Goal: Task Accomplishment & Management: Use online tool/utility

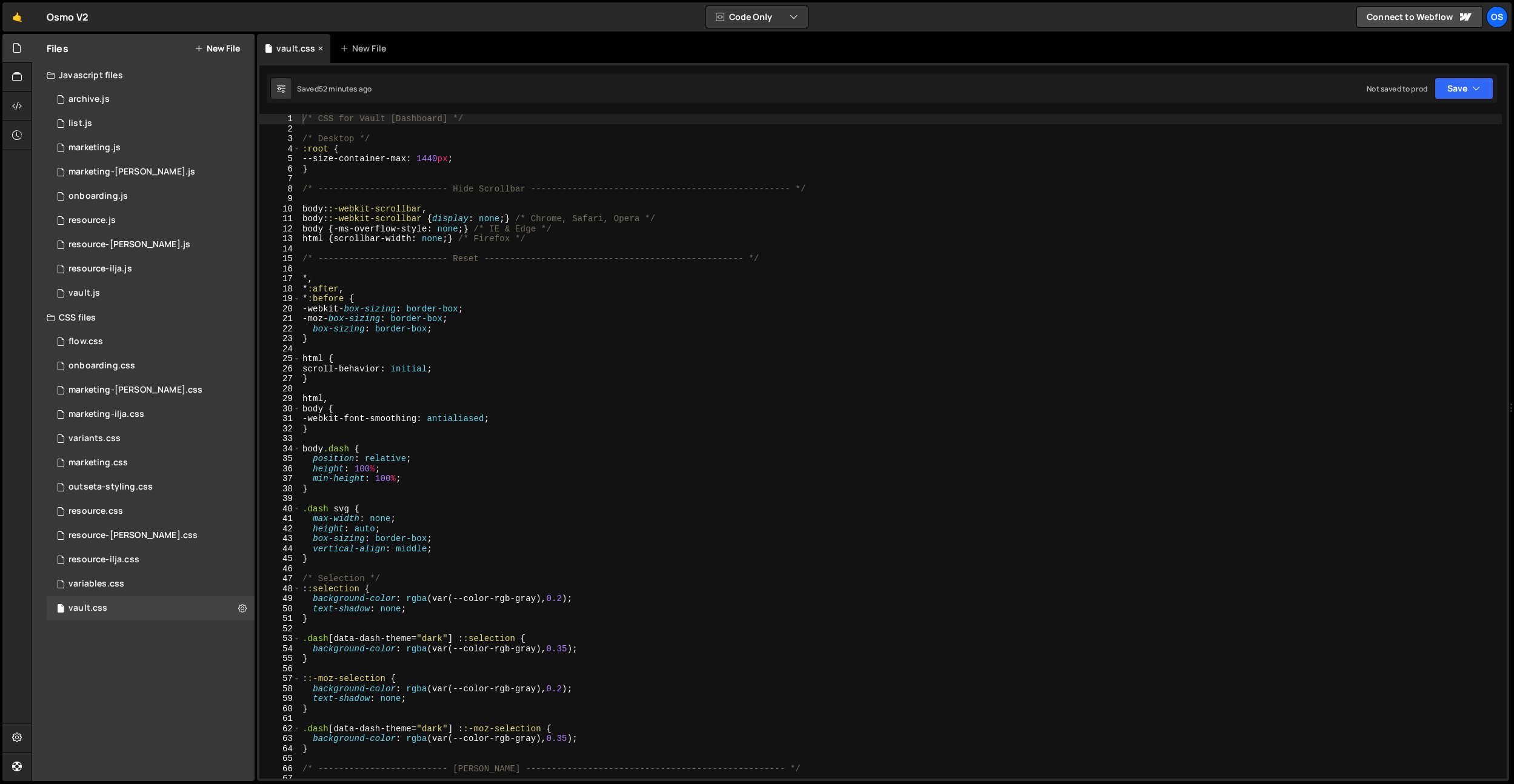
click at [318, 46] on icon at bounding box center [320, 48] width 9 height 13
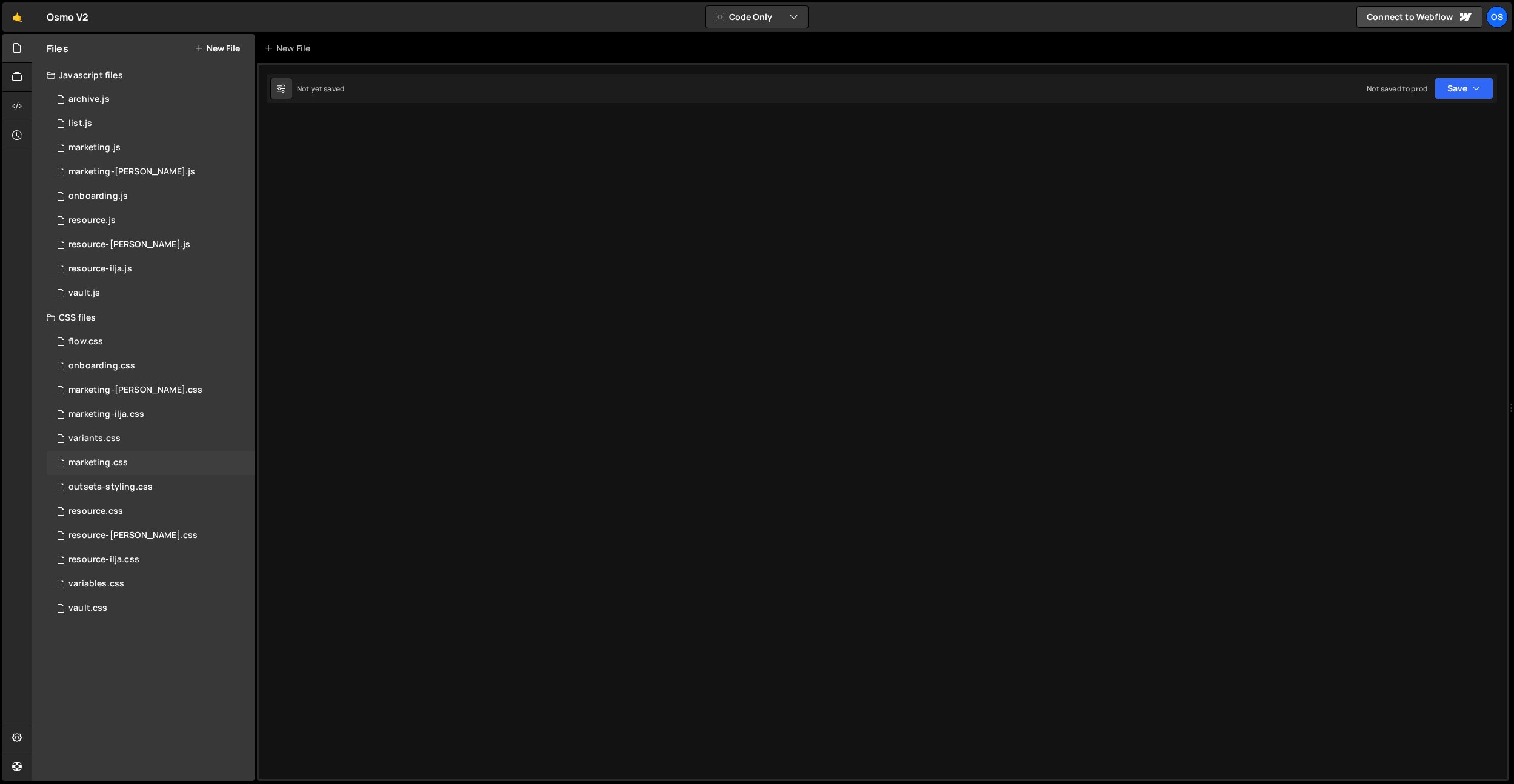
click at [143, 462] on div "marketing.css 0" at bounding box center [150, 462] width 208 height 24
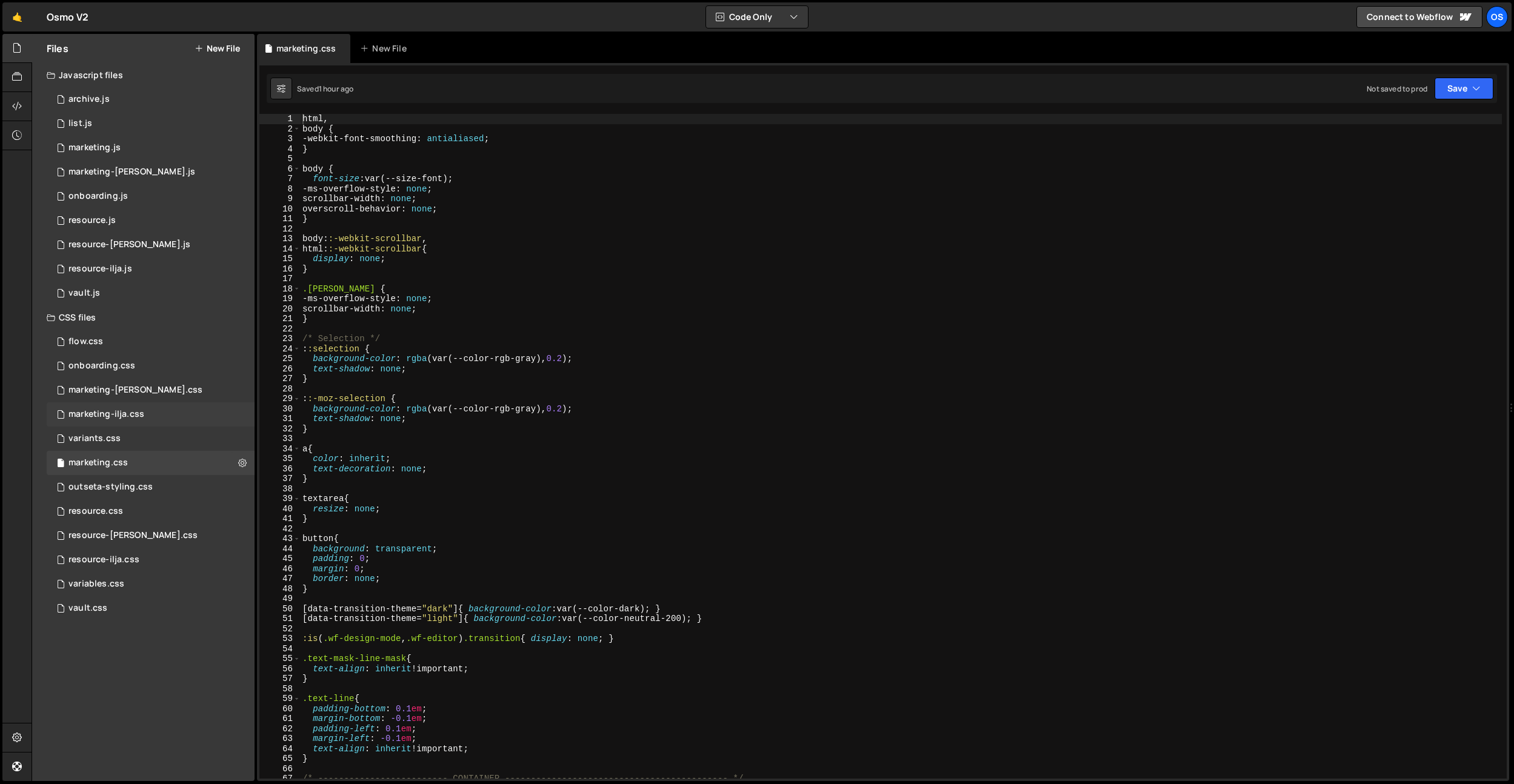
type textarea "}"
click at [400, 317] on div "html , body { -webkit-font-smoothing : antialiased ; } body { font-size : var(-…" at bounding box center [900, 456] width 1202 height 685
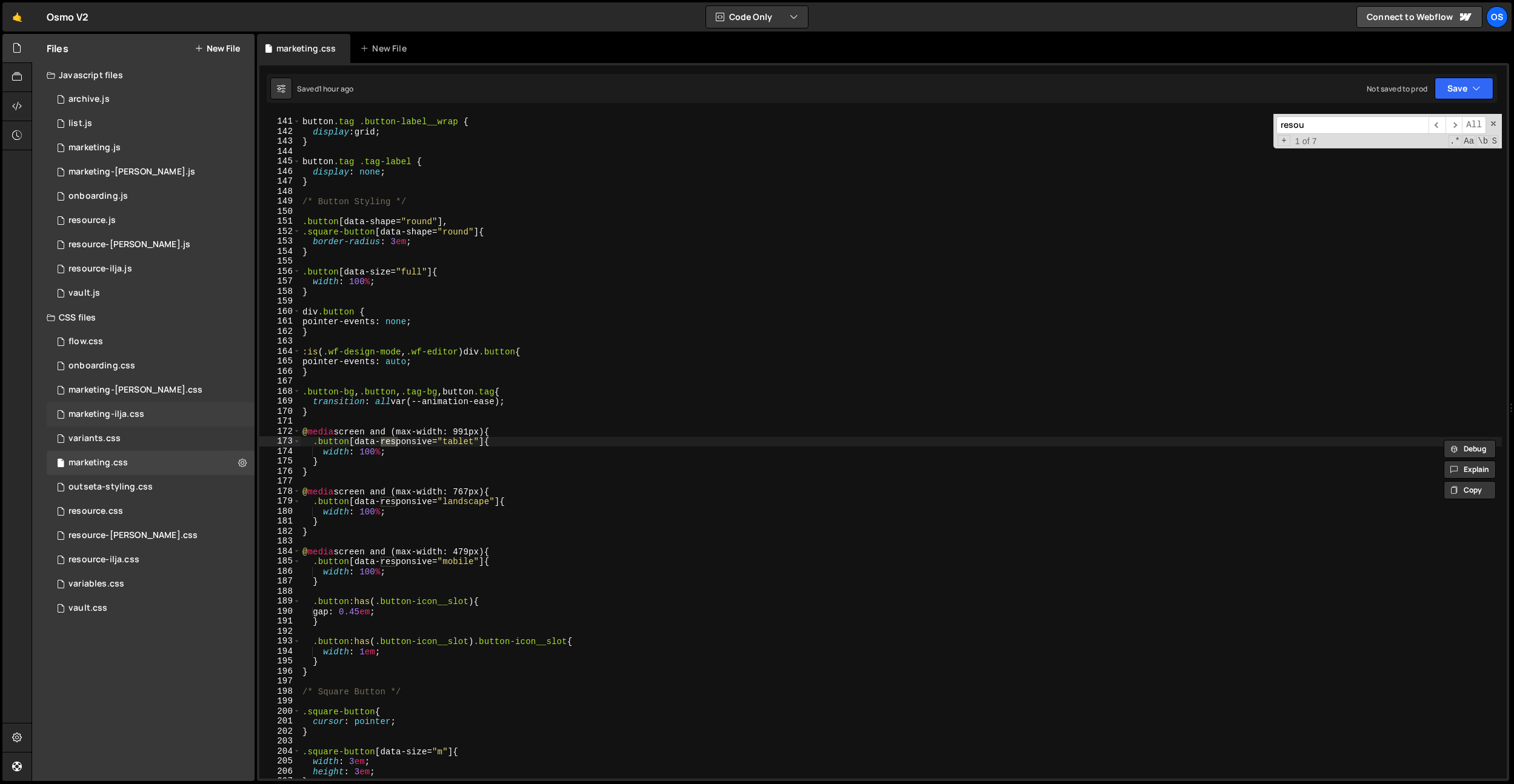
scroll to position [9362, 0]
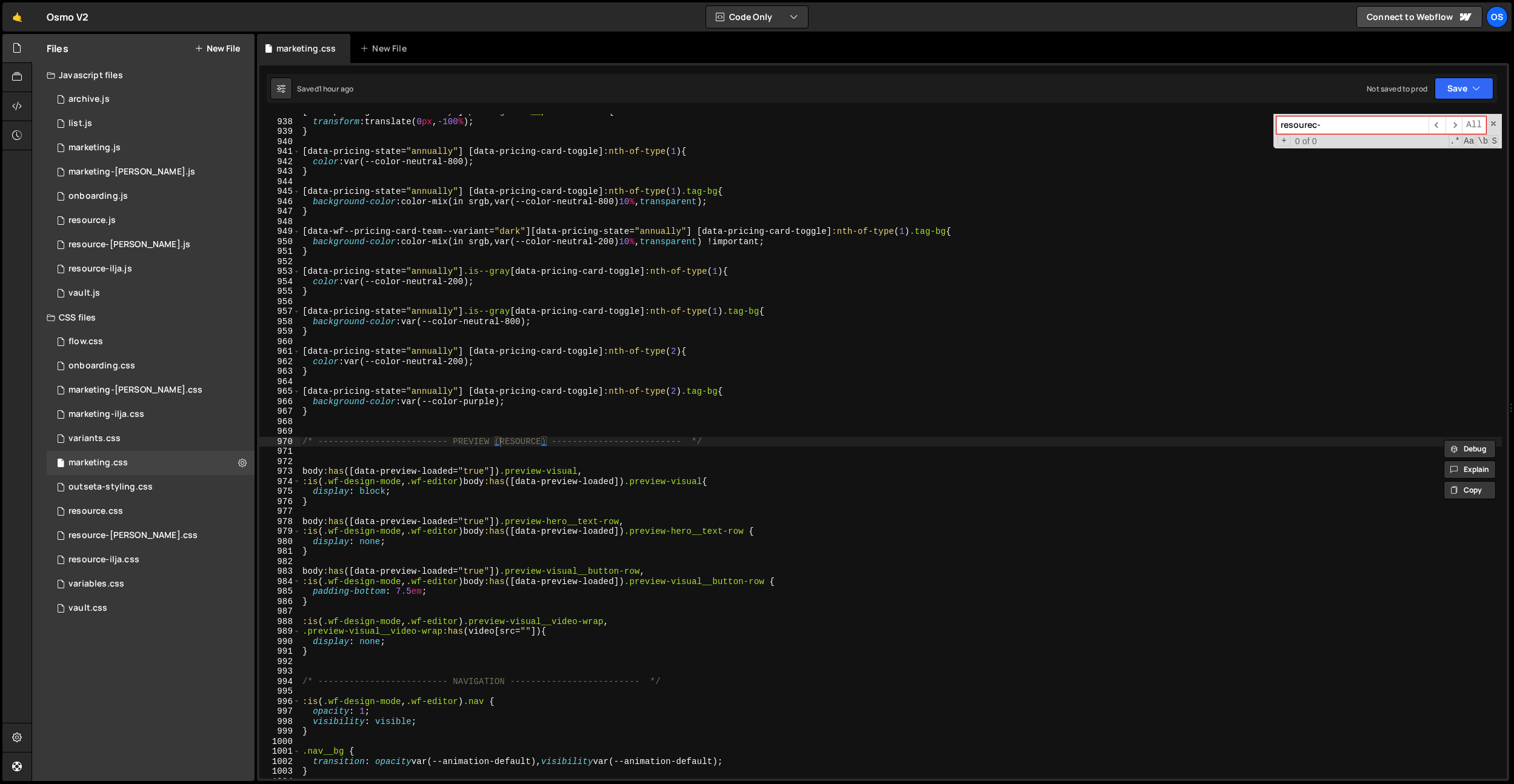
type input "resourec-"
click at [561, 260] on div "[ data-pricing-state = " annually " ] .pricing-card__price-w .h-xs { transform …" at bounding box center [900, 449] width 1202 height 685
click at [122, 148] on div "0 marketing.js 0" at bounding box center [150, 147] width 208 height 24
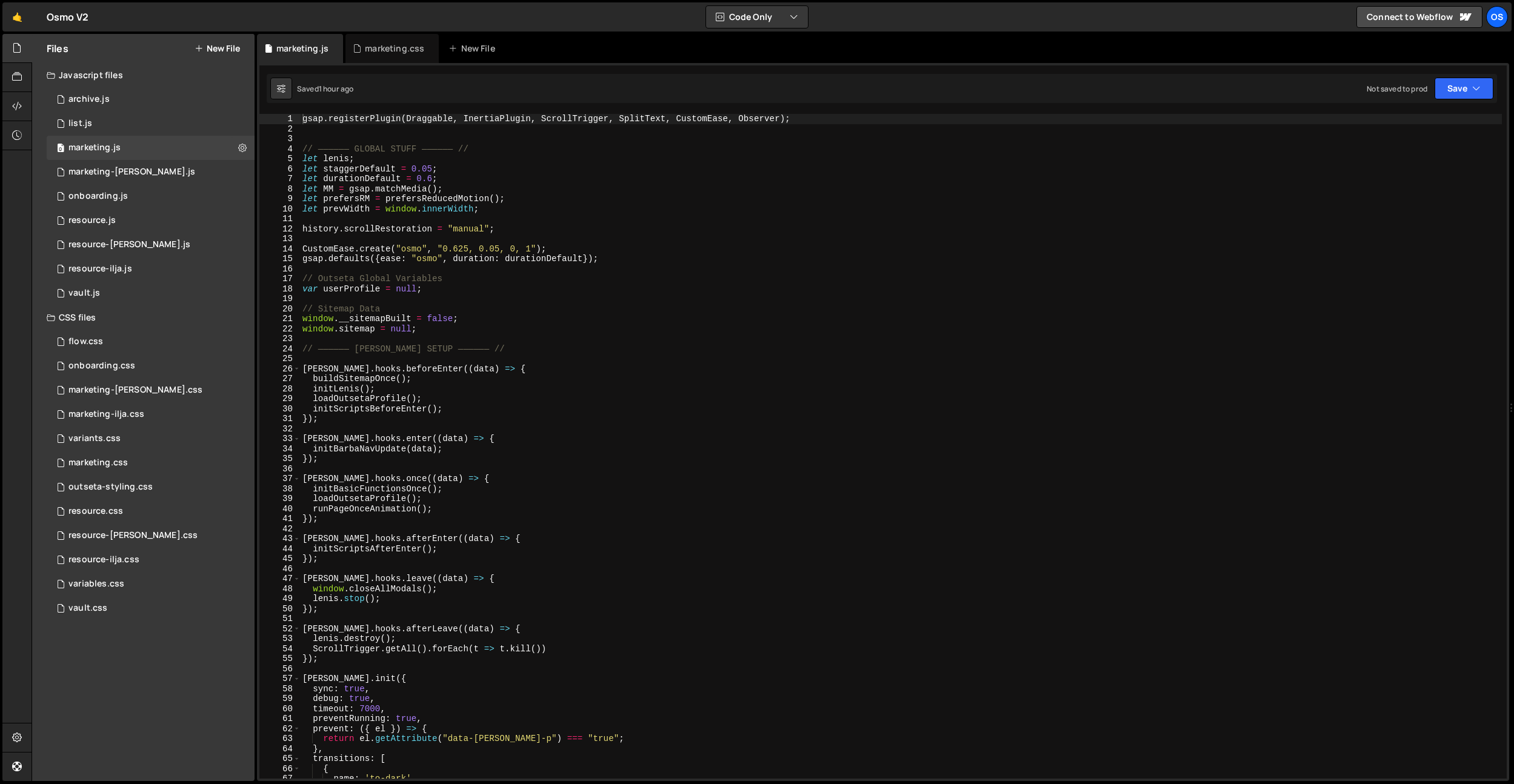
click at [597, 296] on div "1 2 3 4 5 6 7 8 9 10 11 12 13 14 15 16 17 18 19 20 21 22 23 24 25 26 27 28 29 3…" at bounding box center [883, 446] width 1247 height 665
click at [597, 296] on div "gsap . registerPlugin ( Draggable , InertiaPlugin , ScrollTrigger , SplitText ,…" at bounding box center [900, 456] width 1202 height 685
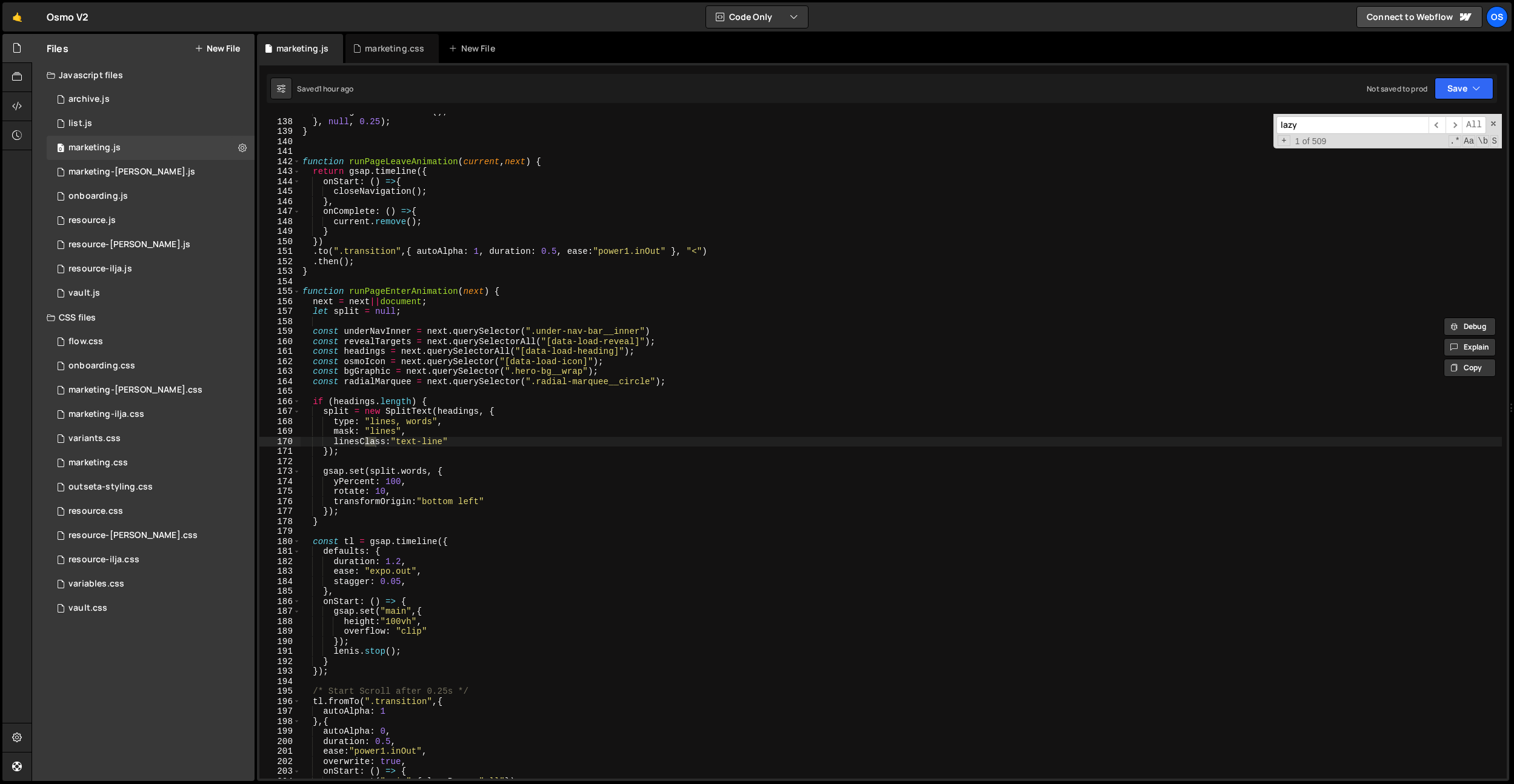
scroll to position [1120, 0]
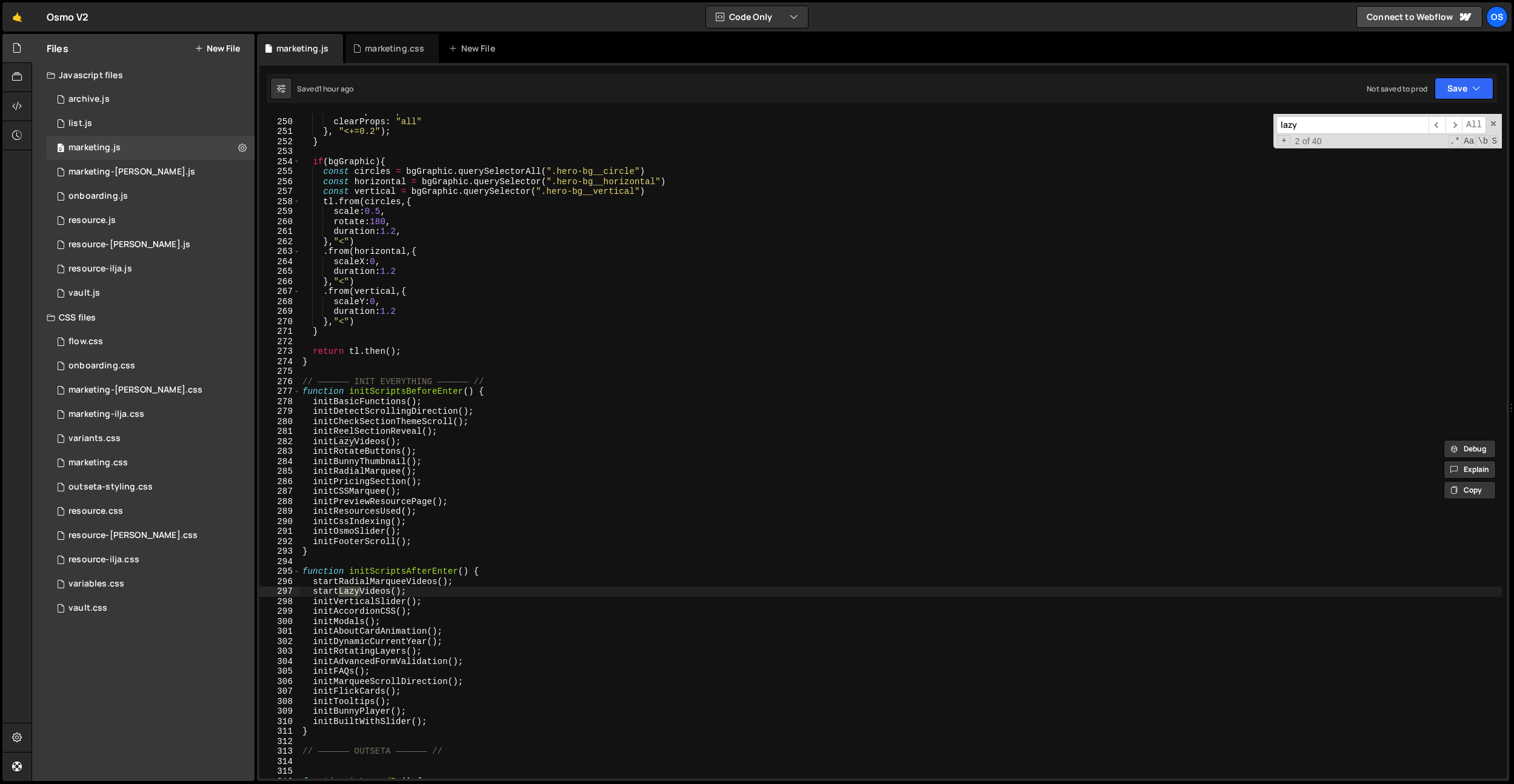
type input "lazy"
type textarea "initLazyVideos();"
click at [376, 441] on div "autoAlpha : 0 , clearProps : "all" } , "<+=0.2" ) ; } if ( bgGraphic ) { const …" at bounding box center [900, 449] width 1202 height 685
click at [494, 446] on div "autoAlpha : 0 , clearProps : "all" } , "<+=0.2" ) ; } if ( bgGraphic ) { const …" at bounding box center [900, 449] width 1202 height 685
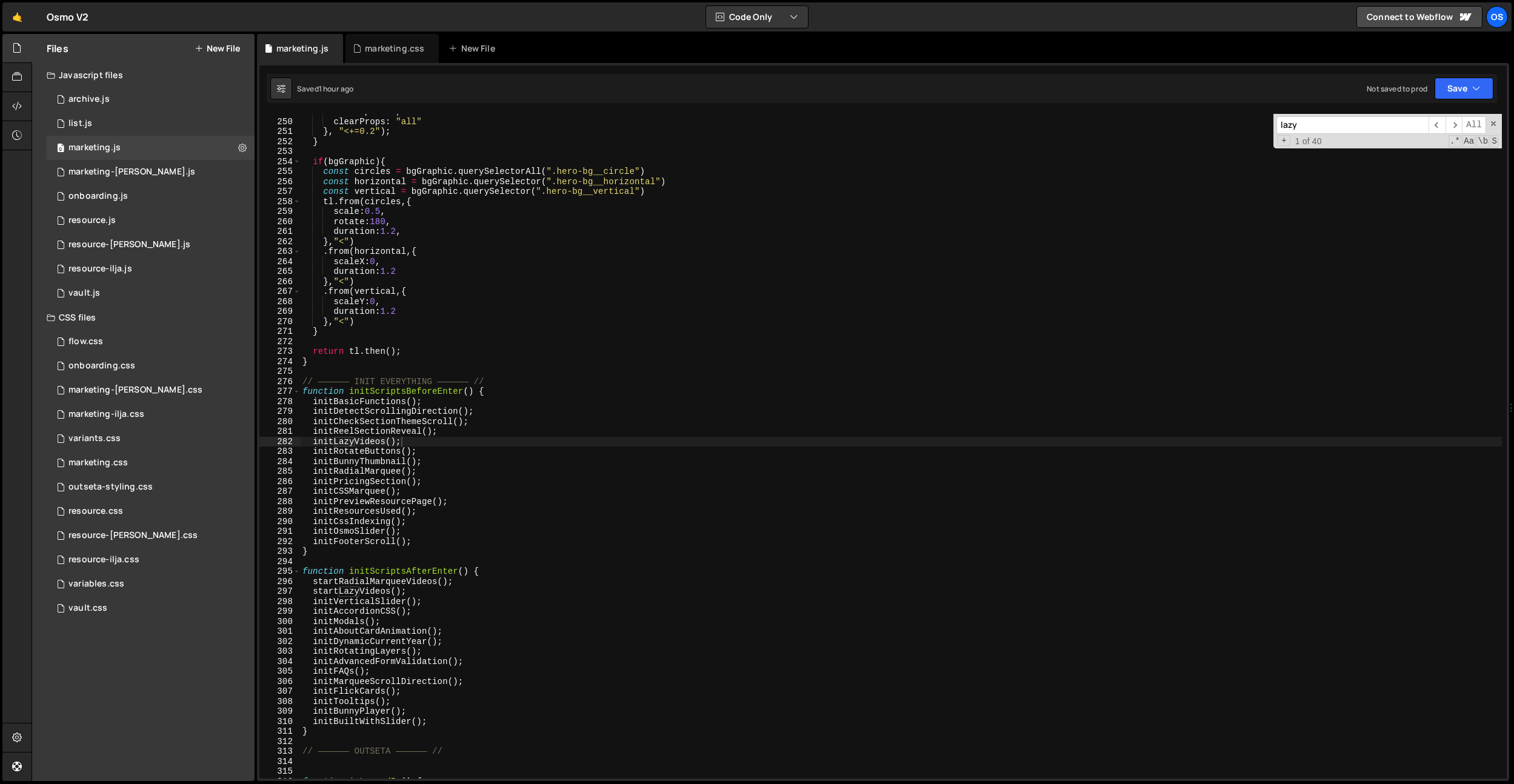
paste input "initLazyVideos"
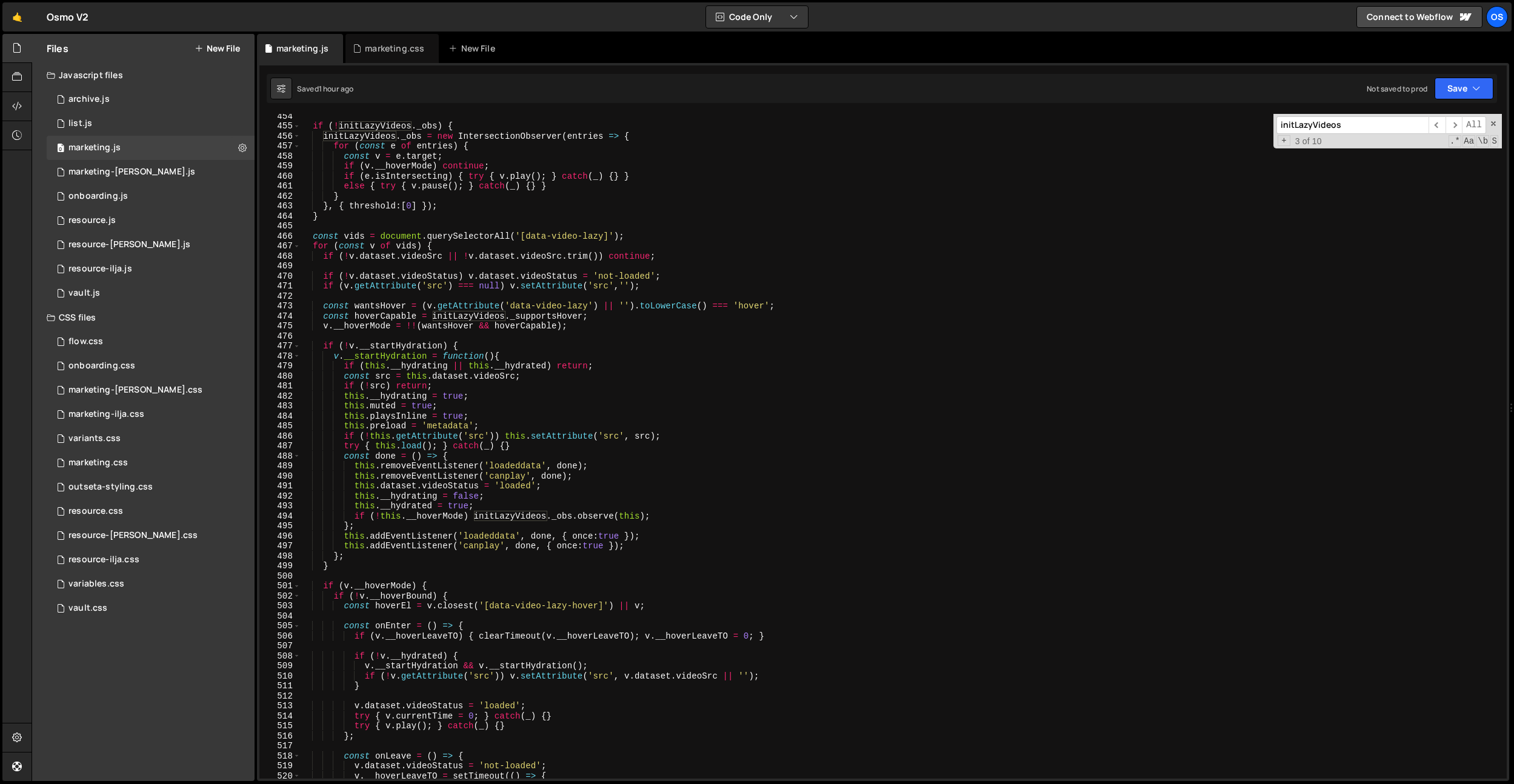
scroll to position [2043, 0]
type input "initLazyVideos"
click at [551, 430] on div "if ( ! initLazyVideos . _obs ) { initLazyVideos . _obs = new IntersectionObserv…" at bounding box center [900, 453] width 1202 height 685
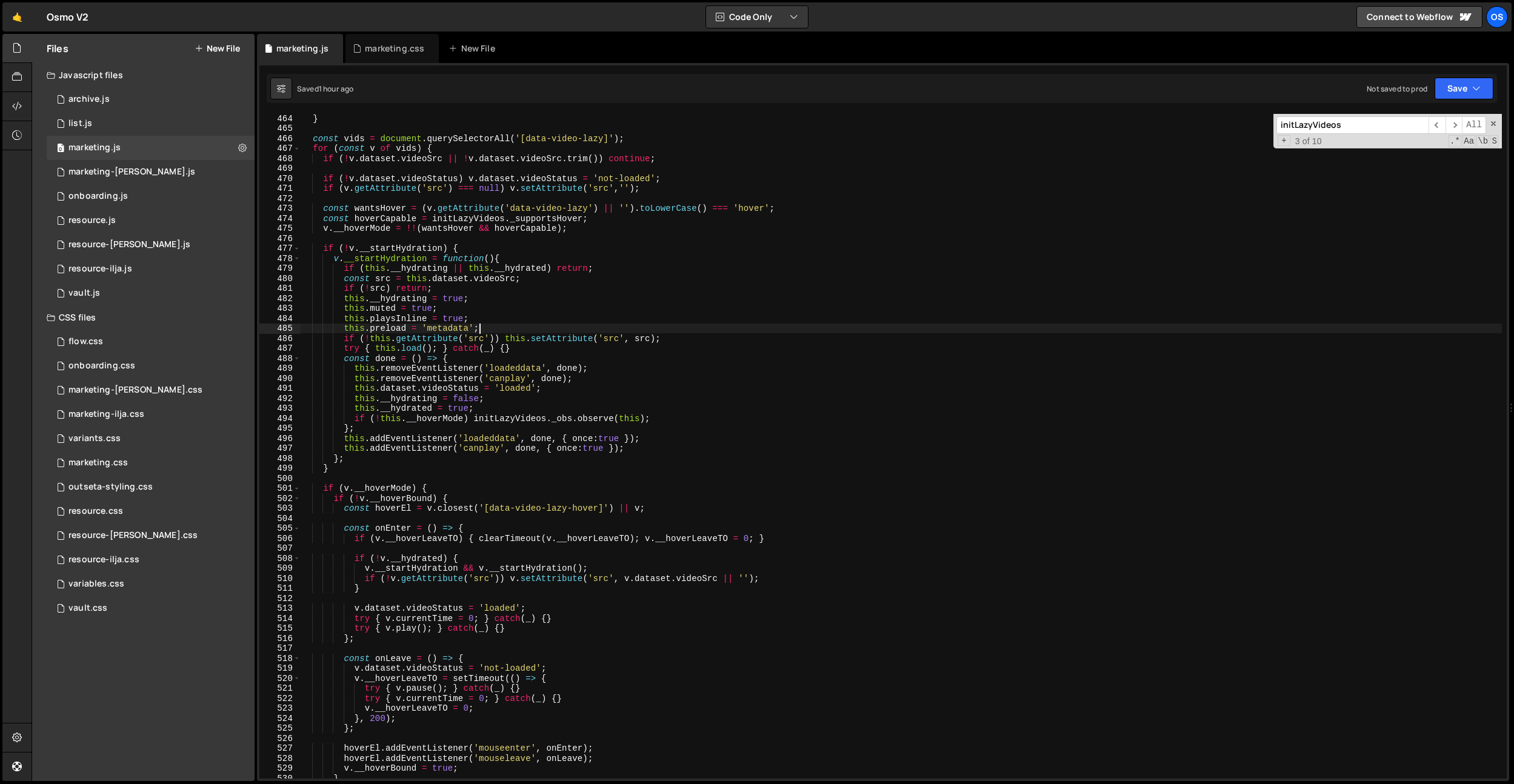
scroll to position [2086, 0]
drag, startPoint x: 598, startPoint y: 510, endPoint x: 488, endPoint y: 511, distance: 110.0
click at [488, 511] on div "} const vids = document . querySelectorAll ( '[data-video-lazy]' ) ; for ( cons…" at bounding box center [900, 456] width 1202 height 685
type textarea "const hoverEl = v.closest('[data-video-lazy-hover]') || v;"
click at [377, 49] on div "marketing.css" at bounding box center [395, 48] width 60 height 13
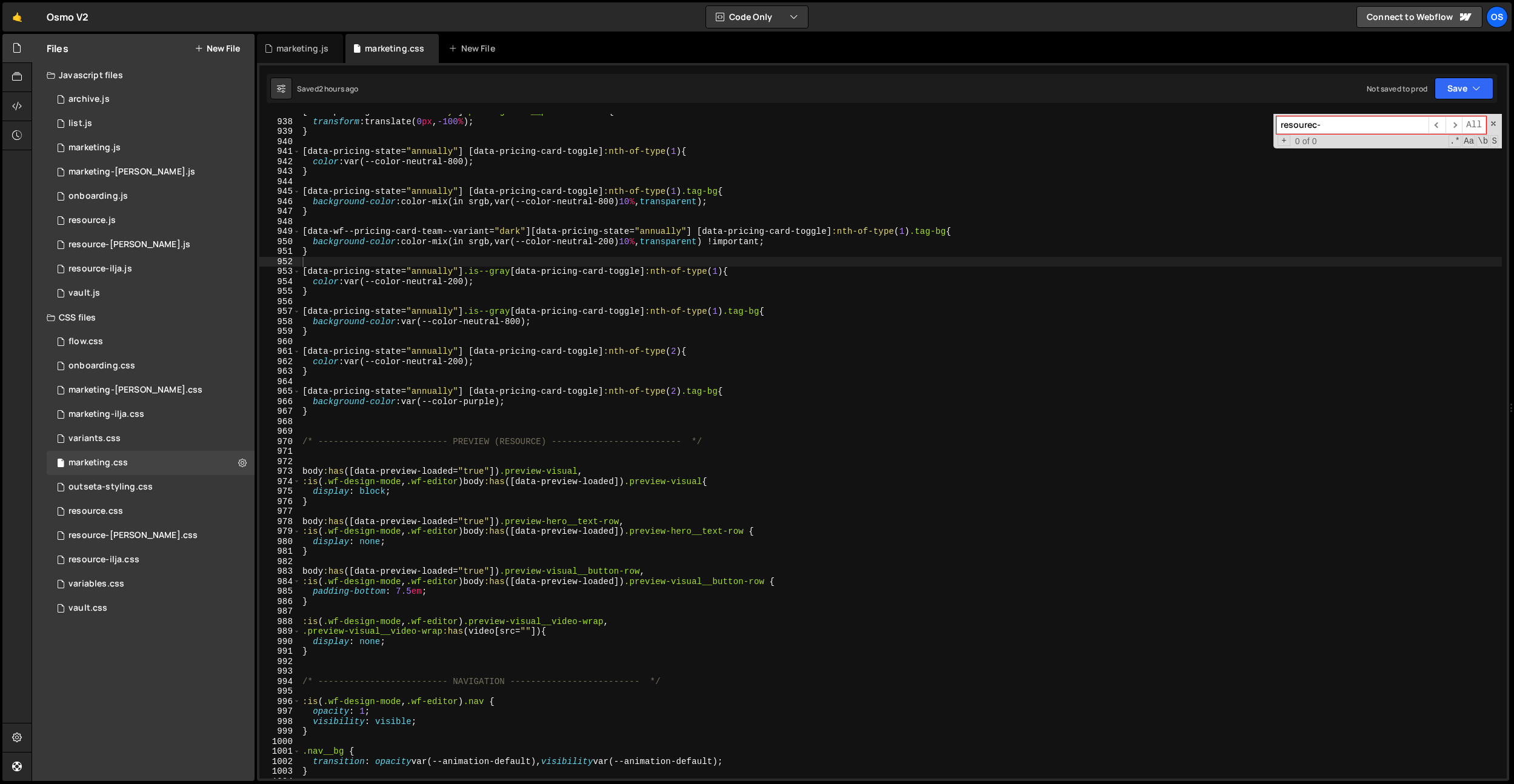
type textarea "}"
click at [501, 294] on div "[ data-pricing-state = " annually " ] .pricing-card__price-w .h-xs { transform …" at bounding box center [900, 449] width 1202 height 685
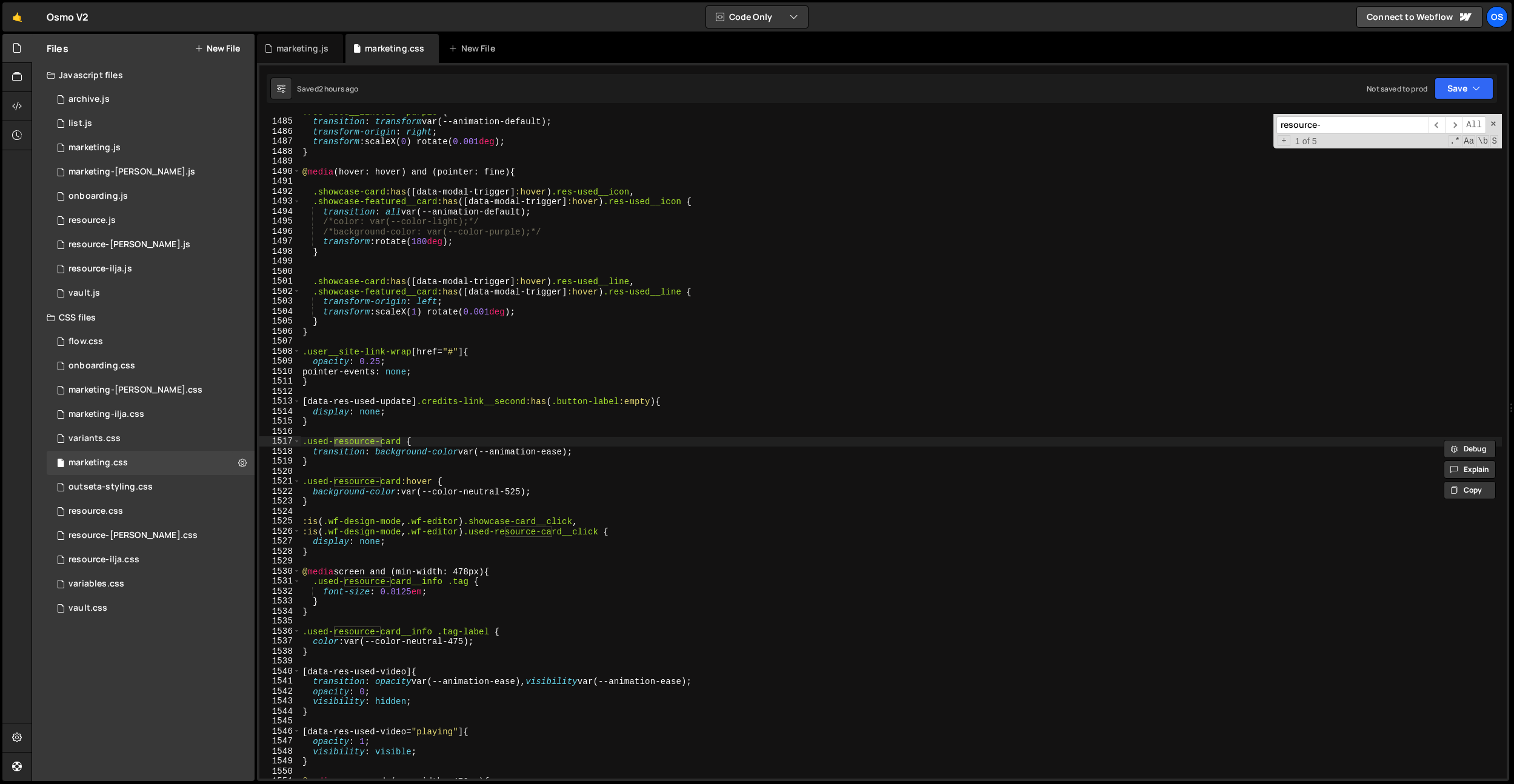
scroll to position [14830, 0]
type input "resource-card"
click at [325, 501] on div ".res-used__line.is--purple { transition : transform var(--animation-default) ; …" at bounding box center [900, 449] width 1202 height 685
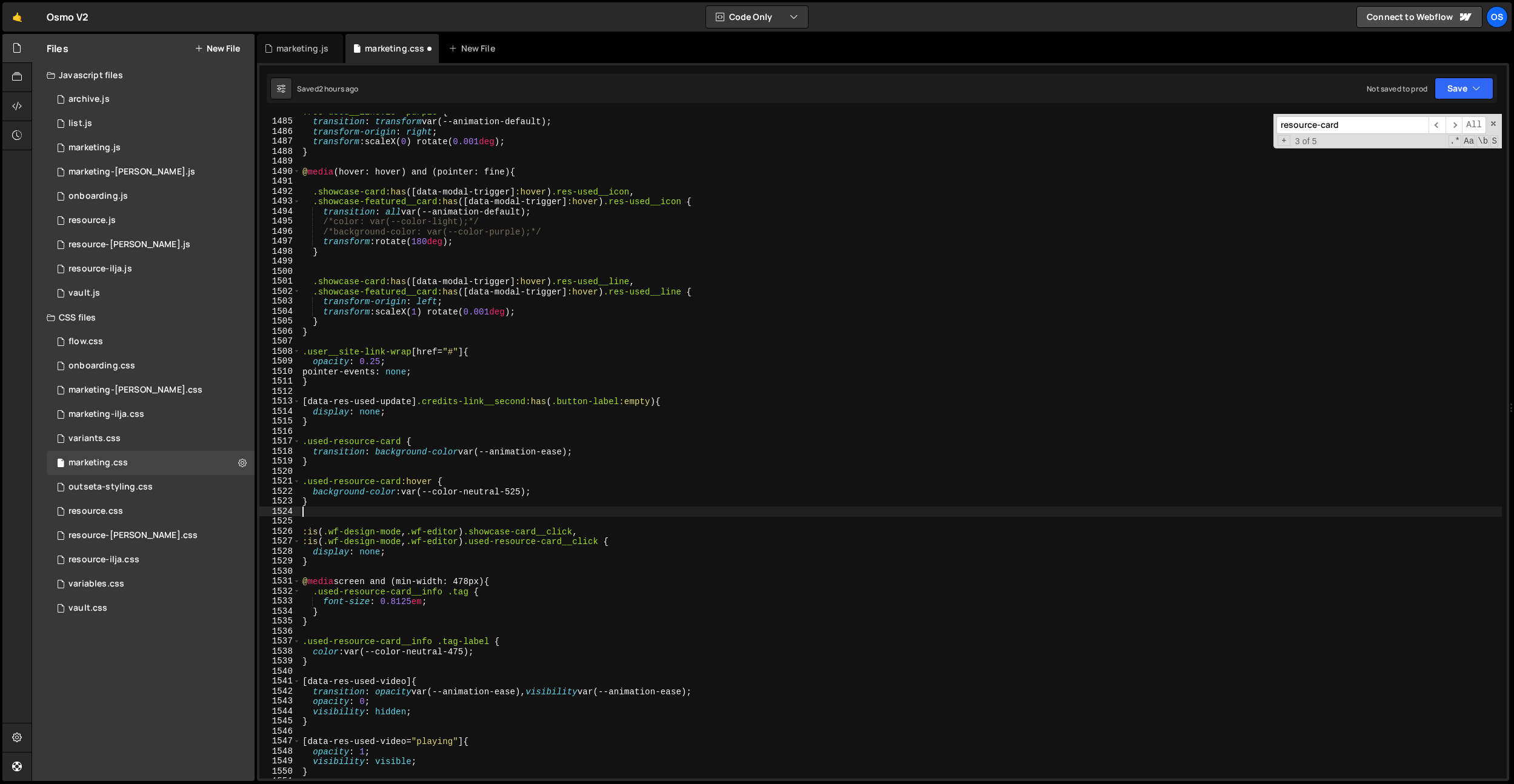
type textarea "."
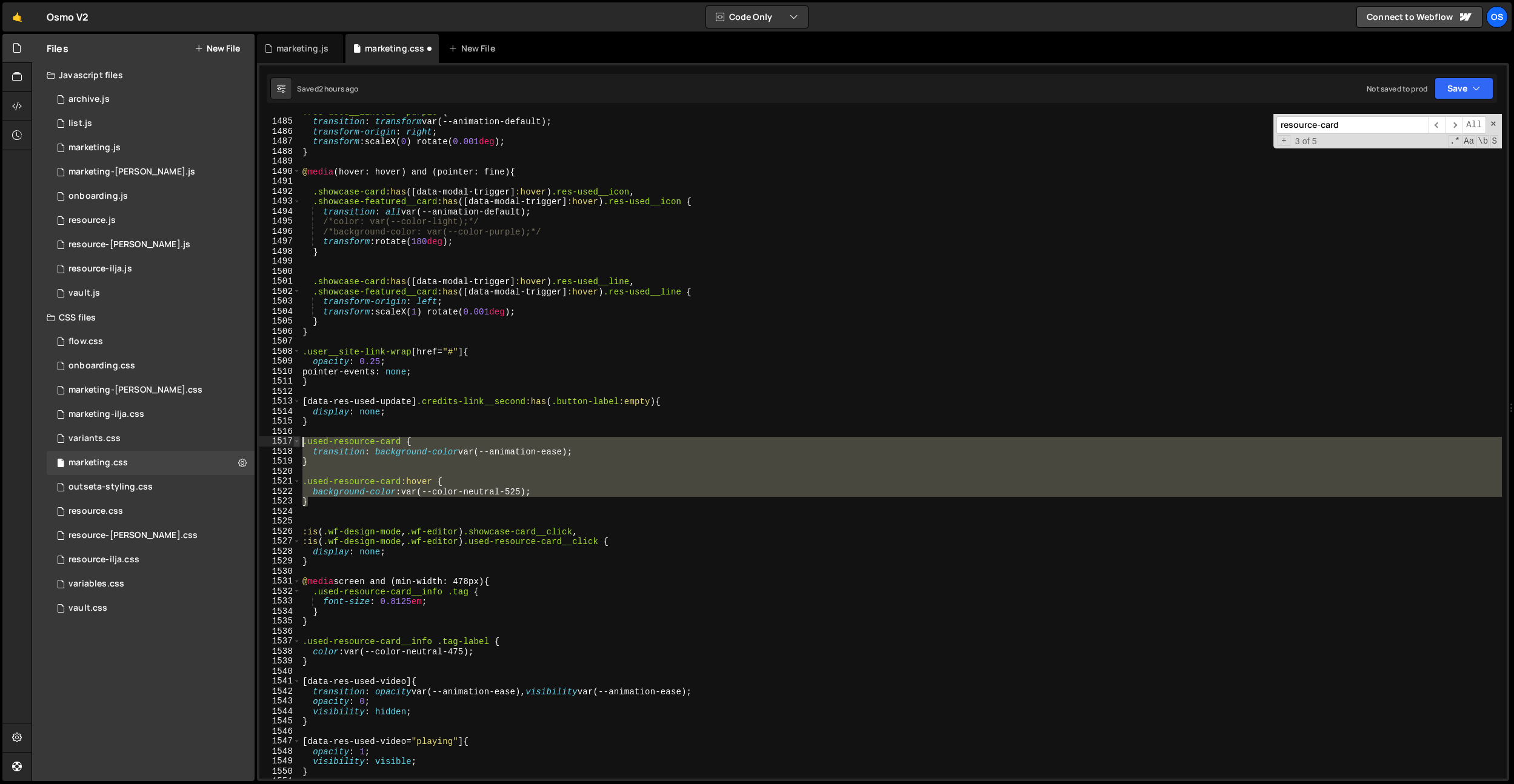
drag, startPoint x: 323, startPoint y: 502, endPoint x: 297, endPoint y: 444, distance: 63.6
click at [297, 444] on div "1484 1485 1486 1487 1488 1489 1490 1491 1492 1493 1494 1495 1496 1497 1498 1499…" at bounding box center [883, 446] width 1247 height 665
type textarea ".used-resource-card { transition: background-color var(--animation-ease);"
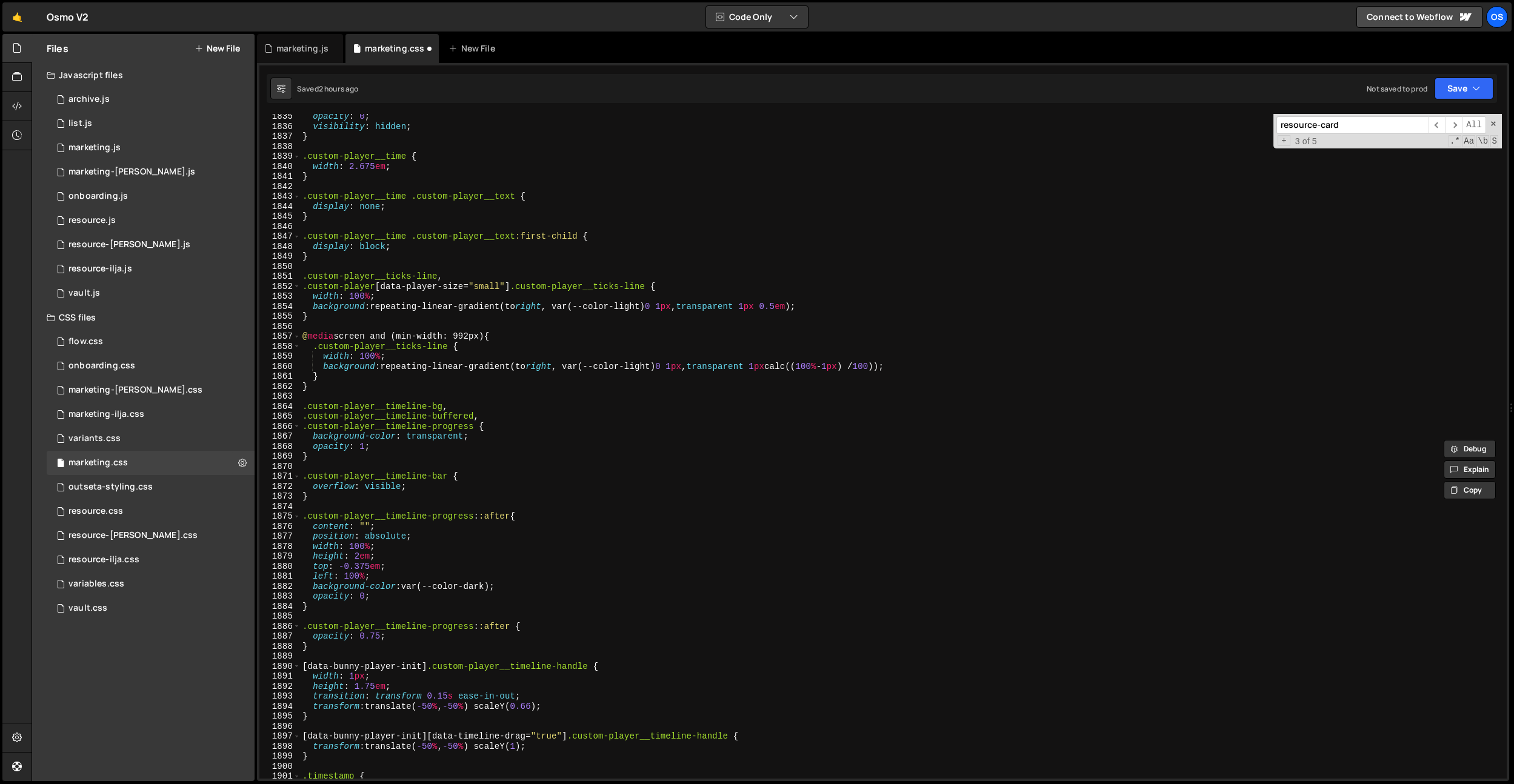
scroll to position [19182, 0]
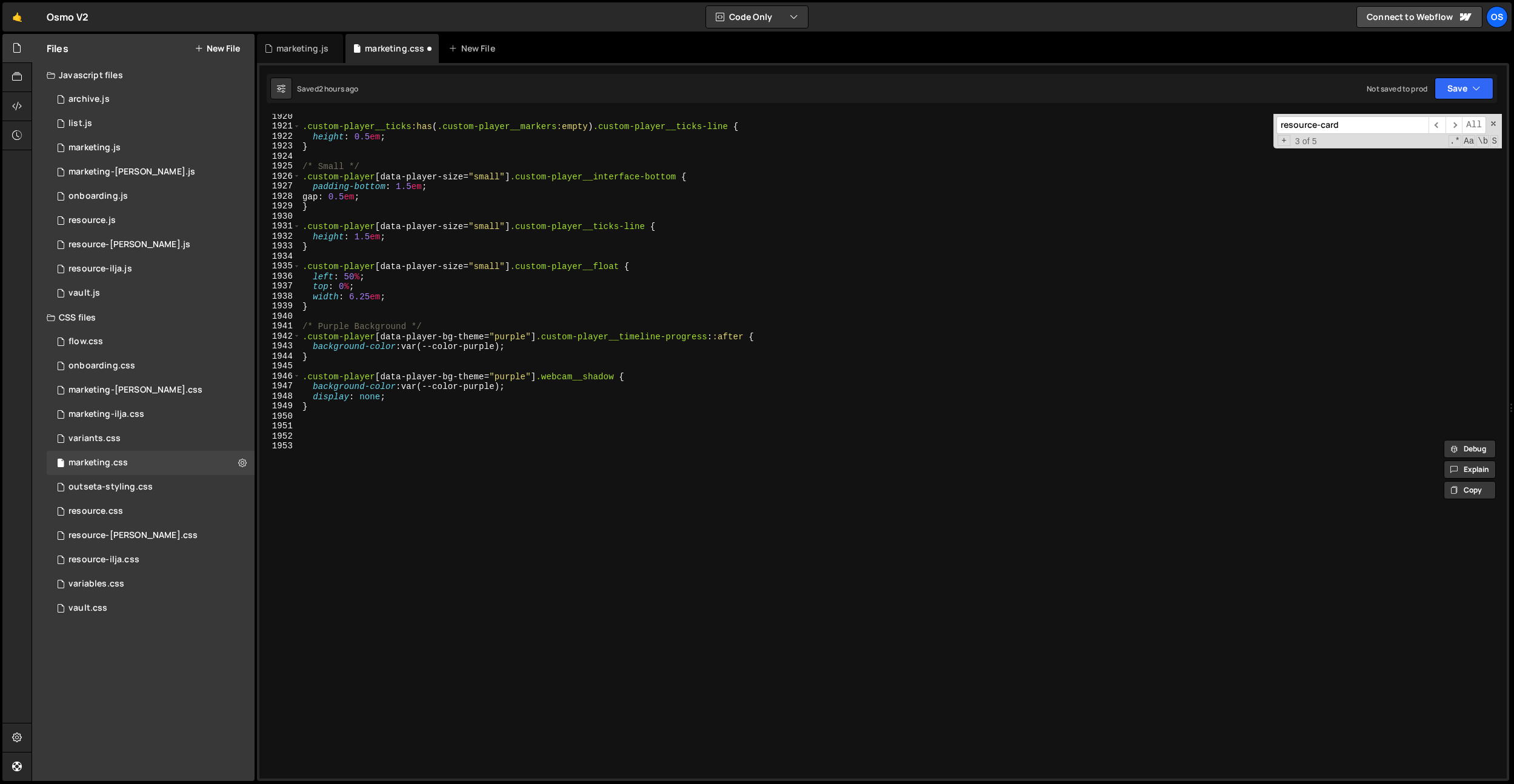
click at [812, 536] on div ".custom-player__ticks :has ( .custom-player__markers :empty ) .custom-player__t…" at bounding box center [900, 454] width 1202 height 685
paste textarea "}"
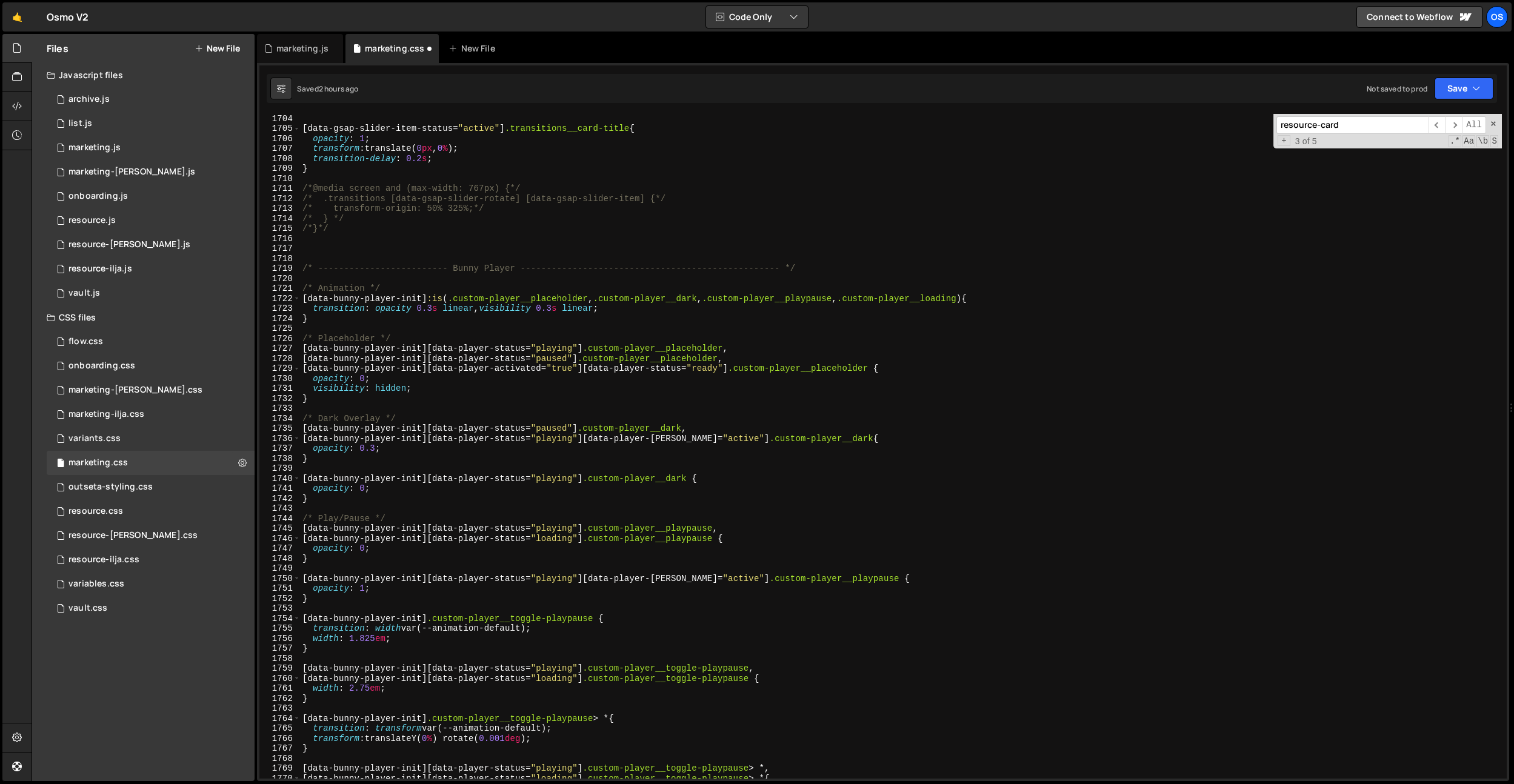
scroll to position [16958, 0]
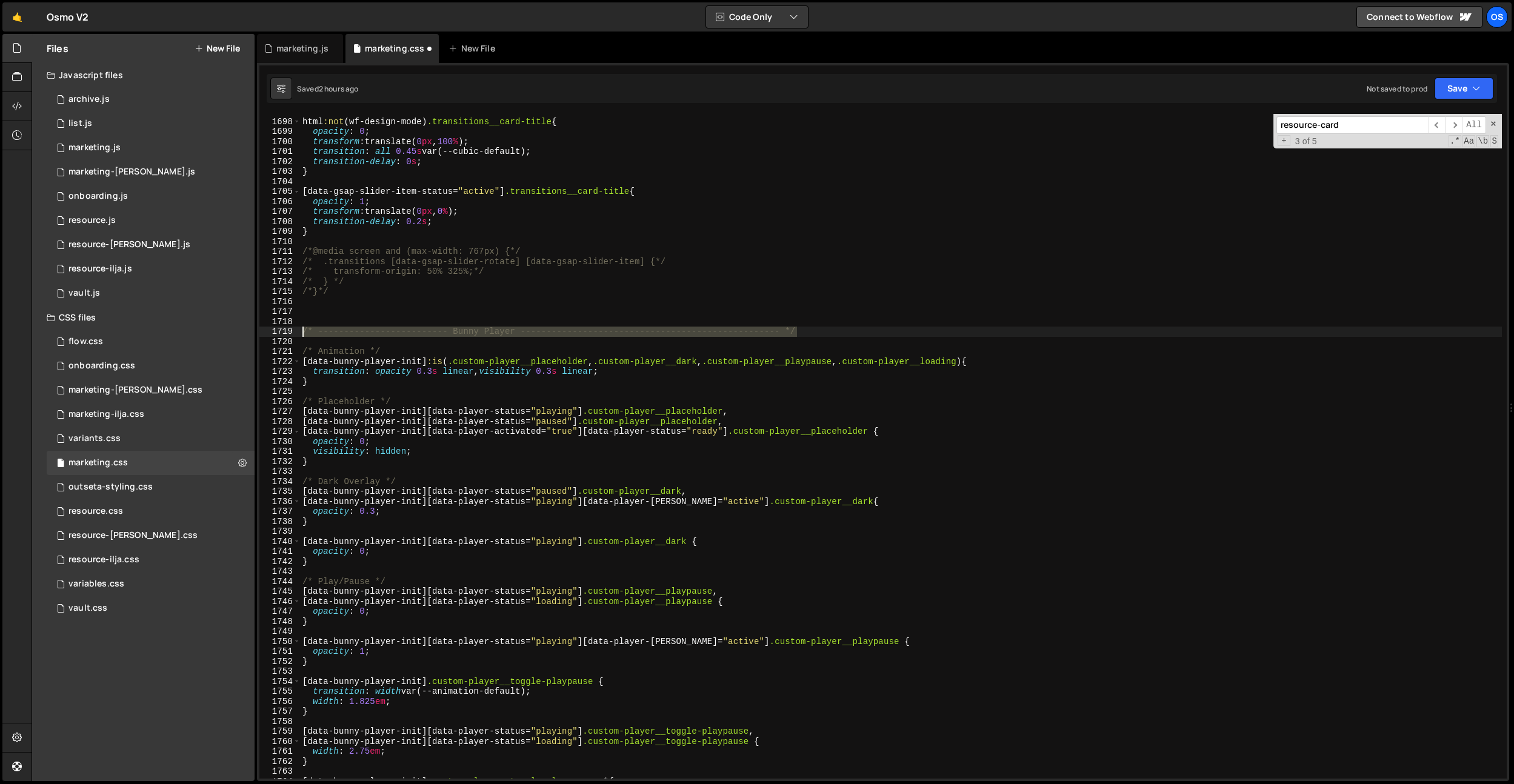
drag, startPoint x: 834, startPoint y: 327, endPoint x: 223, endPoint y: 328, distance: 611.0
click at [223, 327] on div "Files New File Javascript files 0 archive.js 0 0 list.js 0 0 marketing.js 0 0 0…" at bounding box center [773, 407] width 1482 height 747
type textarea "/* ------------------------- Bunny Player -------------------------------------…"
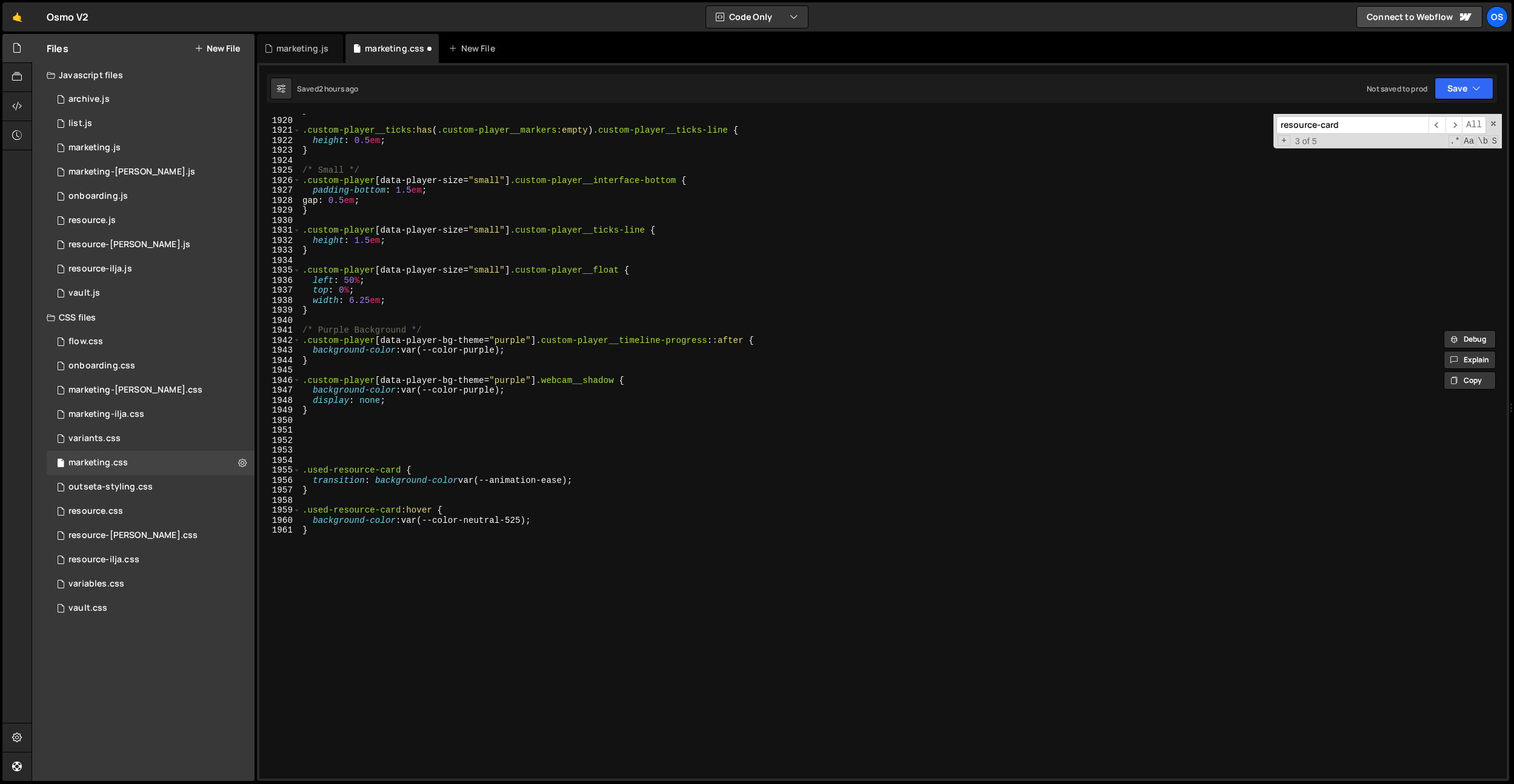
scroll to position [19177, 0]
click at [342, 427] on div "} .custom-player__ticks :has ( .custom-player__markers :empty ) .custom-player_…" at bounding box center [900, 447] width 1202 height 685
click at [329, 447] on div "} .custom-player__ticks :has ( .custom-player__markers :empty ) .custom-player_…" at bounding box center [900, 447] width 1202 height 685
paste textarea "/* ------------------------- Bunny Player -------------------------------------…"
type textarea "/* ------------------------- Bunny Player -------------------------------------…"
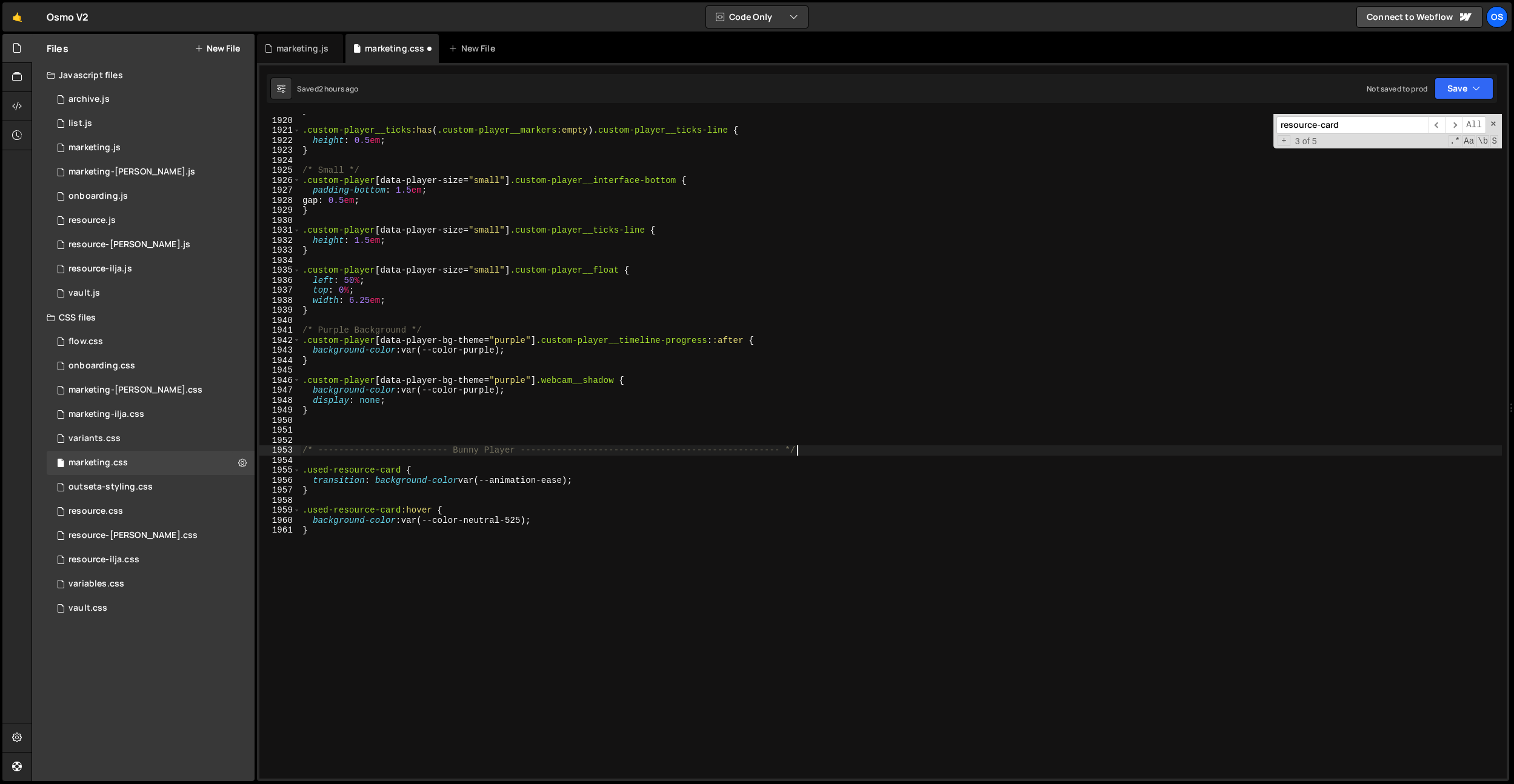
click at [371, 440] on div "} .custom-player__ticks :has ( .custom-player__markers :empty ) .custom-player_…" at bounding box center [900, 447] width 1202 height 685
click at [336, 462] on div "} .custom-player__ticks :has ( .custom-player__markers :empty ) .custom-player_…" at bounding box center [900, 447] width 1202 height 685
click at [333, 503] on div "} .custom-player__ticks :has ( .custom-player__markers :empty ) .custom-player_…" at bounding box center [900, 447] width 1202 height 685
click at [344, 530] on div "} .custom-player__ticks :has ( .custom-player__markers :empty ) .custom-player_…" at bounding box center [900, 447] width 1202 height 685
click at [448, 467] on div "} .custom-player__ticks :has ( .custom-player__markers :empty ) .custom-player_…" at bounding box center [900, 447] width 1202 height 685
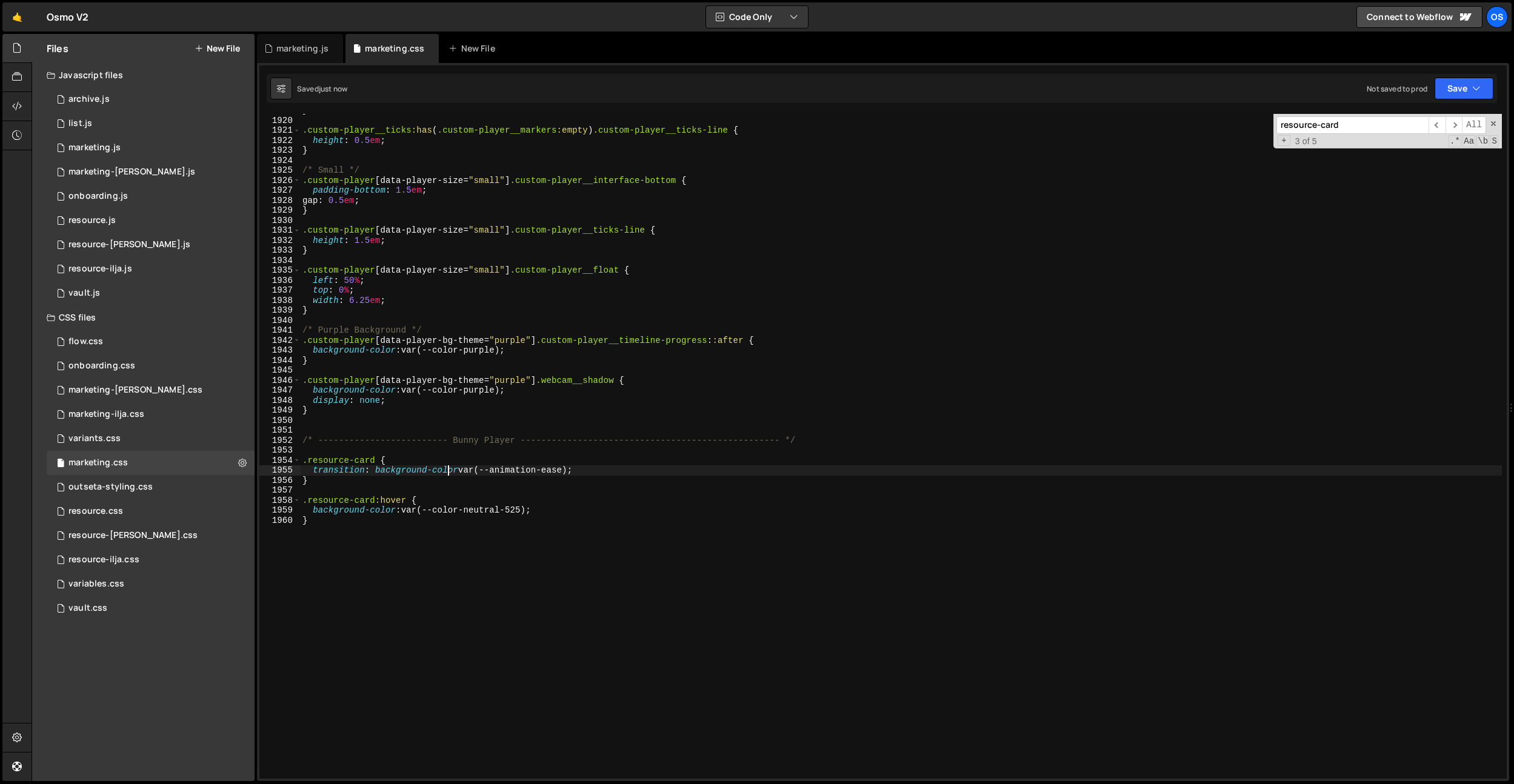
click at [518, 513] on div "} .custom-player__ticks :has ( .custom-player__markers :empty ) .custom-player_…" at bounding box center [900, 447] width 1202 height 685
click at [370, 551] on div "} .custom-player__ticks :has ( .custom-player__markers :empty ) .custom-player_…" at bounding box center [900, 447] width 1202 height 685
drag, startPoint x: 429, startPoint y: 331, endPoint x: 347, endPoint y: 613, distance: 293.7
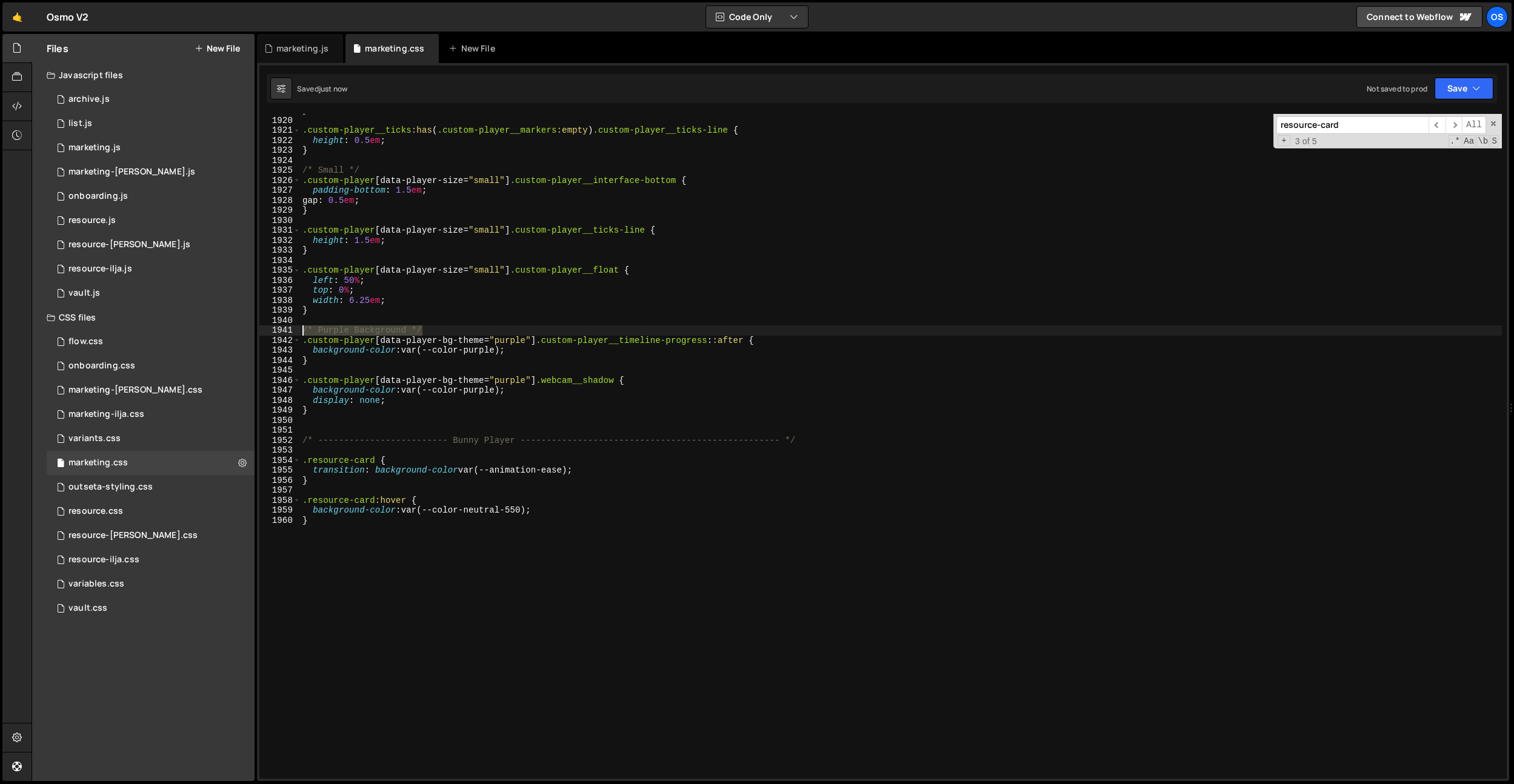
click at [270, 329] on div "} 1919 1920 1921 1922 1923 1924 1925 1926 1927 1928 1929 1930 1931 1932 1933 19…" at bounding box center [883, 446] width 1247 height 665
click at [349, 616] on div "} .custom-player__ticks :has ( .custom-player__markers :empty ) .custom-player_…" at bounding box center [900, 447] width 1202 height 685
type textarea "}"
paste textarea "/* Purple Background */"
click at [377, 541] on div "} .custom-player__ticks :has ( .custom-player__markers :empty ) .custom-player_…" at bounding box center [900, 447] width 1202 height 685
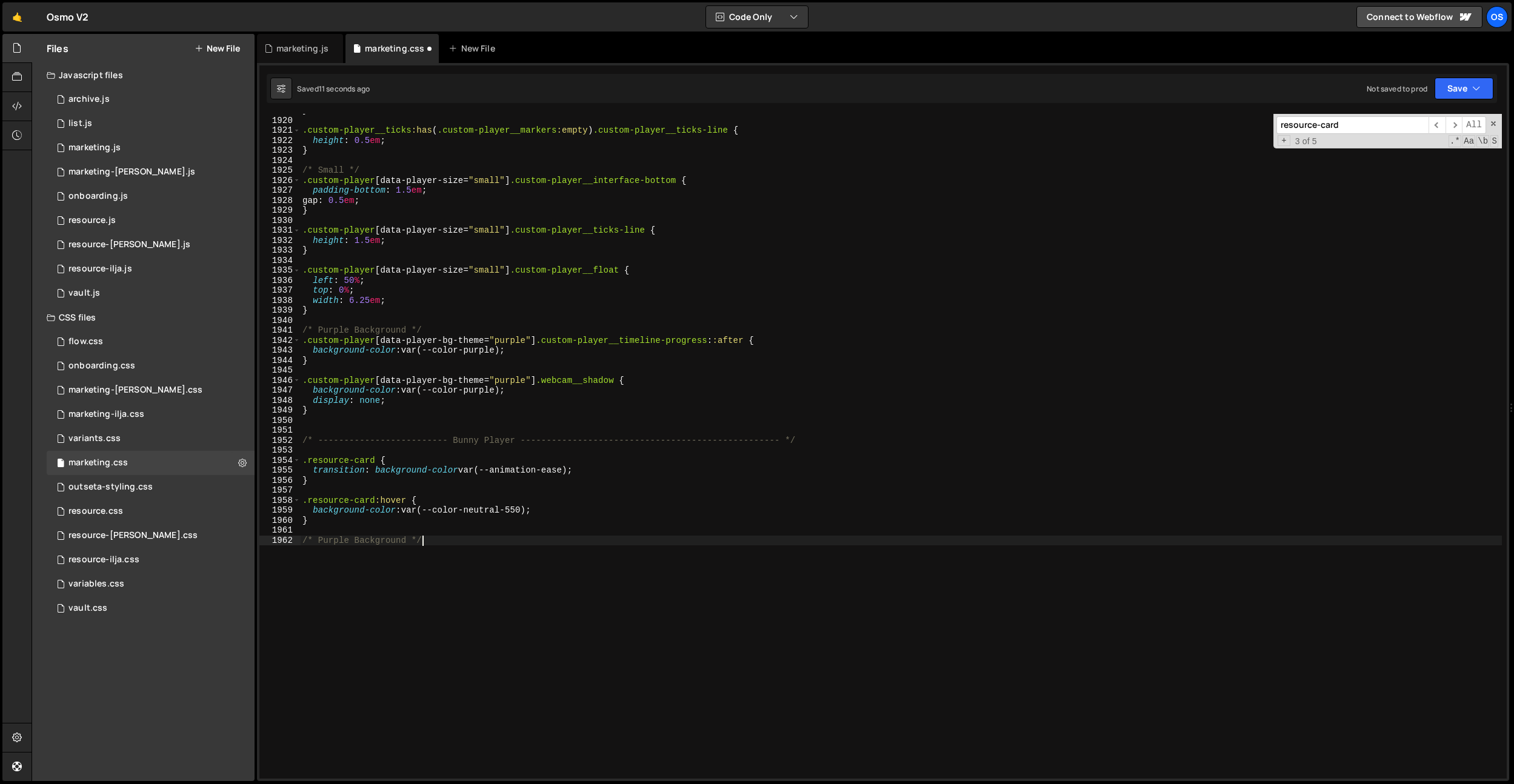
click at [377, 541] on div "} .custom-player__ticks :has ( .custom-player__markers :empty ) .custom-player_…" at bounding box center [900, 447] width 1202 height 685
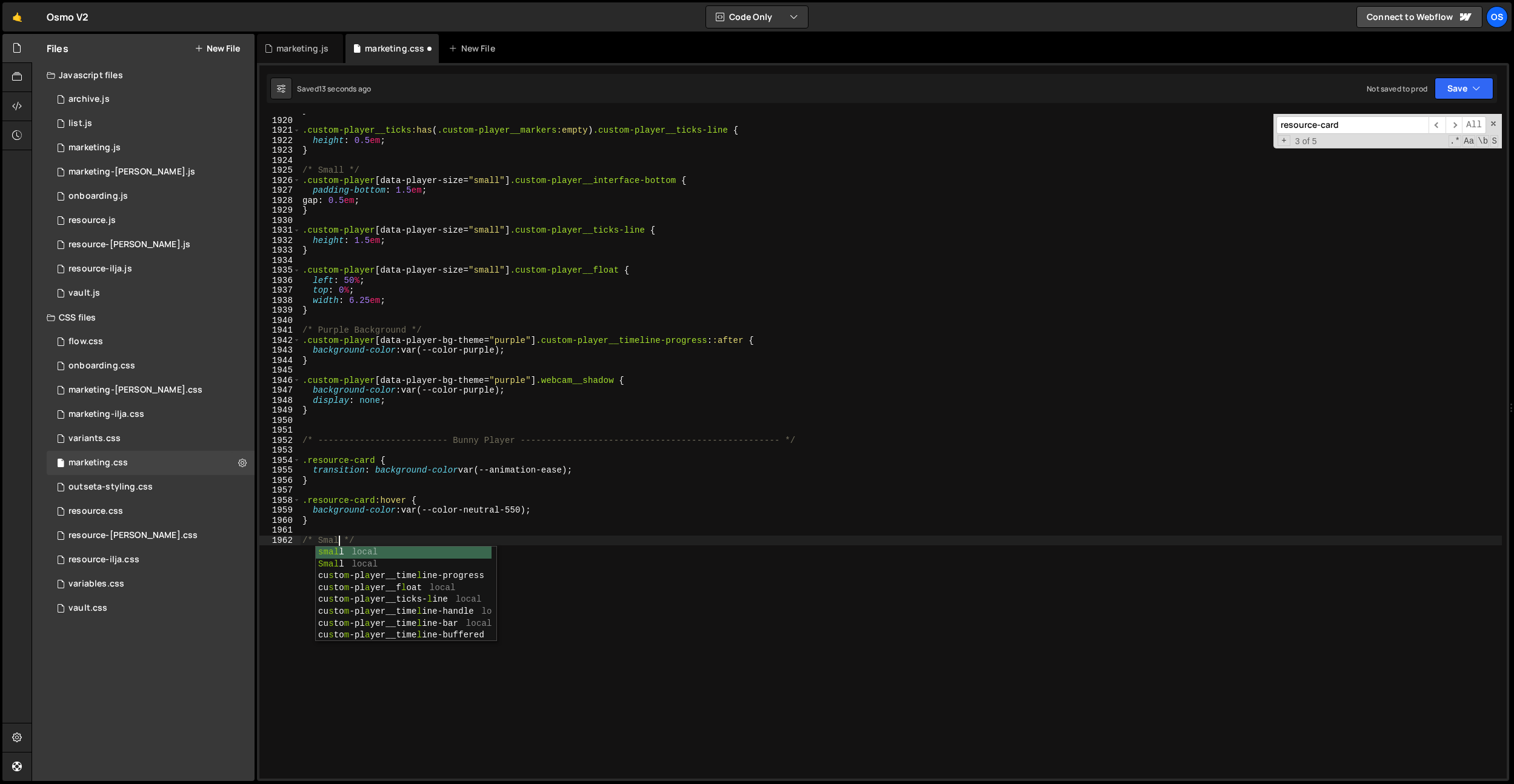
type textarea "/* Small */"
click at [394, 536] on div "} .custom-player__ticks :has ( .custom-player__markers :empty ) .custom-player_…" at bounding box center [900, 447] width 1202 height 685
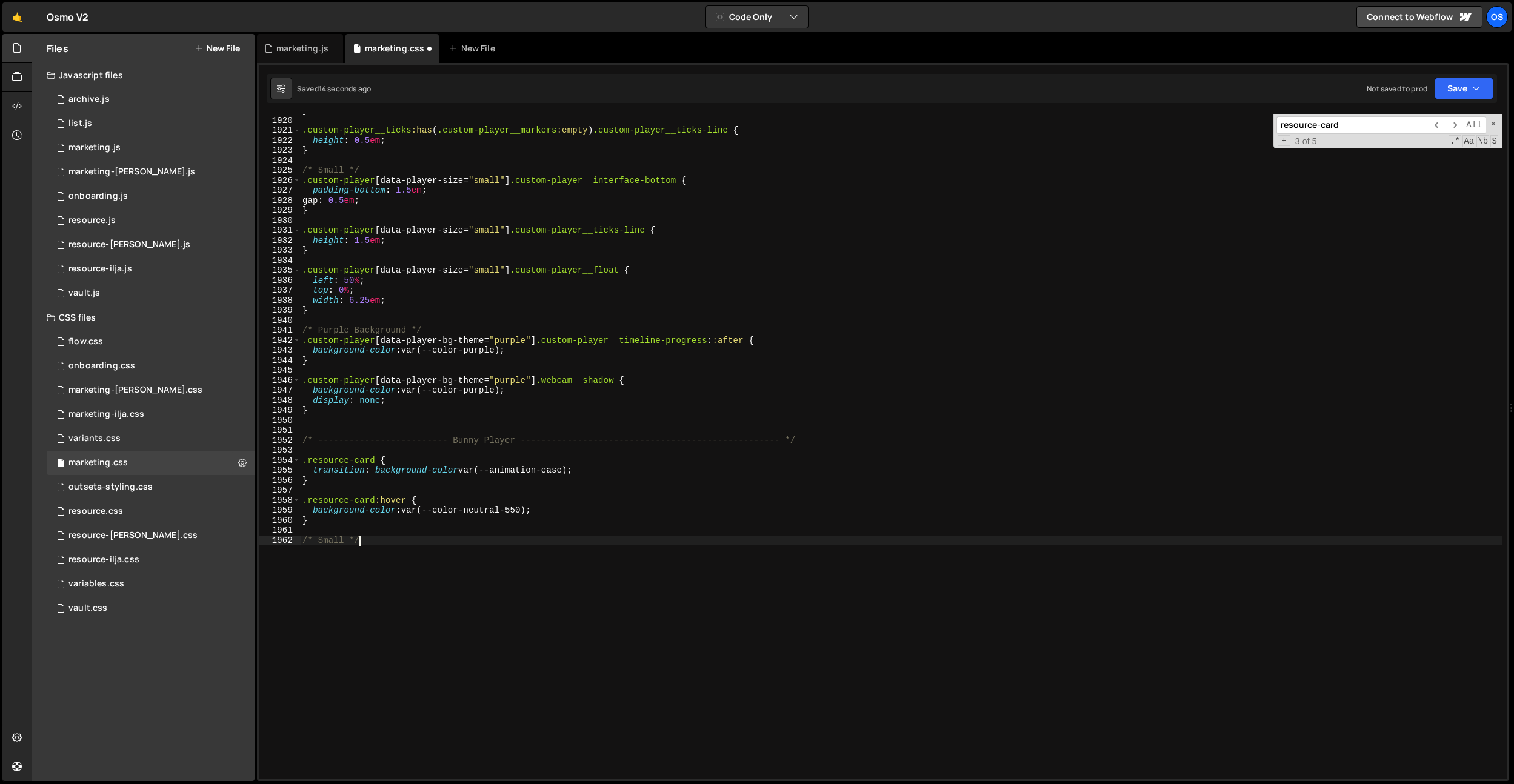
scroll to position [0, 0]
paste textarea "data-wf--resources-card--variant]"
drag, startPoint x: 378, startPoint y: 461, endPoint x: 265, endPoint y: 457, distance: 113.1
click at [265, 457] on div "[data-wf--resources-card--variant="small"] 1919 1920 1921 1922 1923 1924 1925 1…" at bounding box center [883, 446] width 1247 height 665
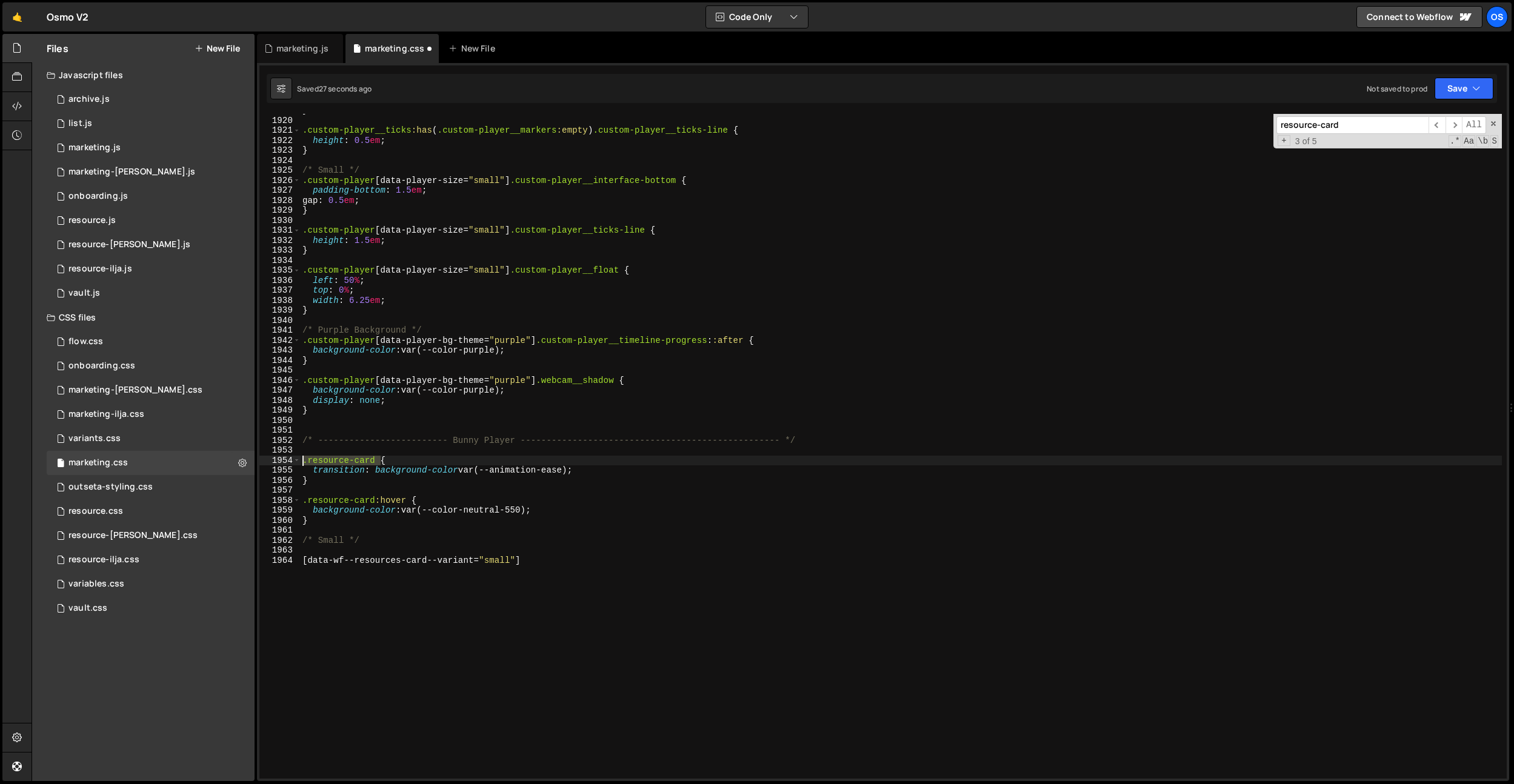
scroll to position [0, 5]
click at [304, 562] on div "} .custom-player__ticks :has ( .custom-player__markers :empty ) .custom-player_…" at bounding box center [900, 447] width 1202 height 685
paste textarea ".resource-card"
click at [633, 561] on div "} .custom-player__ticks :has ( .custom-player__markers :empty ) .custom-player_…" at bounding box center [900, 447] width 1202 height 685
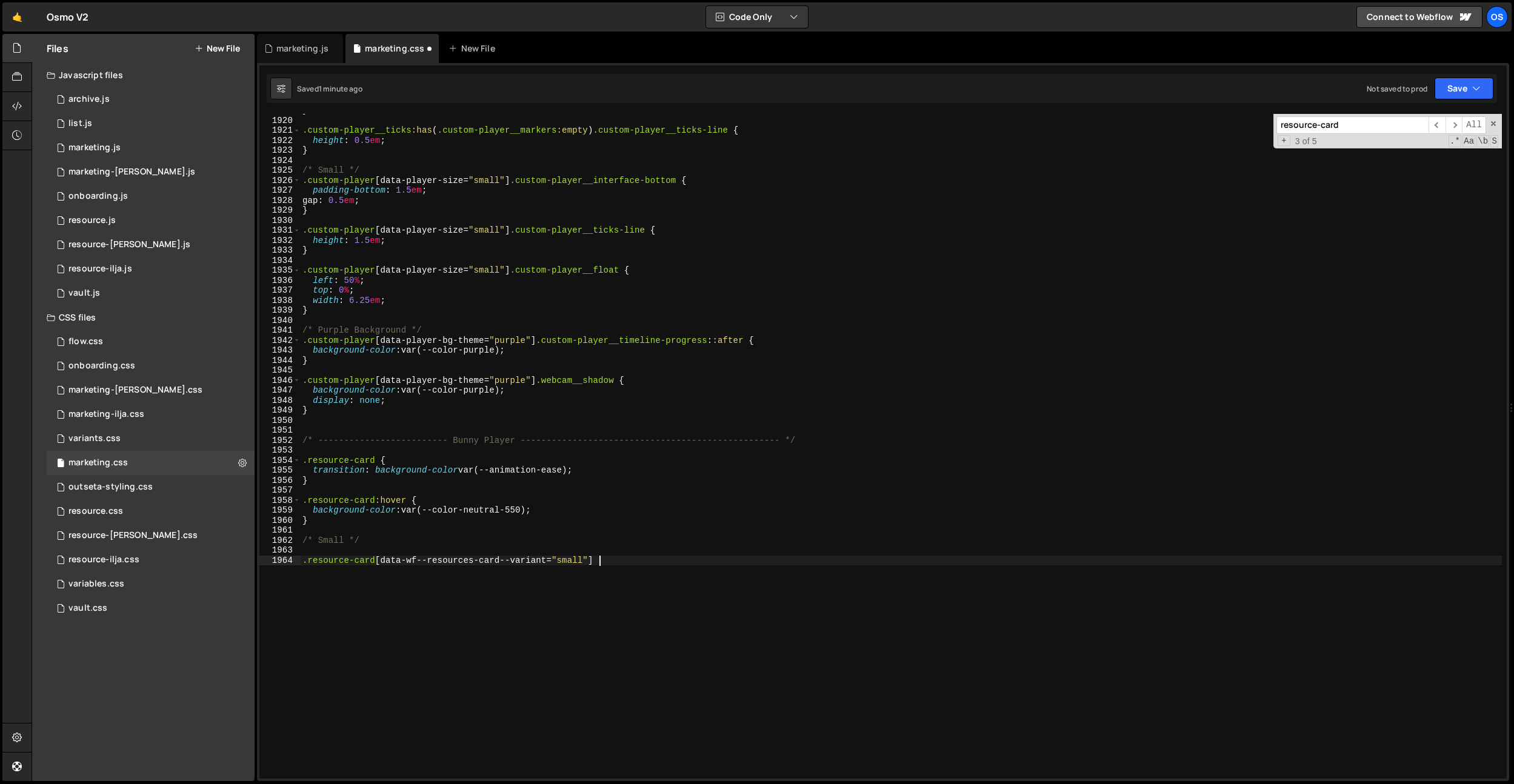
type textarea ".resource-card[data-wf--resources-card--variant="small"] {}"
click at [345, 559] on div "} .custom-player__ticks :has ( .custom-player__markers :empty ) .custom-player_…" at bounding box center [900, 447] width 1202 height 685
click at [344, 569] on div "} .custom-player__ticks :has ( .custom-player__markers :empty ) .custom-player_…" at bounding box center [900, 447] width 1202 height 685
click at [597, 562] on div "} .custom-player__ticks :has ( .custom-player__markers :empty ) .custom-player_…" at bounding box center [900, 447] width 1202 height 685
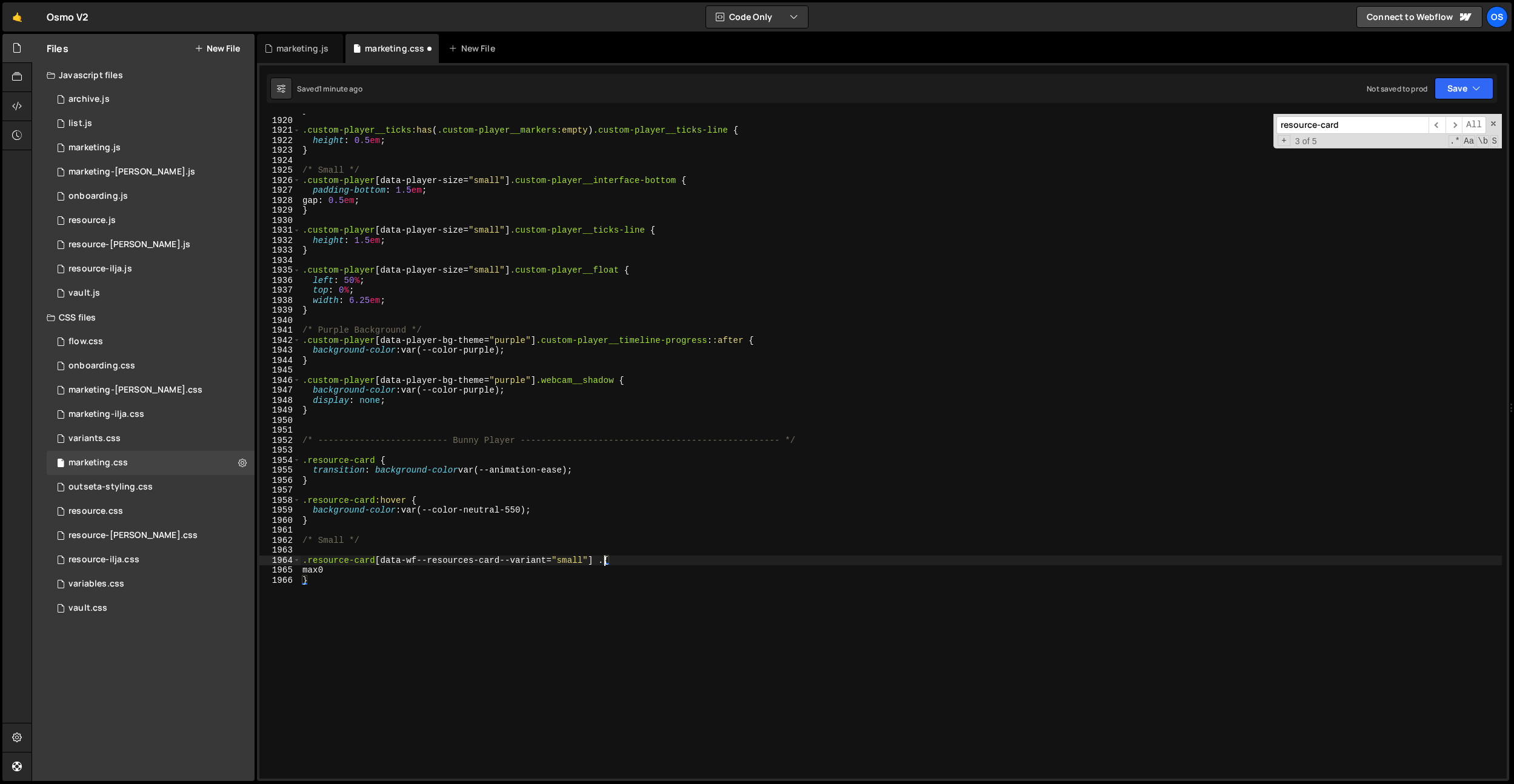
paste textarea "resource-card__end"
click at [368, 571] on div "} .custom-player__ticks :has ( .custom-player__markers :empty ) .custom-player_…" at bounding box center [900, 447] width 1202 height 685
click at [302, 50] on div "marketing.js" at bounding box center [303, 48] width 52 height 13
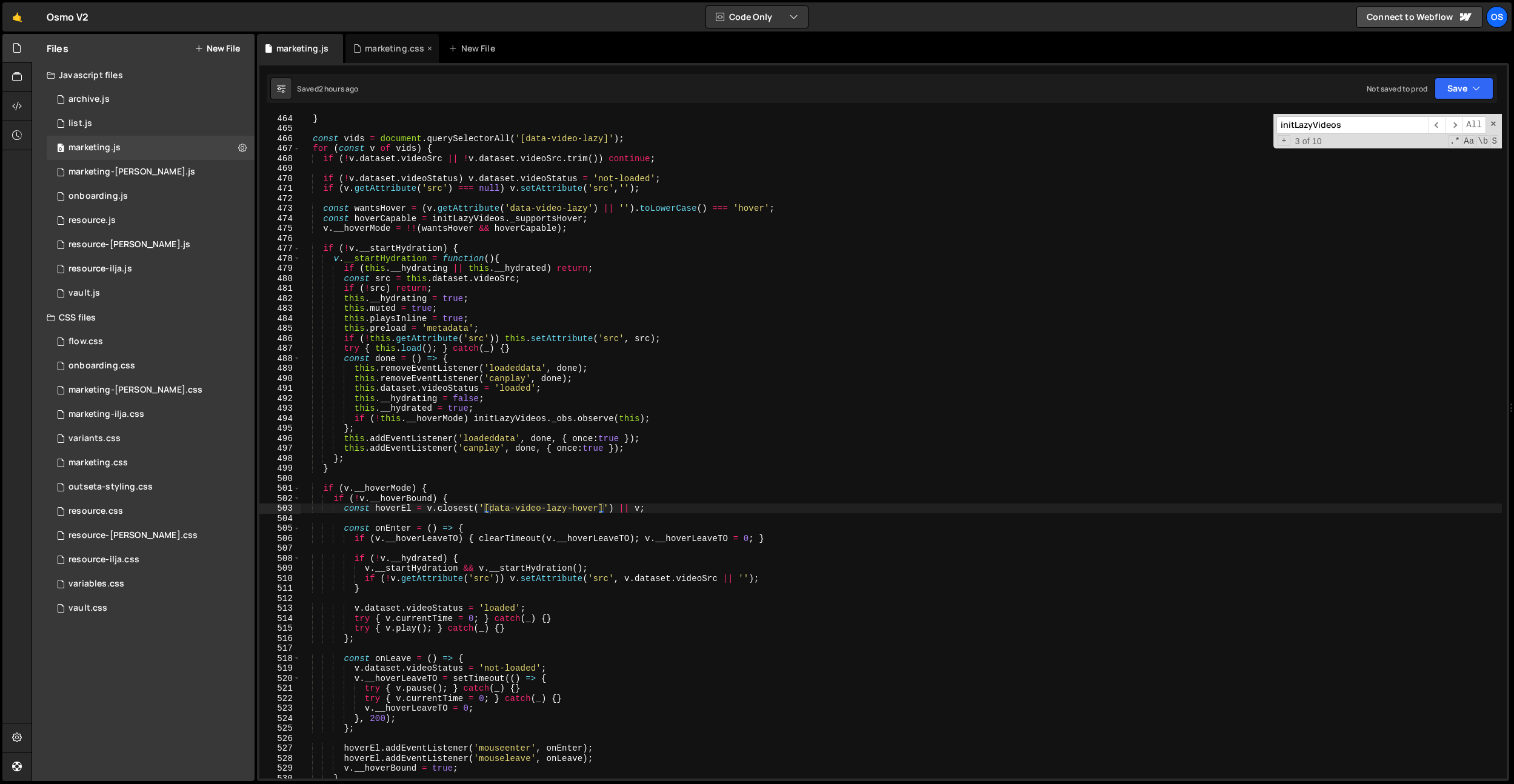
drag, startPoint x: 378, startPoint y: 48, endPoint x: 391, endPoint y: 84, distance: 38.3
click at [378, 48] on div "marketing.css" at bounding box center [395, 48] width 60 height 13
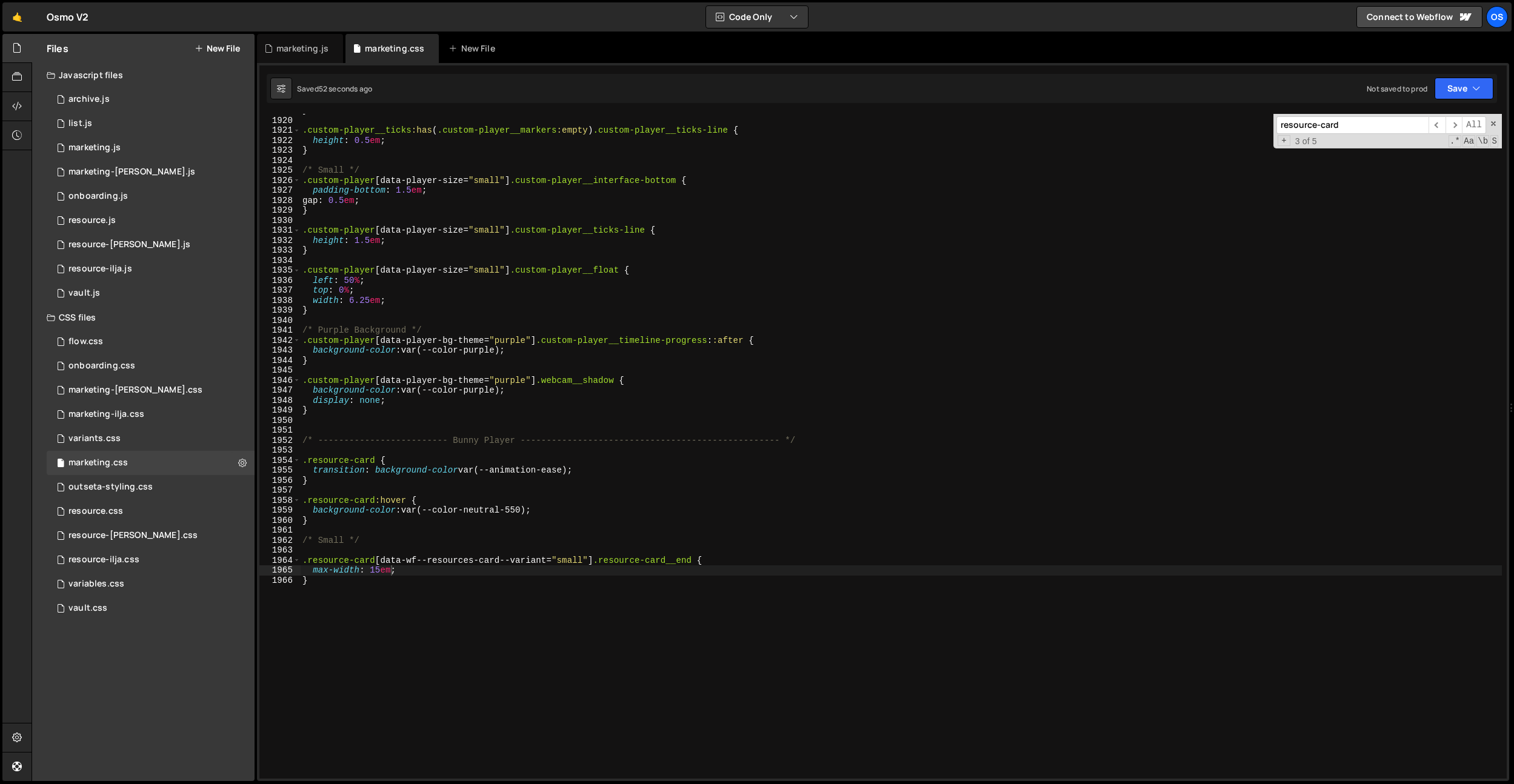
type textarea "}"
click at [514, 252] on div "} .custom-player__ticks :has ( .custom-player__markers :empty ) .custom-player_…" at bounding box center [900, 447] width 1202 height 685
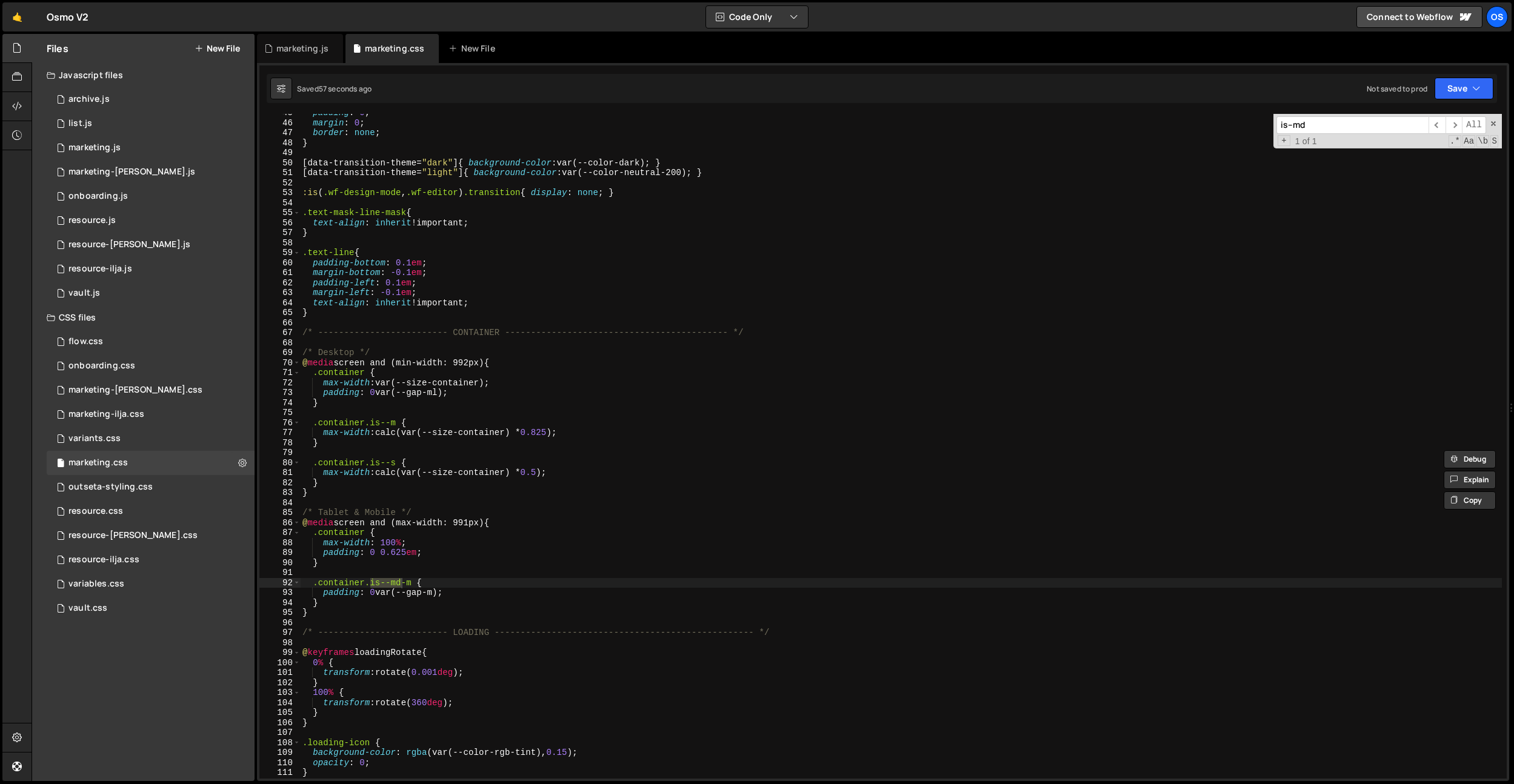
scroll to position [446, 0]
type input "is--md"
drag, startPoint x: 376, startPoint y: 482, endPoint x: 345, endPoint y: 479, distance: 31.1
click at [376, 482] on div "padding : 0 ; margin : 0 ; border : none ; } [ data-transition-theme = " dark "…" at bounding box center [900, 450] width 1202 height 685
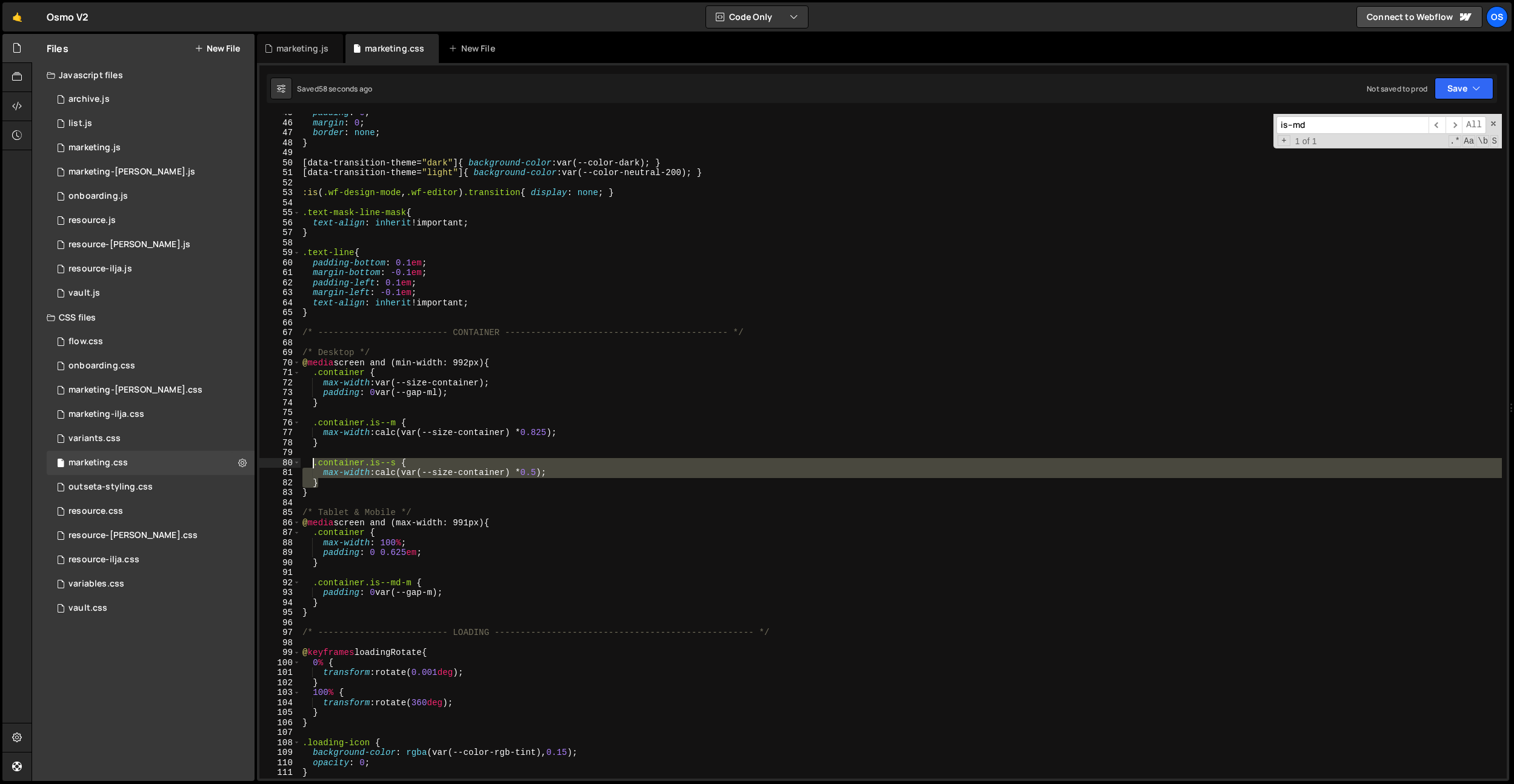
drag, startPoint x: 334, startPoint y: 481, endPoint x: 314, endPoint y: 463, distance: 26.9
click at [314, 464] on div "padding : 0 ; margin : 0 ; border : none ; } [ data-transition-theme = " dark "…" at bounding box center [900, 450] width 1202 height 685
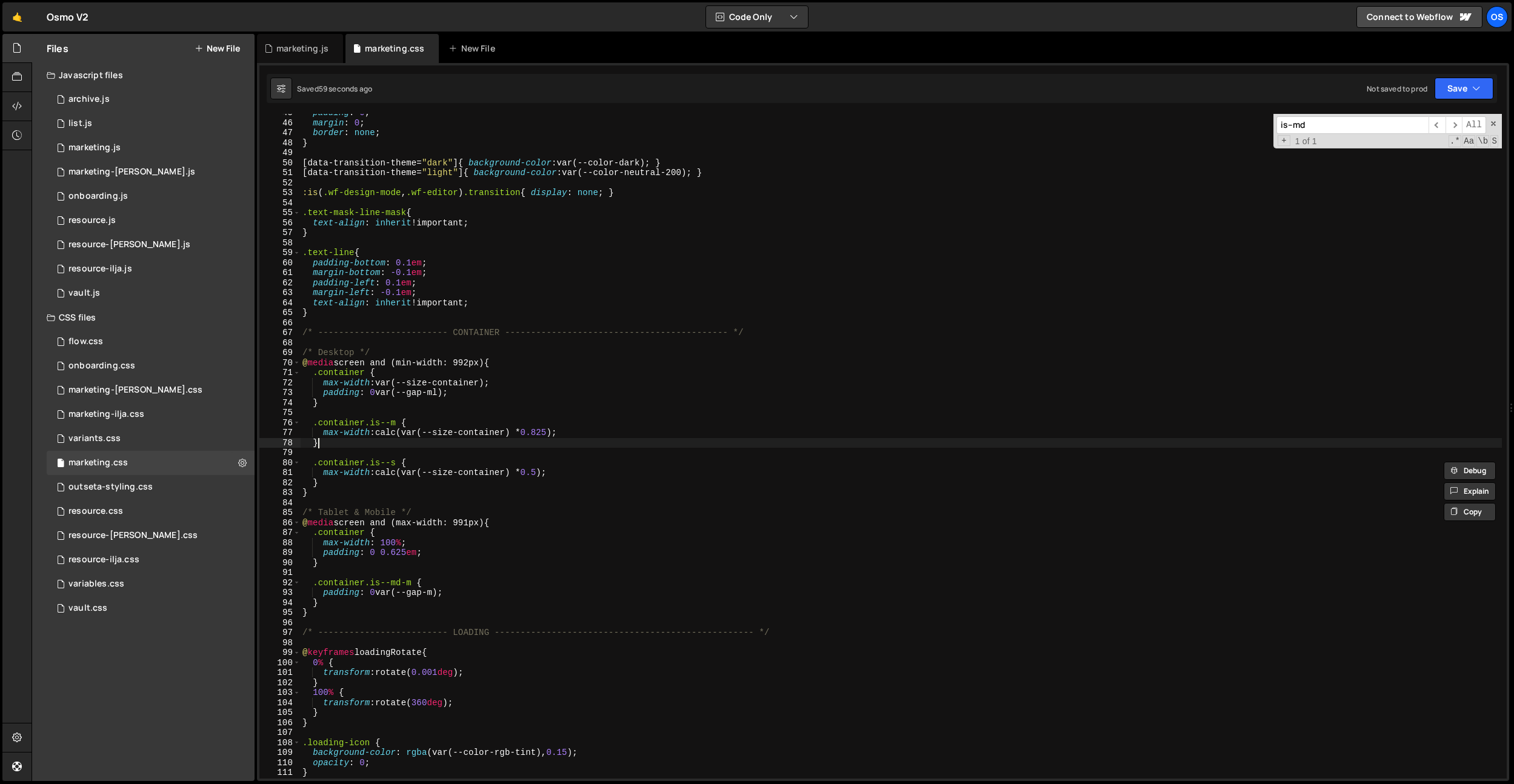
click at [333, 441] on div "padding : 0 ; margin : 0 ; border : none ; } [ data-transition-theme = " dark "…" at bounding box center [900, 450] width 1202 height 685
type textarea "}"
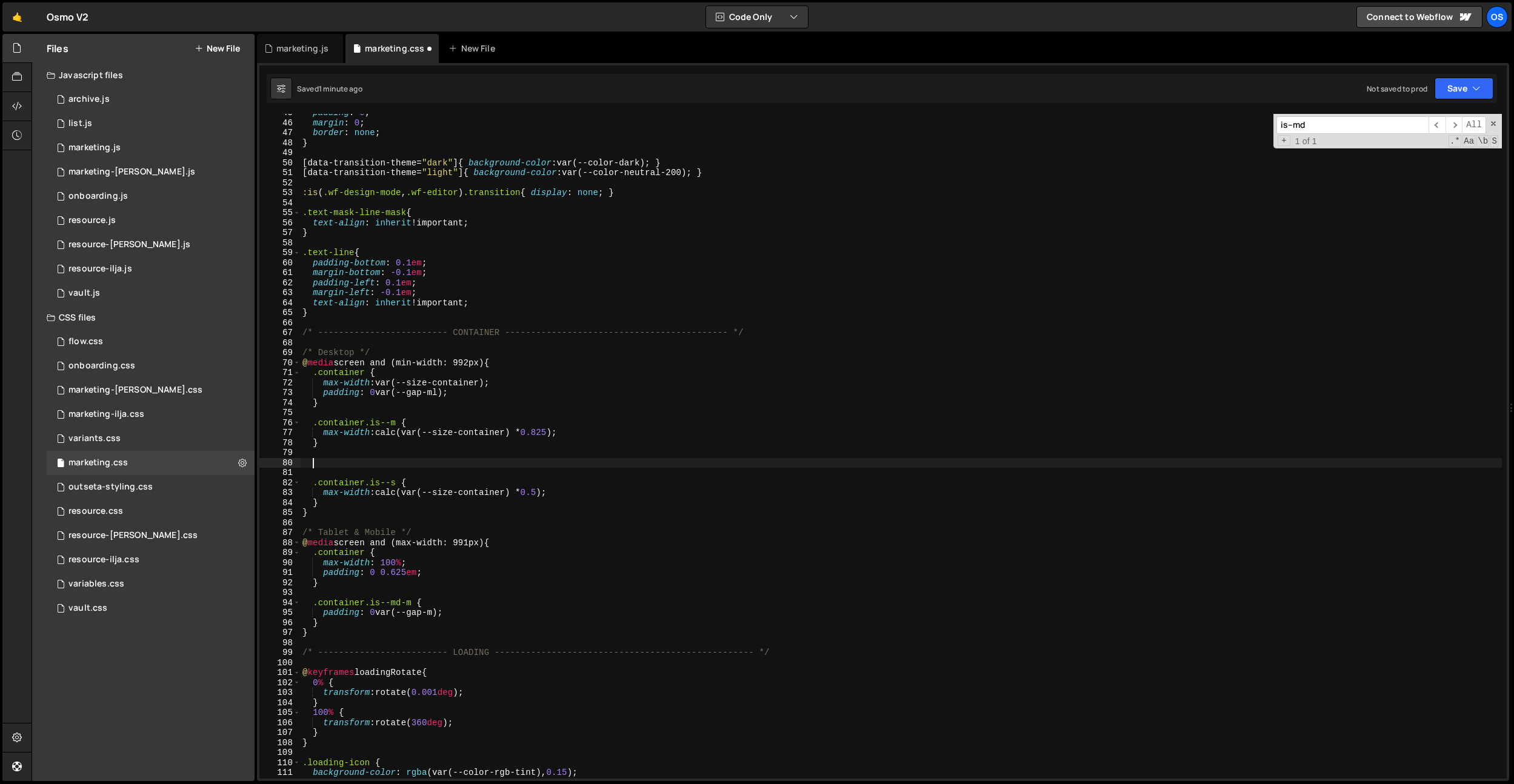
paste textarea "}"
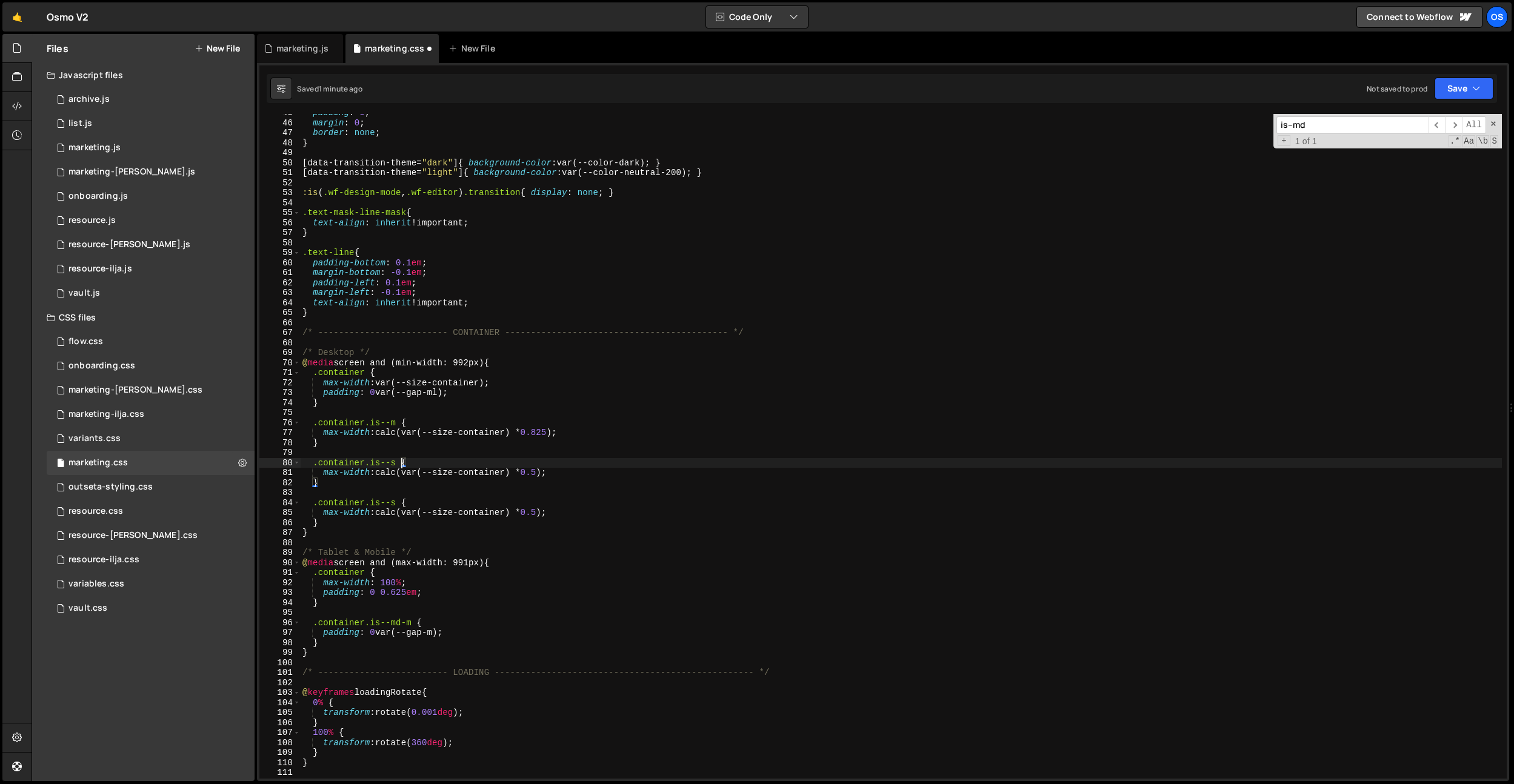
click at [402, 462] on div "padding : 0 ; margin : 0 ; border : none ; } [ data-transition-theme = " dark "…" at bounding box center [900, 450] width 1202 height 685
click at [445, 447] on div "padding : 0 ; margin : 0 ; border : none ; } [ data-transition-theme = " dark "…" at bounding box center [900, 450] width 1202 height 685
click at [549, 474] on div "padding : 0 ; margin : 0 ; border : none ; } [ data-transition-theme = " dark "…" at bounding box center [900, 450] width 1202 height 685
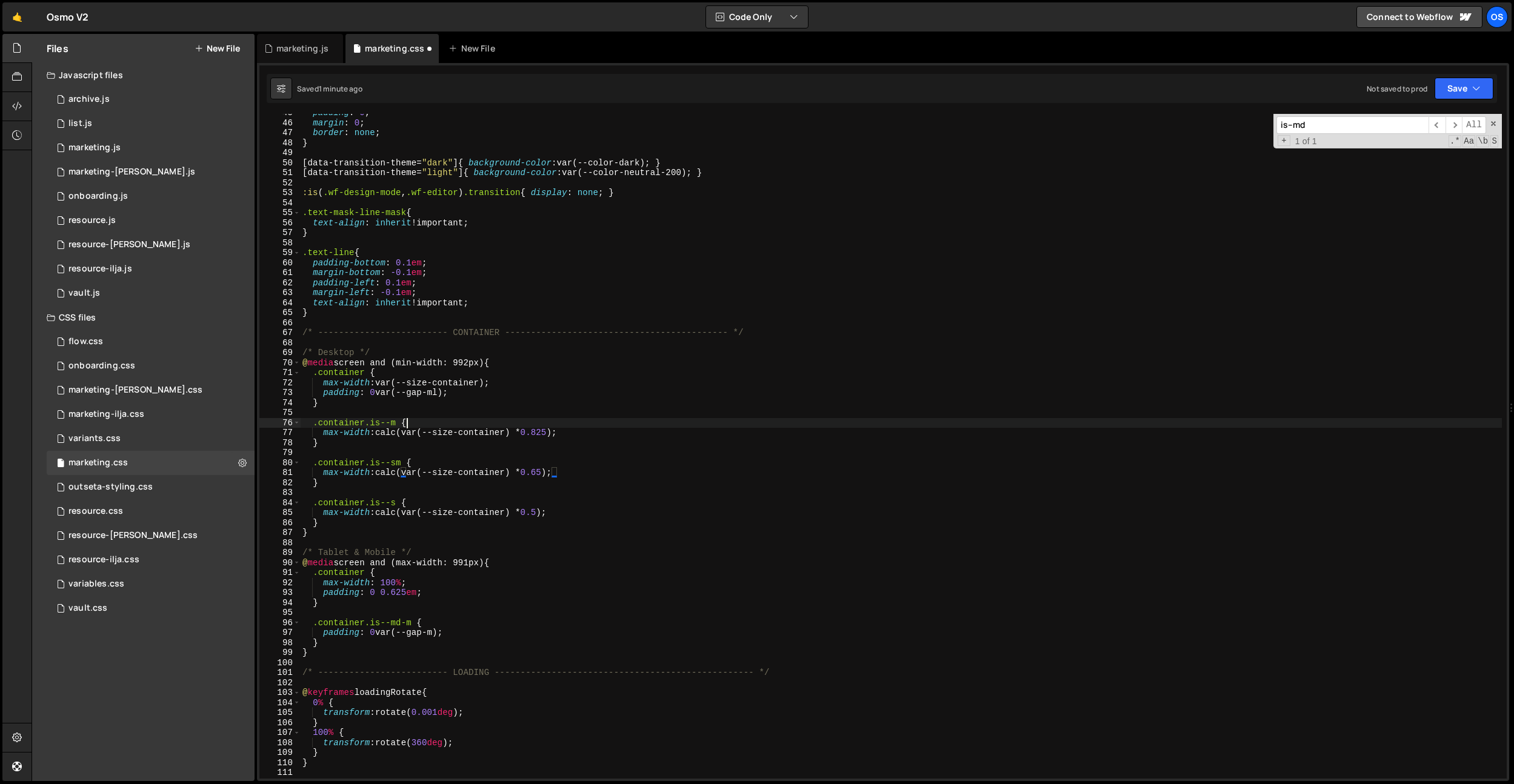
click at [598, 419] on div "padding : 0 ; margin : 0 ; border : none ; } [ data-transition-theme = " dark "…" at bounding box center [900, 450] width 1202 height 685
type textarea ".container.is--m {"
click at [584, 450] on div "padding : 0 ; margin : 0 ; border : none ; } [ data-transition-theme = " dark "…" at bounding box center [900, 450] width 1202 height 685
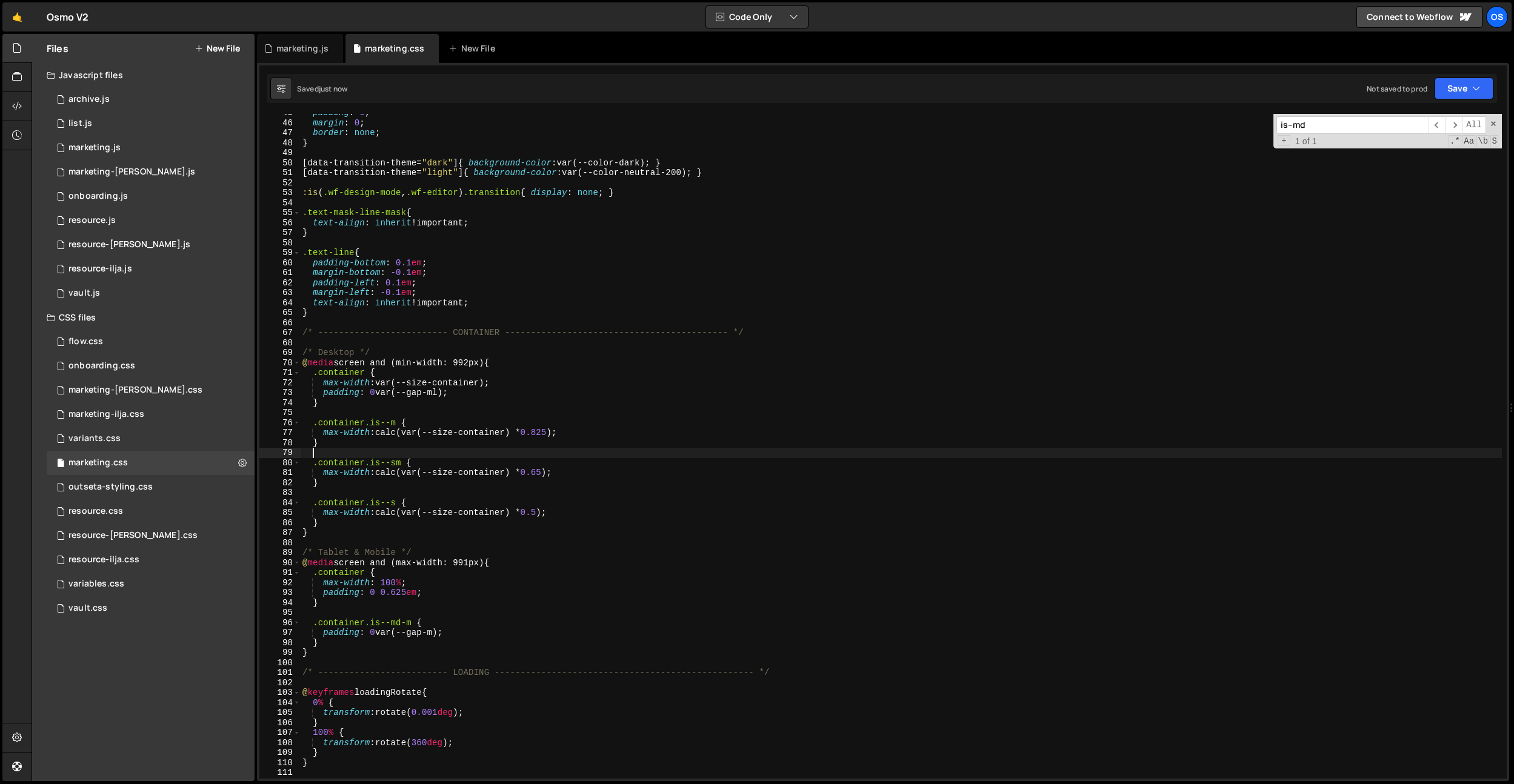
click at [548, 476] on div "padding : 0 ; margin : 0 ; border : none ; } [ data-transition-theme = " dark "…" at bounding box center [900, 450] width 1202 height 685
click at [613, 392] on div "padding : 0 ; margin : 0 ; border : none ; } [ data-transition-theme = " dark "…" at bounding box center [900, 450] width 1202 height 685
click at [553, 474] on div "padding : 0 ; margin : 0 ; border : none ; } [ data-transition-theme = " dark "…" at bounding box center [900, 450] width 1202 height 685
click at [683, 439] on div "padding : 0 ; margin : 0 ; border : none ; } [ data-transition-theme = " dark "…" at bounding box center [900, 450] width 1202 height 685
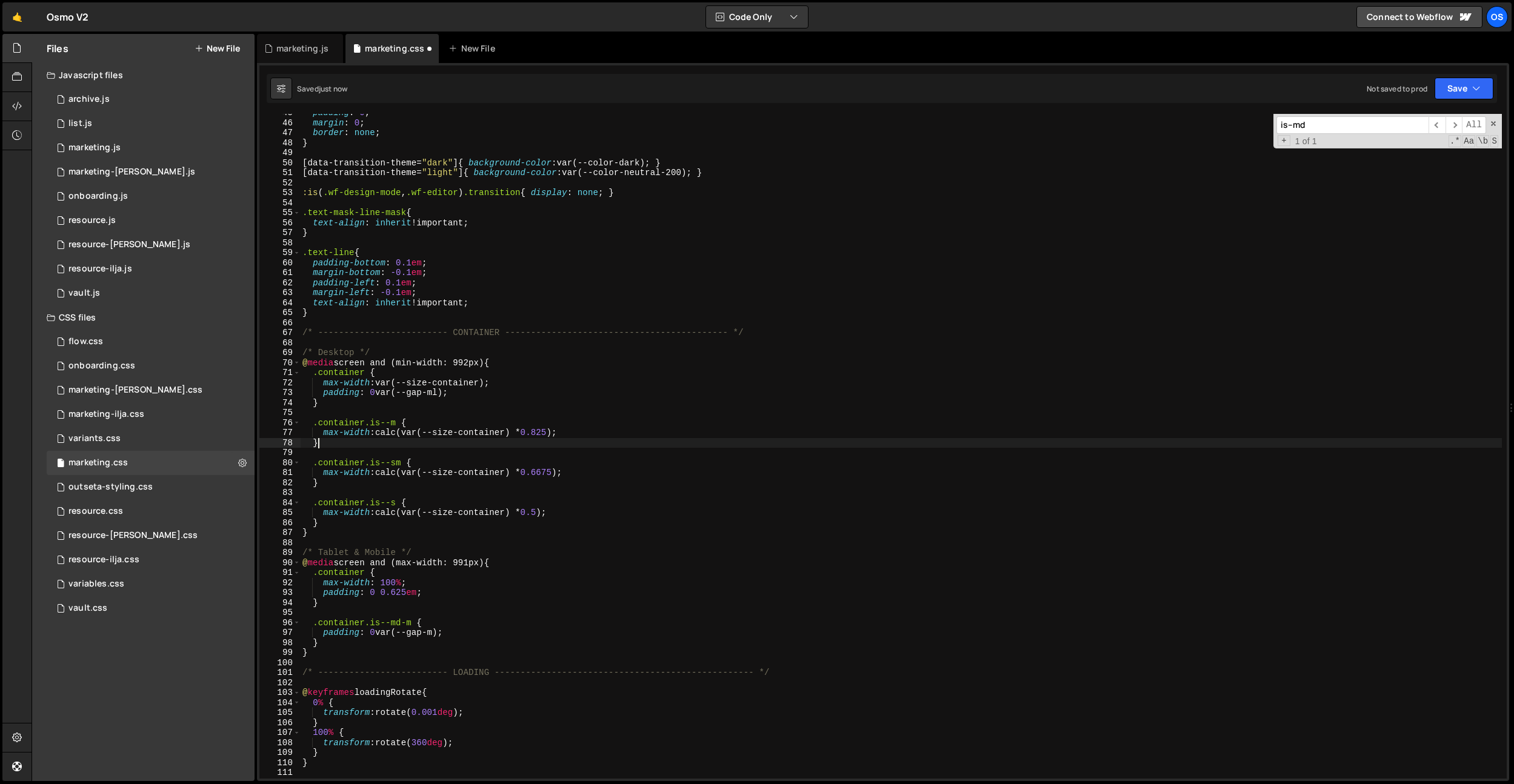
scroll to position [0, 1]
click at [559, 475] on div "padding : 0 ; margin : 0 ; border : none ; } [ data-transition-theme = " dark "…" at bounding box center [900, 450] width 1202 height 685
click at [710, 396] on div "padding : 0 ; margin : 0 ; border : none ; } [ data-transition-theme = " dark "…" at bounding box center [900, 450] width 1202 height 685
click at [553, 476] on div "padding : 0 ; margin : 0 ; border : none ; } [ data-transition-theme = " dark "…" at bounding box center [900, 450] width 1202 height 685
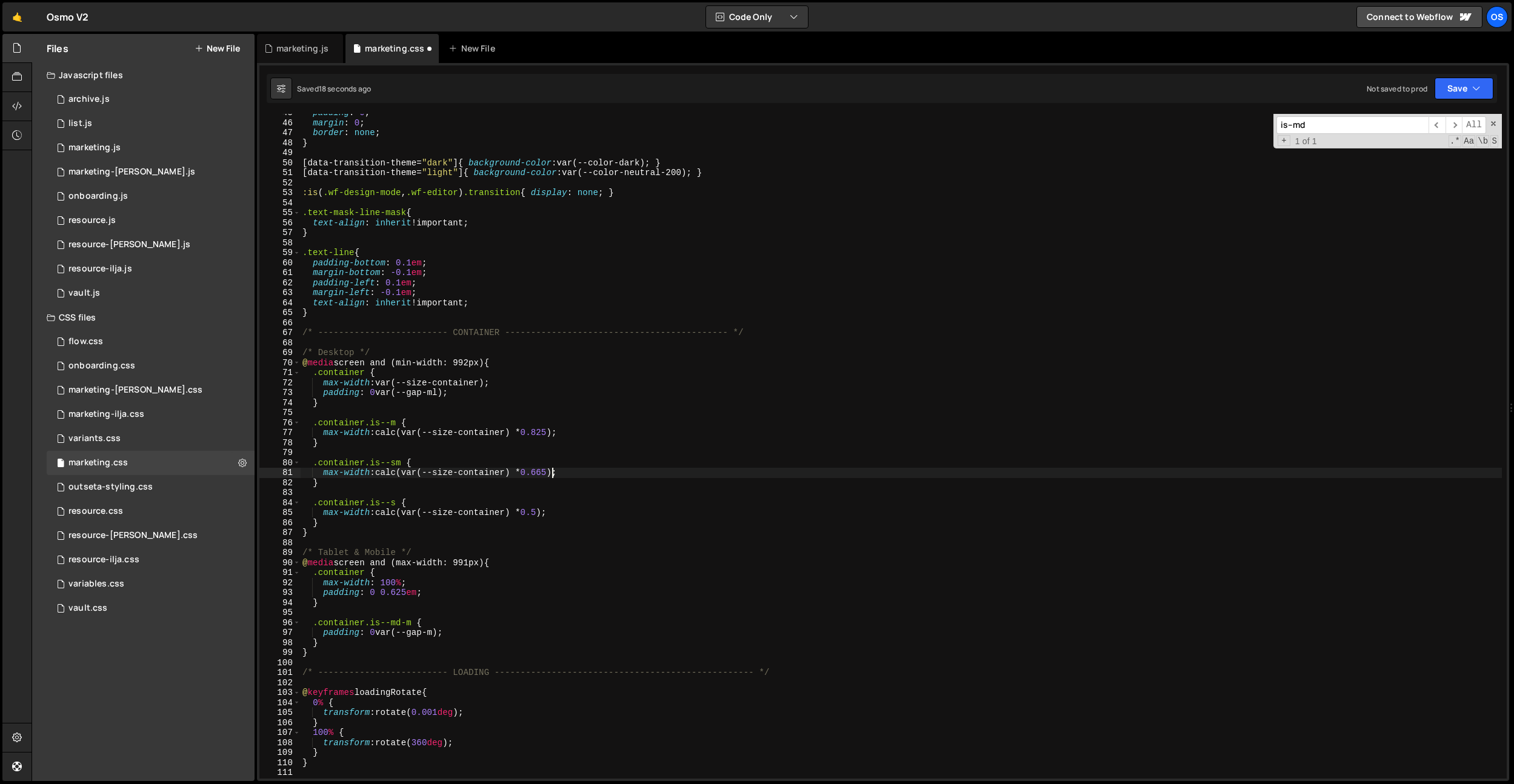
scroll to position [0, 17]
click at [620, 438] on div "padding : 0 ; margin : 0 ; border : none ; } [ data-transition-theme = " dark "…" at bounding box center [900, 450] width 1202 height 685
click at [545, 474] on div "padding : 0 ; margin : 0 ; border : none ; } [ data-transition-theme = " dark "…" at bounding box center [900, 450] width 1202 height 685
click at [620, 460] on div "padding : 0 ; margin : 0 ; border : none ; } [ data-transition-theme = " dark "…" at bounding box center [900, 450] width 1202 height 685
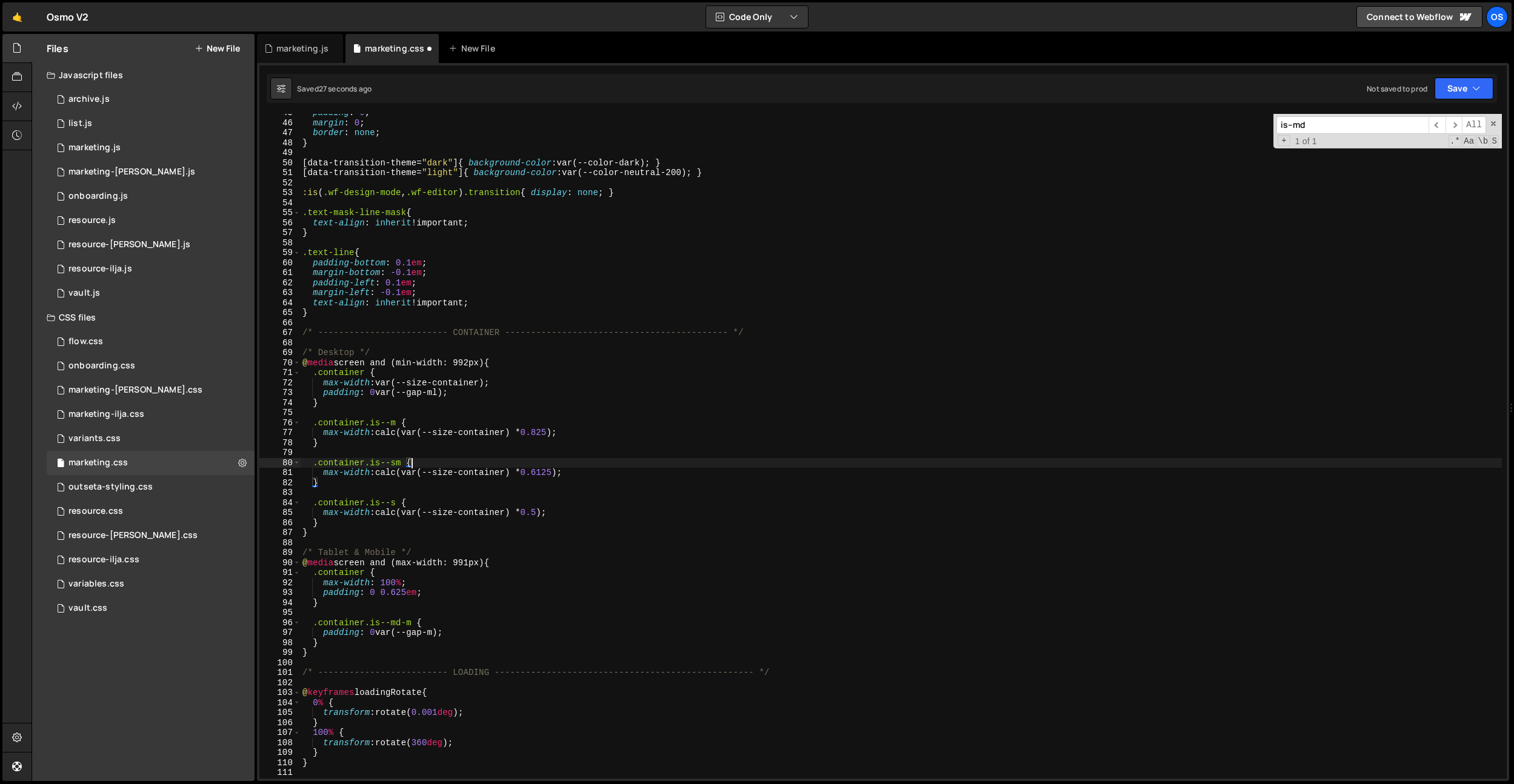
scroll to position [0, 7]
click at [553, 473] on div "padding : 0 ; margin : 0 ; border : none ; } [ data-transition-theme = " dark "…" at bounding box center [900, 450] width 1202 height 685
type textarea "max-width: calc(var(--size-container) * 0.6625);"
click at [623, 453] on div "padding : 0 ; margin : 0 ; border : none ; } [ data-transition-theme = " dark "…" at bounding box center [900, 450] width 1202 height 685
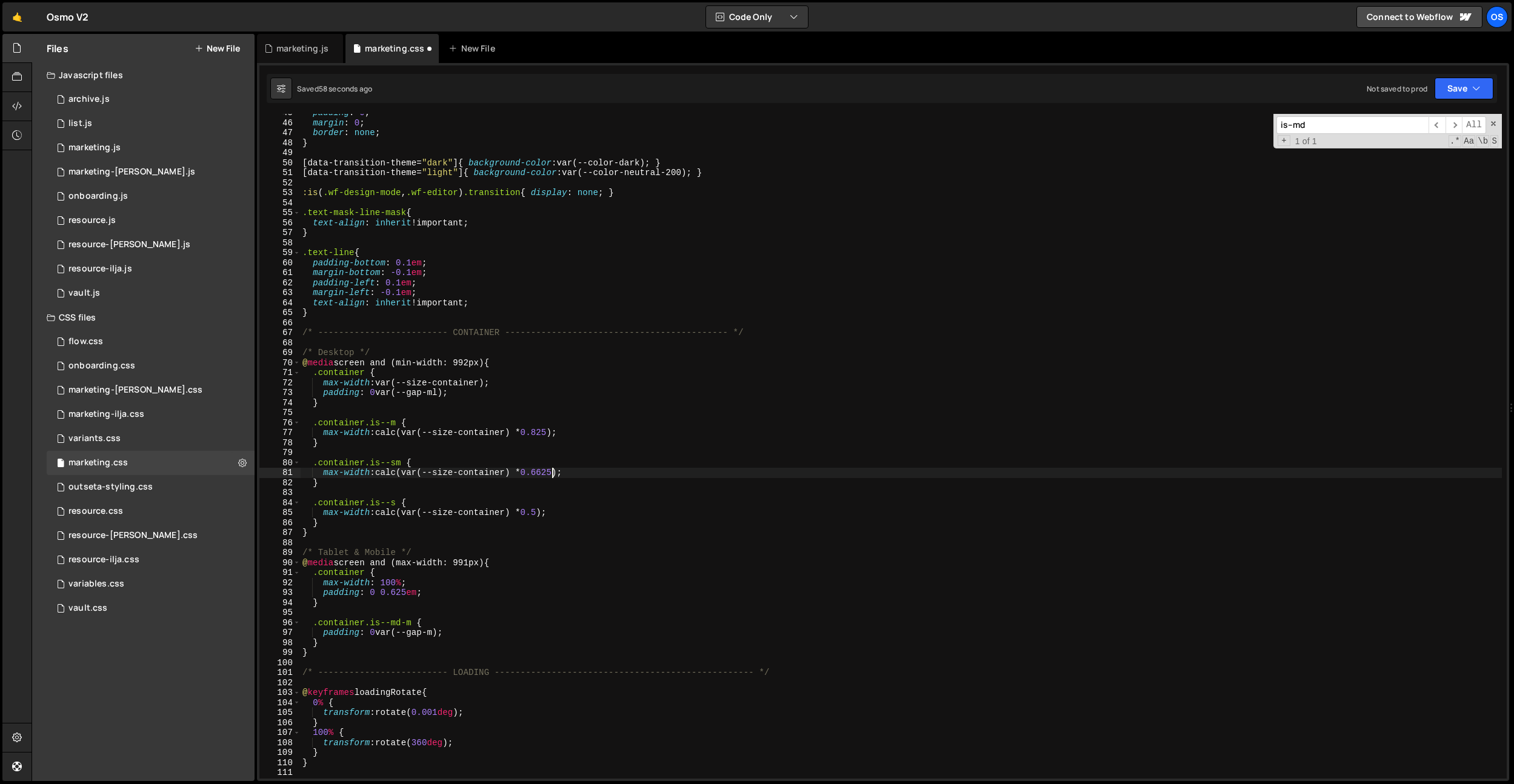
scroll to position [0, 0]
drag, startPoint x: 566, startPoint y: 474, endPoint x: 570, endPoint y: 486, distance: 12.6
click at [566, 475] on div "padding : 0 ; margin : 0 ; border : none ; } [ data-transition-theme = " dark "…" at bounding box center [900, 450] width 1202 height 685
click at [561, 476] on div "padding : 0 ; margin : 0 ; border : none ; } [ data-transition-theme = " dark "…" at bounding box center [900, 450] width 1202 height 685
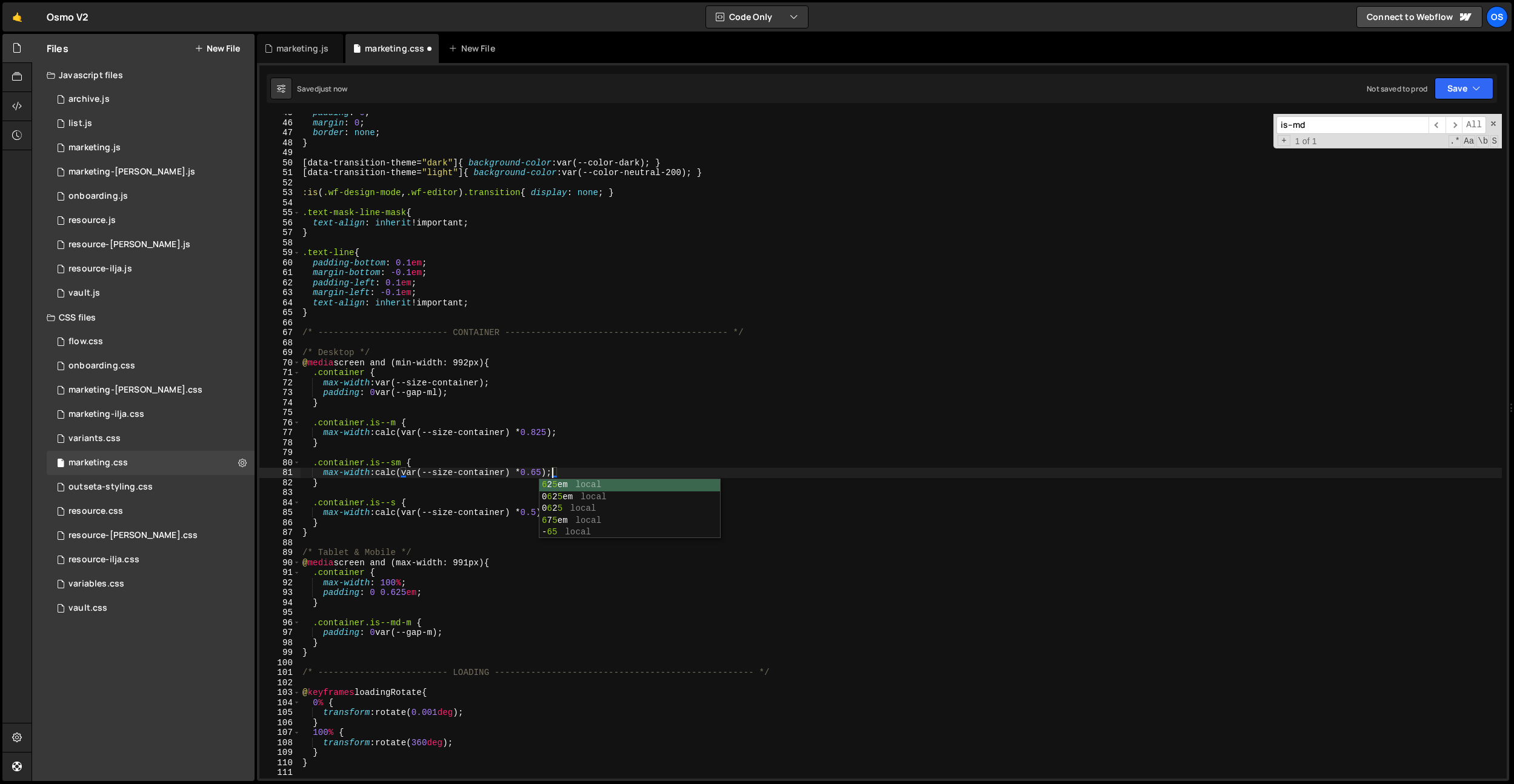
click at [742, 434] on div "padding : 0 ; margin : 0 ; border : none ; } [ data-transition-theme = " dark "…" at bounding box center [900, 450] width 1202 height 685
drag, startPoint x: 737, startPoint y: 433, endPoint x: 700, endPoint y: 431, distance: 37.1
click at [736, 433] on div "padding : 0 ; margin : 0 ; border : none ; } [ data-transition-theme = " dark "…" at bounding box center [900, 450] width 1202 height 685
click at [509, 570] on div "padding : 0 ; margin : 0 ; border : none ; } [ data-transition-theme = " dark "…" at bounding box center [900, 450] width 1202 height 685
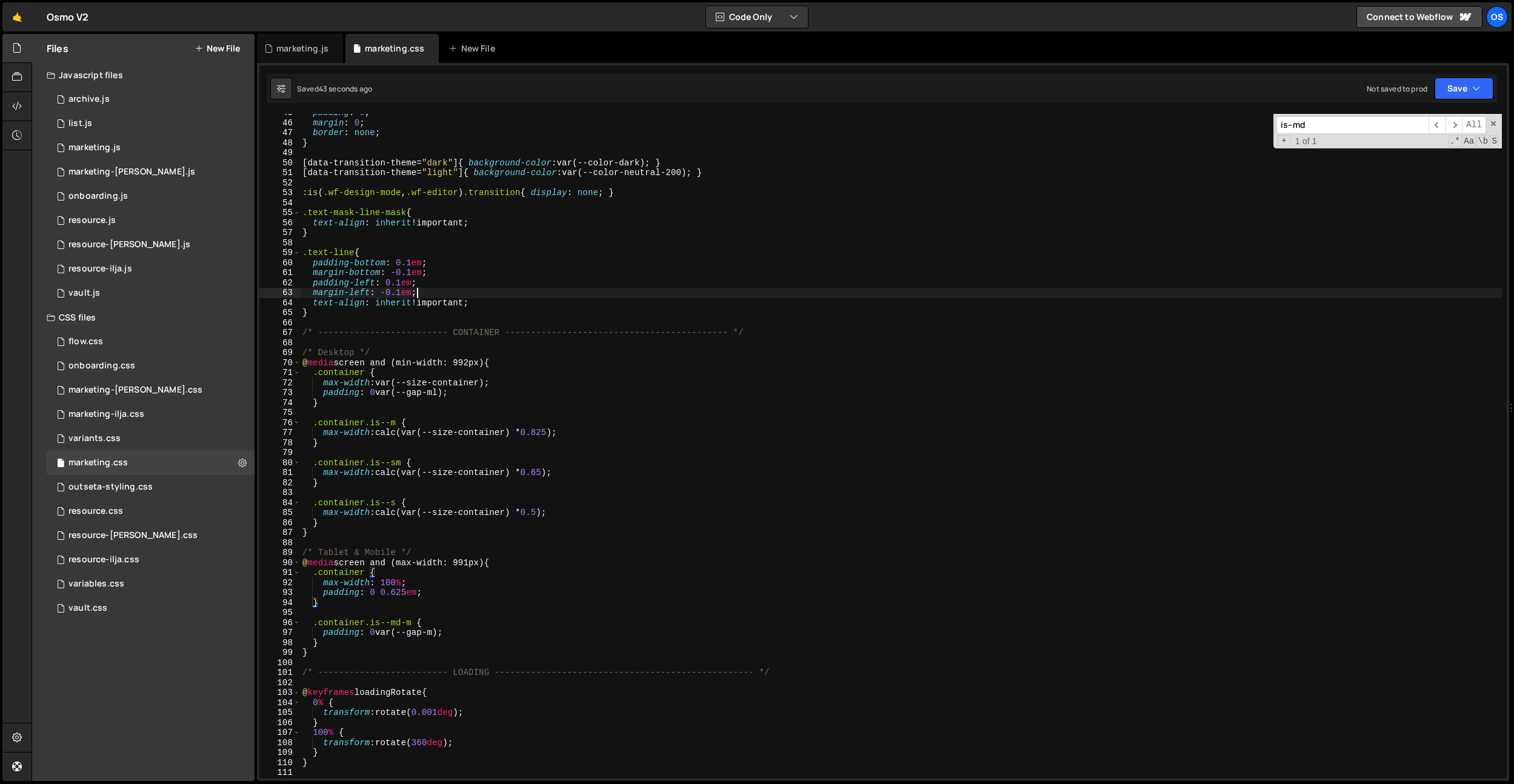
click at [977, 291] on div "padding : 0 ; margin : 0 ; border : none ; } [ data-transition-theme = " dark "…" at bounding box center [900, 450] width 1202 height 685
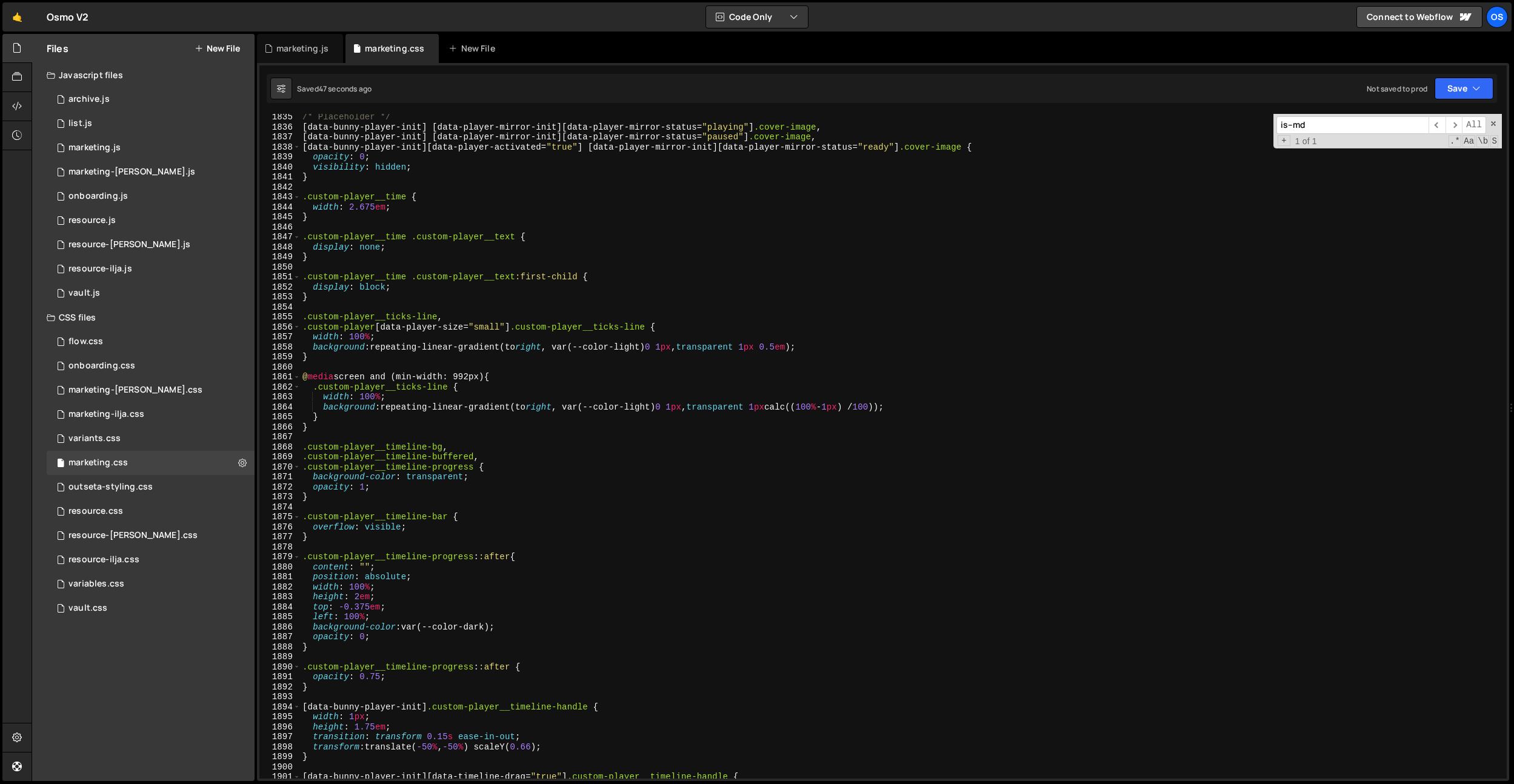
scroll to position [19184, 0]
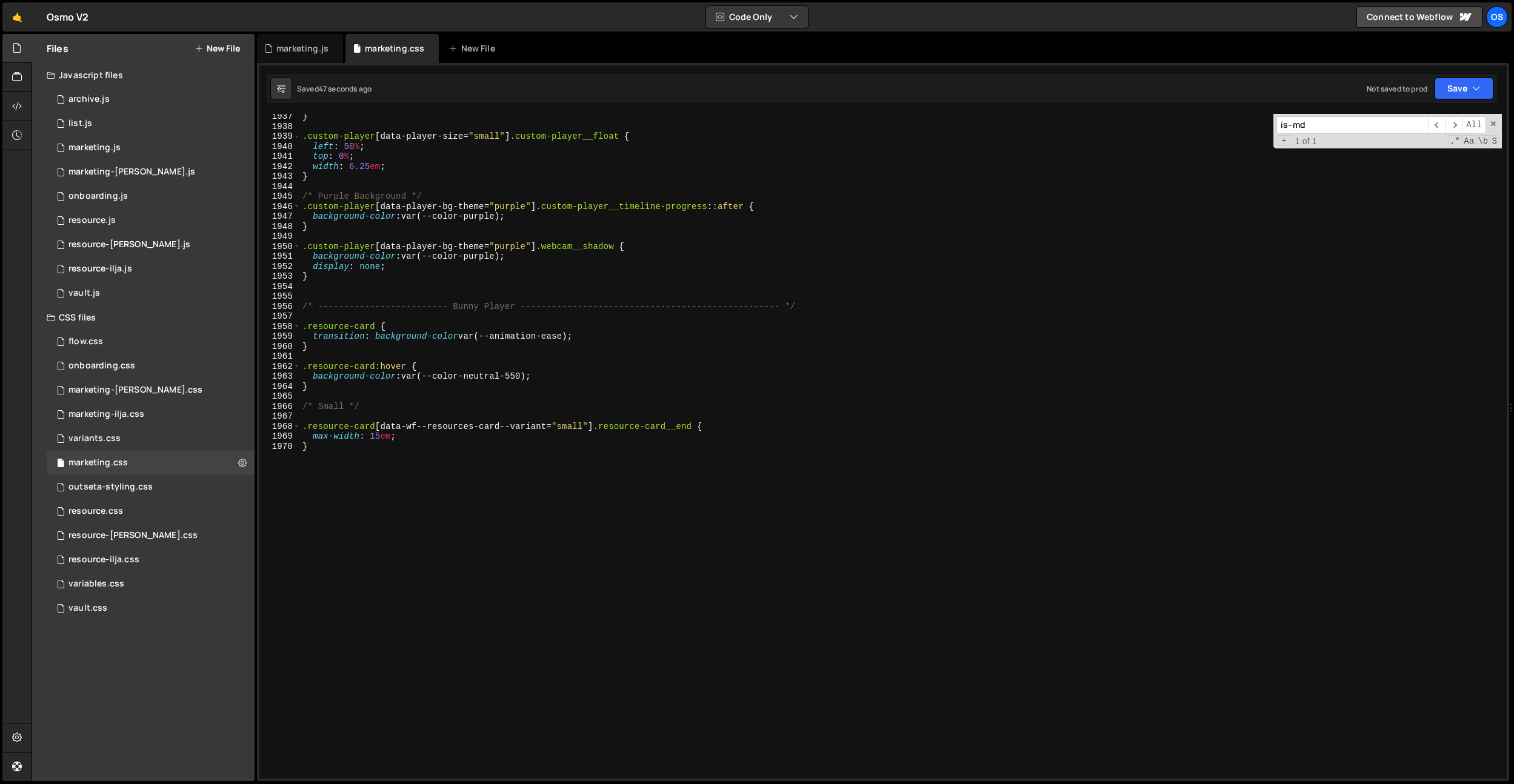
click at [517, 461] on div "} .custom-player [ data-player-size = " small " ] .custom-player__float { left …" at bounding box center [900, 454] width 1202 height 685
type textarea "}"
paste textarea "resource-card__start"
type textarea ".resource-car[] .resource-card__start {}"
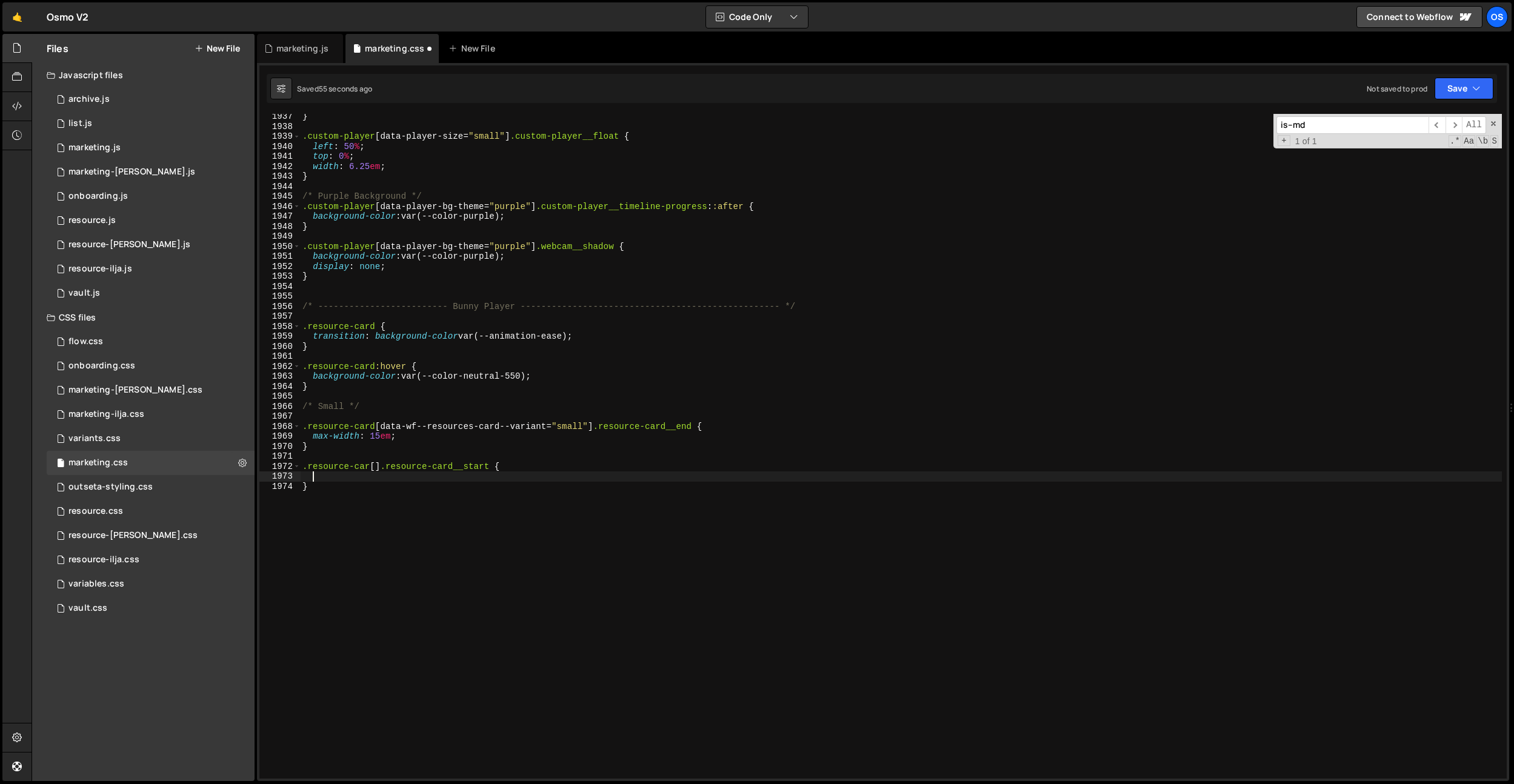
scroll to position [0, 0]
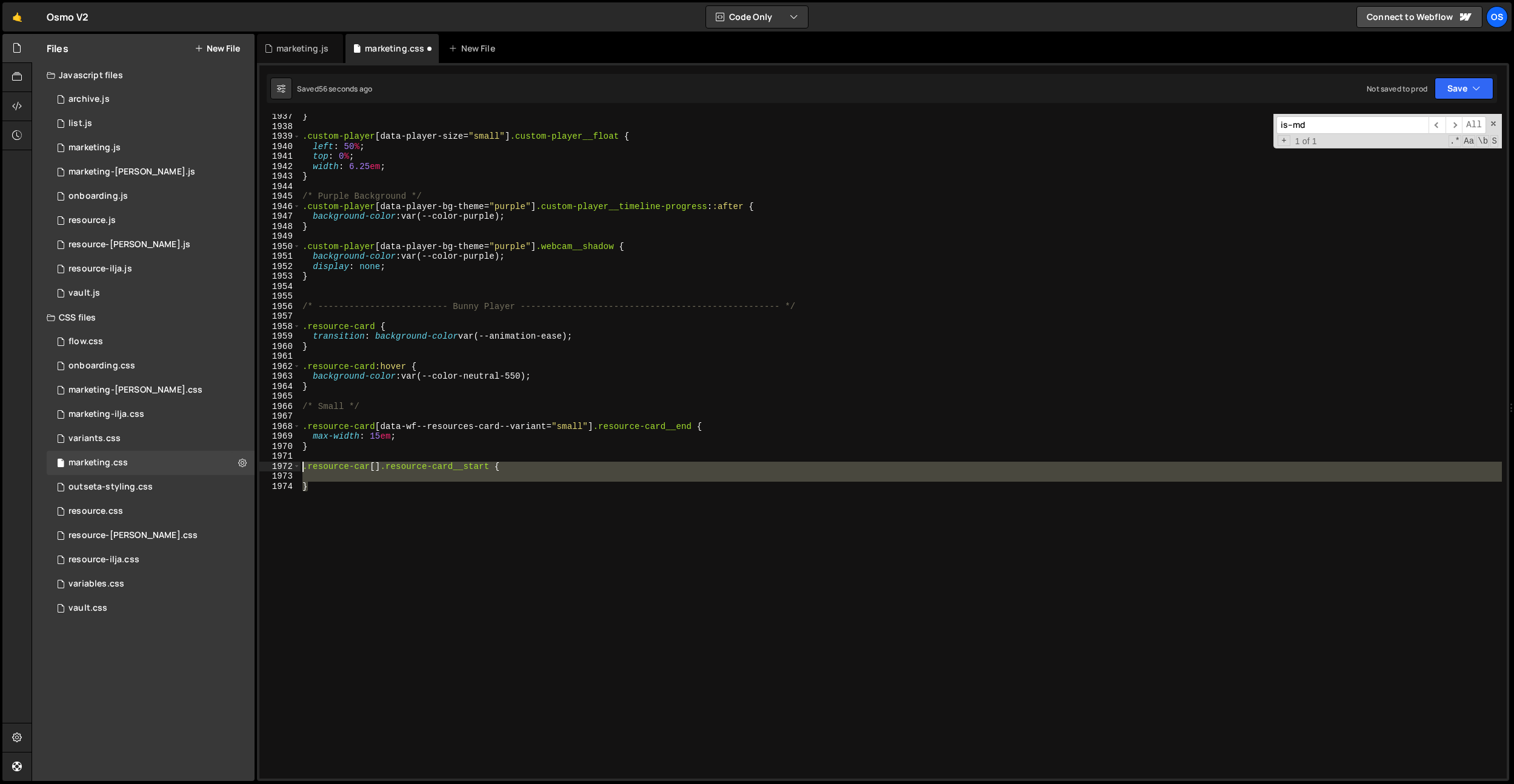
drag, startPoint x: 345, startPoint y: 481, endPoint x: 292, endPoint y: 462, distance: 56.3
click at [292, 462] on div "1937 1938 1939 1940 1941 1942 1943 1944 1945 1946 1947 1948 1949 1950 1951 1952…" at bounding box center [883, 446] width 1247 height 665
type textarea ".resource-car[] .resource-card__start {"
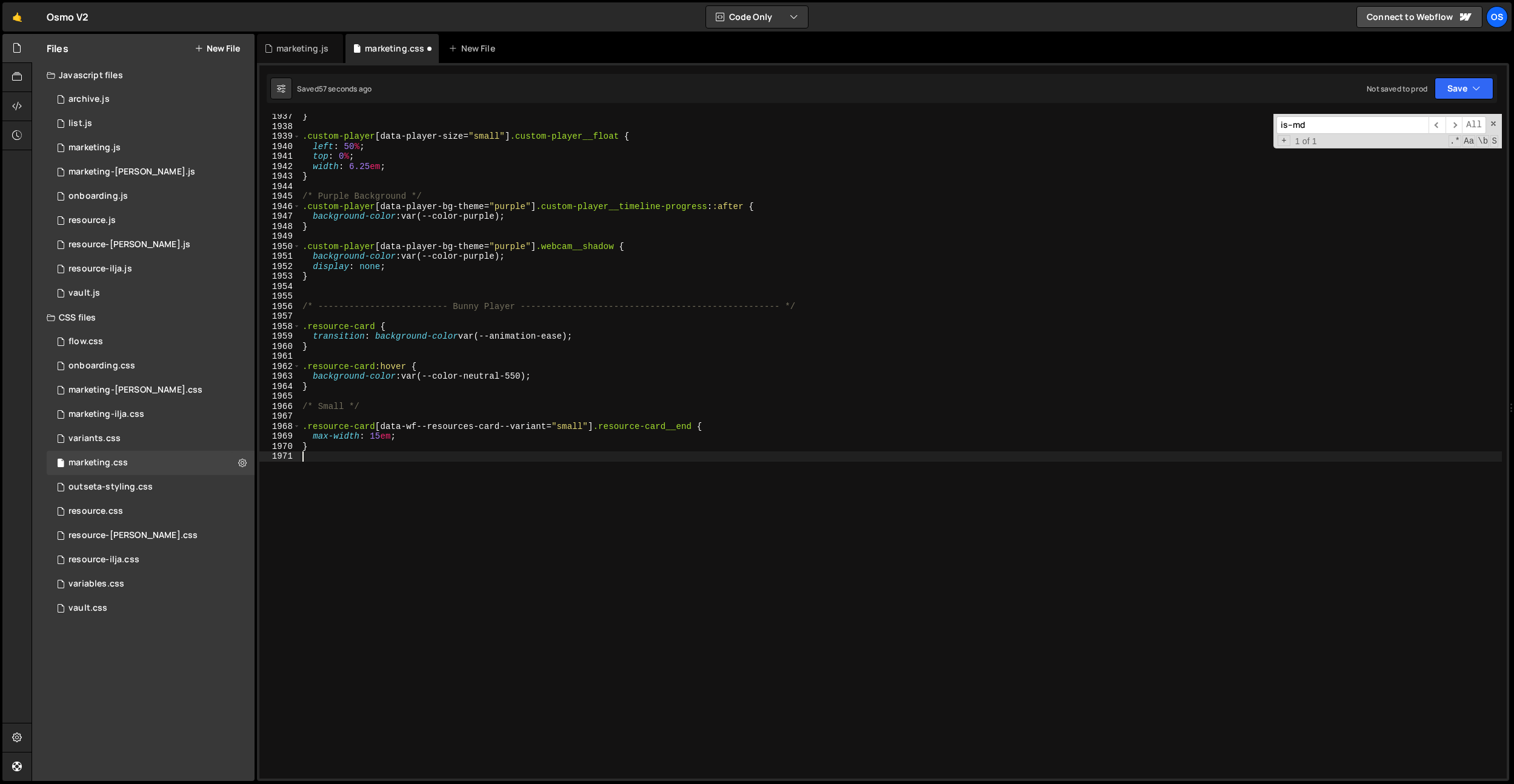
click at [372, 413] on div "} .custom-player [ data-player-size = " small " ] .custom-player__float { left …" at bounding box center [900, 454] width 1202 height 685
click at [372, 409] on div "} .custom-player [ data-player-size = " small " ] .custom-player__float { left …" at bounding box center [900, 454] width 1202 height 685
type textarea "/* Small */"
paste textarea "}"
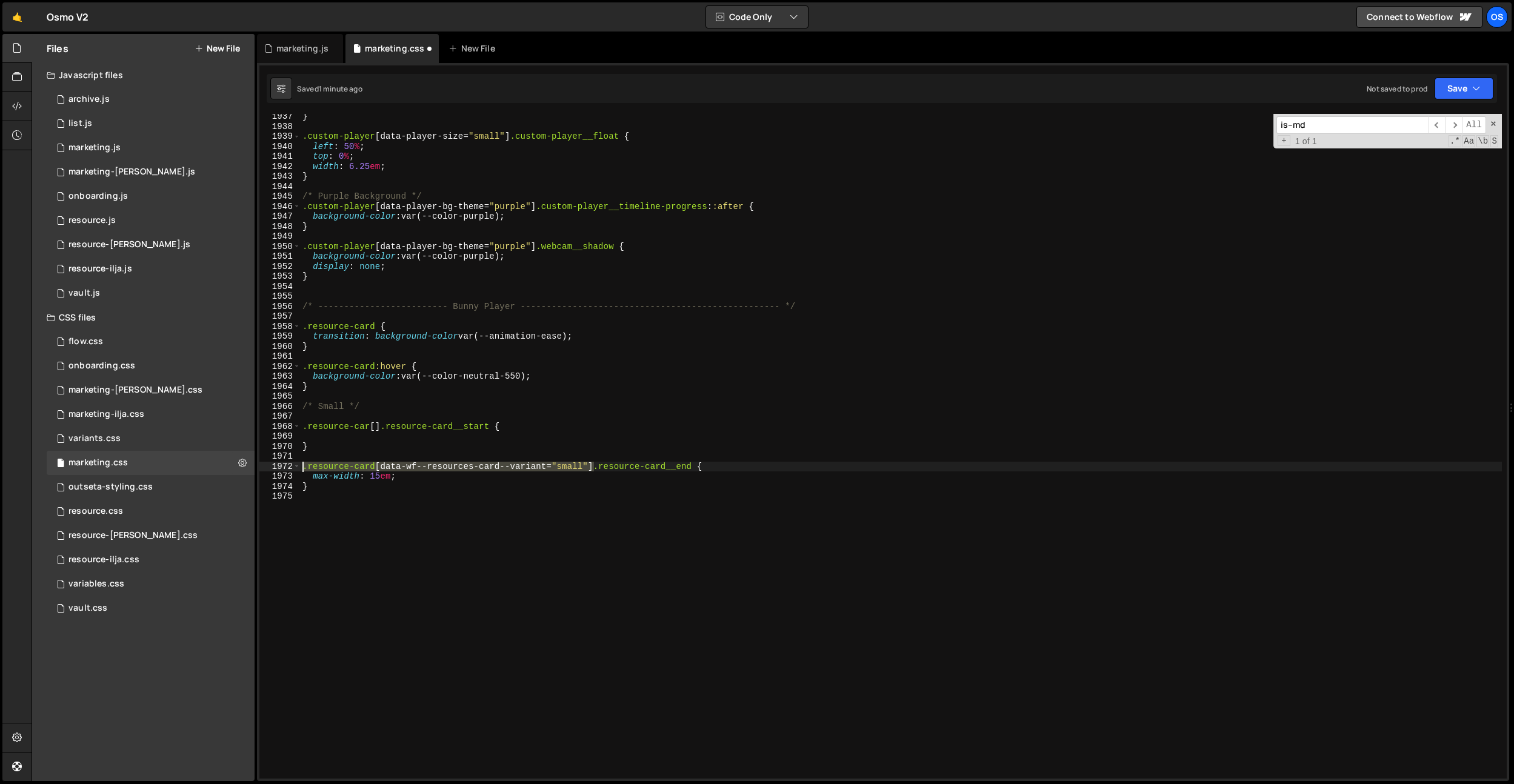
drag, startPoint x: 596, startPoint y: 464, endPoint x: 337, endPoint y: 450, distance: 259.4
click at [270, 468] on div "} 1937 1938 1939 1940 1941 1942 1943 1944 1945 1946 1947 1948 1949 1950 1951 19…" at bounding box center [883, 446] width 1247 height 665
drag, startPoint x: 381, startPoint y: 426, endPoint x: 251, endPoint y: 429, distance: 130.0
click at [251, 429] on div "Files New File Javascript files 0 archive.js 0 0 list.js 0 0 marketing.js 0 0 0…" at bounding box center [773, 407] width 1482 height 747
paste textarea "d[data-wf--resources-card--variant="small"]"
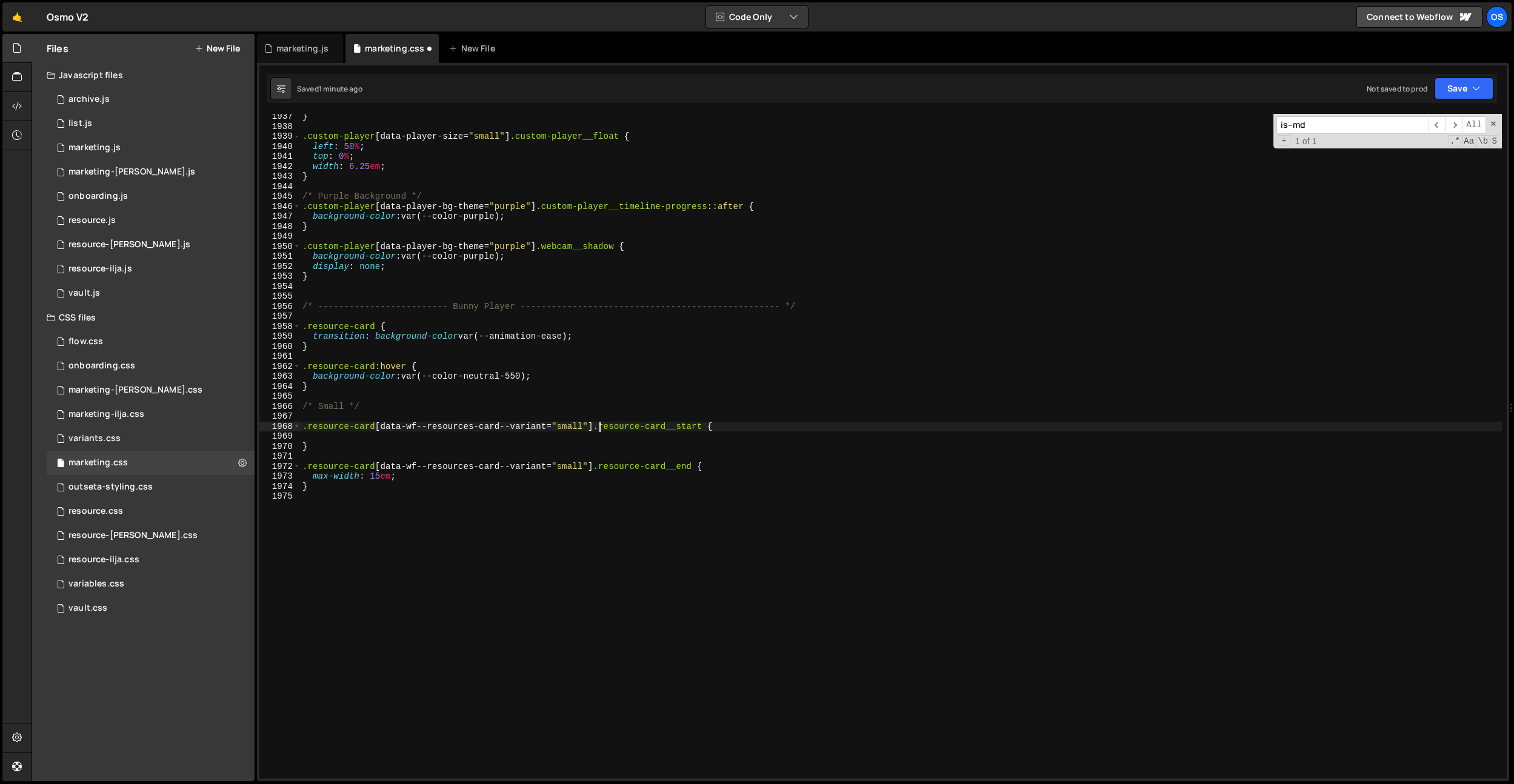
scroll to position [0, 20]
click at [378, 444] on div "} .custom-player [ data-player-size = " small " ] .custom-player__float { left …" at bounding box center [900, 454] width 1202 height 685
type textarea "}"
click at [380, 439] on div "} .custom-player [ data-player-size = " small " ] .custom-player__float { left …" at bounding box center [900, 454] width 1202 height 685
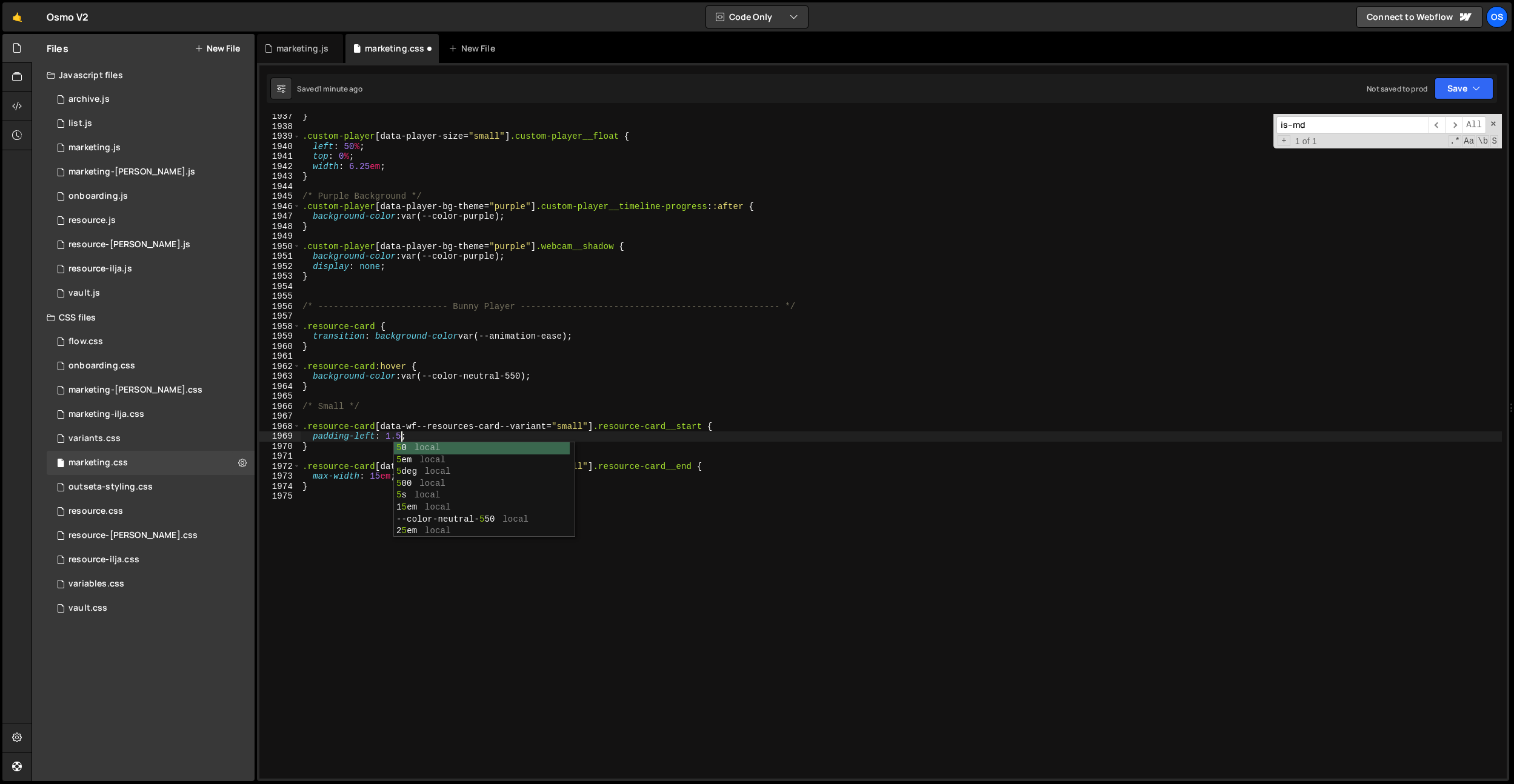
scroll to position [0, 8]
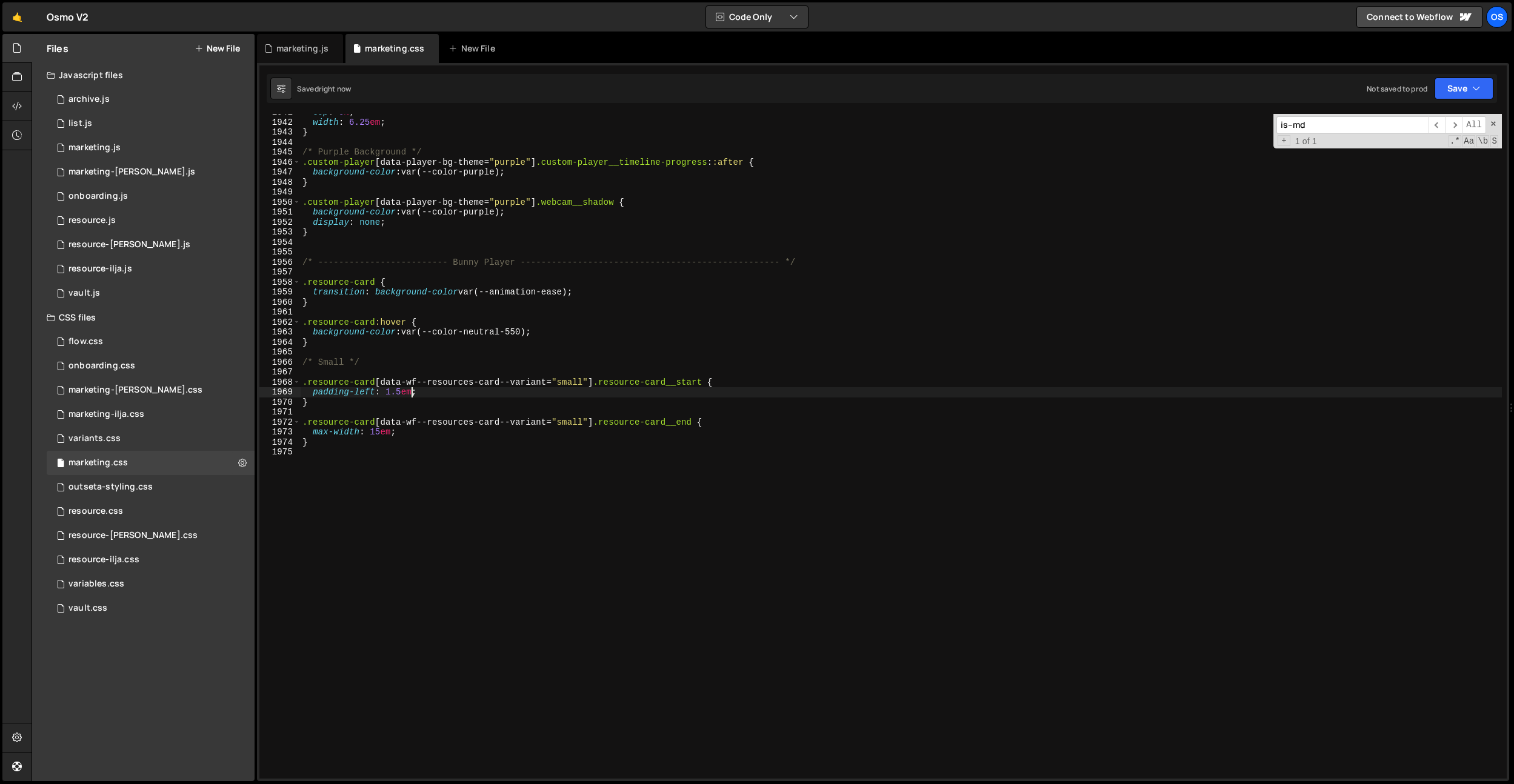
type textarea "padding-left: 1.5em;"
type textarea "t"
drag, startPoint x: 408, startPoint y: 366, endPoint x: 421, endPoint y: 414, distance: 49.7
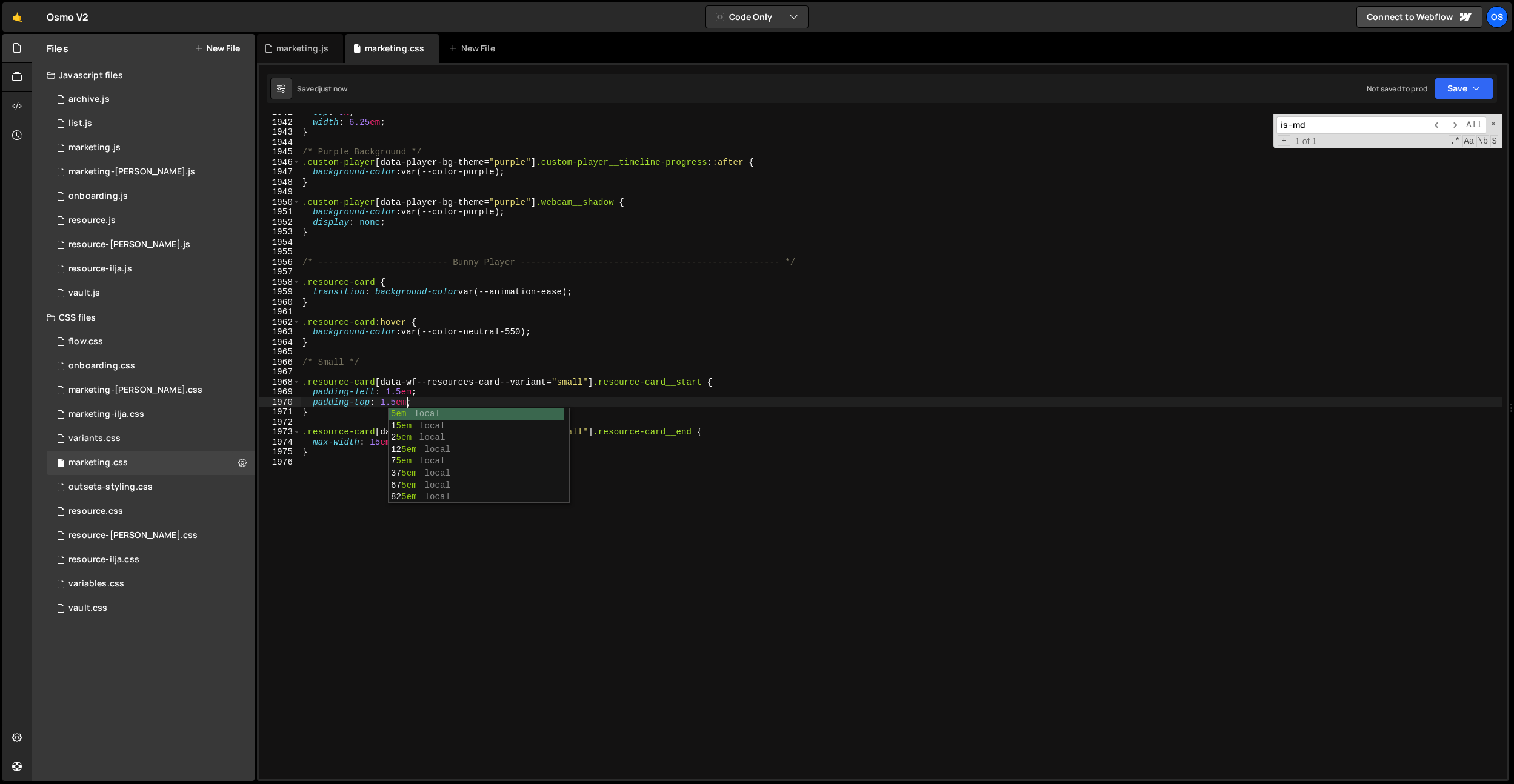
click at [409, 368] on div "top : 0 % ; width : 6.25 em ; } /* Purple Background */ .custom-player [ data-p…" at bounding box center [900, 449] width 1202 height 685
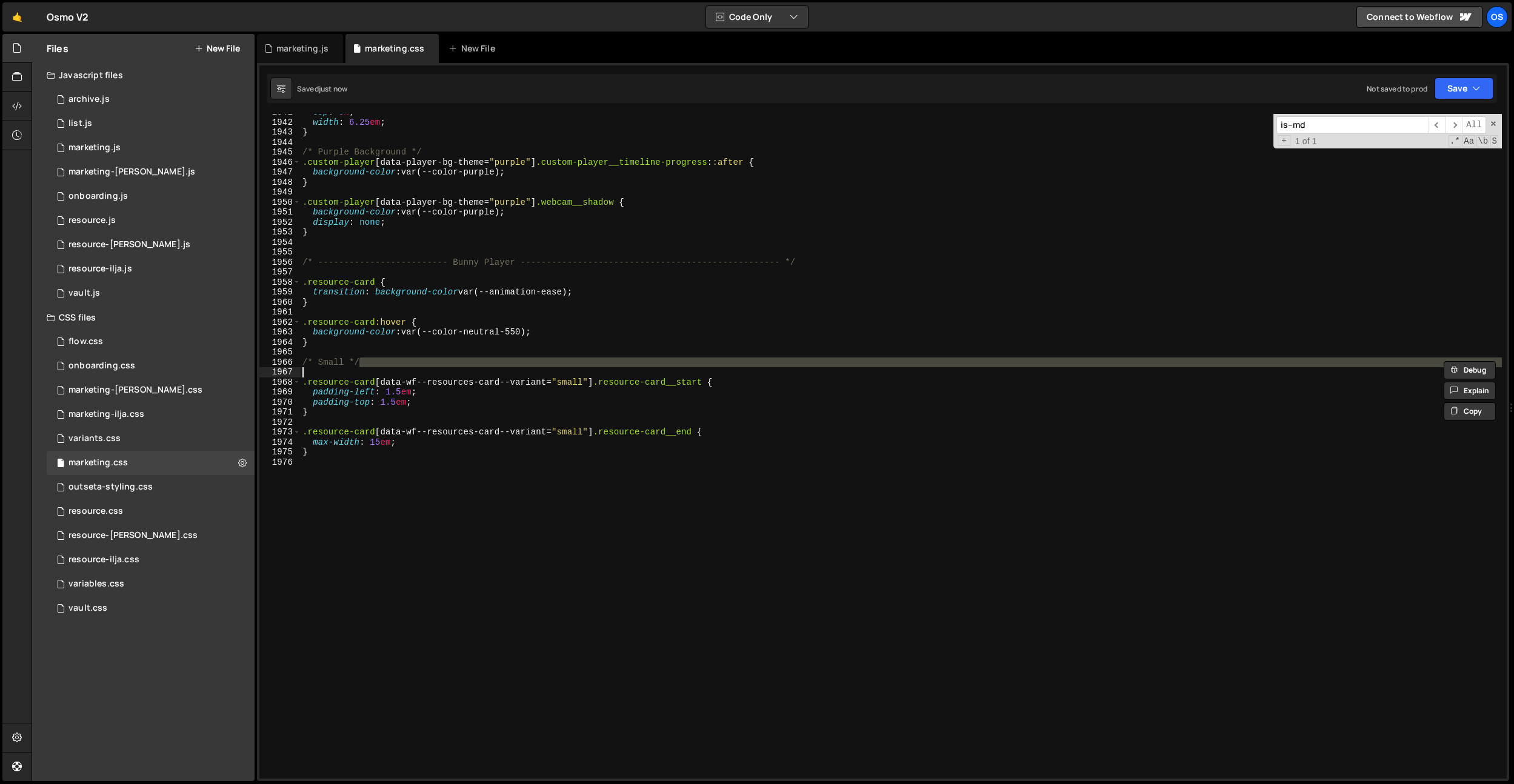
scroll to position [0, 3]
click at [424, 405] on div "top : 0 % ; width : 6.25 em ; } /* Purple Background */ .custom-player [ data-p…" at bounding box center [900, 449] width 1202 height 685
type textarea "padding-top: 1.5em;"
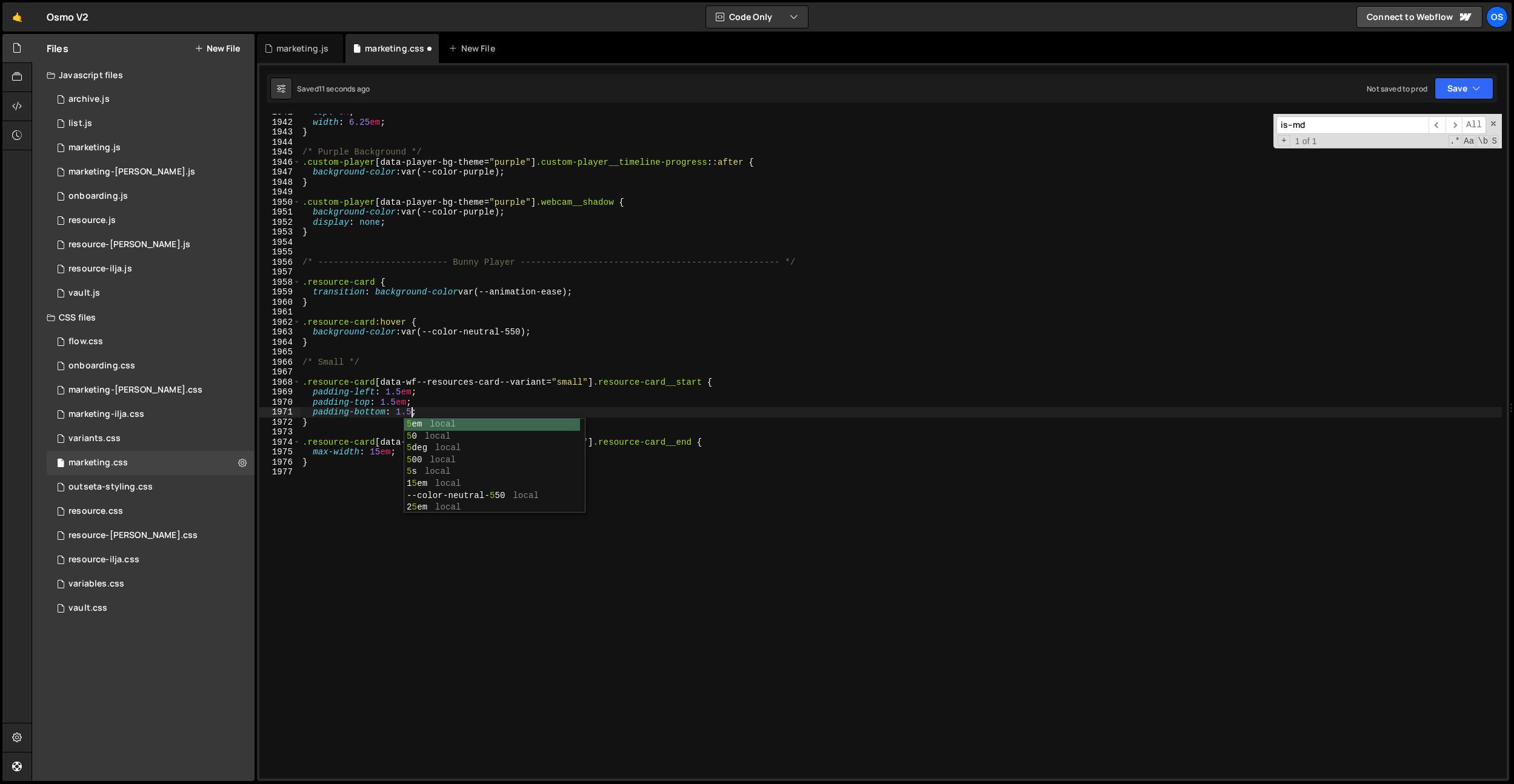
scroll to position [0, 8]
click at [463, 203] on div "top : 0 % ; width : 6.25 em ; } /* Purple Background */ .custom-player [ data-p…" at bounding box center [900, 449] width 1202 height 685
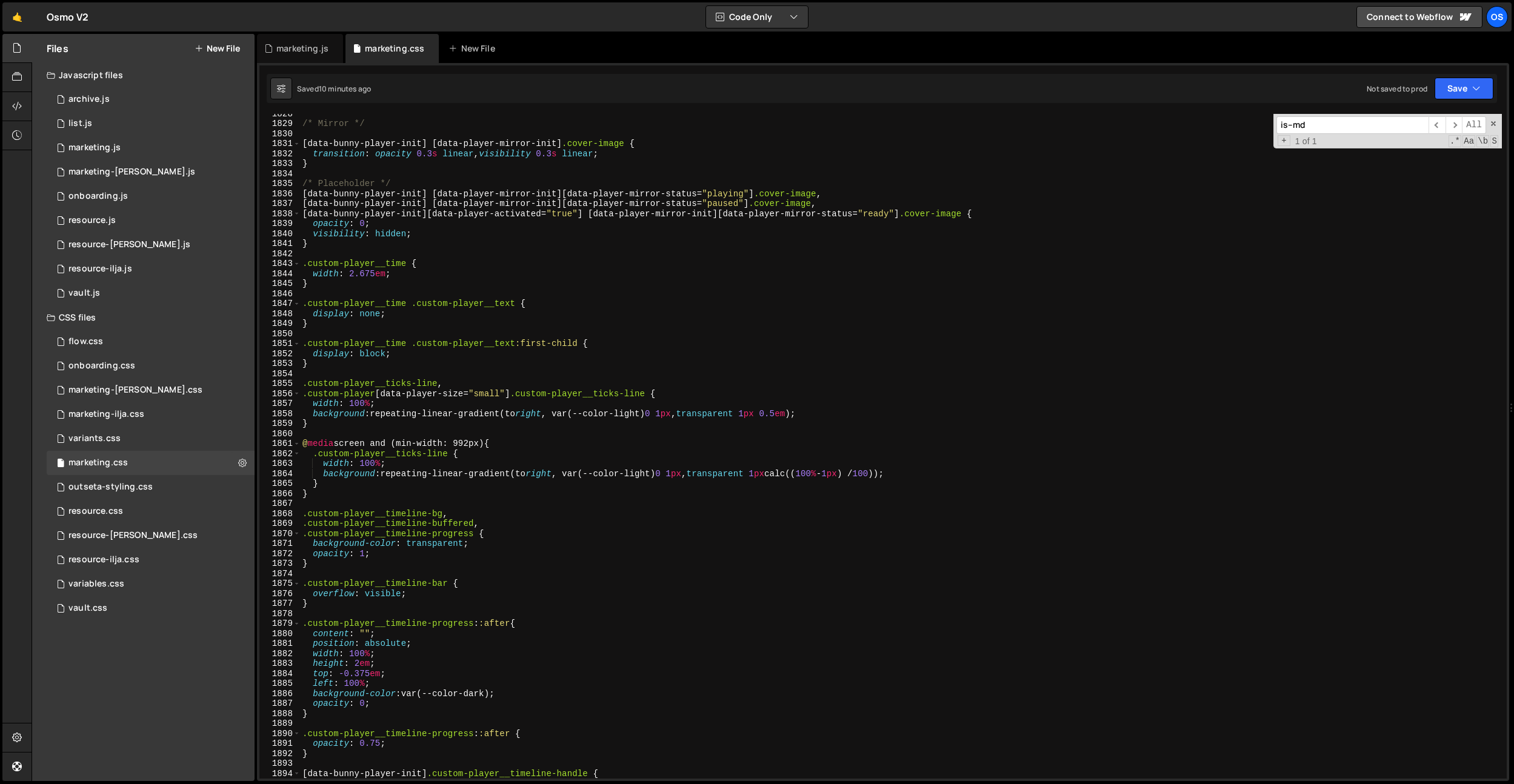
scroll to position [18264, 0]
drag, startPoint x: 517, startPoint y: 447, endPoint x: 293, endPoint y: 446, distance: 224.0
click at [293, 446] on div ".custom-player[data-player-bg-theme="purple"] .webcam__shadow { 1828 1829 1830 …" at bounding box center [883, 446] width 1247 height 665
type textarea "@media screen and (min-width: 992px) {"
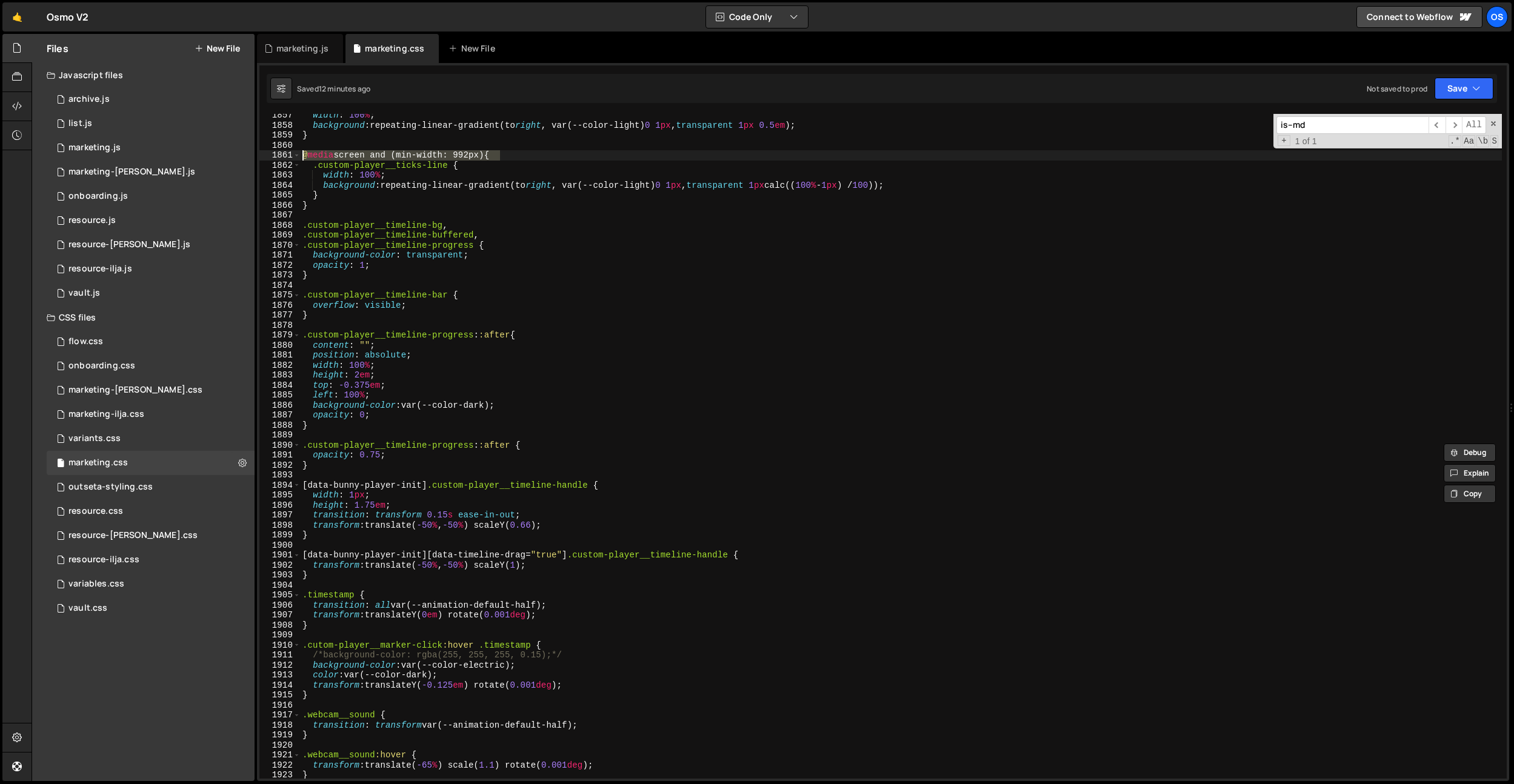
scroll to position [18435, 0]
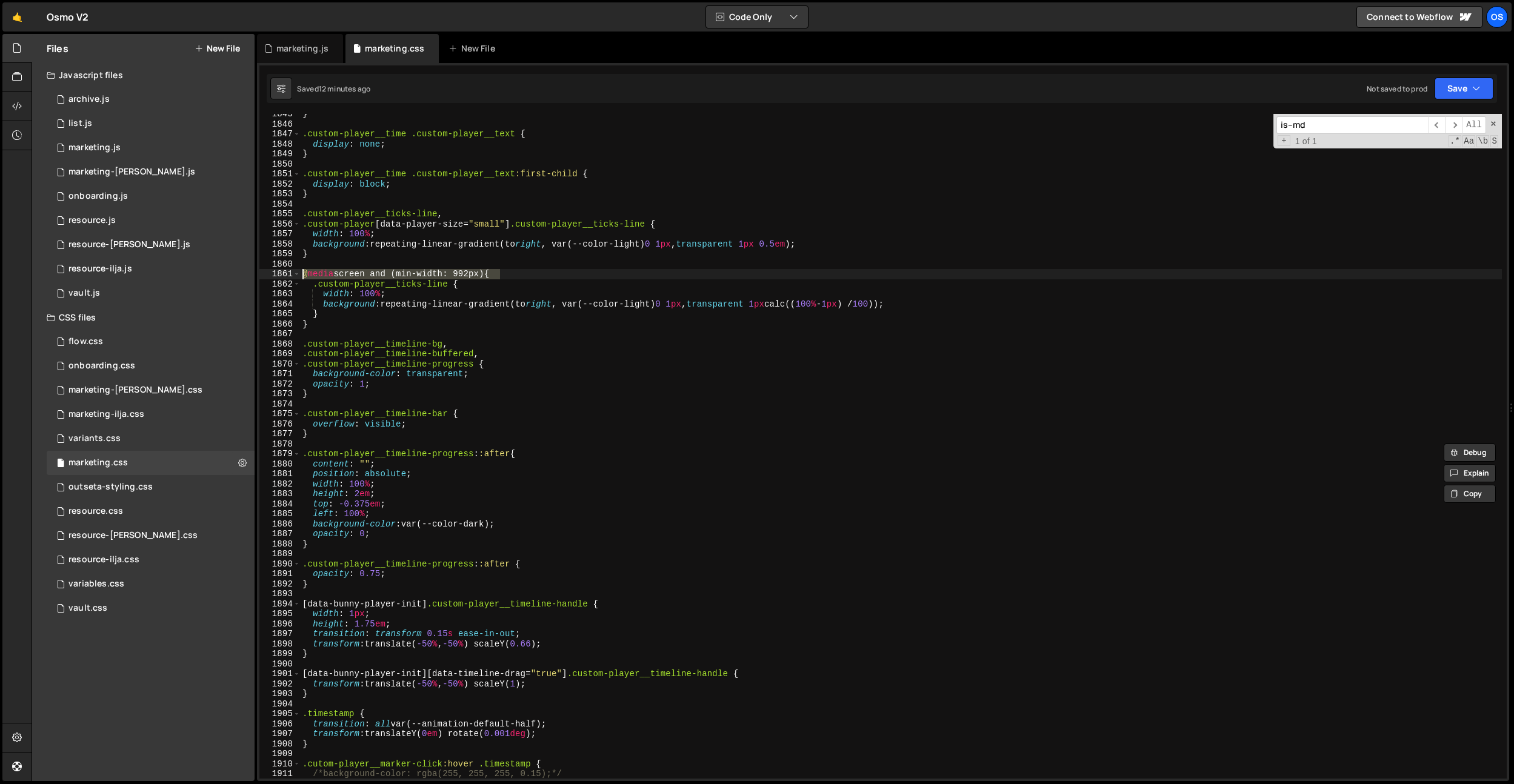
click at [478, 274] on div "} .custom-player__time .custom-player__text { display : none ; } .custom-player…" at bounding box center [900, 446] width 1202 height 665
drag, startPoint x: 525, startPoint y: 274, endPoint x: 392, endPoint y: 296, distance: 134.8
click at [269, 271] on div "@media screen and (min-width: 992px) { 1845 1846 1847 1848 1849 1850 1851 1852 …" at bounding box center [883, 446] width 1247 height 665
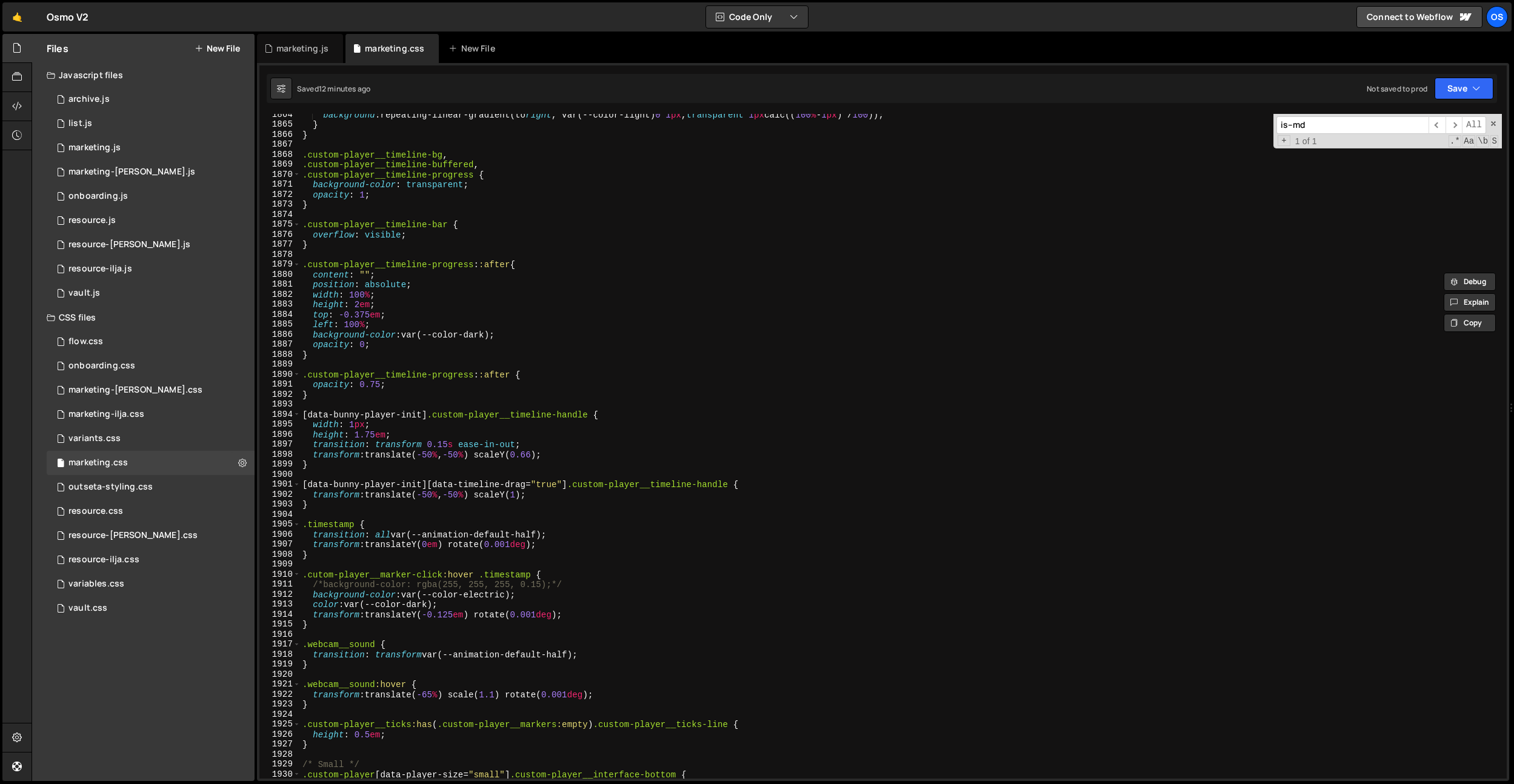
scroll to position [19184, 0]
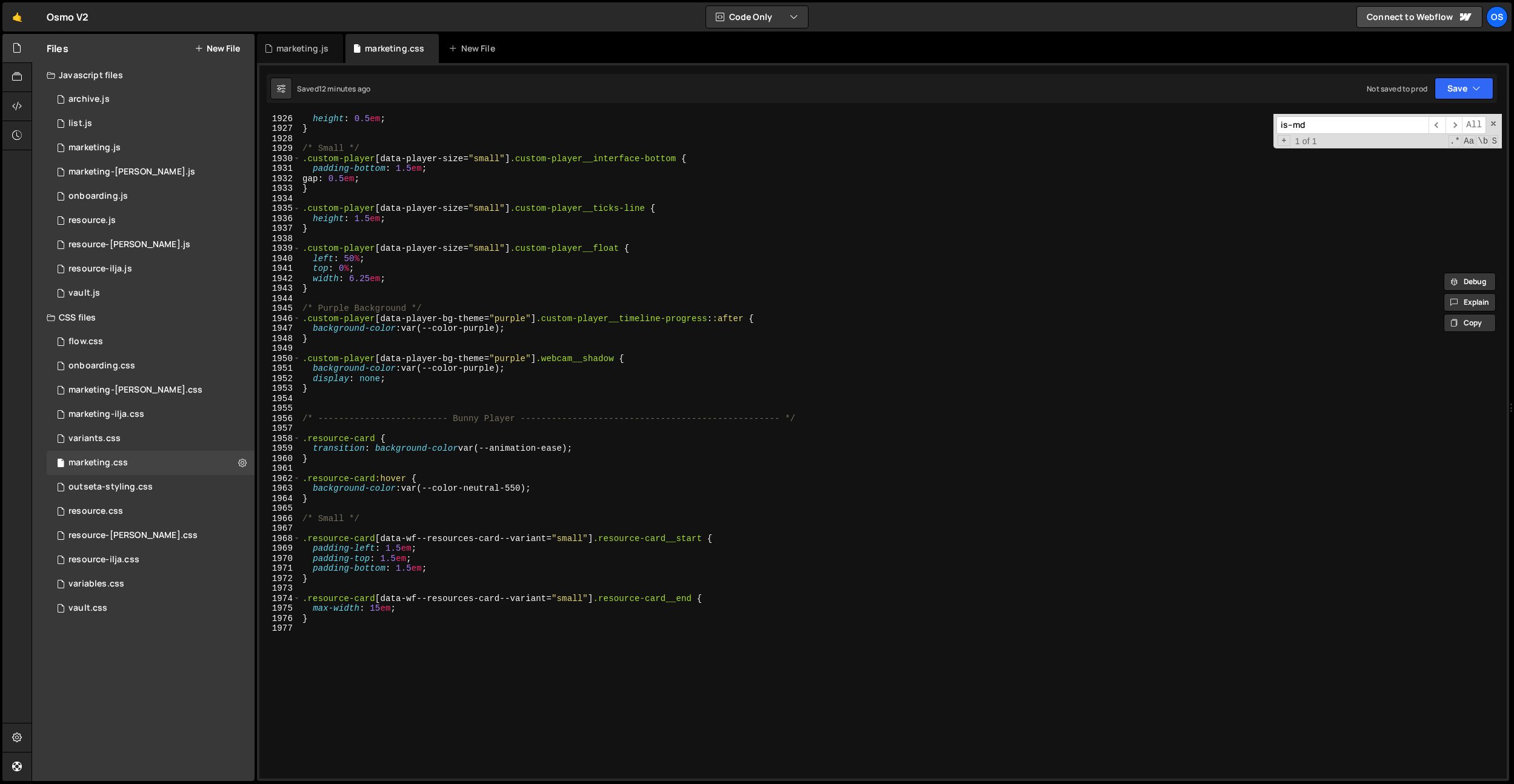
click at [341, 626] on div "height : 0.5 em ; } /* Small */ .custom-player [ data-player-size = " small " ]…" at bounding box center [900, 456] width 1202 height 685
paste textarea "@media screen and (min-width: 992px) {"
type textarea "@media screen and (min-width: 992px) {}"
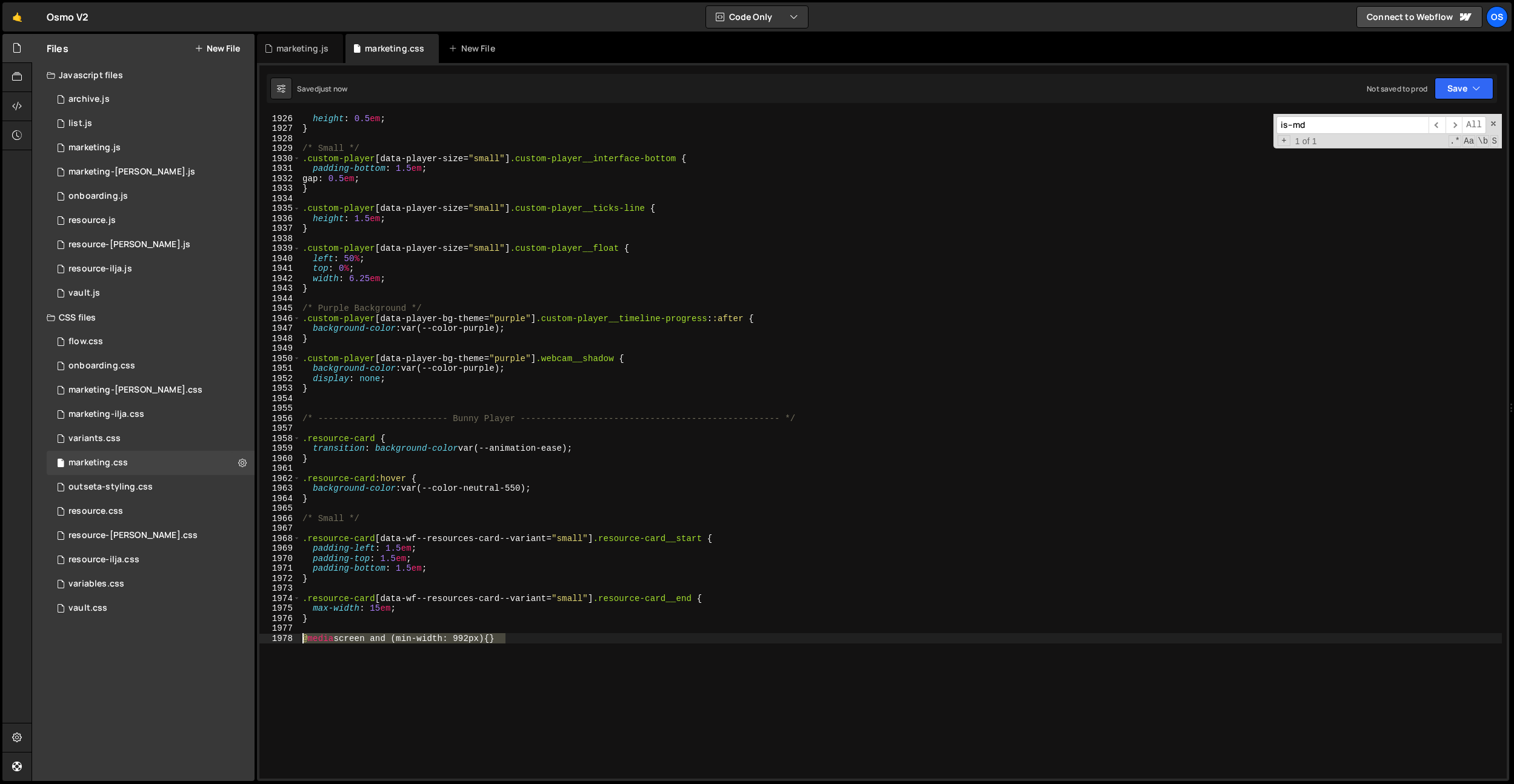
drag, startPoint x: 514, startPoint y: 634, endPoint x: 264, endPoint y: 639, distance: 250.0
click at [264, 639] on div "@media screen and (min-width: 992px) {} 1926 1927 1928 1929 1930 1931 1932 1933…" at bounding box center [883, 446] width 1247 height 665
click at [341, 507] on div "height : 0.5 em ; } /* Small */ .custom-player [ data-player-size = " small " ]…" at bounding box center [900, 456] width 1202 height 685
click at [332, 525] on div "height : 0.5 em ; } /* Small */ .custom-player [ data-player-size = " small " ]…" at bounding box center [900, 456] width 1202 height 685
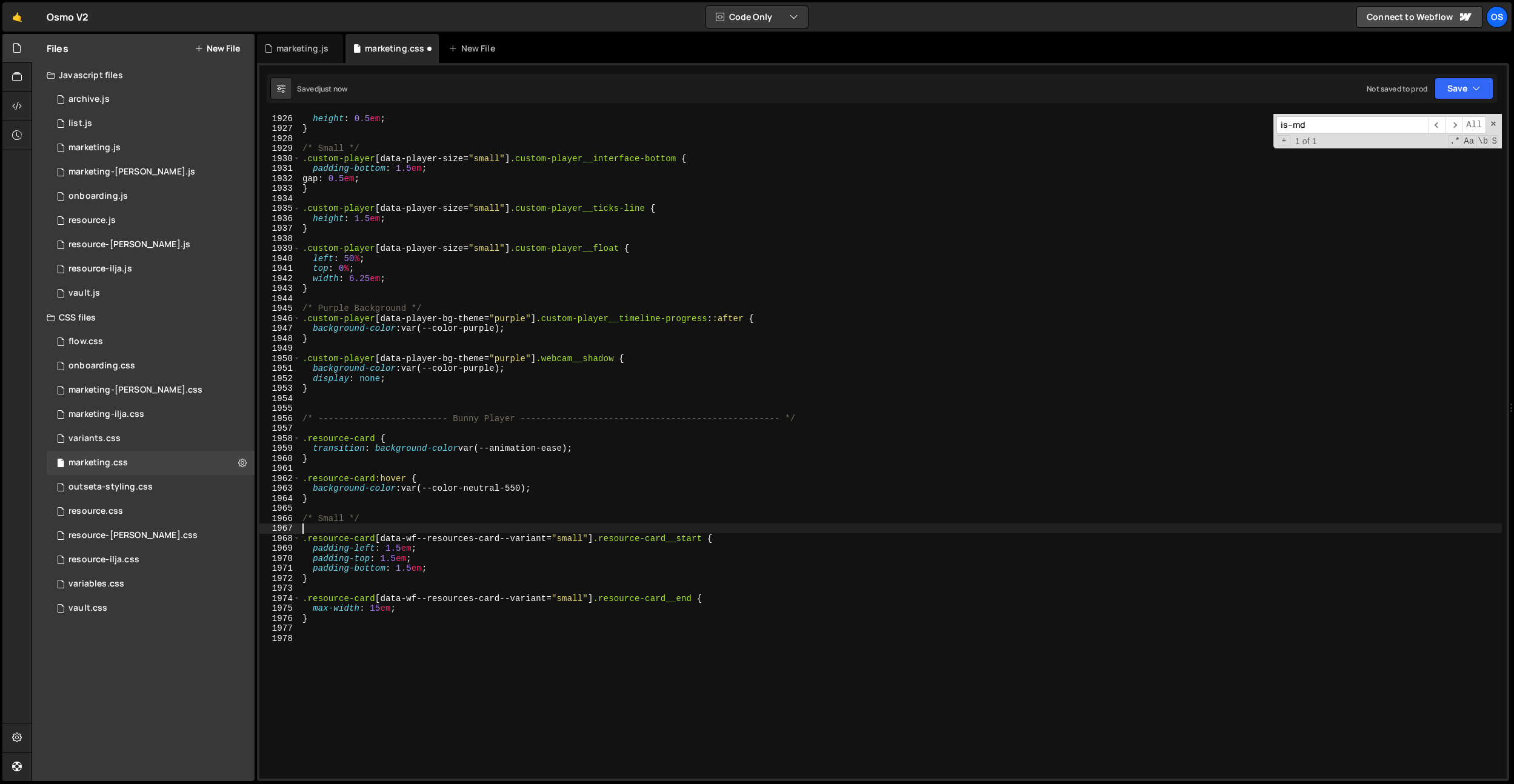
paste textarea "@media screen and (min-width: 992px) {}"
type textarea "@media screen and (min-width: 992px) {}"
click at [380, 642] on div "height : 0.5 em ; } /* Small */ .custom-player [ data-player-size = " small " ]…" at bounding box center [900, 456] width 1202 height 685
type textarea "}"
click at [540, 532] on div "height : 0.5 em ; } /* Small */ .custom-player [ data-player-size = " small " ]…" at bounding box center [900, 456] width 1202 height 685
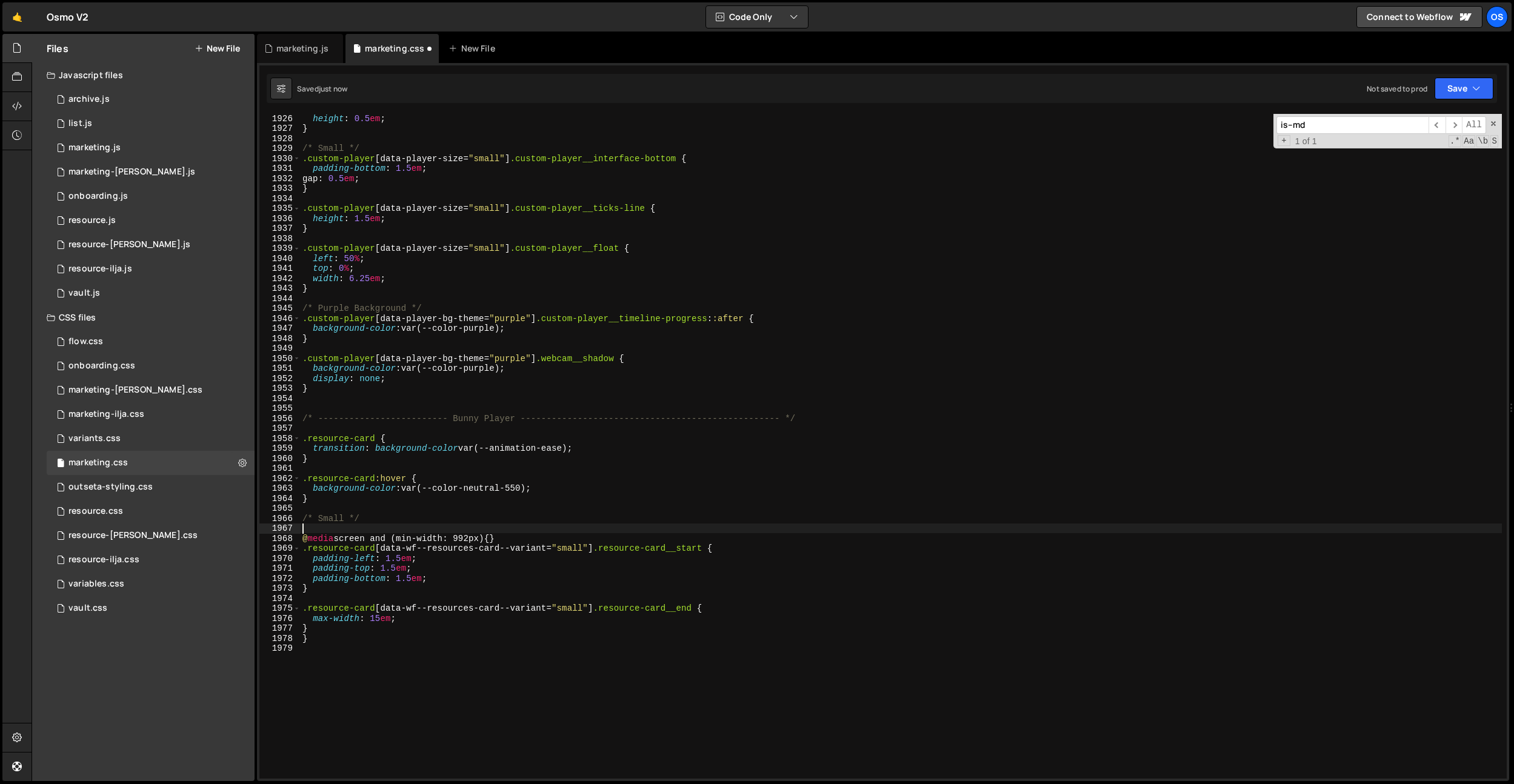
click at [533, 538] on div "height : 0.5 em ; } /* Small */ .custom-player [ data-player-size = " small " ]…" at bounding box center [900, 456] width 1202 height 685
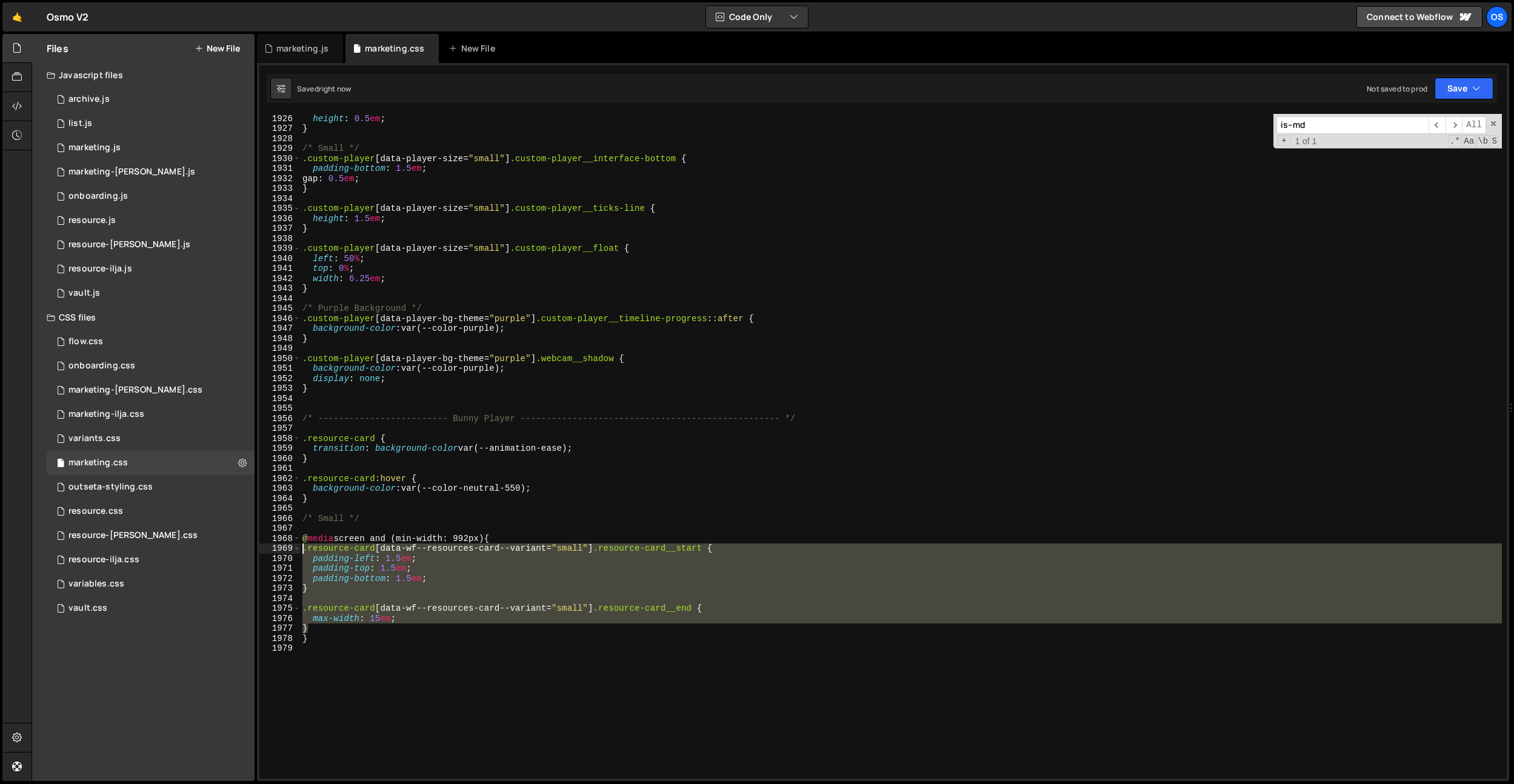
drag, startPoint x: 321, startPoint y: 629, endPoint x: 528, endPoint y: 511, distance: 238.3
click at [296, 547] on div "@media screen and (min-width: 992px) { 1926 1927 1928 1929 1930 1931 1932 1933 …" at bounding box center [883, 446] width 1247 height 665
type textarea ".resource-card[data-wf--resources-card--variant="small"] .resource-card__start …"
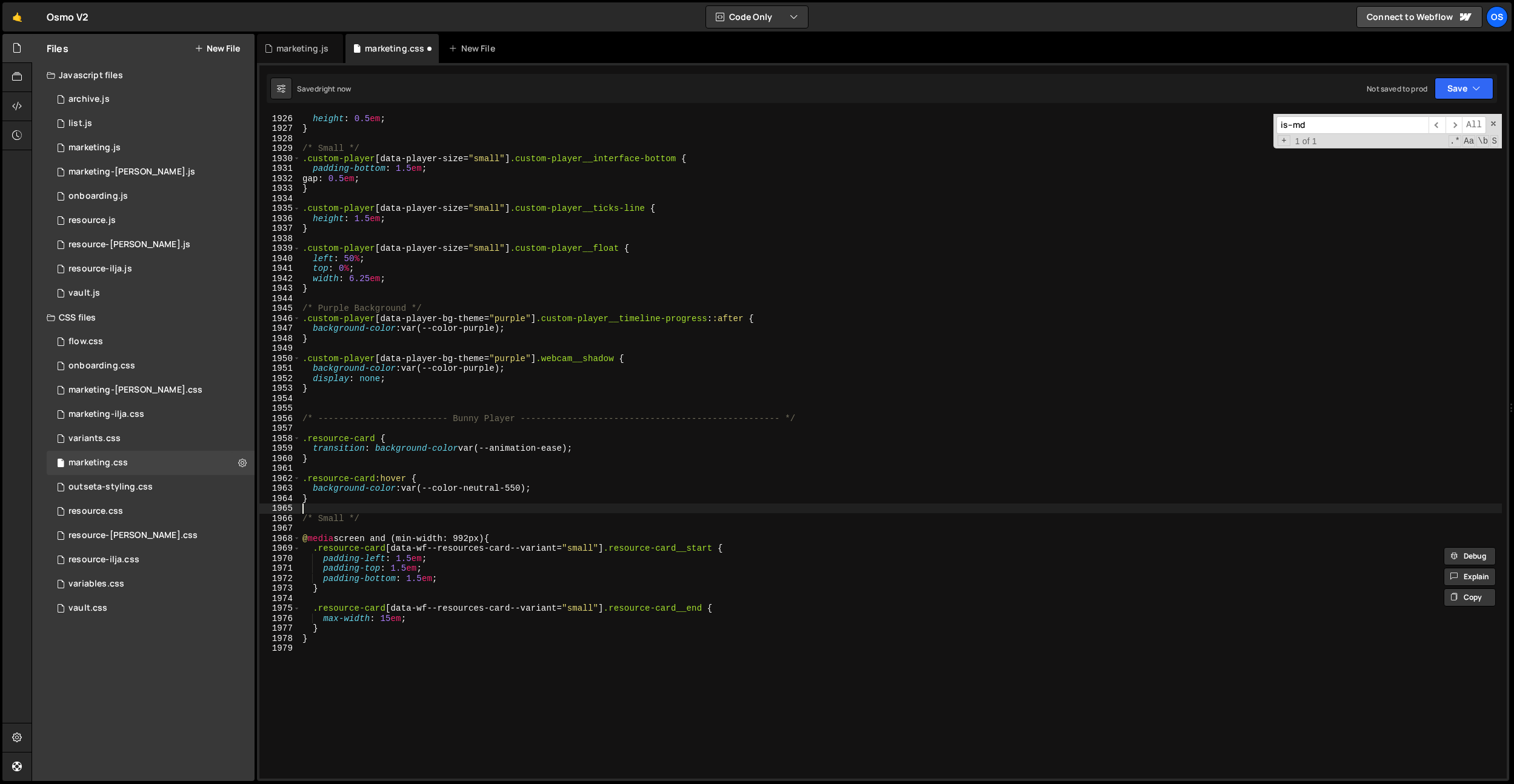
click at [533, 511] on div "height : 0.5 em ; } /* Small */ .custom-player [ data-player-size = " small " ]…" at bounding box center [900, 456] width 1202 height 685
click at [399, 403] on div "height : 0.5 em ; } /* Small */ .custom-player [ data-player-size = " small " ]…" at bounding box center [900, 456] width 1202 height 685
drag, startPoint x: 515, startPoint y: 422, endPoint x: 458, endPoint y: 419, distance: 57.1
click at [458, 419] on div "height : 0.5 em ; } /* Small */ .custom-player [ data-player-size = " small " ]…" at bounding box center [900, 456] width 1202 height 685
type textarea "/* ------------------------- Resources Card -----------------------------------…"
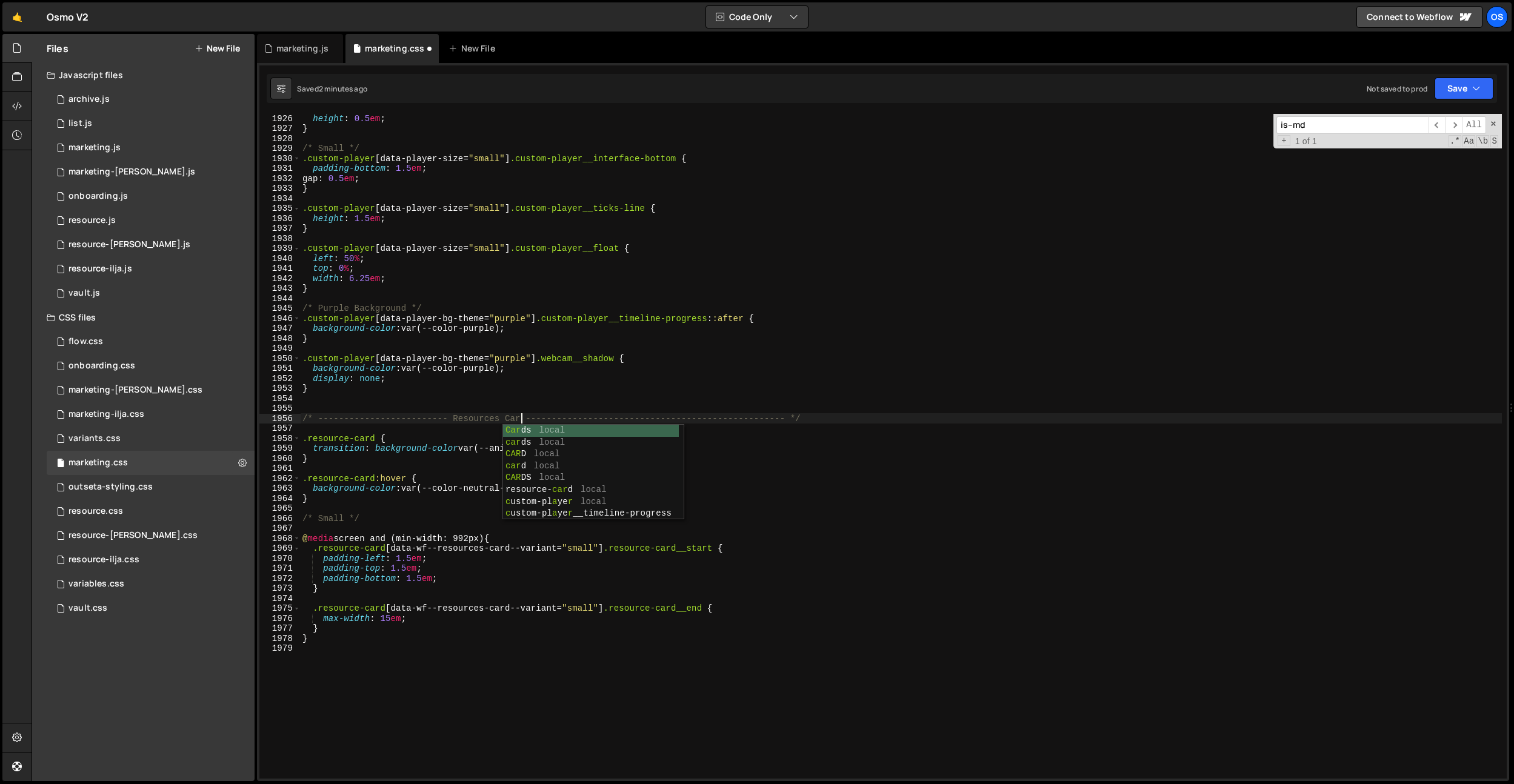
scroll to position [0, 15]
click at [356, 682] on div "height : 0.5 em ; } /* Small */ .custom-player [ data-player-size = " small " ]…" at bounding box center [900, 456] width 1202 height 685
paste textarea "last-added"
paste textarea "last-added__list"
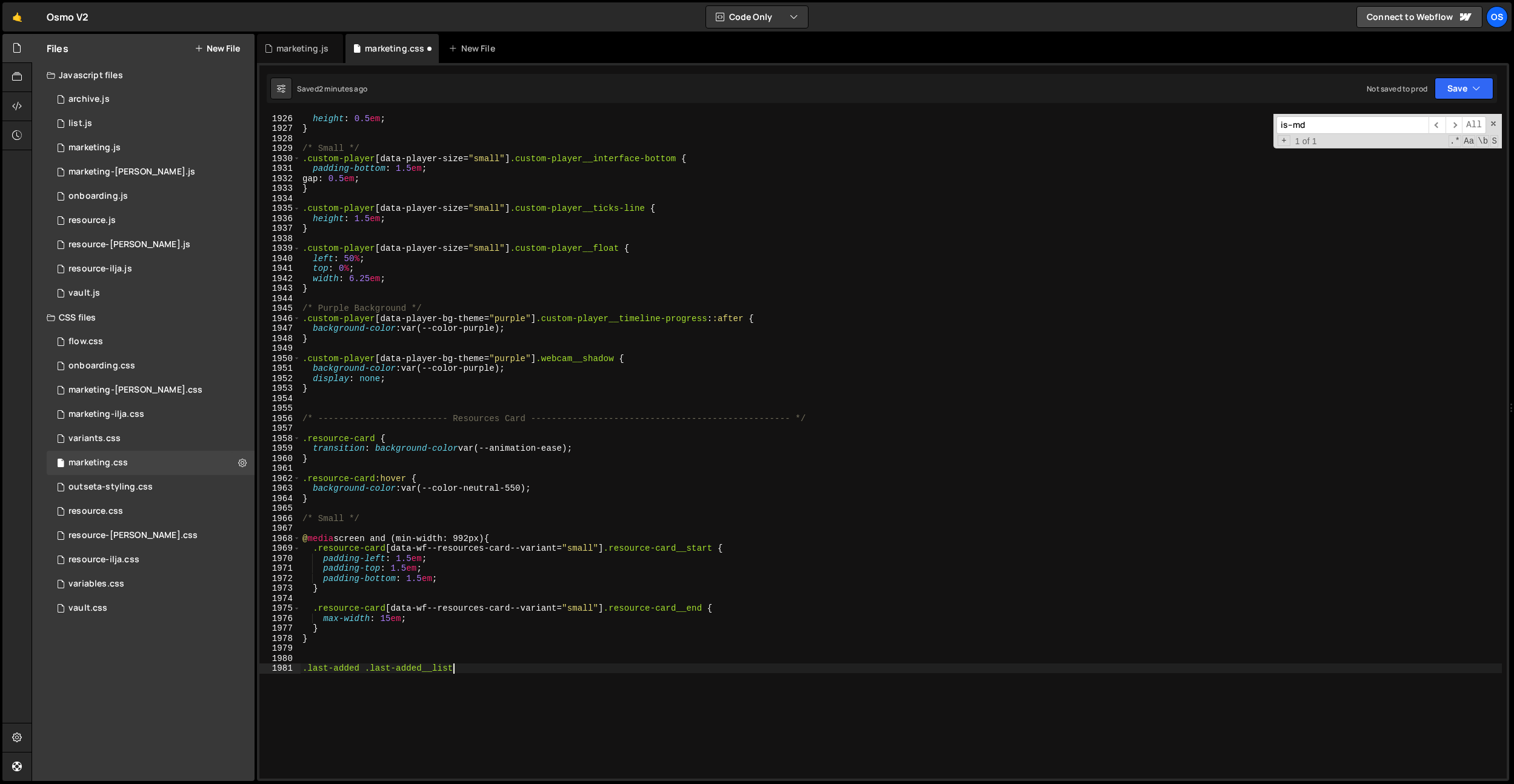
scroll to position [0, 11]
paste textarea "last-added__item"
drag, startPoint x: 640, startPoint y: 671, endPoint x: 278, endPoint y: 666, distance: 362.0
click at [278, 666] on div ".last-added .last-added__list .last-added__item:nth-last-child(1 1926 1927 1928…" at bounding box center [883, 446] width 1247 height 665
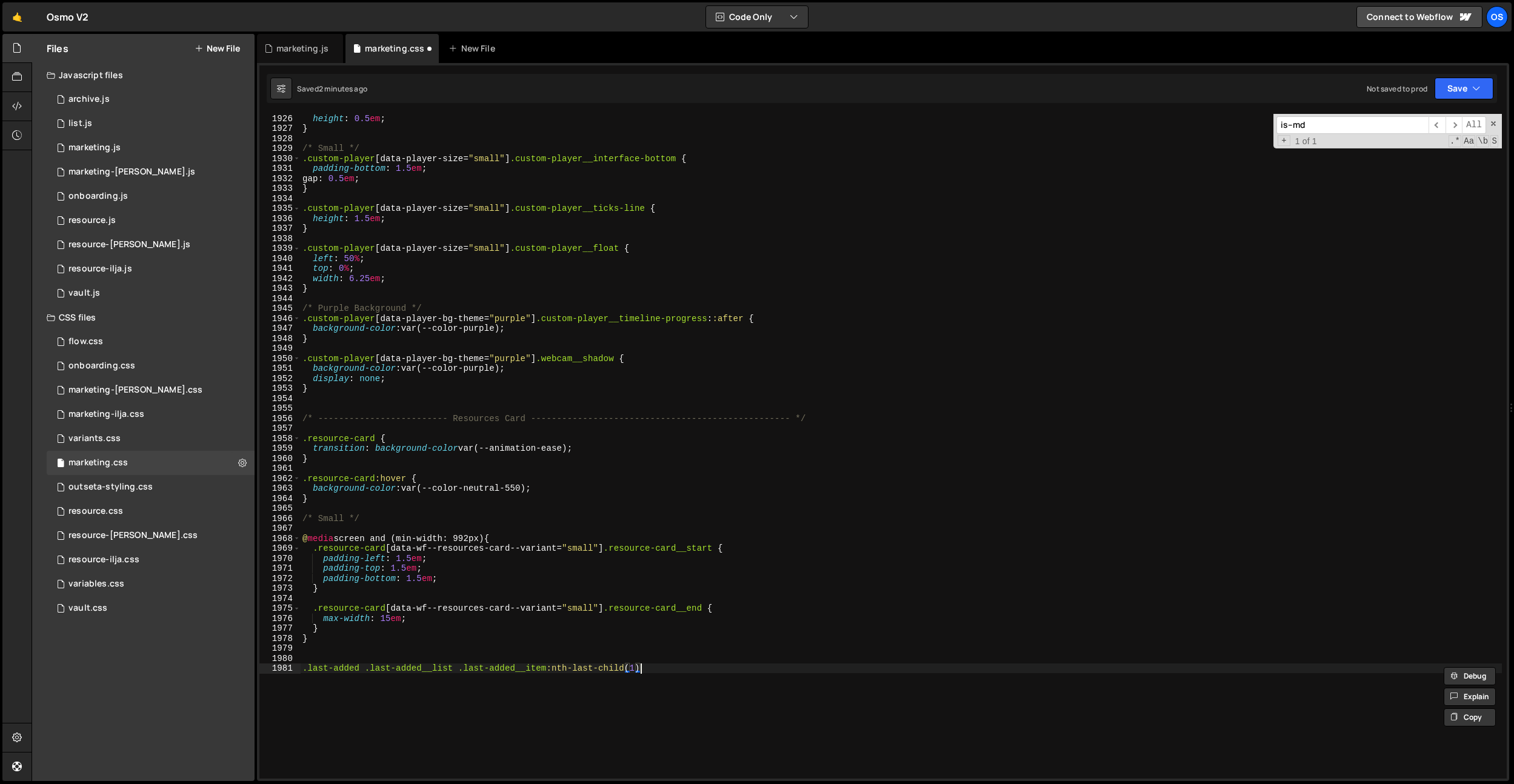
type textarea ".last-added .last-added__list .last-added__item:nth-last-child(1),"
paste textarea ".last-added .last-added__list .last-added__item:nth-last-child(1)"
type textarea ".last-added .last-added__list .last-added__item:nth-last-child(2) {}"
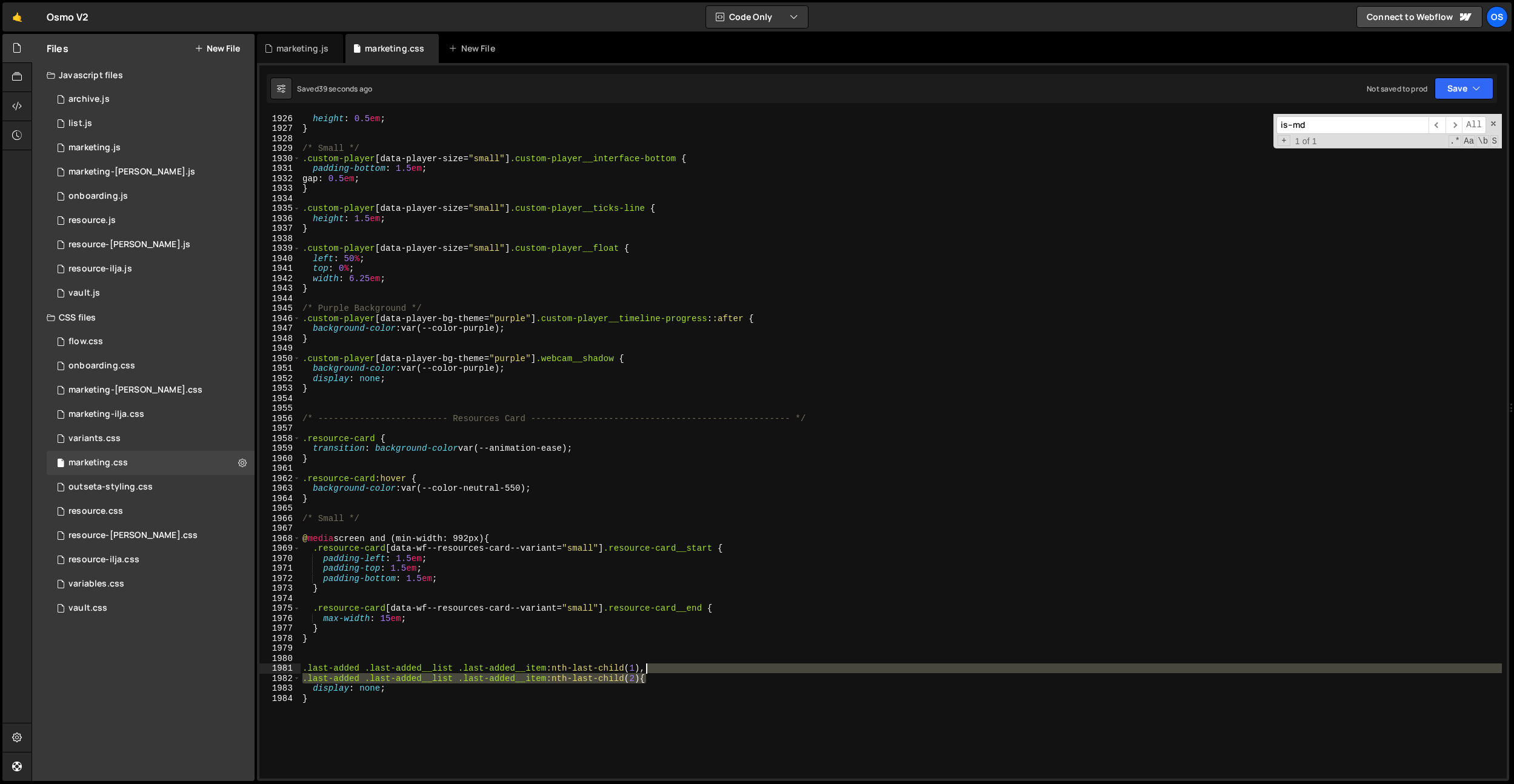
click at [645, 672] on div "height : 0.5 em ; } /* Small */ .custom-player [ data-player-size = " small " ]…" at bounding box center [900, 456] width 1202 height 685
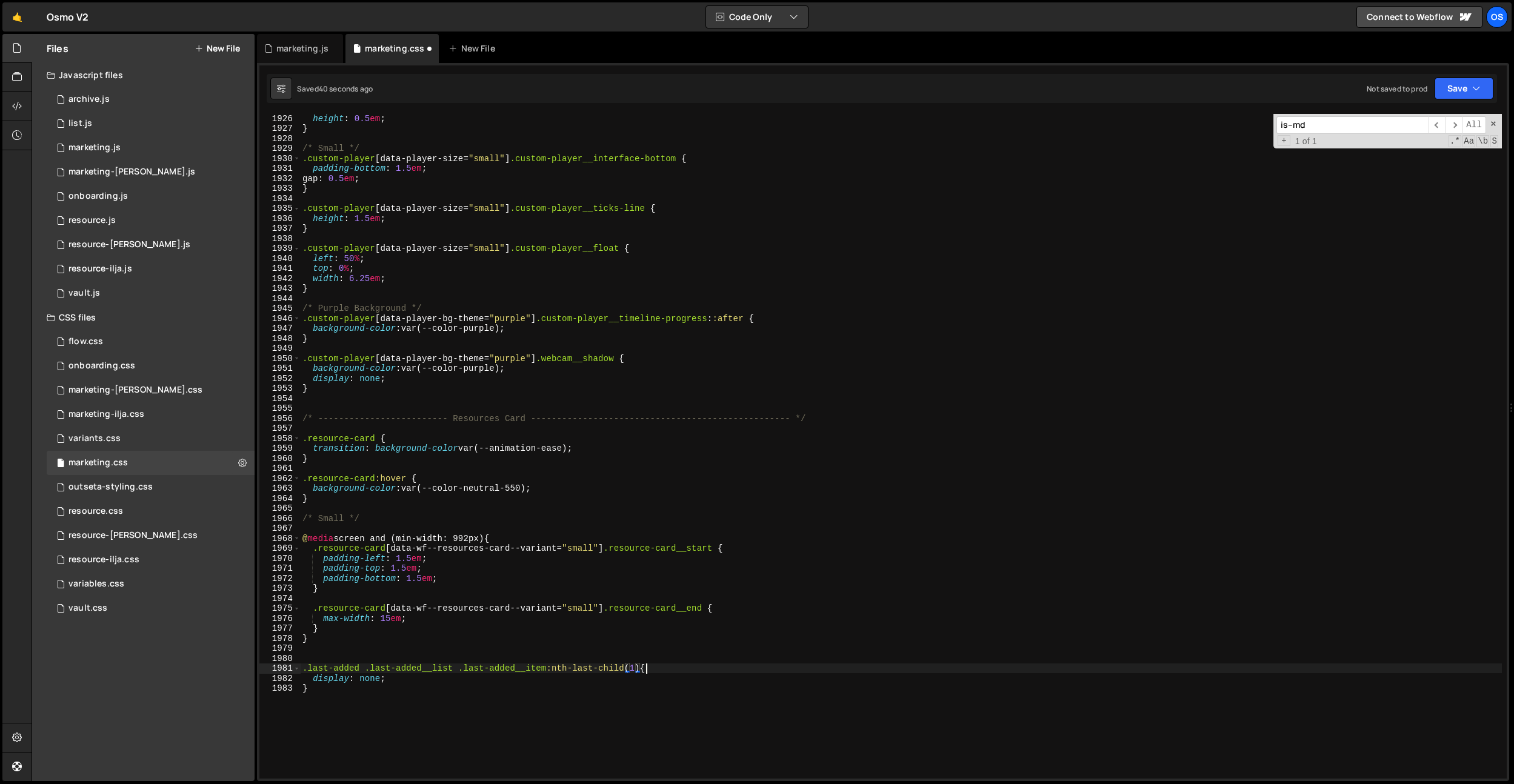
scroll to position [0, 24]
click at [631, 559] on div "height : 0.5 em ; } /* Small */ .custom-player [ data-player-size = " small " ]…" at bounding box center [900, 456] width 1202 height 685
drag, startPoint x: 509, startPoint y: 538, endPoint x: 285, endPoint y: 537, distance: 224.0
click at [285, 537] on div "padding-left: 1.5em; 1926 1927 1928 1929 1930 1931 1932 1933 1934 1935 1936 193…" at bounding box center [883, 446] width 1247 height 665
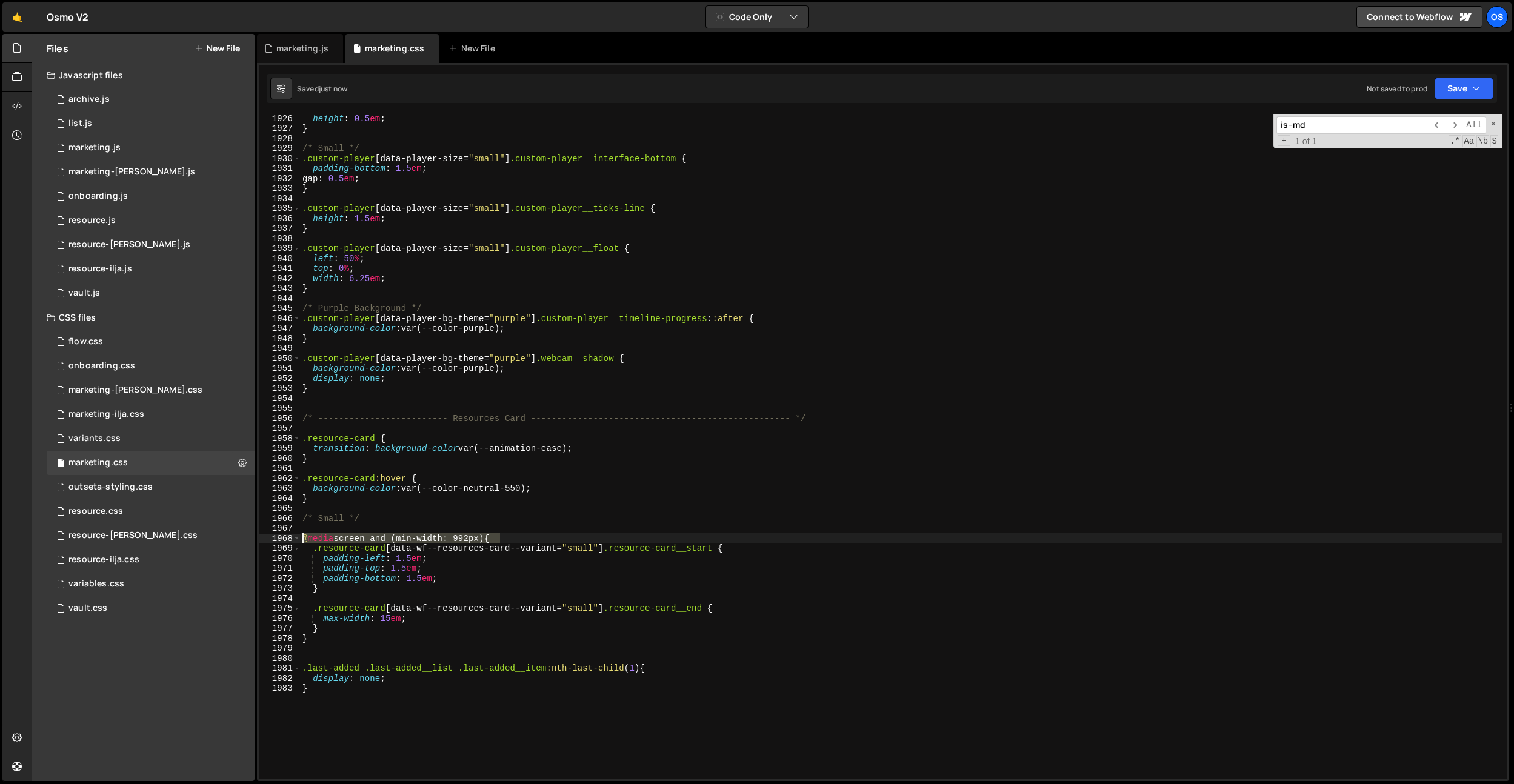
type textarea "@media screen and (min-width: 992px) {"
click at [343, 657] on div "height : 0.5 em ; } /* Small */ .custom-player [ data-player-size = " small " ]…" at bounding box center [900, 456] width 1202 height 685
paste textarea "@media screen and (min-width: 992px) {"
click at [361, 694] on div "height : 0.5 em ; } /* Small */ .custom-player [ data-player-size = " small " ]…" at bounding box center [900, 456] width 1202 height 685
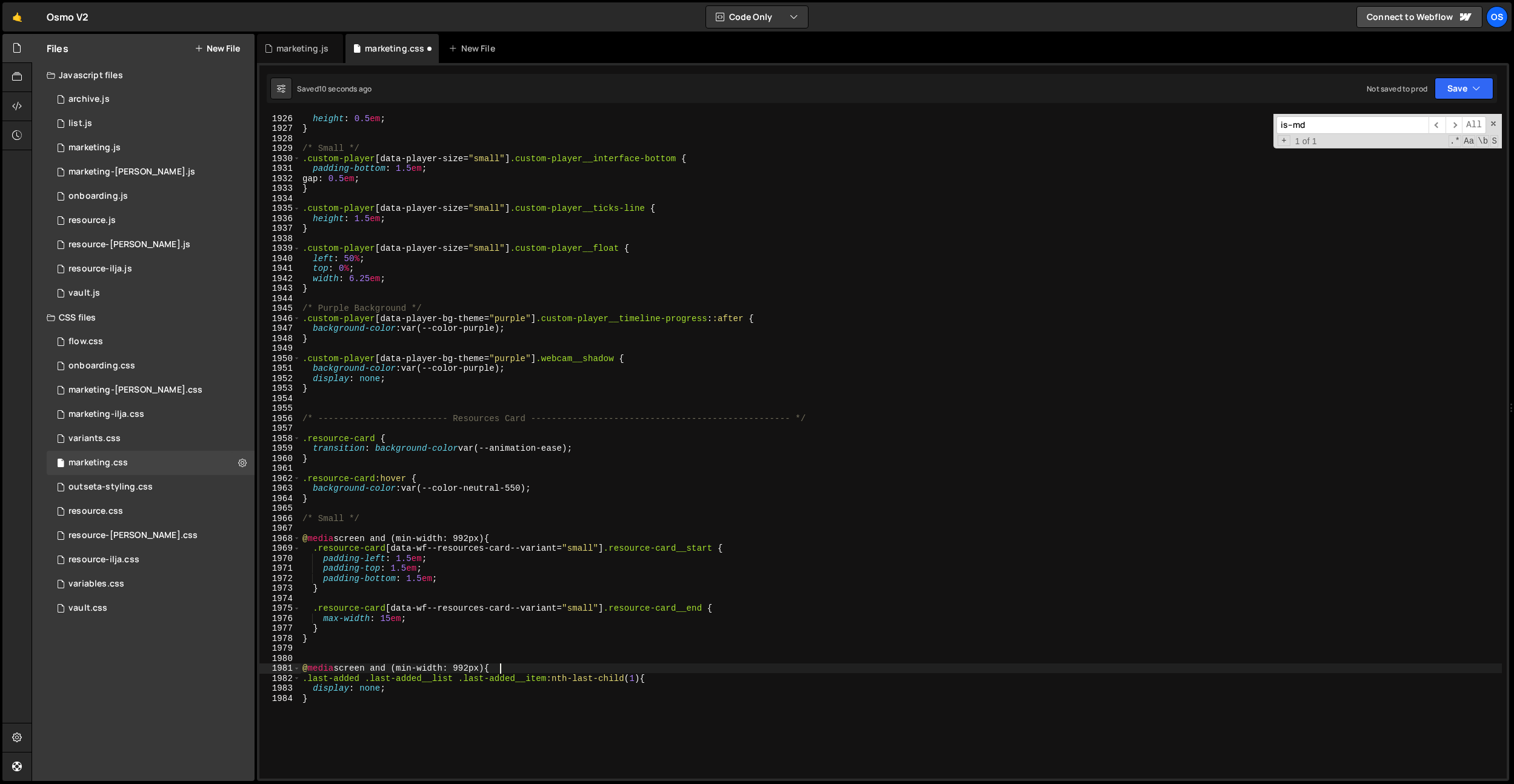
type textarea "}"
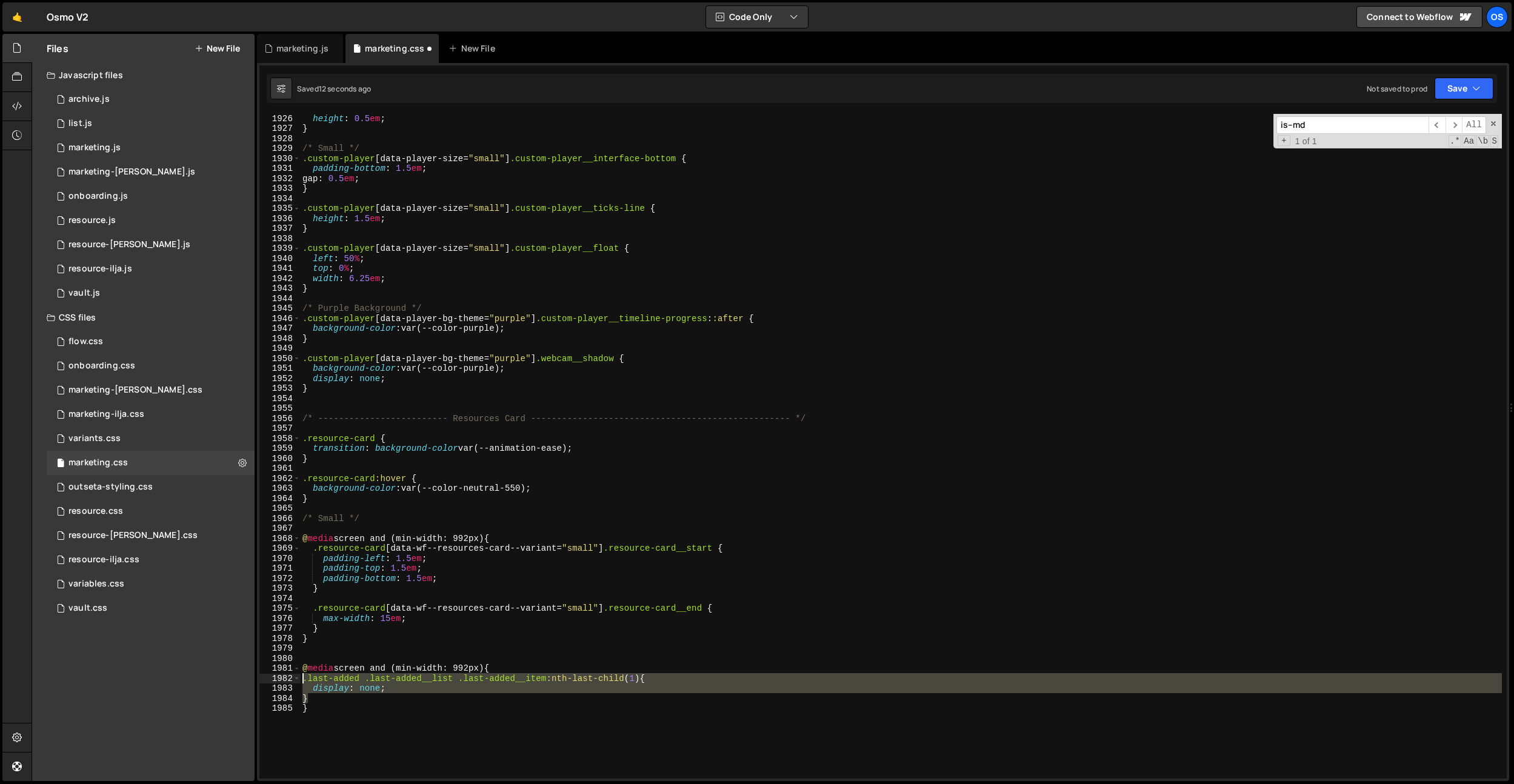
drag, startPoint x: 325, startPoint y: 697, endPoint x: 301, endPoint y: 680, distance: 29.4
click at [301, 680] on div "height : 0.5 em ; } /* Small */ .custom-player [ data-player-size = " small " ]…" at bounding box center [900, 456] width 1202 height 685
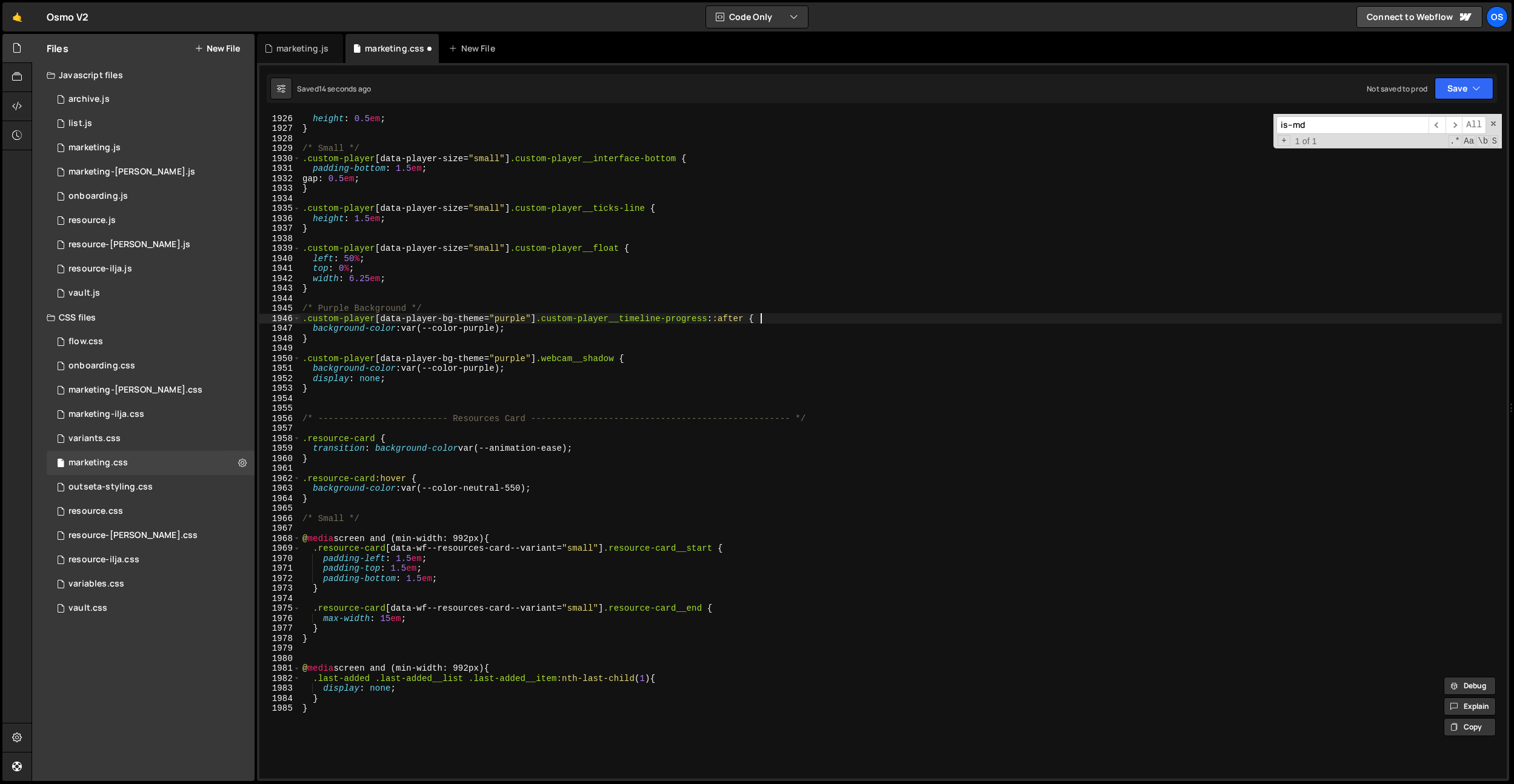
click at [951, 319] on div "height : 0.5 em ; } /* Small */ .custom-player [ data-player-size = " small " ]…" at bounding box center [900, 456] width 1202 height 685
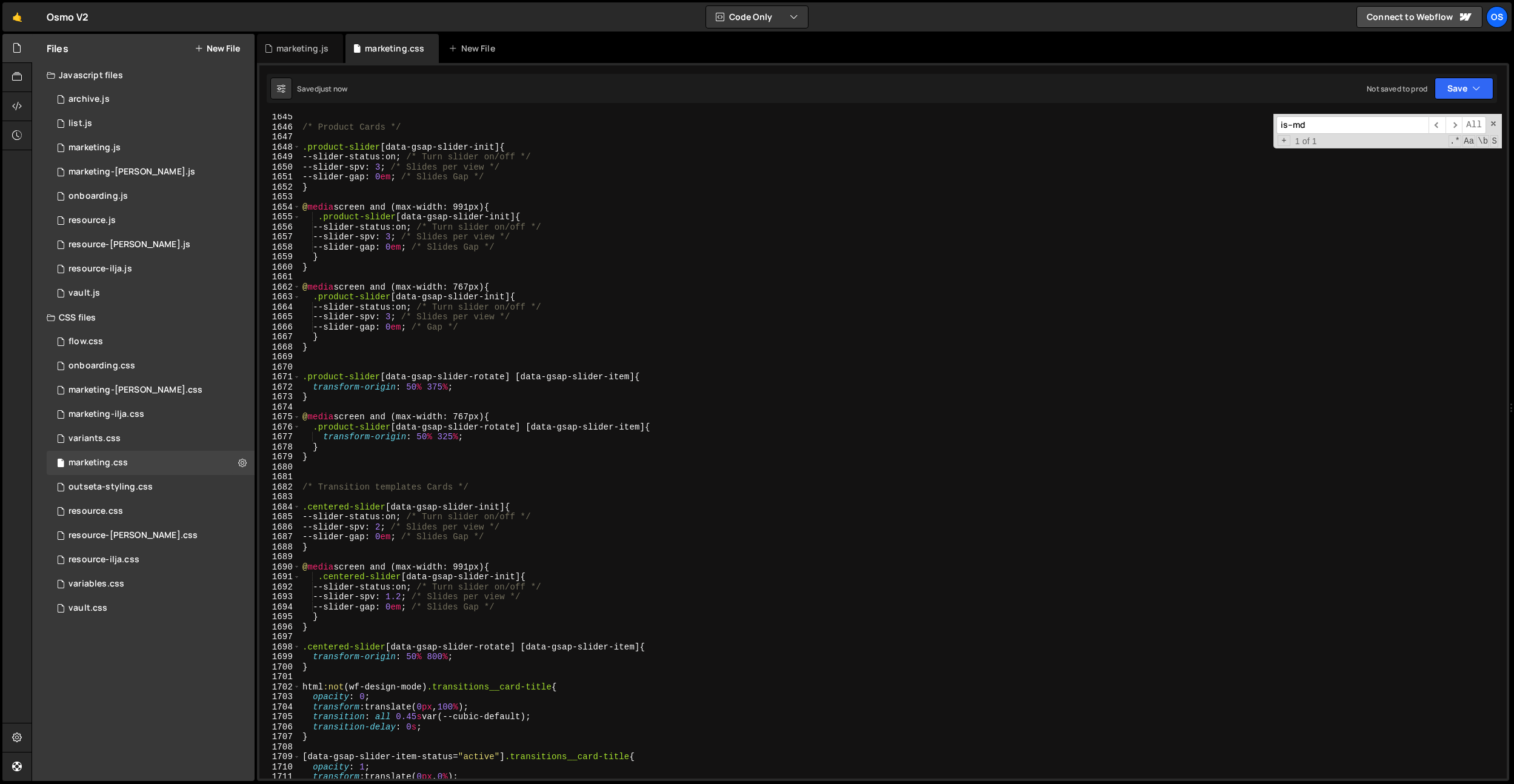
scroll to position [16433, 0]
drag, startPoint x: 528, startPoint y: 287, endPoint x: 260, endPoint y: 285, distance: 268.0
click at [260, 285] on div ".custom-player[data-player-bg-theme="purple"] .custom-player__timeline-progress…" at bounding box center [883, 446] width 1247 height 665
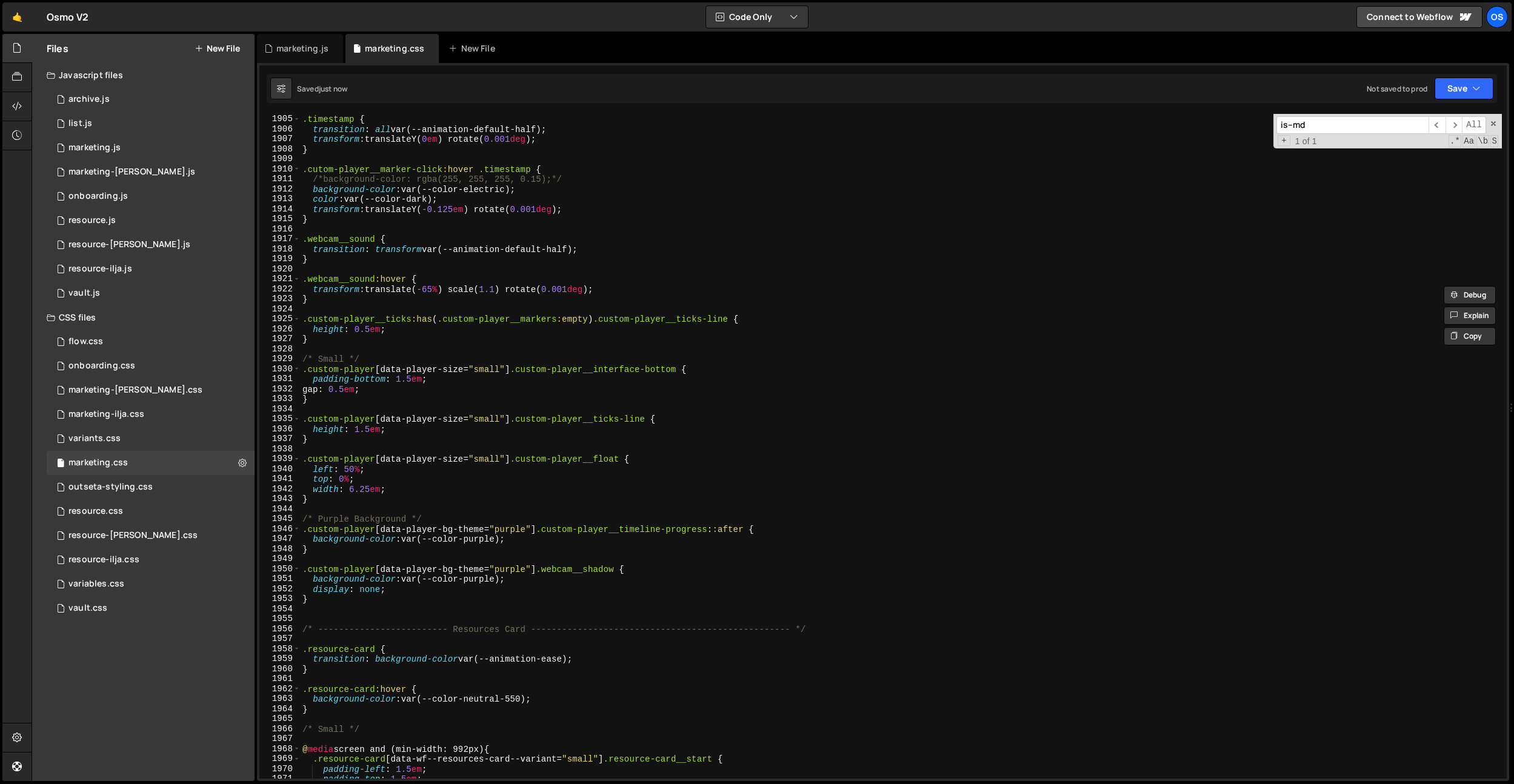
scroll to position [19184, 0]
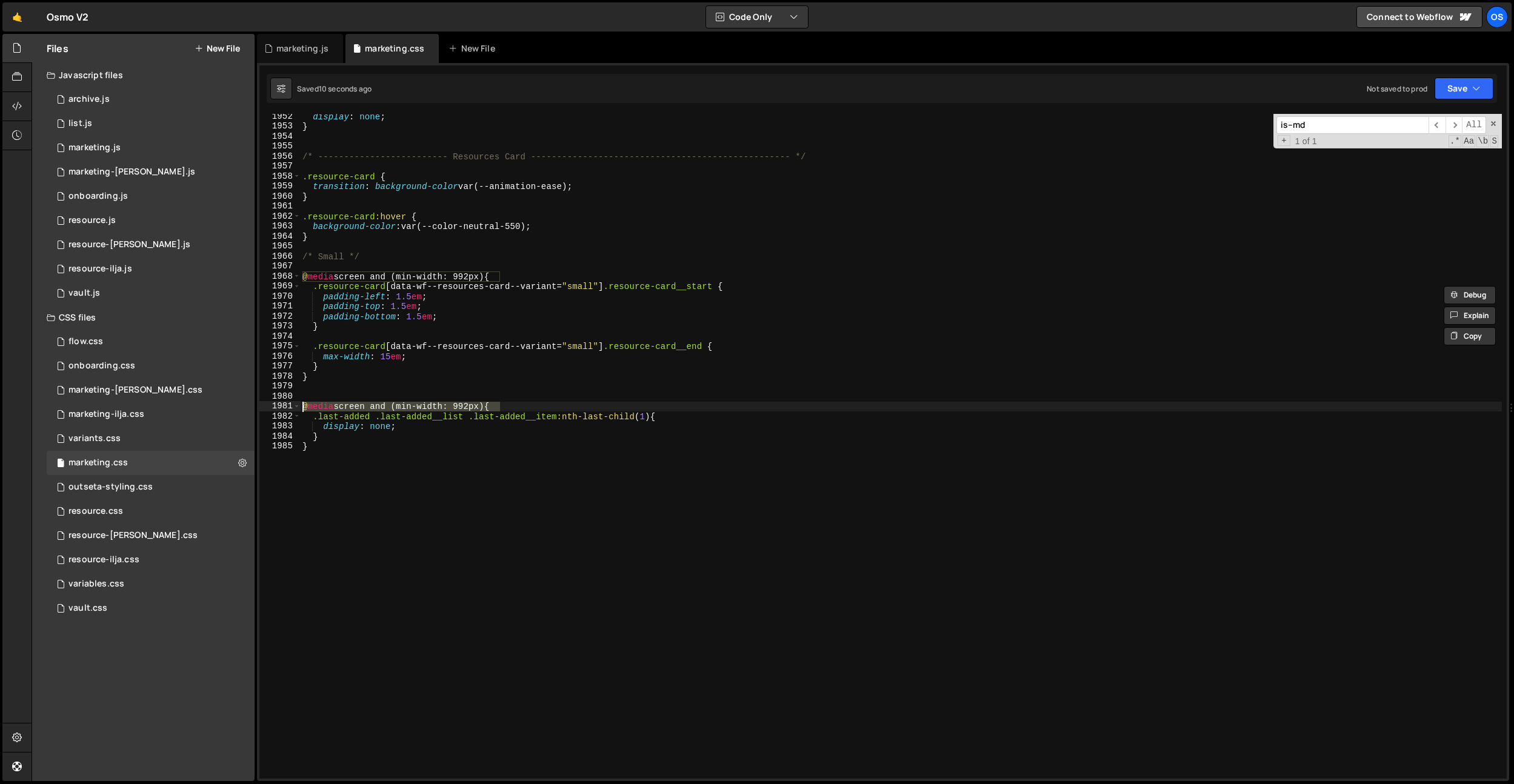
drag, startPoint x: 518, startPoint y: 405, endPoint x: 276, endPoint y: 405, distance: 242.0
click at [276, 405] on div "@media screen and (max-width: 767px) { 1952 1953 1954 1955 1956 1957 1958 1959 …" at bounding box center [883, 446] width 1247 height 665
paste textarea "ax-width: 767"
click at [491, 444] on div "display : none ; } /* ------------------------- Resources Card ----------------…" at bounding box center [900, 454] width 1202 height 685
type textarea "}"
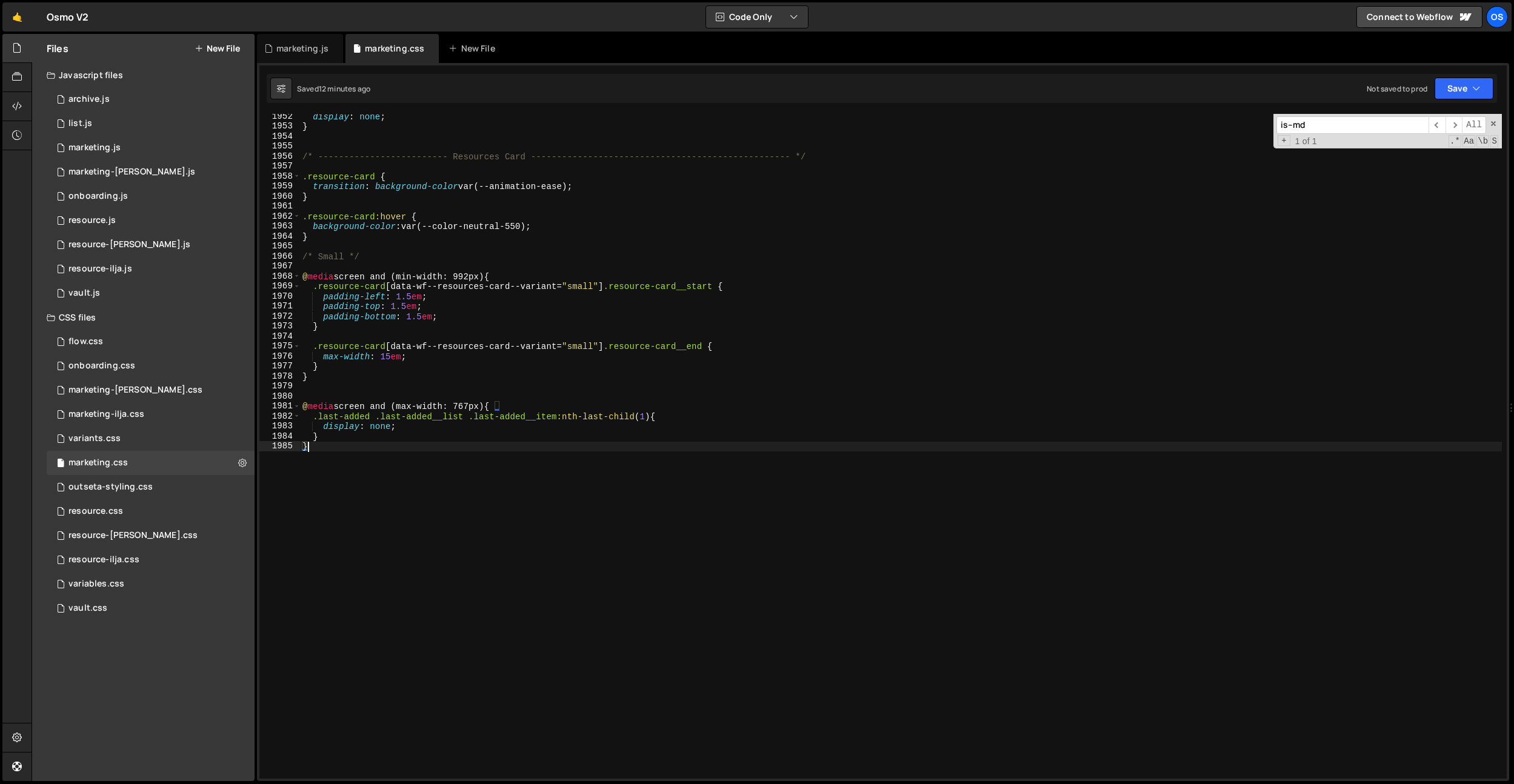
click at [345, 393] on div "display : none ; } /* ------------------------- Resources Card ----------------…" at bounding box center [900, 454] width 1202 height 685
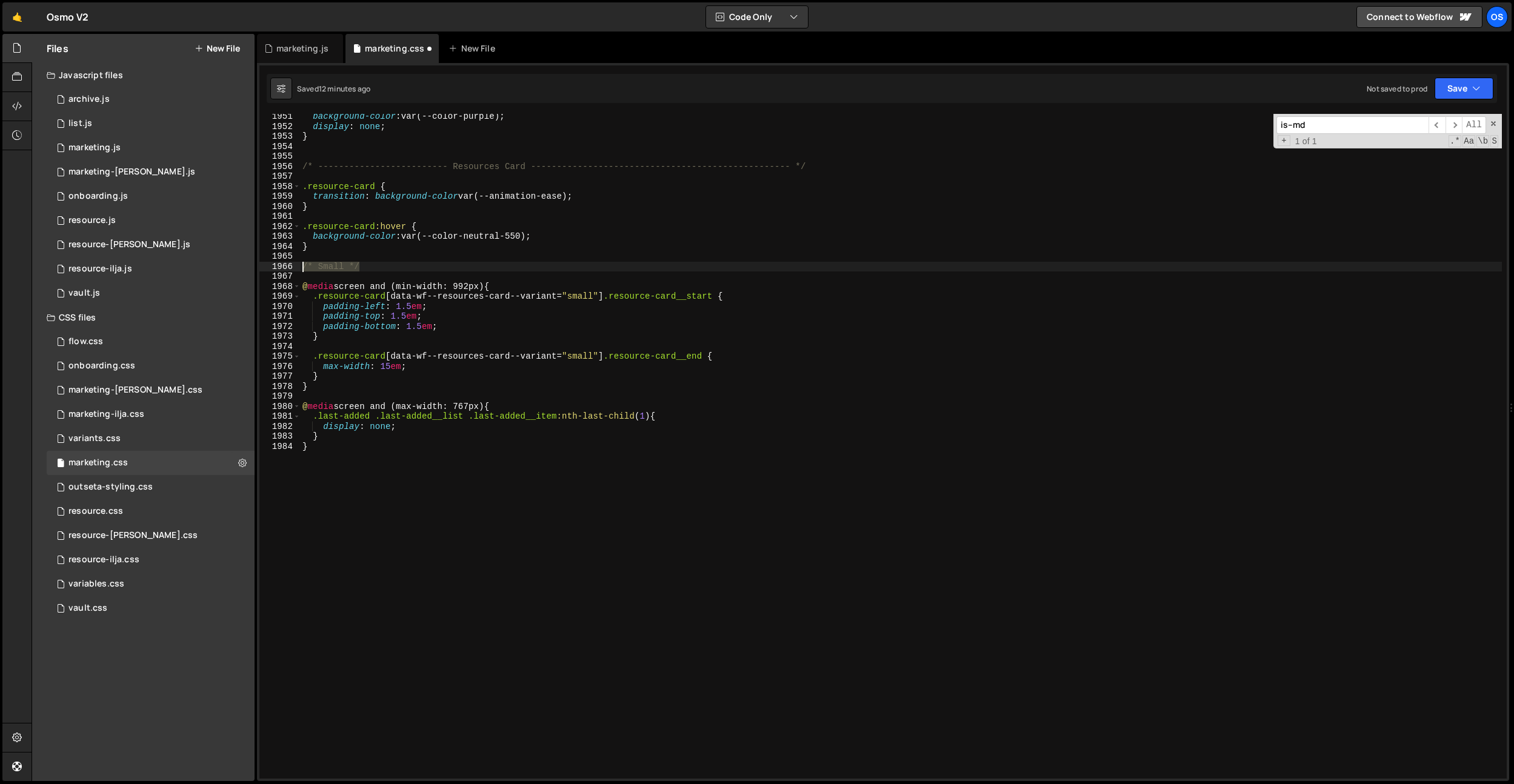
drag, startPoint x: 368, startPoint y: 266, endPoint x: 375, endPoint y: 443, distance: 177.1
click at [283, 267] on div "1951 1952 1953 1954 1955 1956 1957 1958 1959 1960 1961 1962 1963 1964 1965 1966…" at bounding box center [883, 446] width 1247 height 665
click at [375, 443] on div "background-color : var(--color-purple) ; display : none ; } /* ----------------…" at bounding box center [900, 454] width 1202 height 685
type textarea "}"
paste textarea "/* Small */"
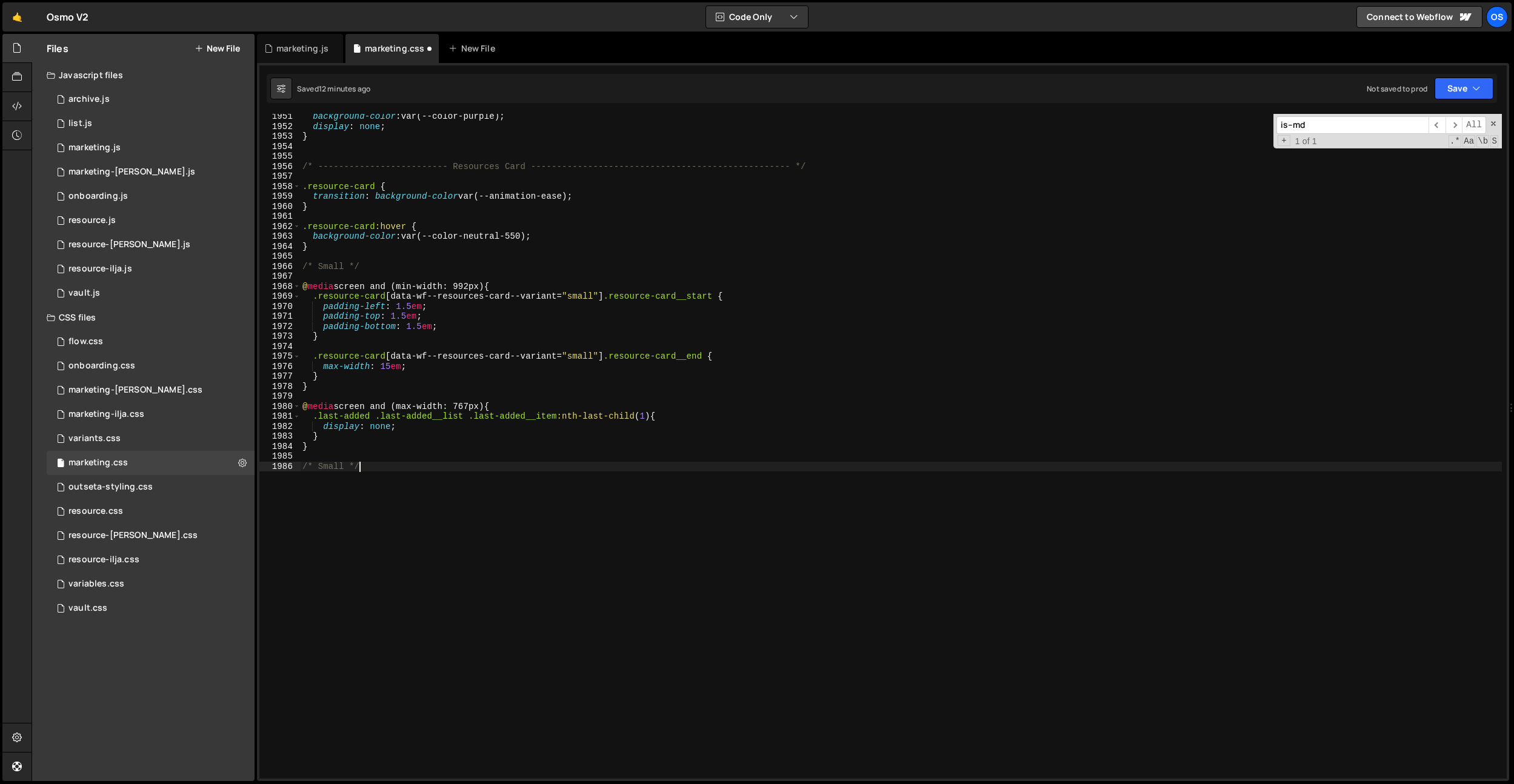
click at [336, 464] on div "background-color : var(--color-purple) ; display : none ; } /* ----------------…" at bounding box center [900, 454] width 1202 height 685
click at [495, 324] on div "background-color : var(--color-purple) ; display : none ; } /* ----------------…" at bounding box center [900, 454] width 1202 height 685
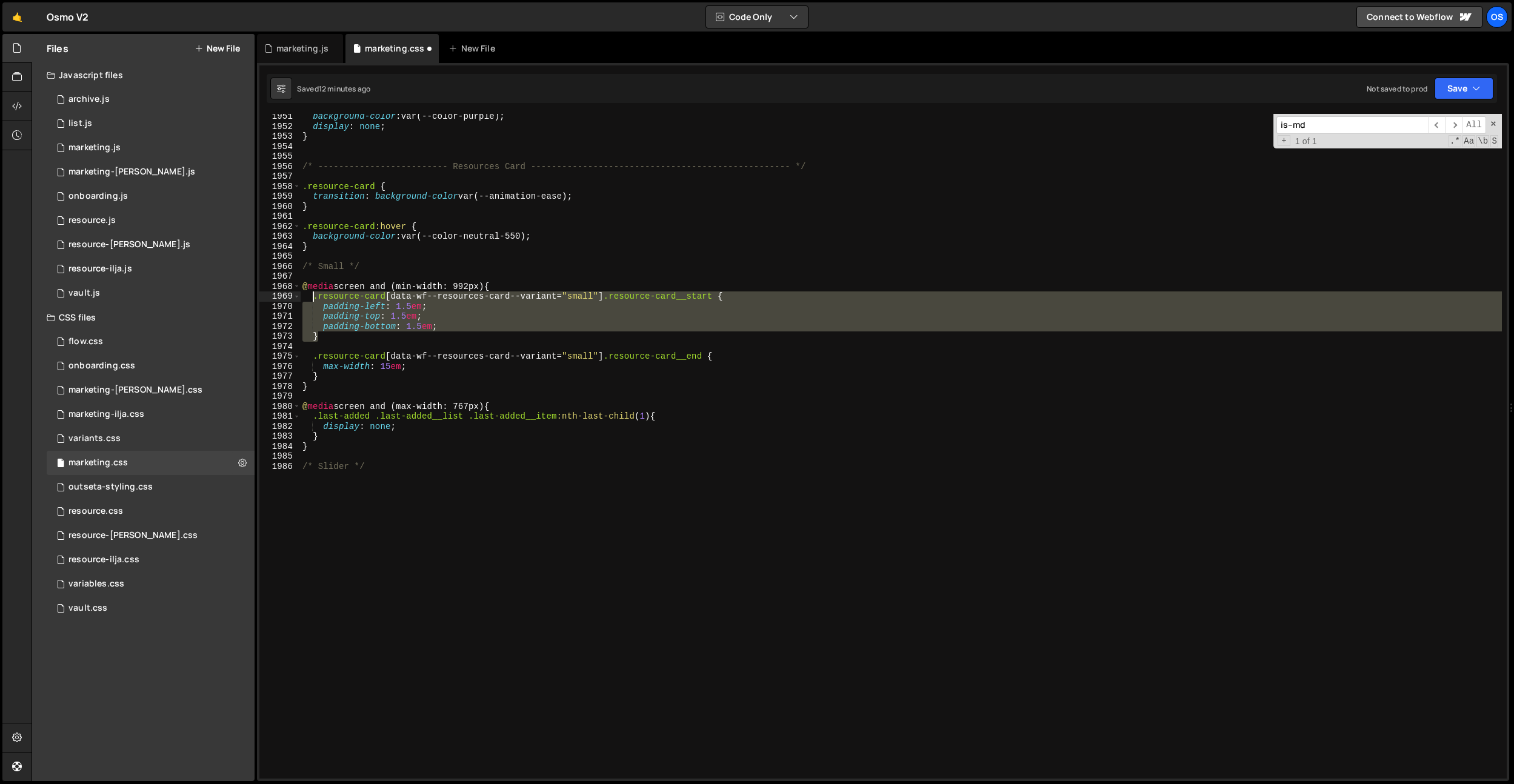
drag, startPoint x: 319, startPoint y: 325, endPoint x: 313, endPoint y: 297, distance: 28.6
click at [313, 297] on div "background-color : var(--color-purple) ; display : none ; } /* ----------------…" at bounding box center [900, 454] width 1202 height 685
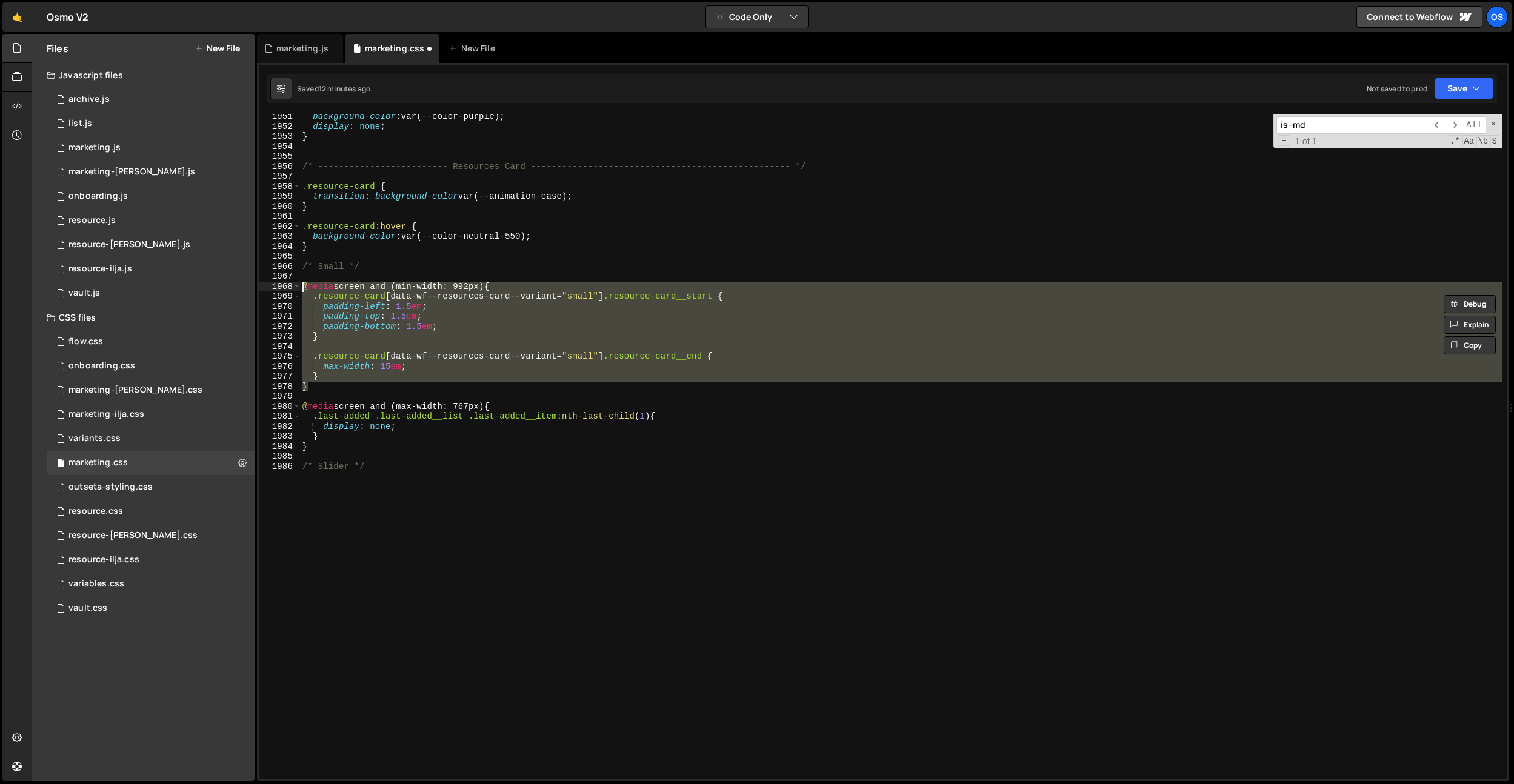
drag, startPoint x: 310, startPoint y: 386, endPoint x: 360, endPoint y: 483, distance: 109.1
click at [300, 288] on div ".resource-card[data-wf--resources-card--variant="small"] .resource-card__start …" at bounding box center [883, 446] width 1247 height 665
click at [360, 483] on div "background-color : var(--color-purple) ; display : none ; } /* ----------------…" at bounding box center [900, 454] width 1202 height 685
type textarea "/* Slider */"
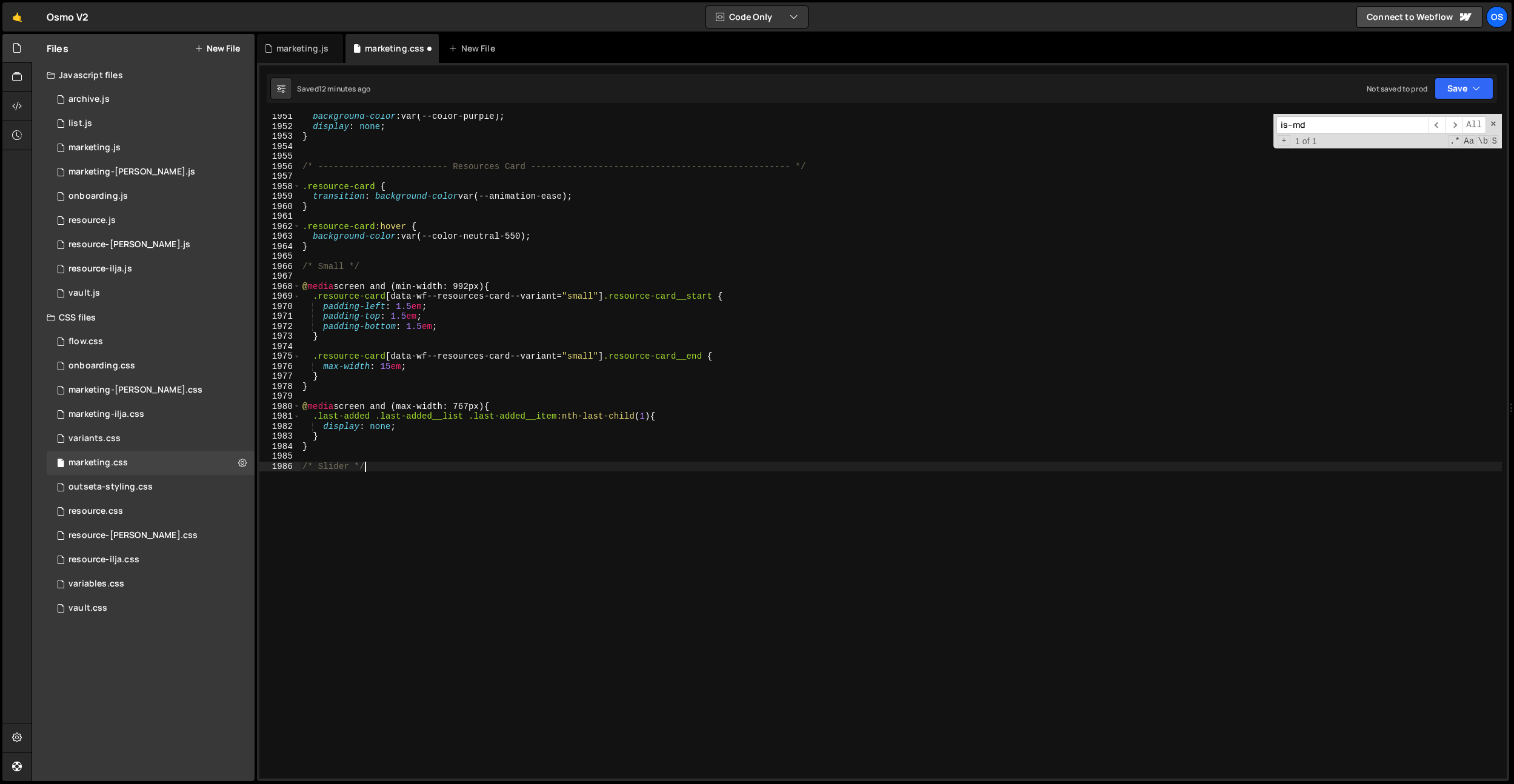
scroll to position [0, 0]
paste textarea "}"
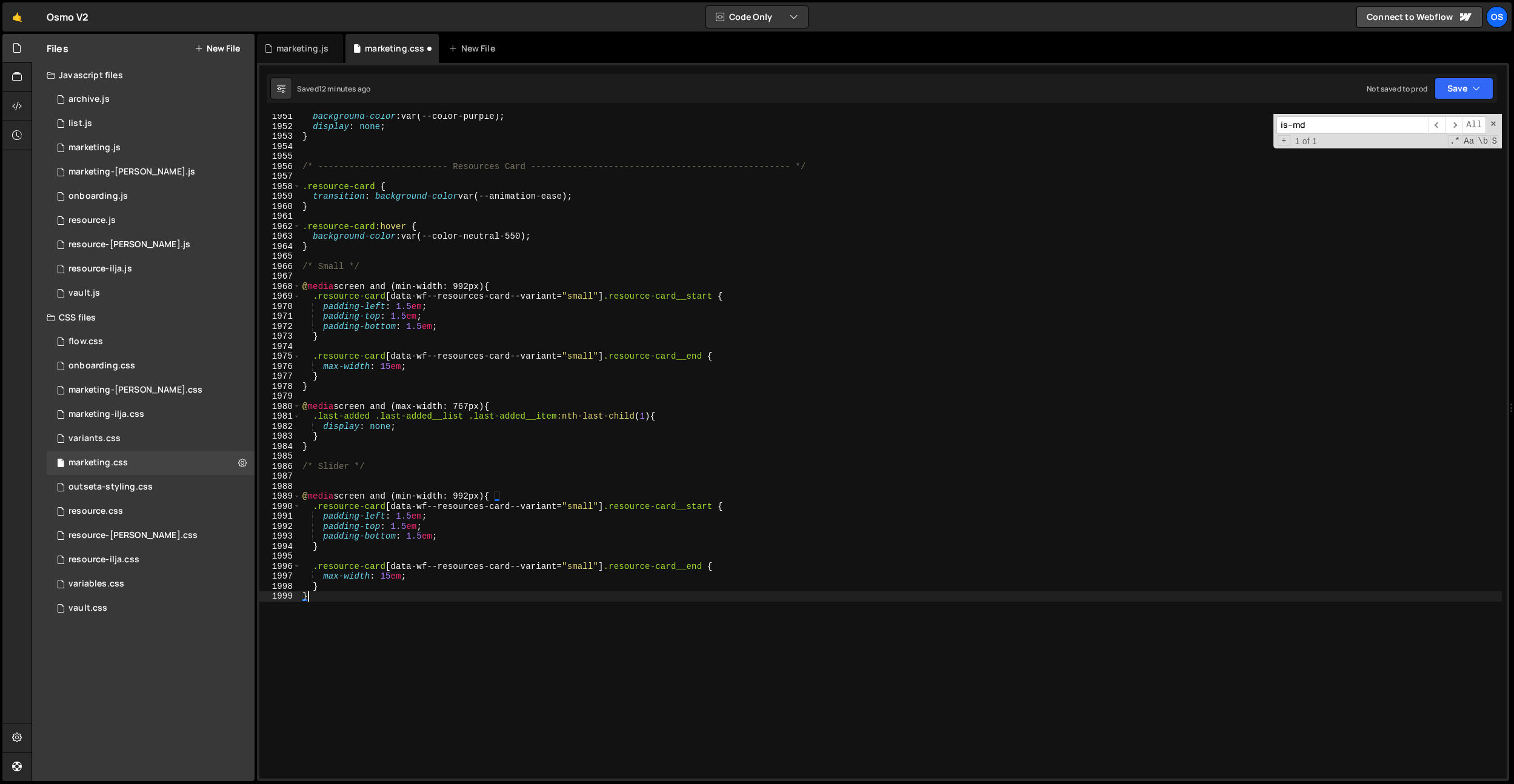
drag, startPoint x: 464, startPoint y: 504, endPoint x: 525, endPoint y: 510, distance: 61.3
click at [464, 504] on div "background-color : var(--color-purple) ; display : none ; } /* ----------------…" at bounding box center [900, 454] width 1202 height 685
drag, startPoint x: 556, startPoint y: 510, endPoint x: 572, endPoint y: 505, distance: 16.8
click at [557, 510] on div "background-color : var(--color-purple) ; display : none ; } /* ----------------…" at bounding box center [900, 454] width 1202 height 685
click at [573, 505] on div "background-color : var(--color-purple) ; display : none ; } /* ----------------…" at bounding box center [900, 454] width 1202 height 685
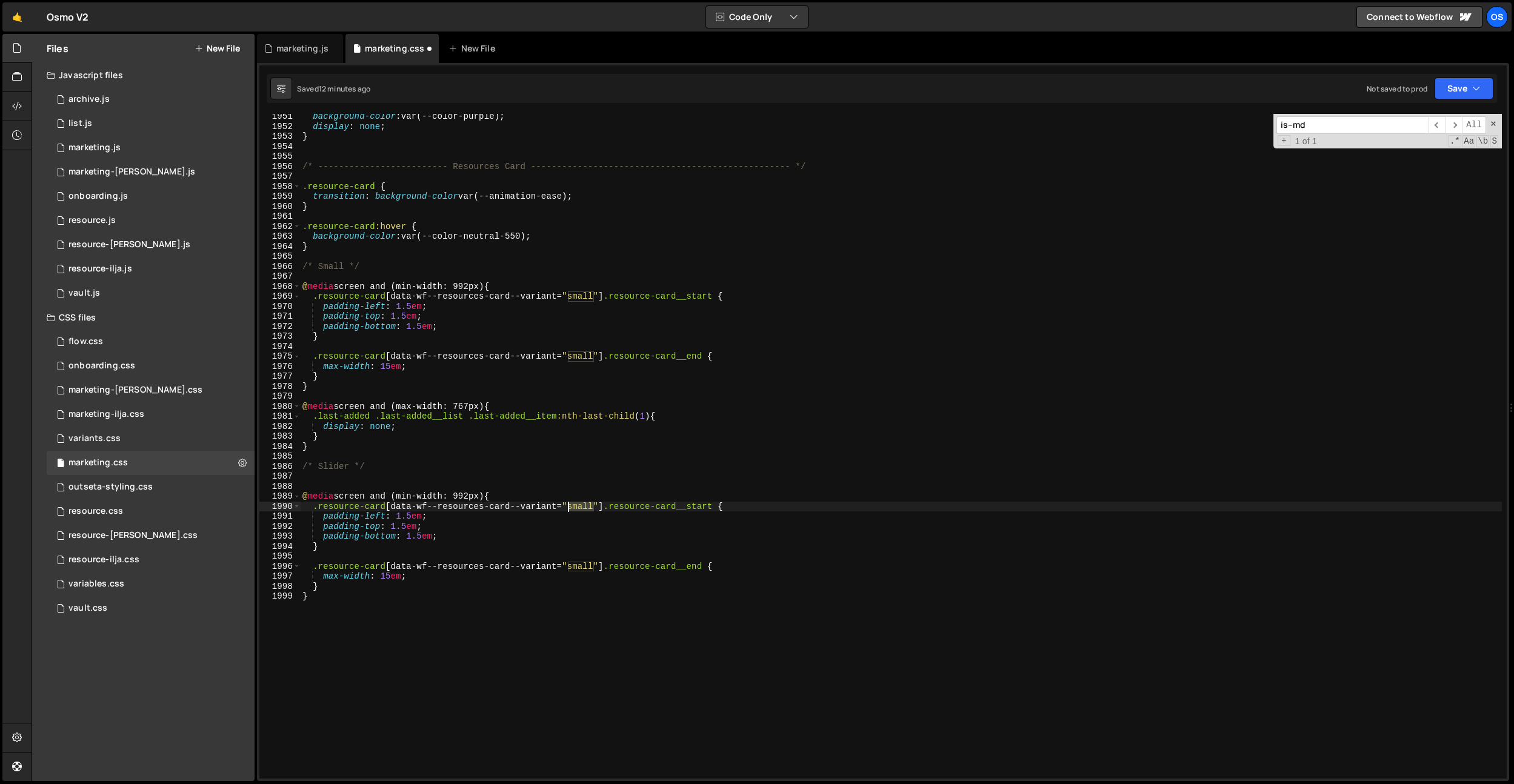
click at [573, 505] on div "background-color : var(--color-purple) ; display : none ; } /* ----------------…" at bounding box center [900, 454] width 1202 height 685
click at [574, 563] on div "background-color : var(--color-purple) ; display : none ; } /* ----------------…" at bounding box center [900, 454] width 1202 height 685
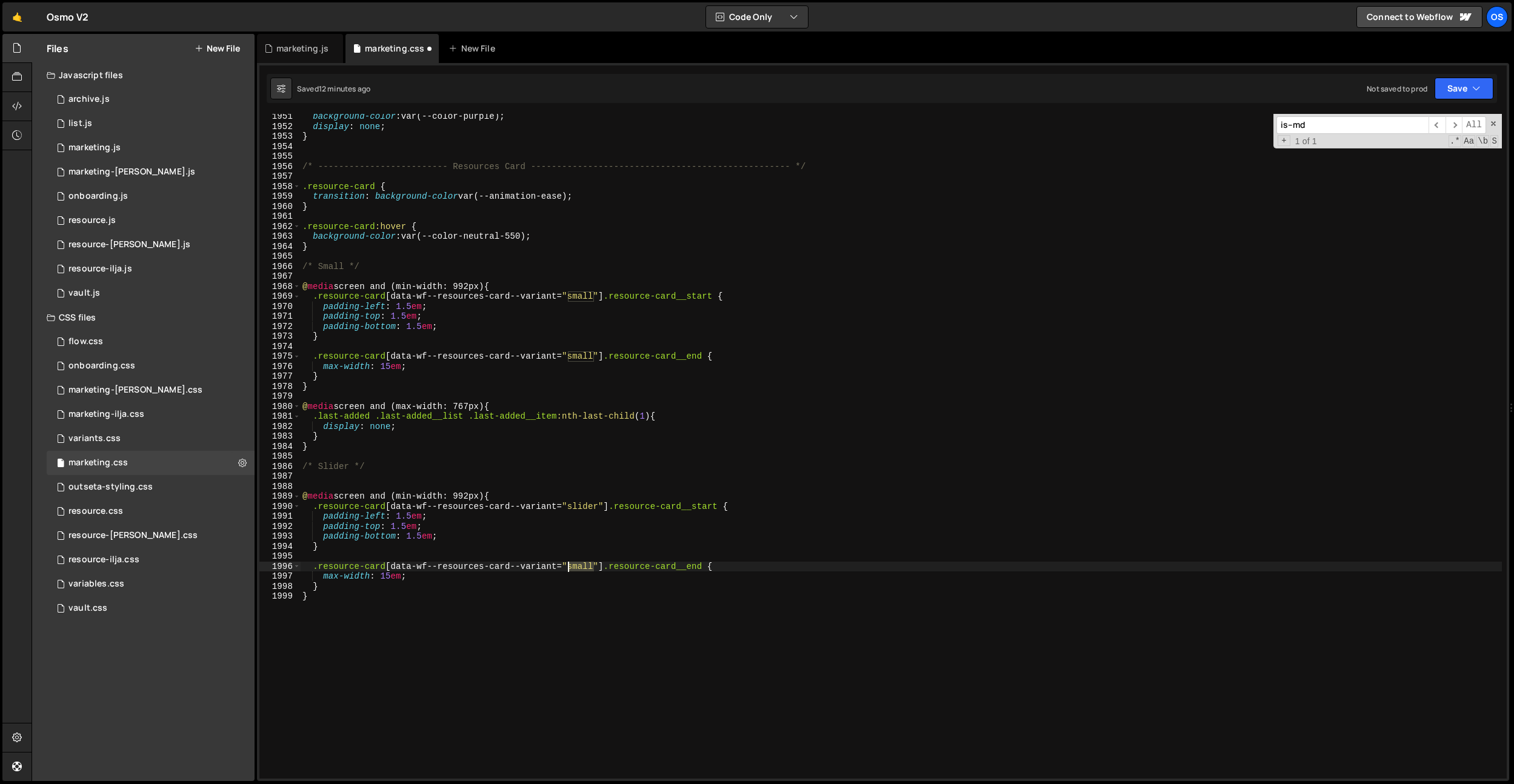
drag, startPoint x: 574, startPoint y: 563, endPoint x: 613, endPoint y: 518, distance: 59.5
click at [574, 563] on div "background-color : var(--color-purple) ; display : none ; } /* ----------------…" at bounding box center [900, 454] width 1202 height 685
paste textarea "lider"
click at [616, 502] on div "background-color : var(--color-purple) ; display : none ; } /* ----------------…" at bounding box center [900, 454] width 1202 height 685
click at [598, 447] on div "background-color : var(--color-purple) ; display : none ; } /* ----------------…" at bounding box center [900, 454] width 1202 height 685
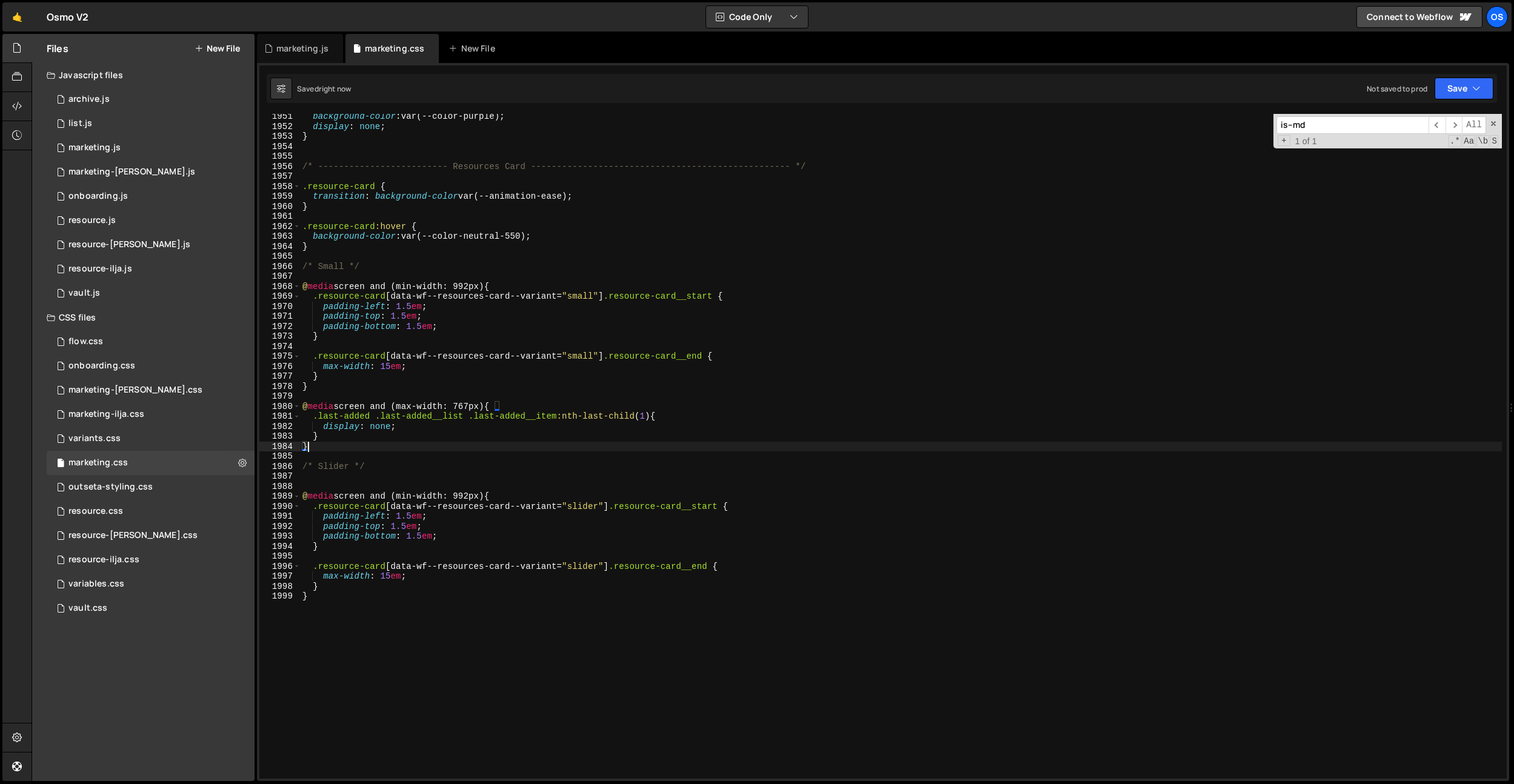
scroll to position [0, 0]
drag, startPoint x: 723, startPoint y: 506, endPoint x: 355, endPoint y: 482, distance: 368.8
click at [314, 507] on div "background-color : var(--color-purple) ; display : none ; } /* ----------------…" at bounding box center [900, 454] width 1202 height 685
type textarea ".resource-card[data-wf--resources-card--variant="slider"] .resource-card__start…"
click at [376, 474] on div "background-color : var(--color-purple) ; display : none ; } /* ----------------…" at bounding box center [900, 454] width 1202 height 685
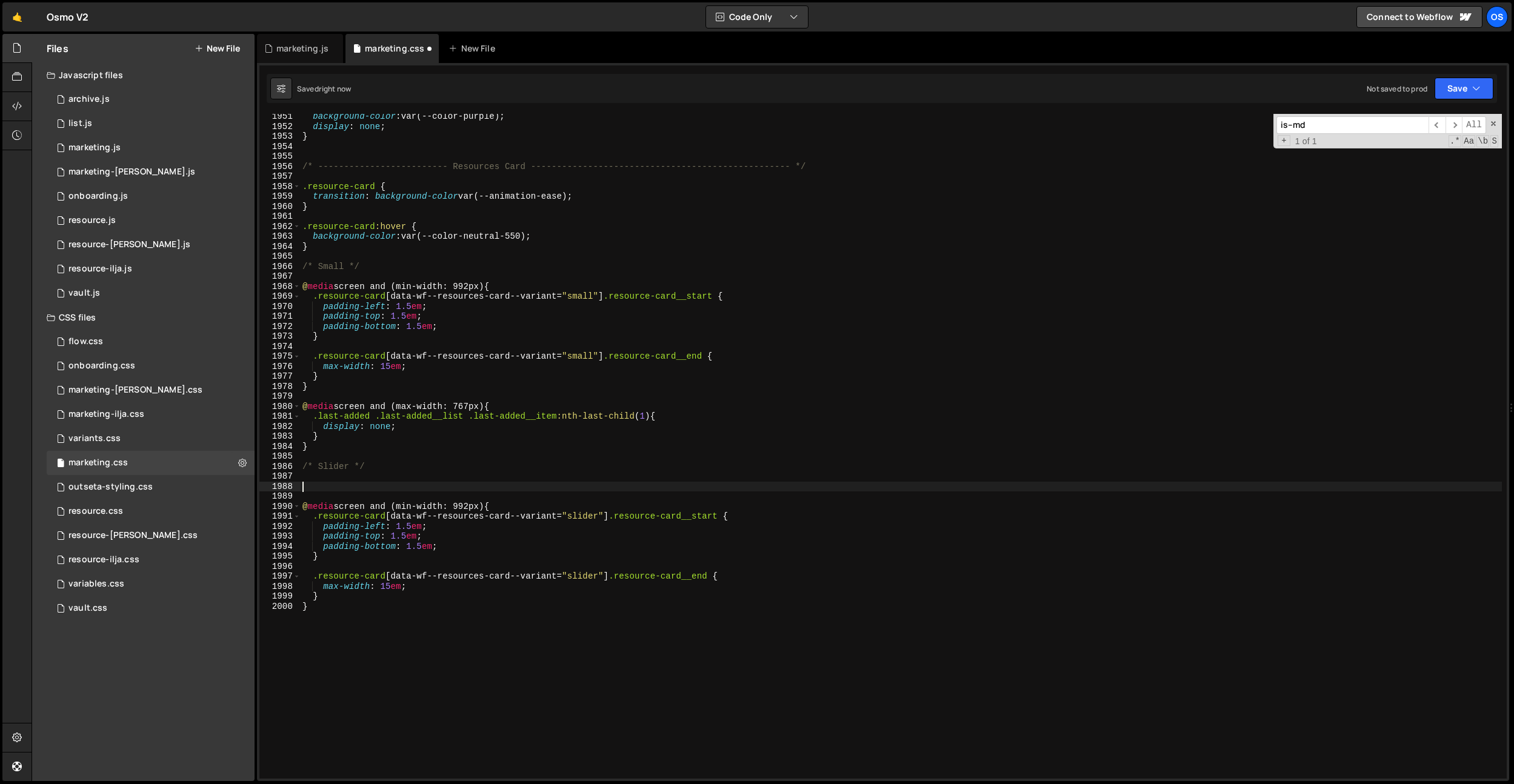
paste textarea ".resource-card[data-wf--resources-card--variant="slider"] .resource-card__start"
type textarea ".resource-card[data-wf--resources-card--variant="slider"] .resource-card__start…"
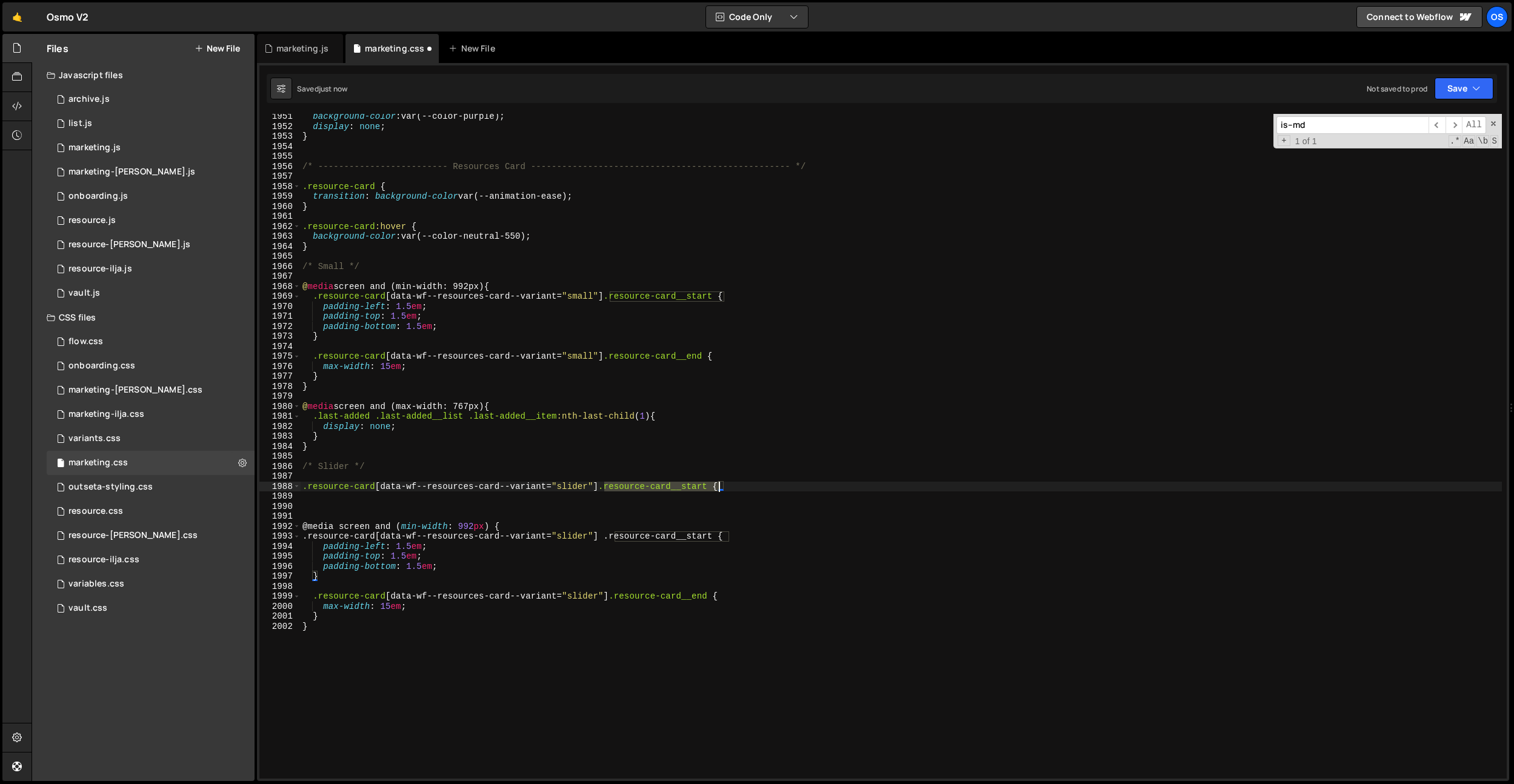
drag, startPoint x: 682, startPoint y: 483, endPoint x: 719, endPoint y: 485, distance: 37.1
click at [719, 485] on div "background-color : var(--color-purple) ; display : none ; } /* ----------------…" at bounding box center [900, 454] width 1202 height 685
type textarea ".resource-card[data-wf--resources-card--variant="slider"] {"
click at [504, 492] on div "background-color : var(--color-purple) ; display : none ; } /* ----------------…" at bounding box center [900, 454] width 1202 height 685
click at [646, 489] on div "background-color : var(--color-purple) ; display : none ; } /* ----------------…" at bounding box center [900, 454] width 1202 height 685
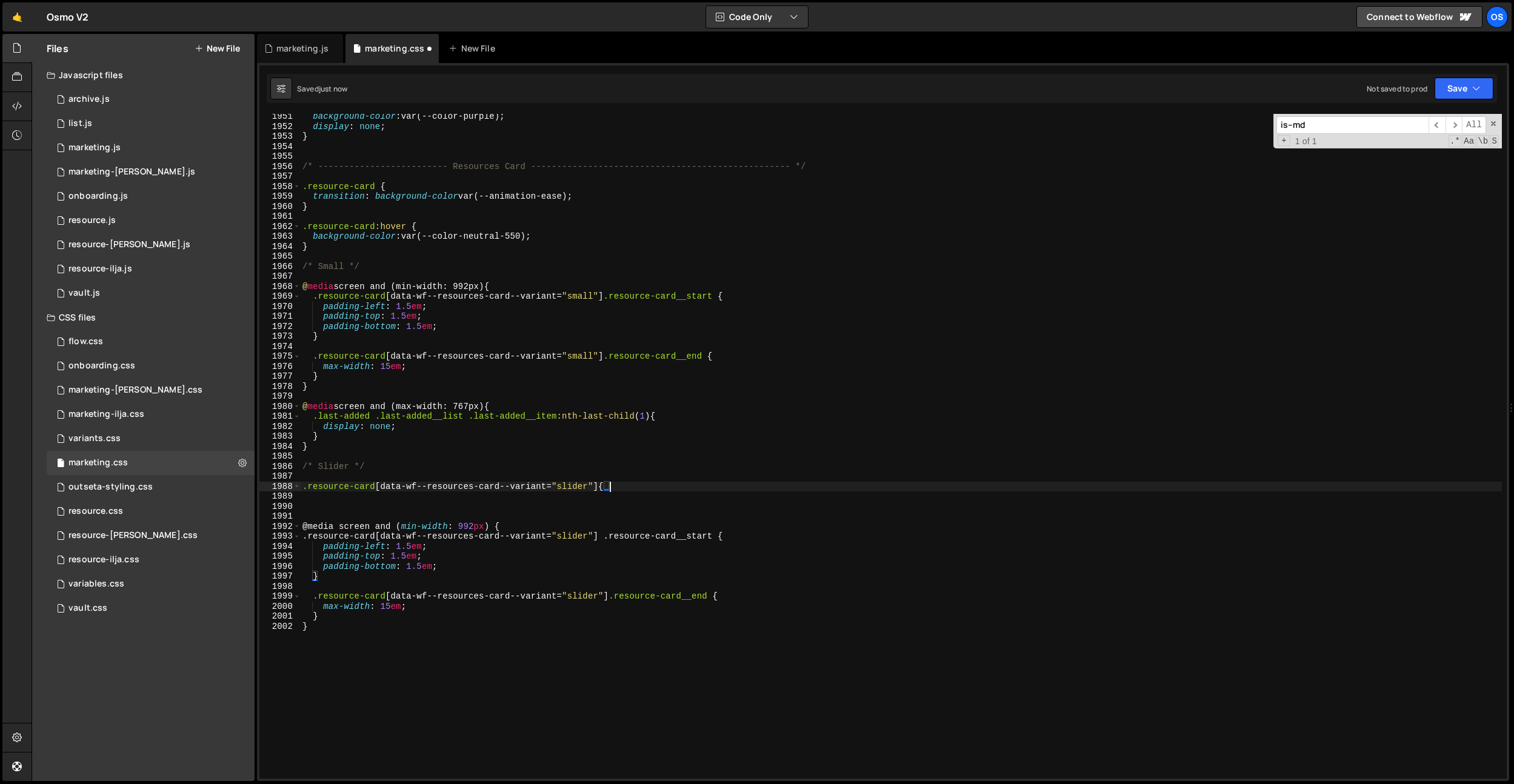
type textarea ".resource-card[data-wf--resources-card--variant="slider"] {}"
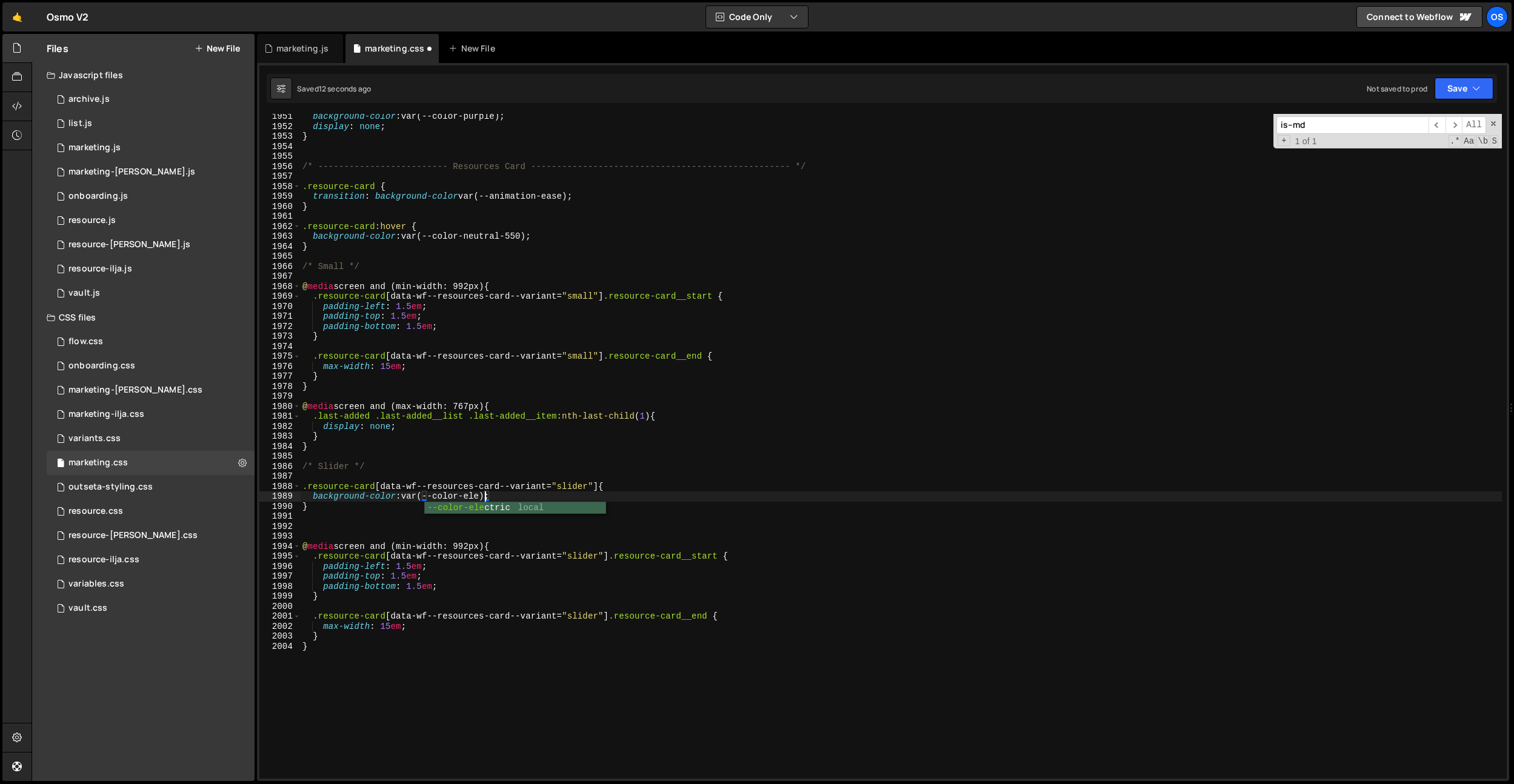
scroll to position [0, 13]
type textarea "background-color: var(--color-electric);"
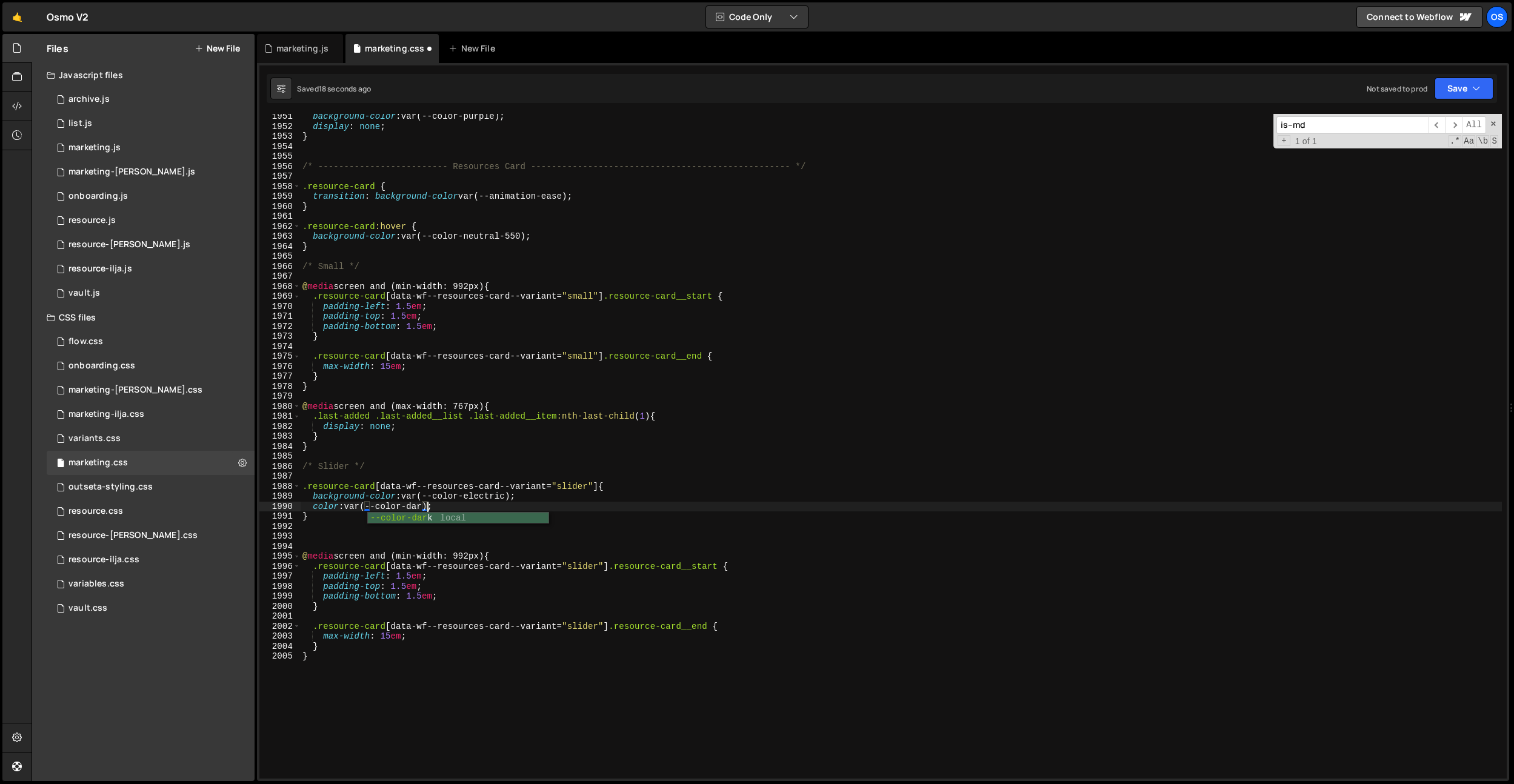
scroll to position [0, 9]
click at [432, 490] on div "background-color : var(--color-purple) ; display : none ; } /* ----------------…" at bounding box center [900, 454] width 1202 height 685
click at [403, 516] on div "background-color : var(--color-purple) ; display : none ; } /* ----------------…" at bounding box center [900, 454] width 1202 height 685
type textarea "}"
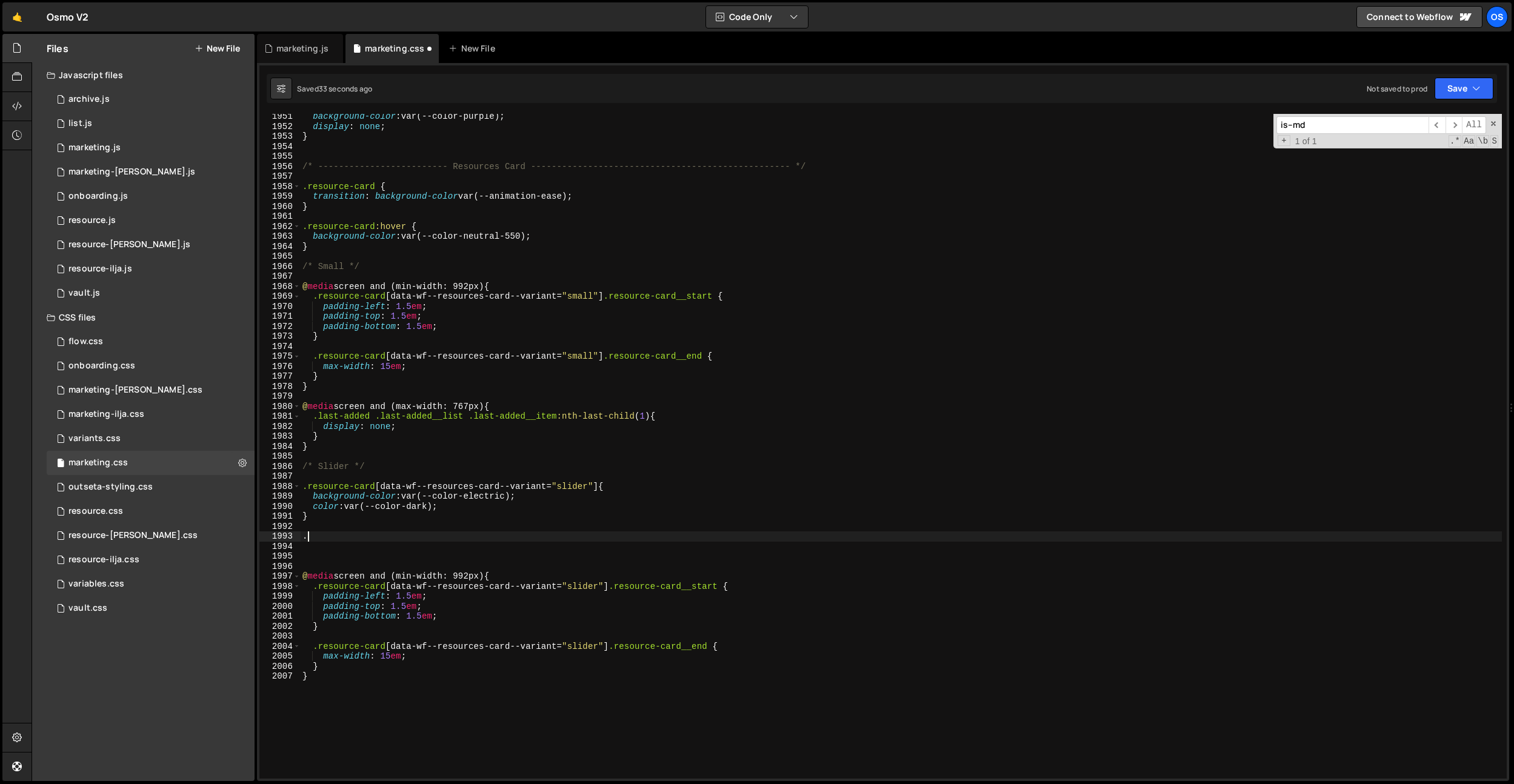
scroll to position [0, 0]
type textarea ".resource-card {}"
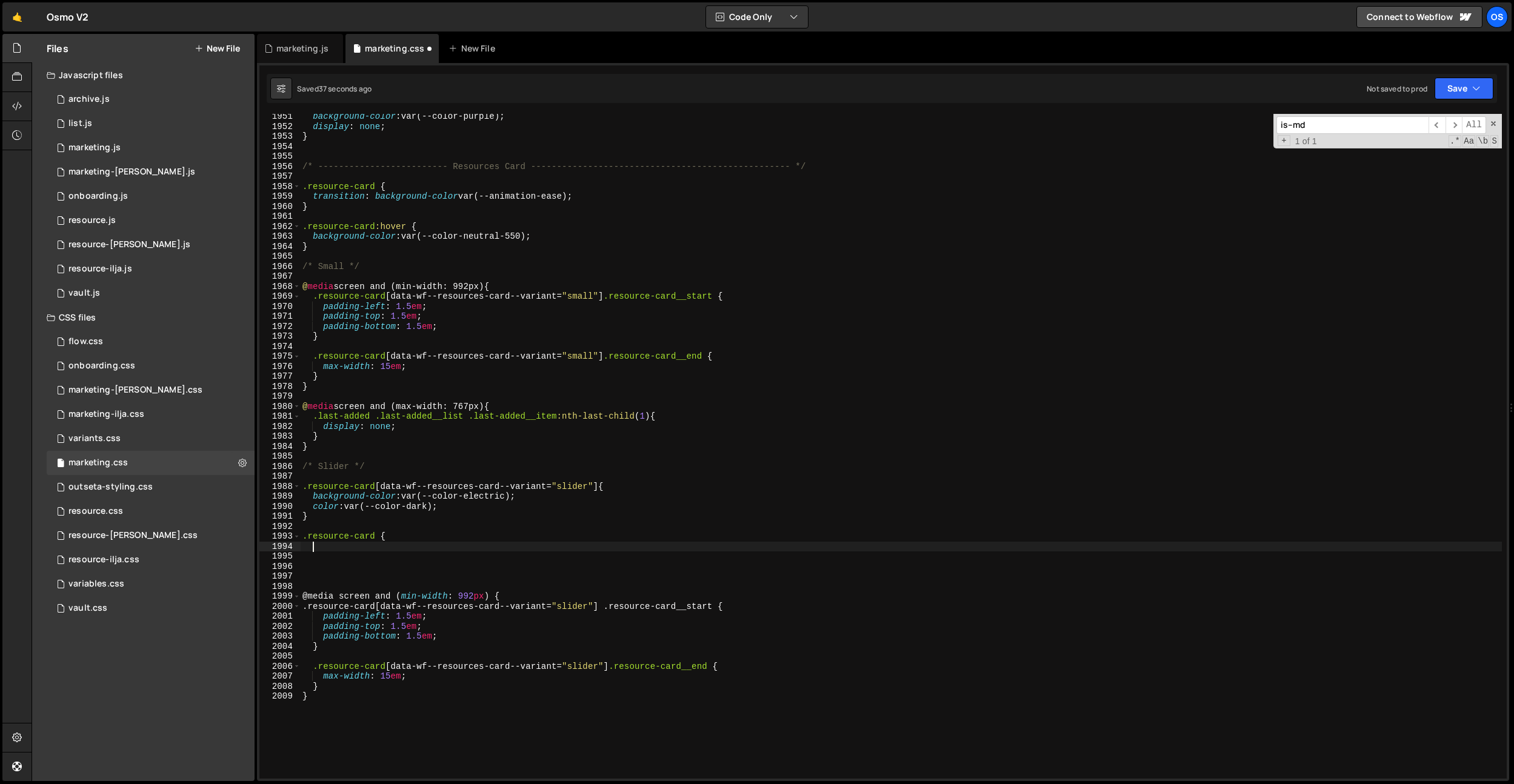
paste textarea "1.875"
type textarea "1.875"
paste textarea "1.875;"
type textarea "font-size: 1.875em;"
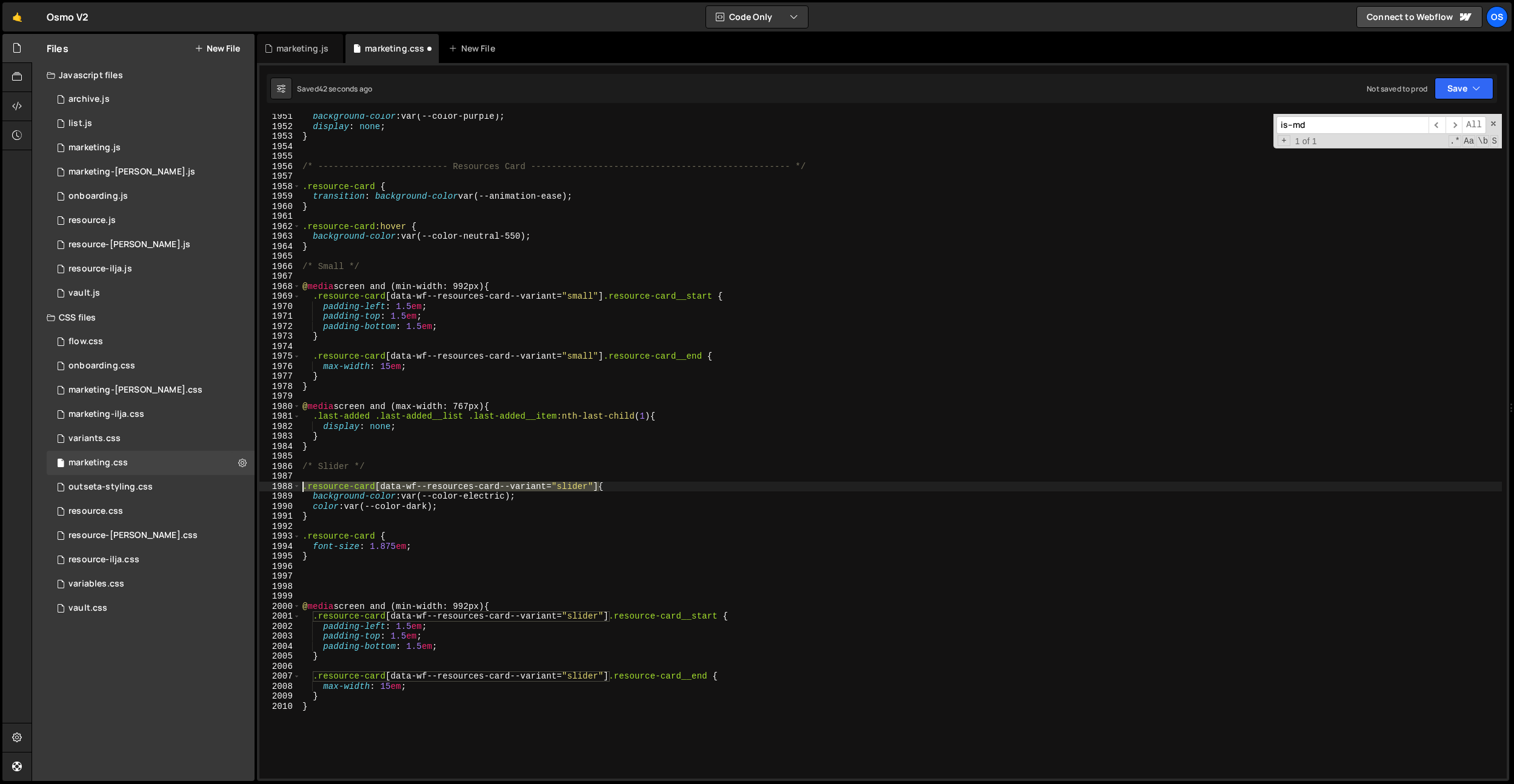
drag, startPoint x: 602, startPoint y: 488, endPoint x: 359, endPoint y: 541, distance: 248.7
click at [283, 487] on div "} 1951 1952 1953 1954 1955 1956 1957 1958 1959 1960 1961 1962 1963 1964 1965 19…" at bounding box center [883, 446] width 1247 height 665
drag, startPoint x: 373, startPoint y: 537, endPoint x: 283, endPoint y: 538, distance: 90.0
click at [283, 538] on div ".resource-card[data-wf--resources-card--variant="slider"] { 1951 1952 1953 1954…" at bounding box center [883, 446] width 1247 height 665
paste textarea "[data-wf--resources-card--variant="slider"]"
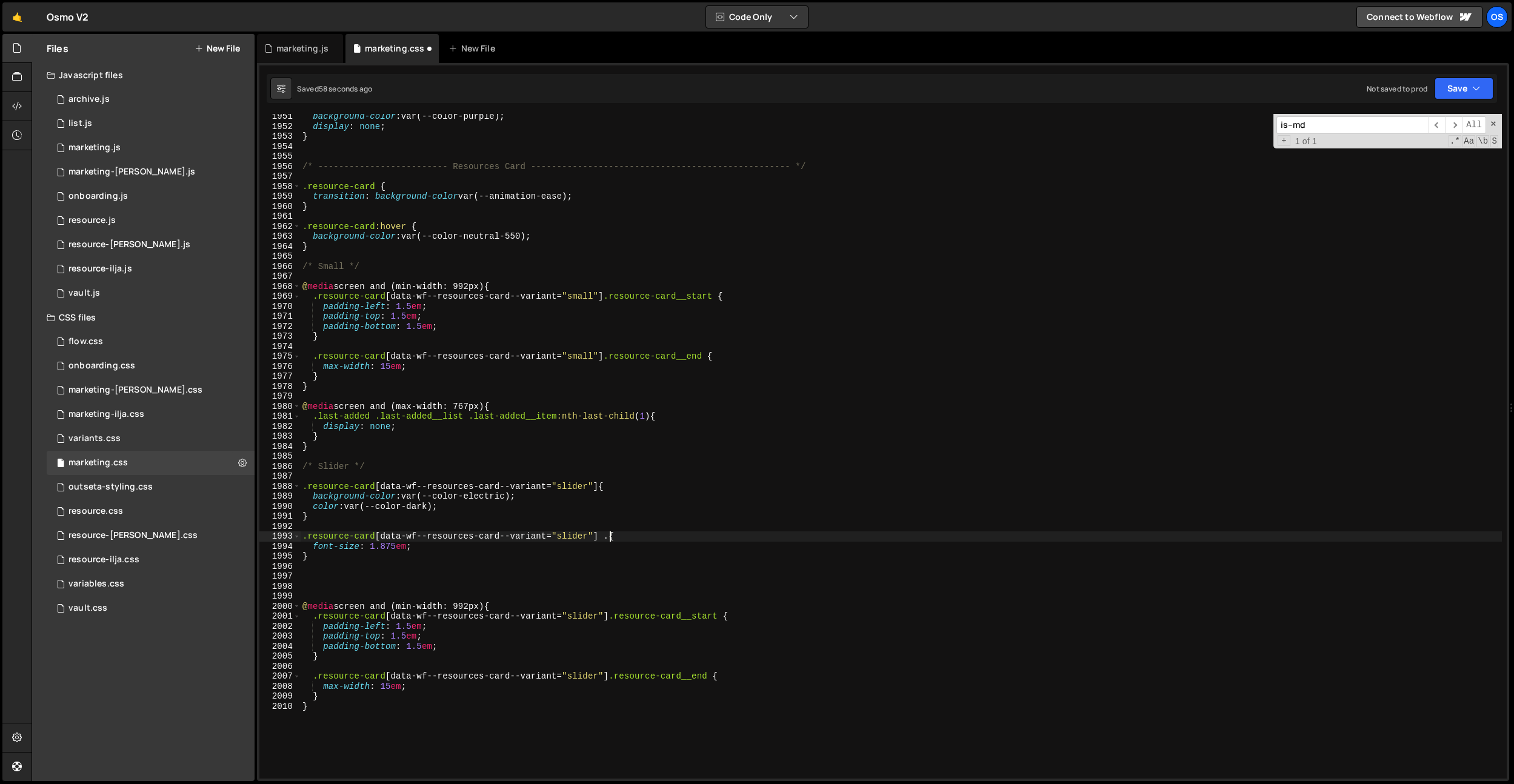
scroll to position [0, 21]
click at [646, 500] on div "background-color : var(--color-purple) ; display : none ; } /* ----------------…" at bounding box center [900, 454] width 1202 height 685
click at [680, 354] on div "background-color : var(--color-purple) ; display : none ; } /* ----------------…" at bounding box center [900, 454] width 1202 height 685
type textarea ".resource-card[data-wf--resources-card--variant="small"] .resource-card__end {"
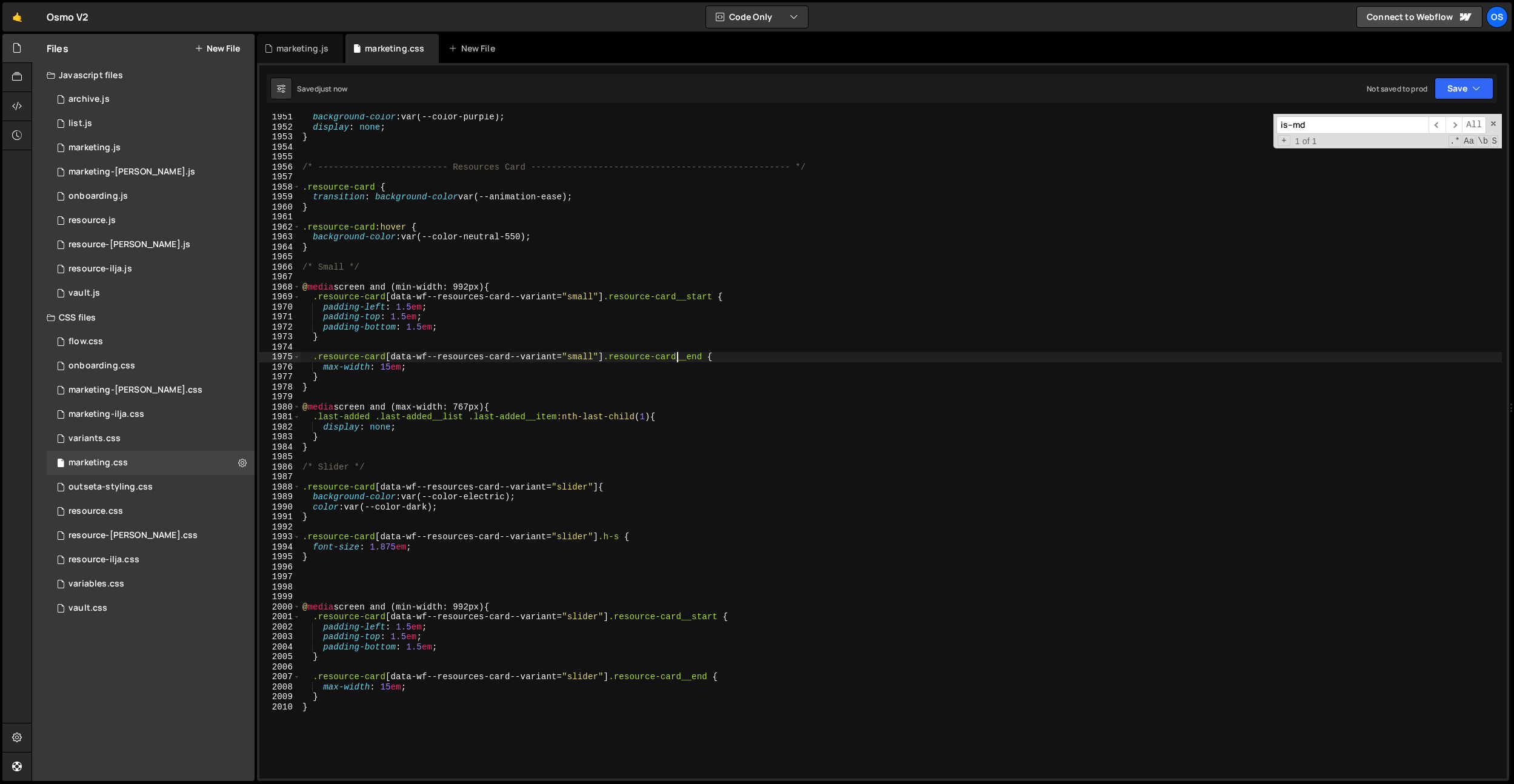
click at [694, 345] on div "background-color : var(--color-purple) ; display : none ; } /* ----------------…" at bounding box center [900, 454] width 1202 height 685
click at [436, 599] on div "background-color : var(--color-purple) ; display : none ; } /* ----------------…" at bounding box center [900, 454] width 1202 height 685
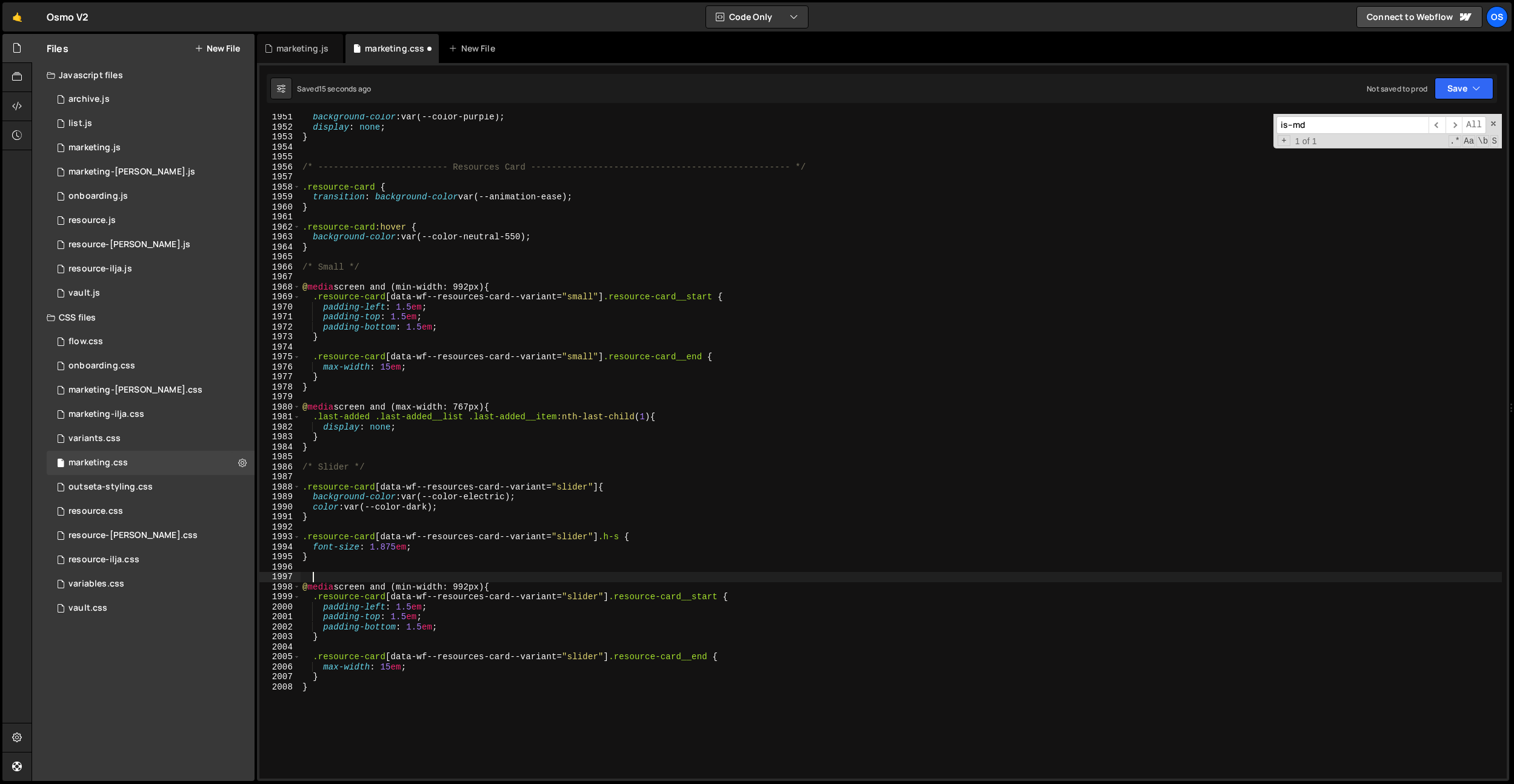
drag, startPoint x: 504, startPoint y: 644, endPoint x: 432, endPoint y: 662, distance: 74.2
click at [504, 644] on div "background-color : var(--color-purple) ; display : none ; } /* ----------------…" at bounding box center [900, 454] width 1202 height 685
click at [394, 669] on div "background-color : var(--color-purple) ; display : none ; } /* ----------------…" at bounding box center [900, 454] width 1202 height 685
type textarea "max-width: 15em;"
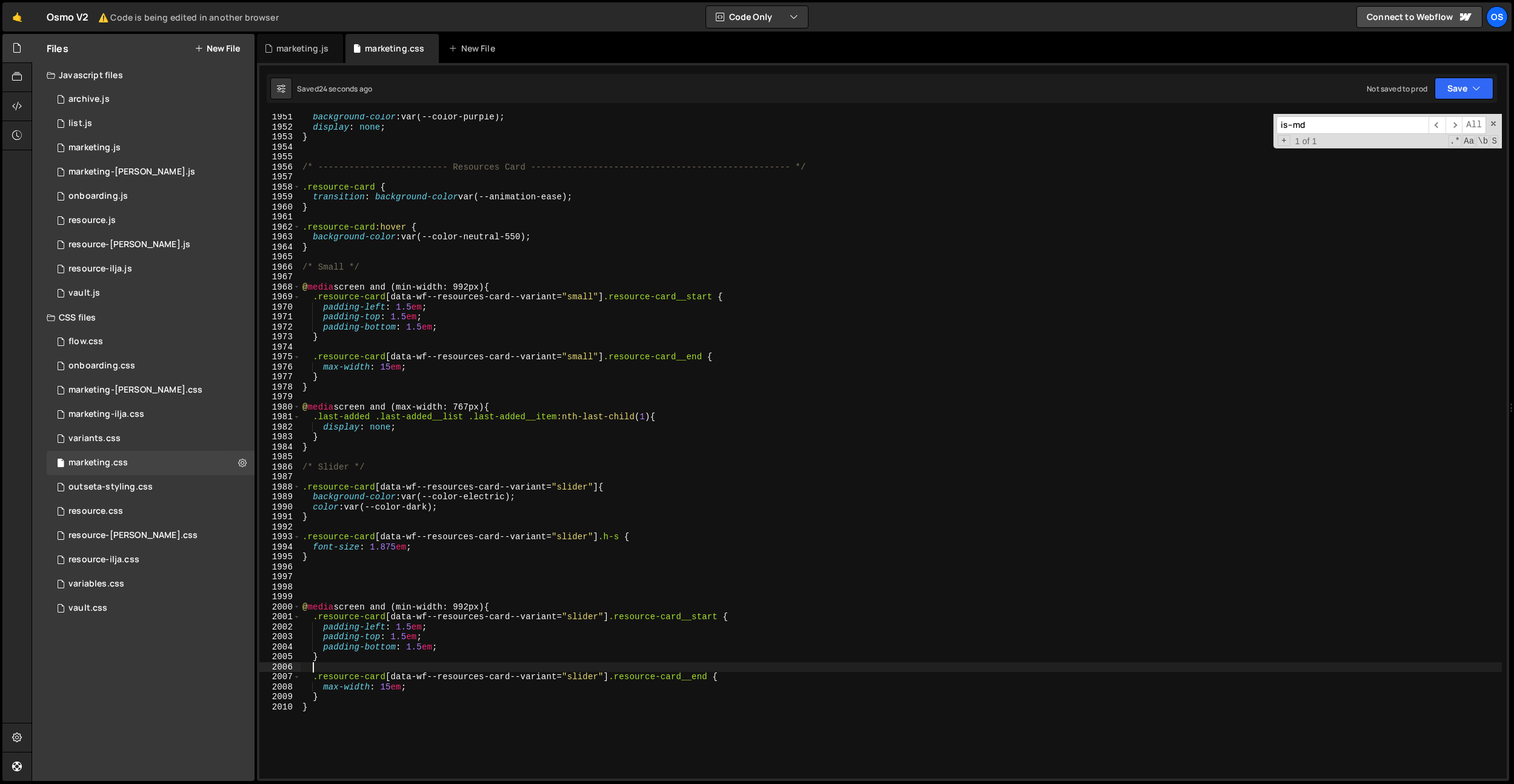
click at [535, 652] on div "background-color : var(--color-purple) ; display : none ; } /* ----------------…" at bounding box center [900, 454] width 1202 height 685
type textarea "}"
click at [535, 668] on div "background-color : var(--color-purple) ; display : none ; } /* ----------------…" at bounding box center [900, 454] width 1202 height 685
click at [412, 660] on div "background-color : var(--color-purple) ; display : none ; } /* ----------------…" at bounding box center [900, 454] width 1202 height 685
click at [389, 548] on div "background-color : var(--color-purple) ; display : none ; } /* ----------------…" at bounding box center [900, 454] width 1202 height 685
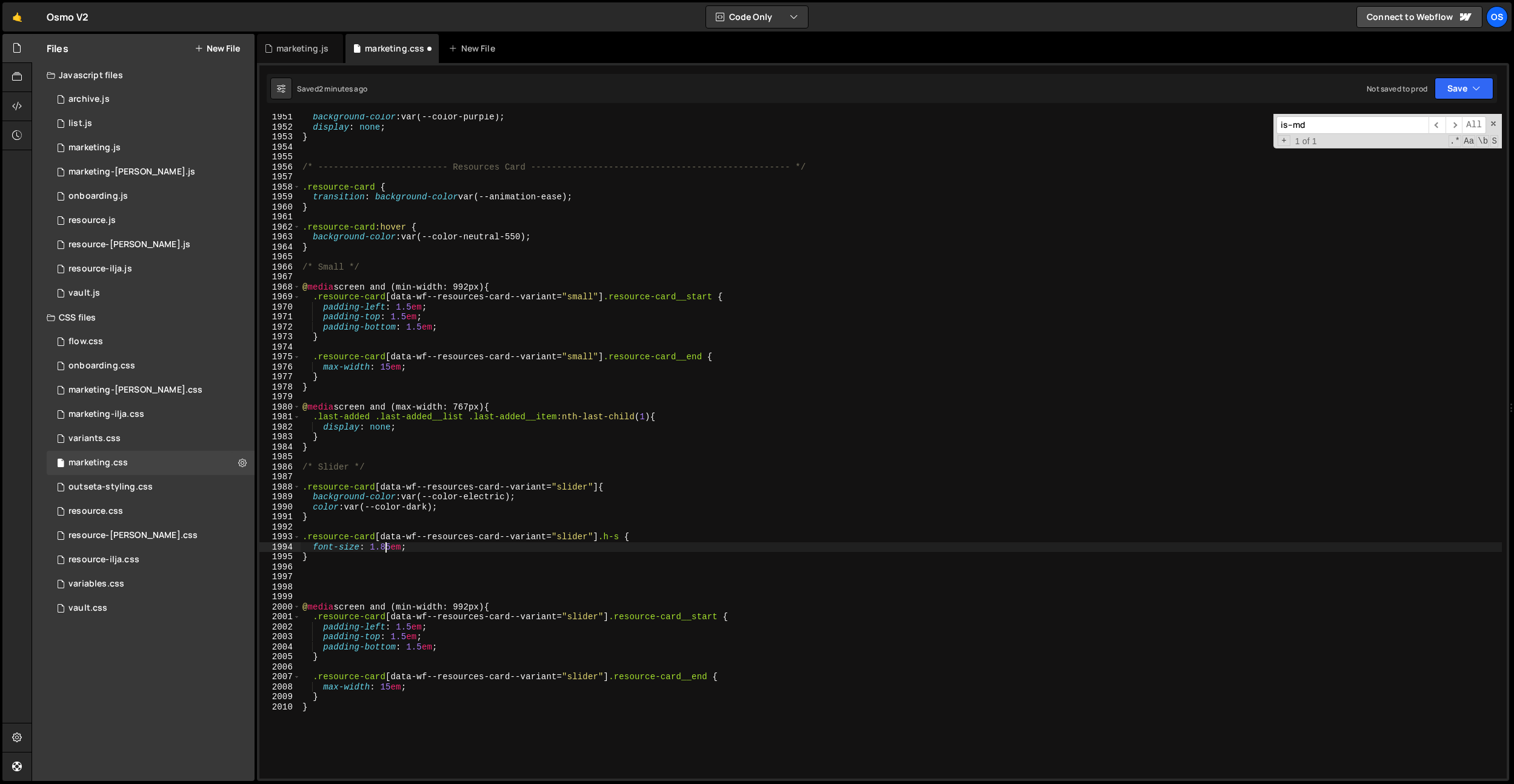
type textarea "font-size: 1.25em;"
click at [344, 588] on div "background-color : var(--color-purple) ; display : none ; } /* ----------------…" at bounding box center [900, 454] width 1202 height 685
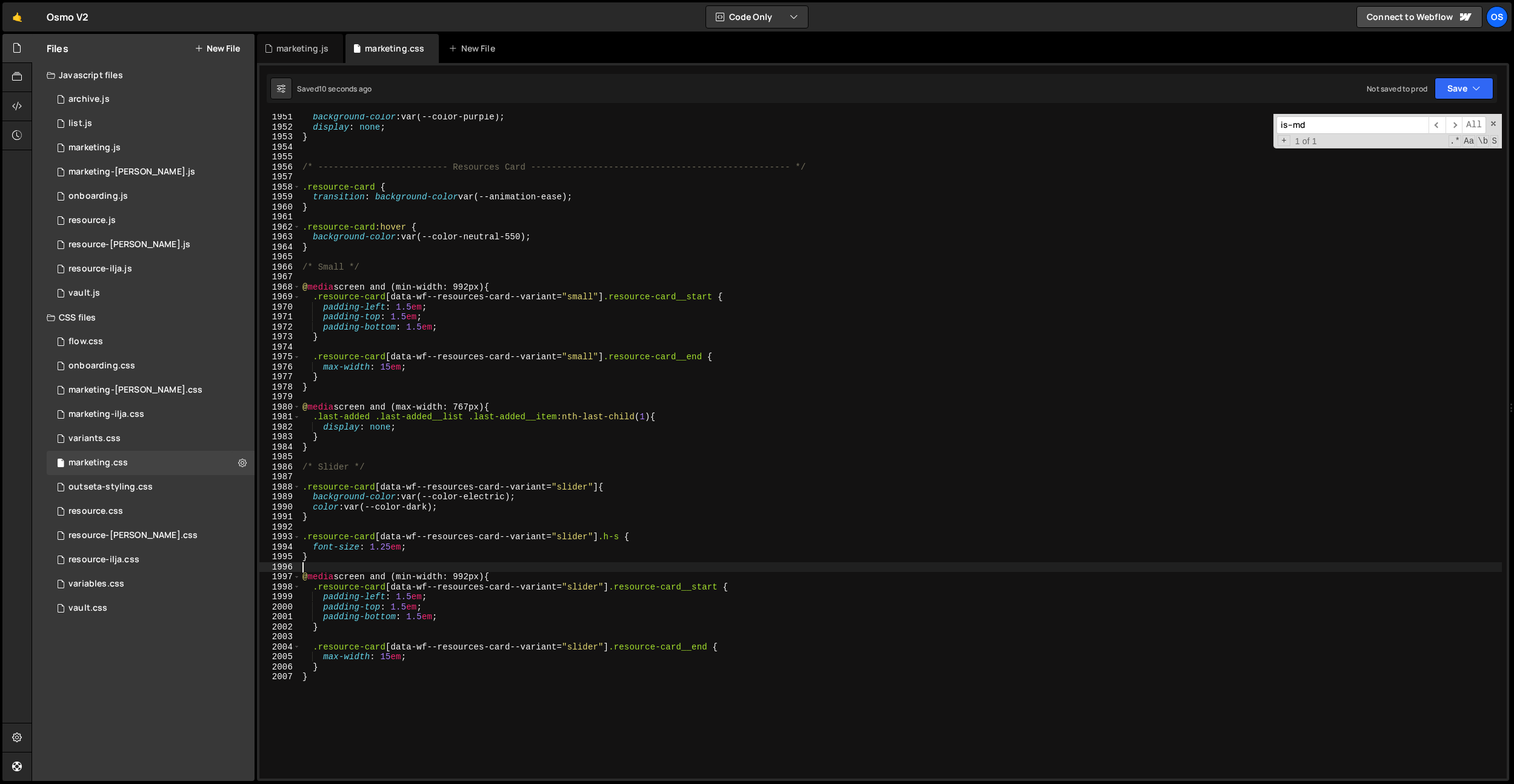
click at [507, 561] on div "background-color : var(--color-purple) ; display : none ; } /* ----------------…" at bounding box center [900, 454] width 1202 height 685
click at [708, 594] on div "background-color : var(--color-purple) ; display : none ; } /* ----------------…" at bounding box center [900, 454] width 1202 height 685
drag, startPoint x: 423, startPoint y: 595, endPoint x: 396, endPoint y: 596, distance: 27.0
click at [396, 596] on div "background-color : var(--color-purple) ; display : none ; } /* ----------------…" at bounding box center [900, 454] width 1202 height 685
paste textarea "0.9375"
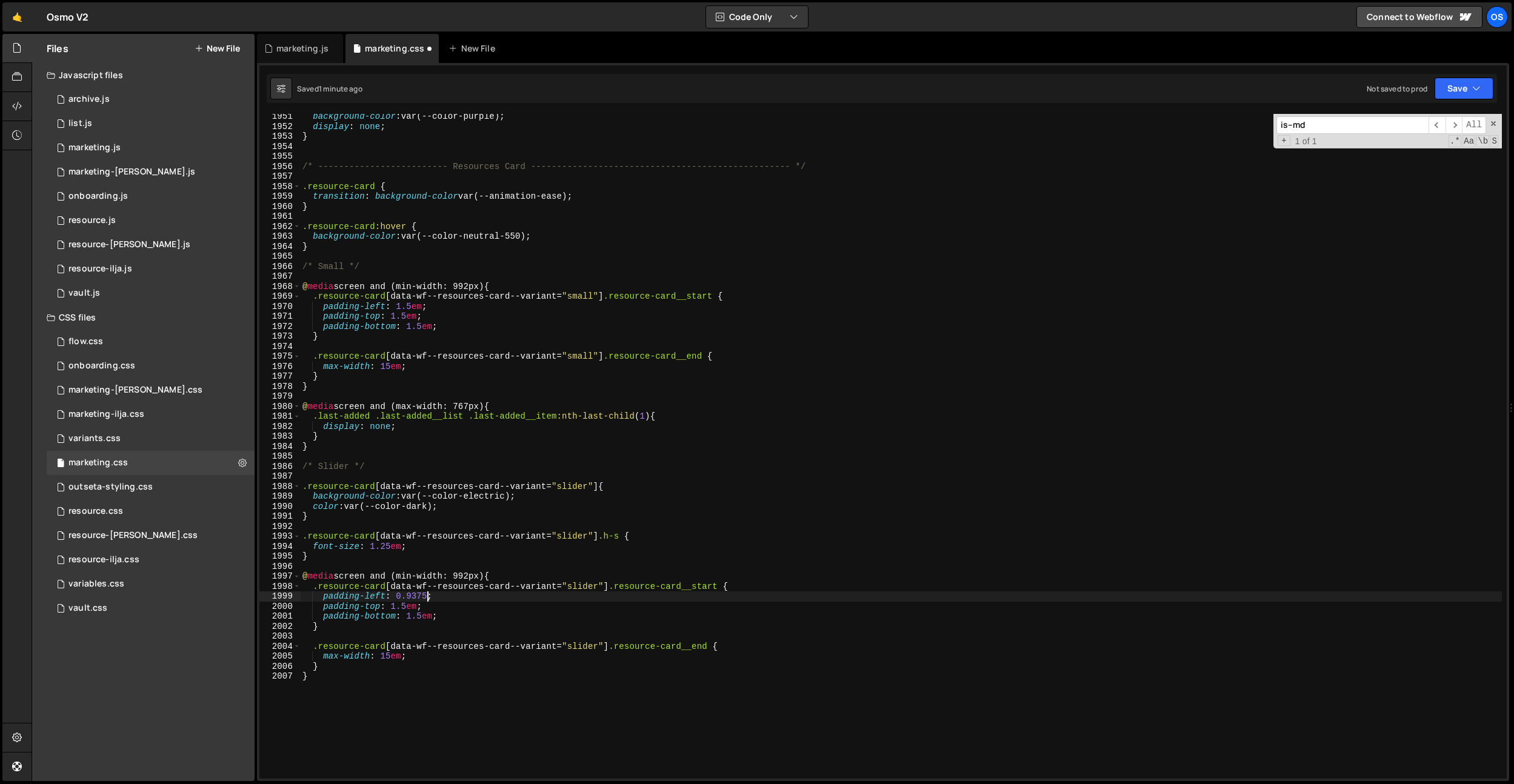
scroll to position [0, 9]
drag, startPoint x: 397, startPoint y: 597, endPoint x: 437, endPoint y: 595, distance: 40.0
click at [437, 595] on div "background-color : var(--color-purple) ; display : none ; } /* ----------------…" at bounding box center [900, 454] width 1202 height 685
drag, startPoint x: 417, startPoint y: 606, endPoint x: 391, endPoint y: 606, distance: 26.0
click at [391, 606] on div "background-color : var(--color-purple) ; display : none ; } /* ----------------…" at bounding box center [900, 454] width 1202 height 685
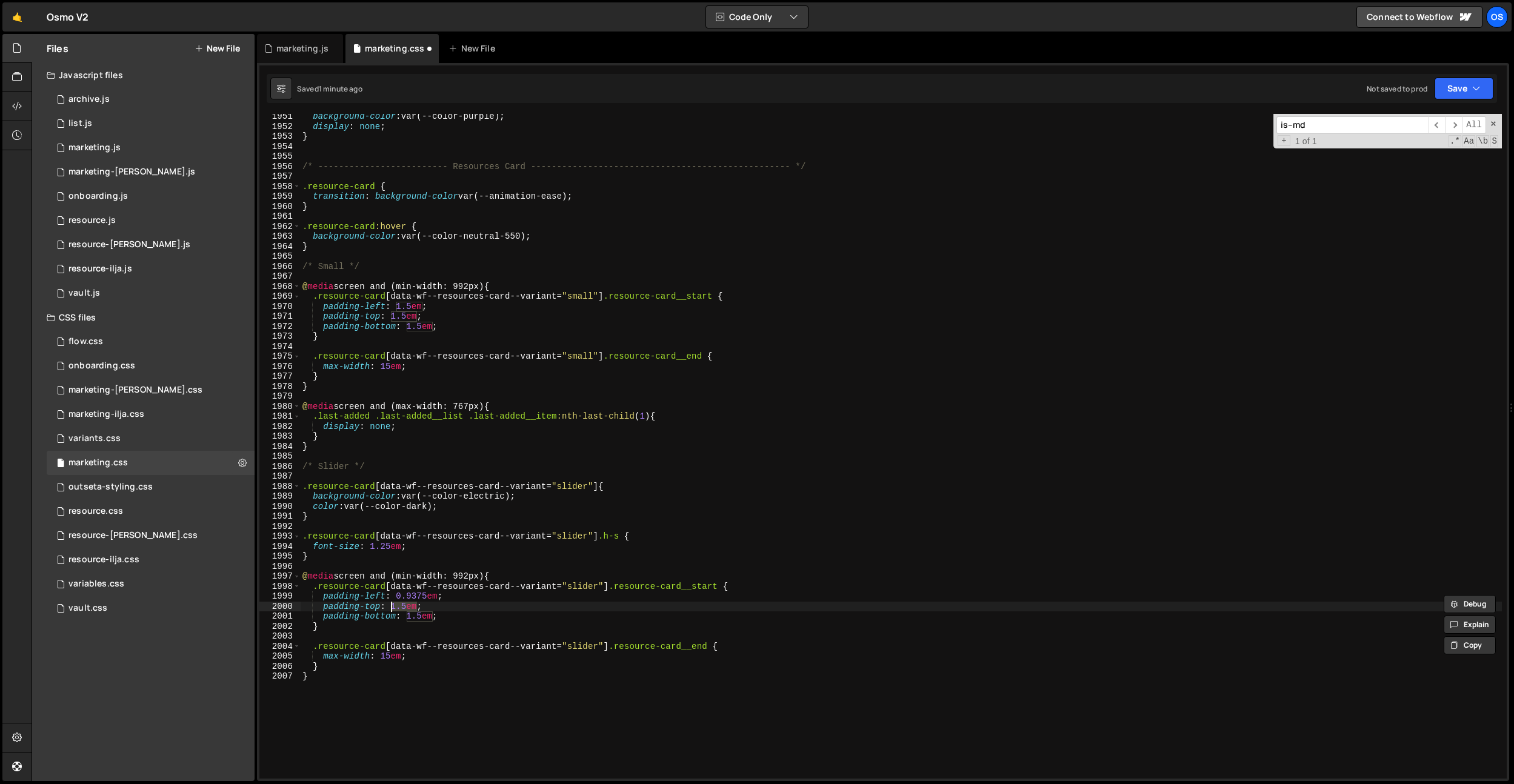
paste textarea "0.937"
drag, startPoint x: 404, startPoint y: 617, endPoint x: 434, endPoint y: 614, distance: 30.1
click at [434, 614] on div "background-color : var(--color-purple) ; display : none ; } /* ----------------…" at bounding box center [900, 454] width 1202 height 685
paste textarea "0.937"
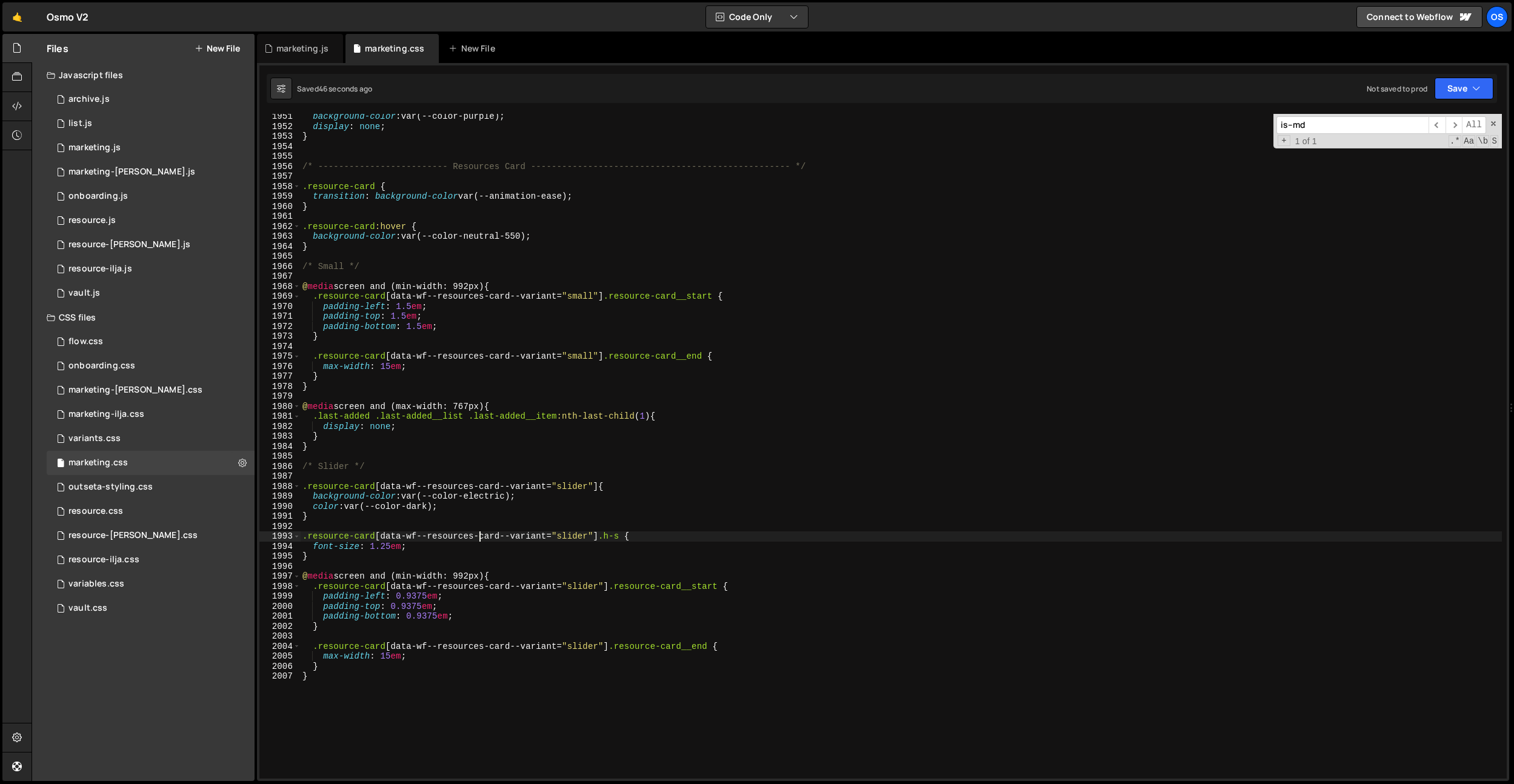
click at [482, 540] on div "background-color : var(--color-purple) ; display : none ; } /* ----------------…" at bounding box center [900, 454] width 1202 height 685
click at [494, 588] on div "background-color : var(--color-purple) ; display : none ; } /* ----------------…" at bounding box center [900, 454] width 1202 height 685
drag, startPoint x: 610, startPoint y: 584, endPoint x: 314, endPoint y: 587, distance: 296.0
click at [314, 587] on div "background-color : var(--color-purple) ; display : none ; } /* ----------------…" at bounding box center [900, 454] width 1202 height 685
click at [542, 577] on div "background-color : var(--color-purple) ; display : none ; } /* ----------------…" at bounding box center [900, 454] width 1202 height 685
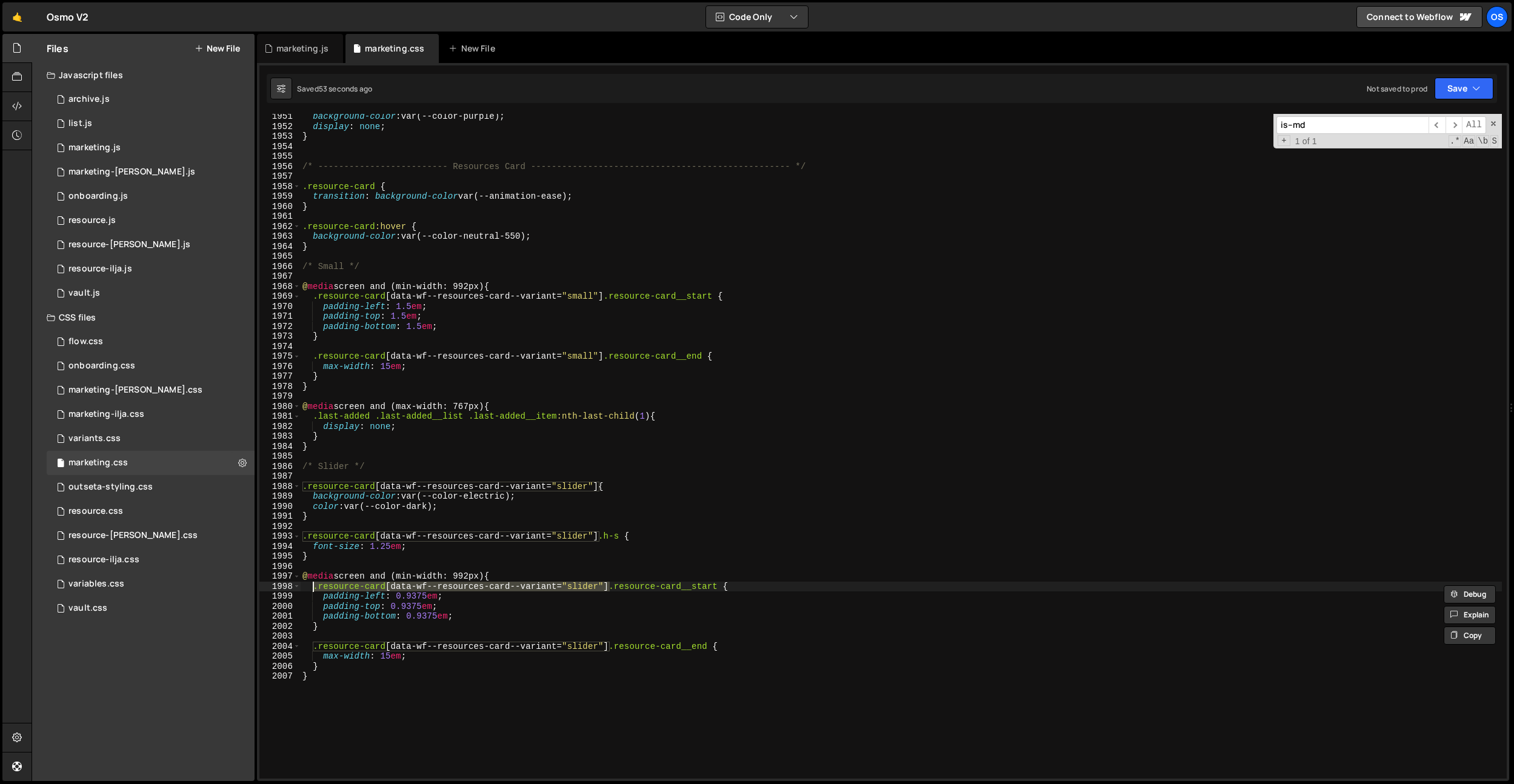
type textarea "@media screen and (min-width: 992px) {"
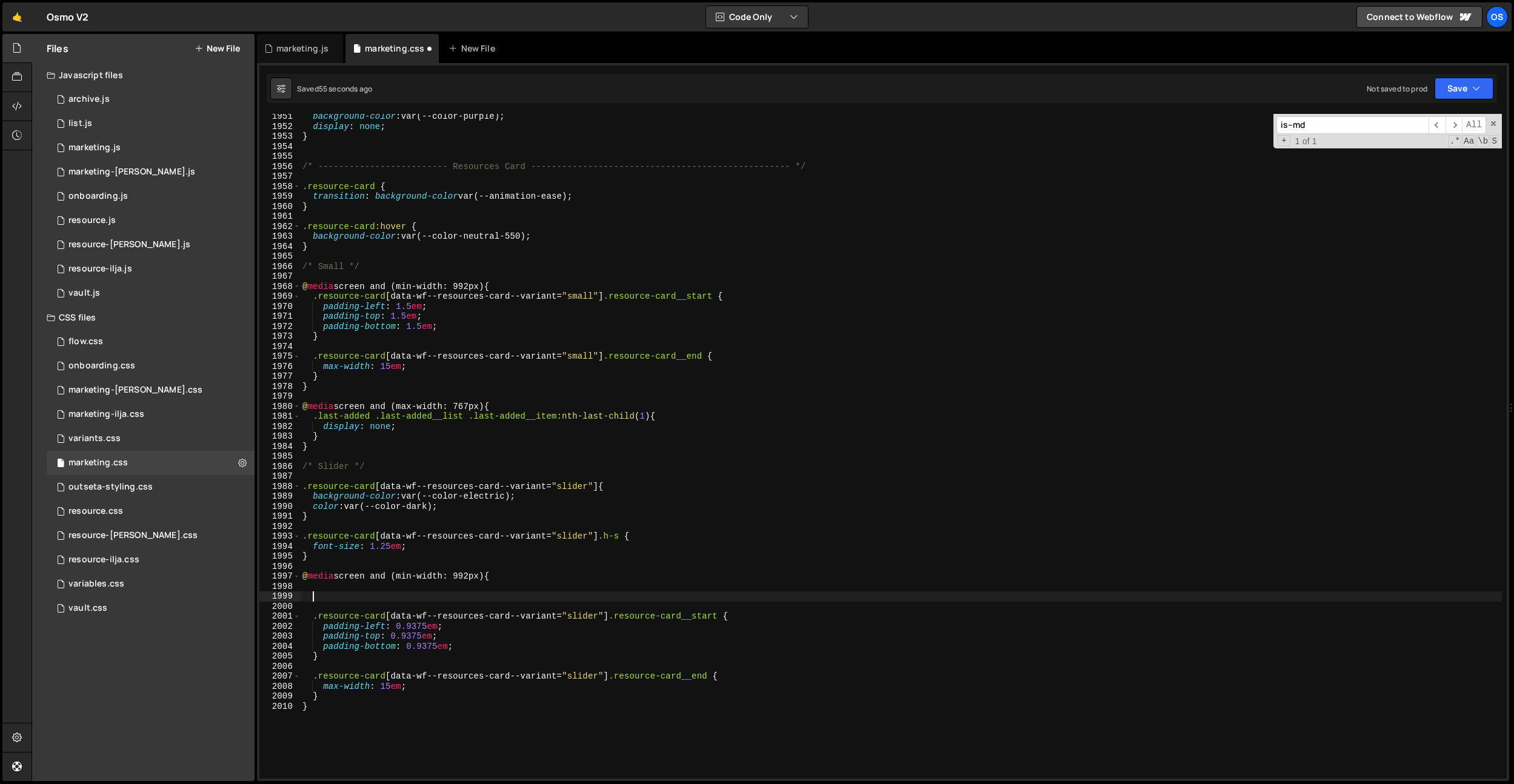
paste textarea ".resource-card[data-wf--resources-card--variant="slider"]"
type textarea ".resource-card[data-wf--resources-card--variant="slider"] {}"
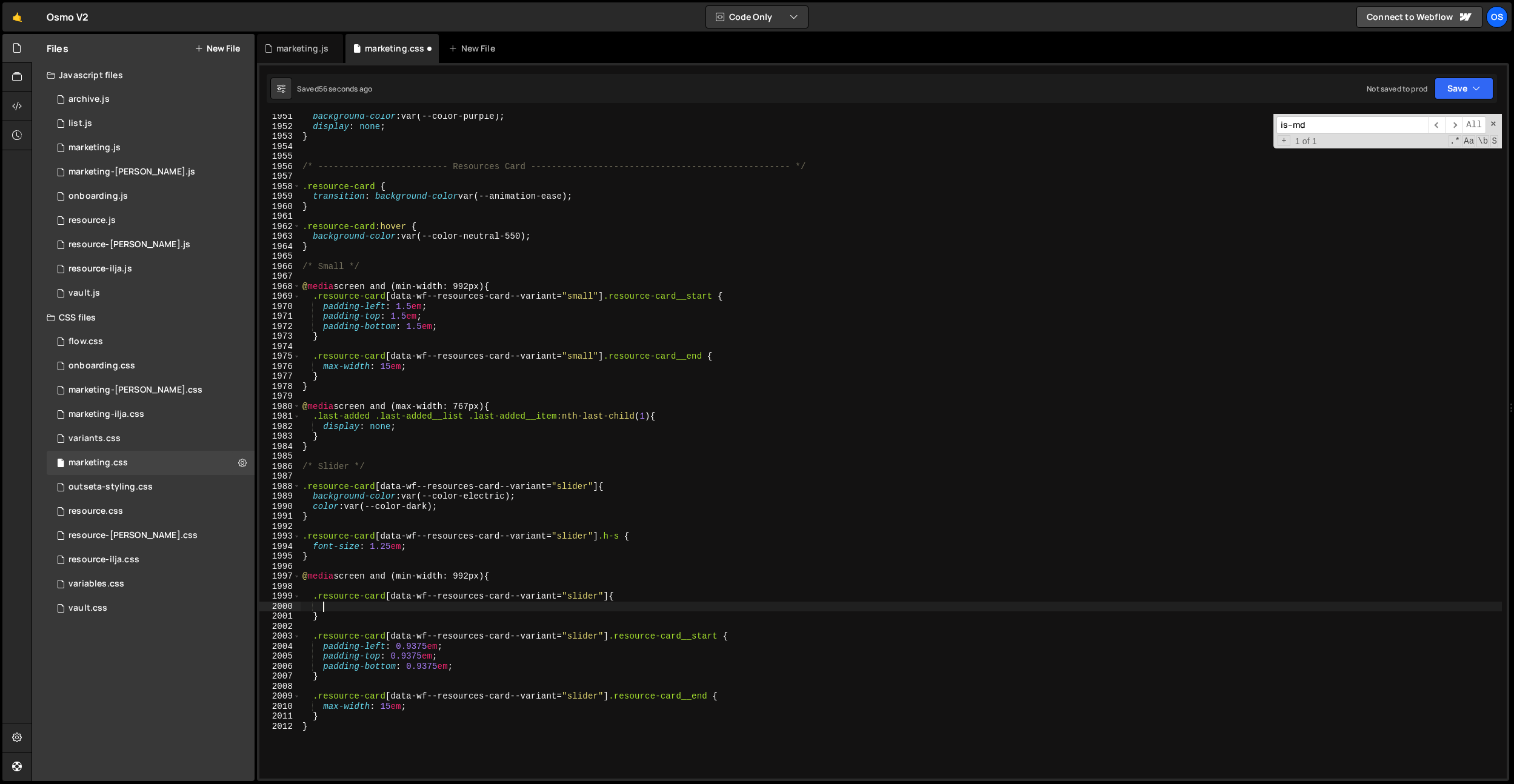
scroll to position [0, 1]
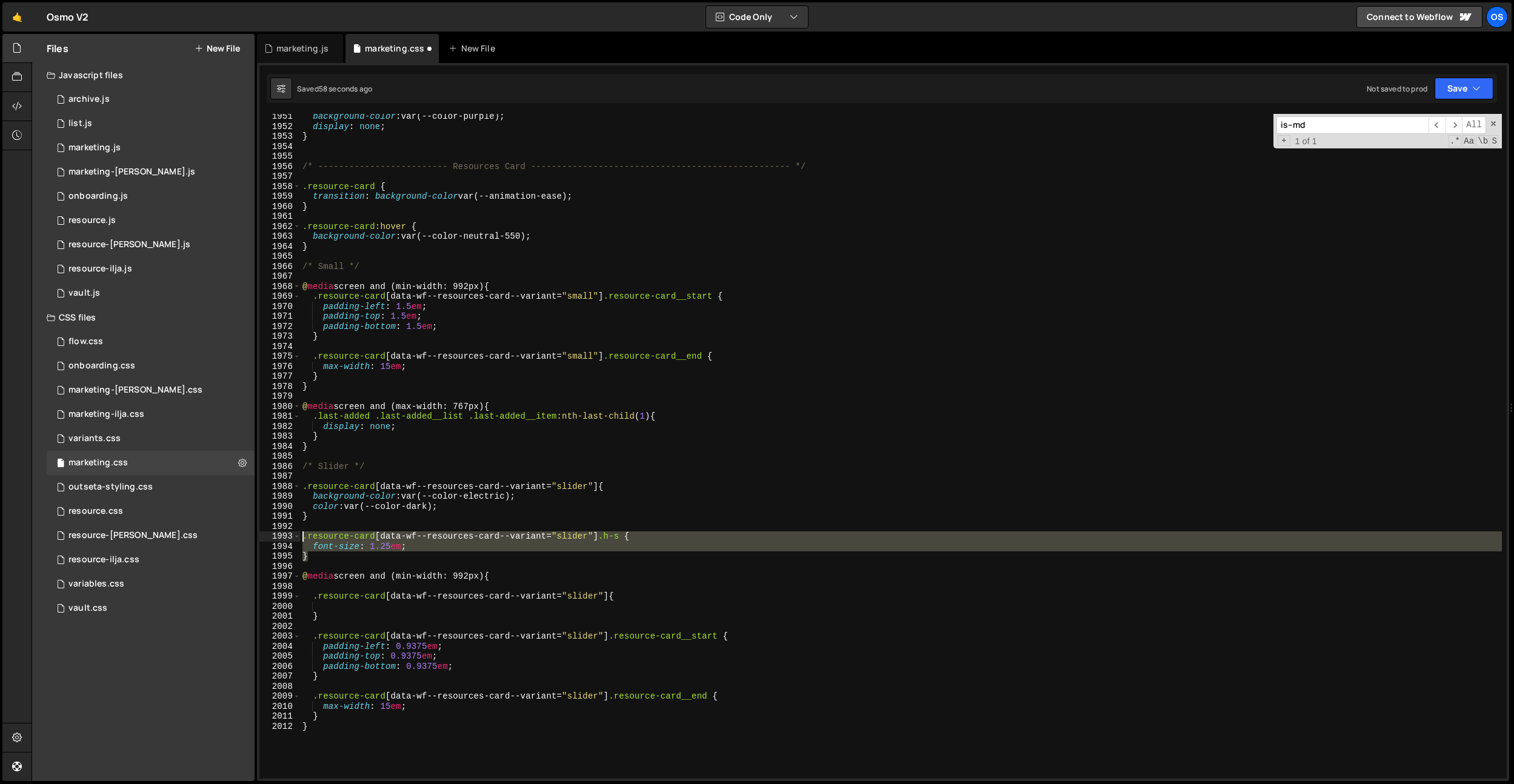
drag, startPoint x: 321, startPoint y: 551, endPoint x: 269, endPoint y: 536, distance: 54.1
click at [269, 536] on div "1951 1952 1953 1954 1955 1956 1957 1958 1959 1960 1961 1962 1963 1964 1965 1966…" at bounding box center [883, 446] width 1247 height 665
type textarea ".resource-card[data-wf--resources-card--variant="slider"] .h-s { font-size: 1.2…"
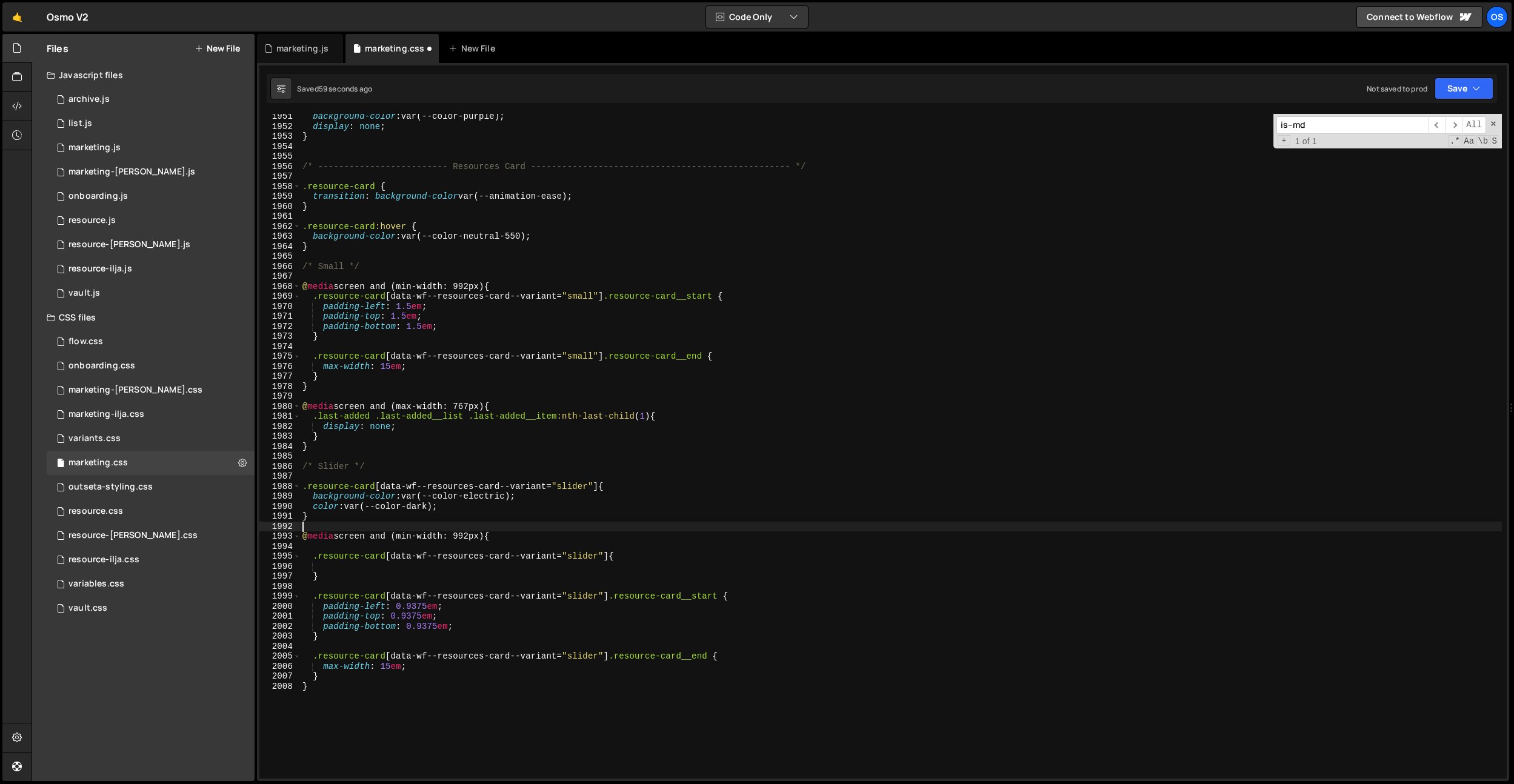
click at [327, 577] on div "background-color : var(--color-purple) ; display : none ; } /* ----------------…" at bounding box center [900, 454] width 1202 height 685
type textarea "}"
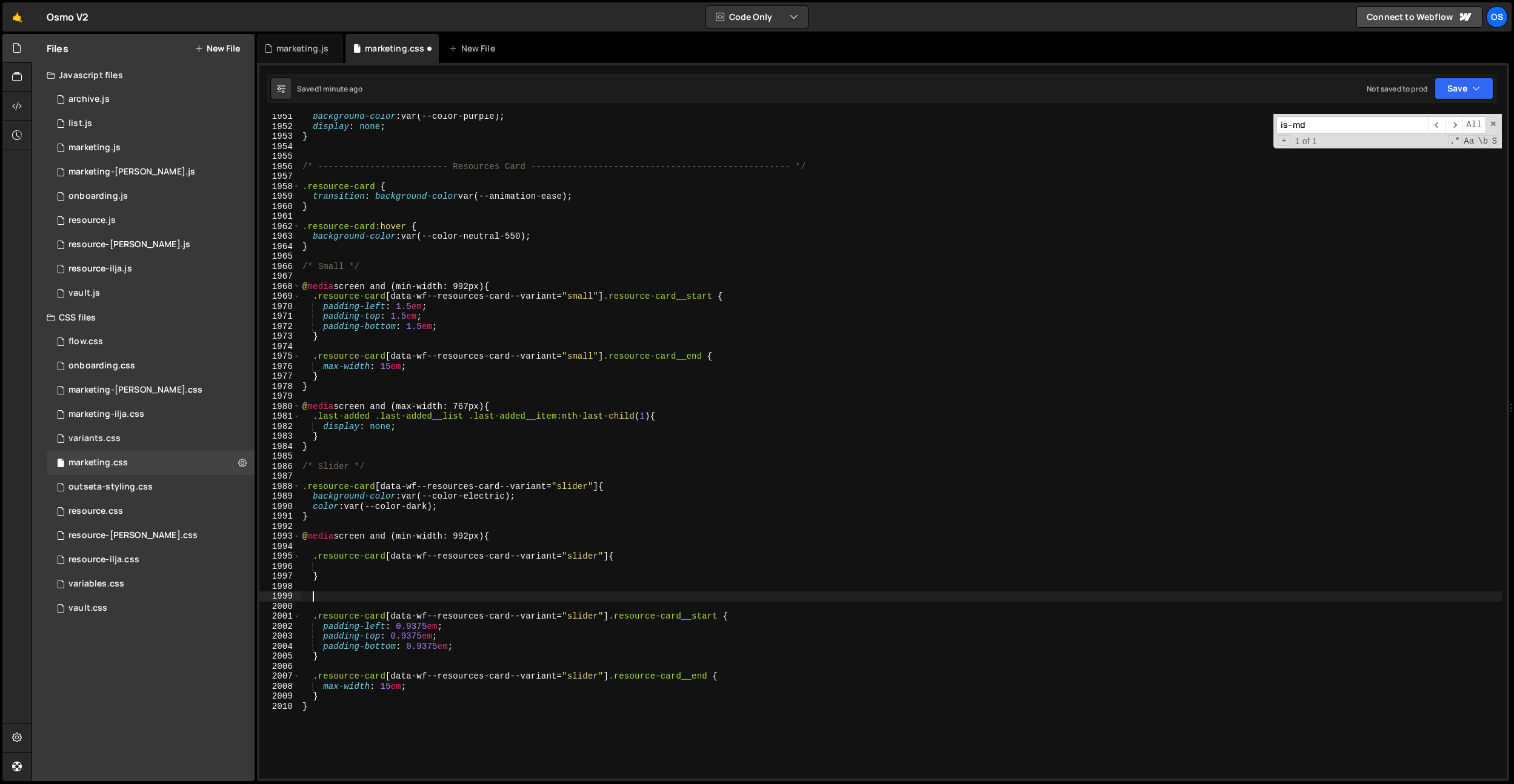
paste textarea "}"
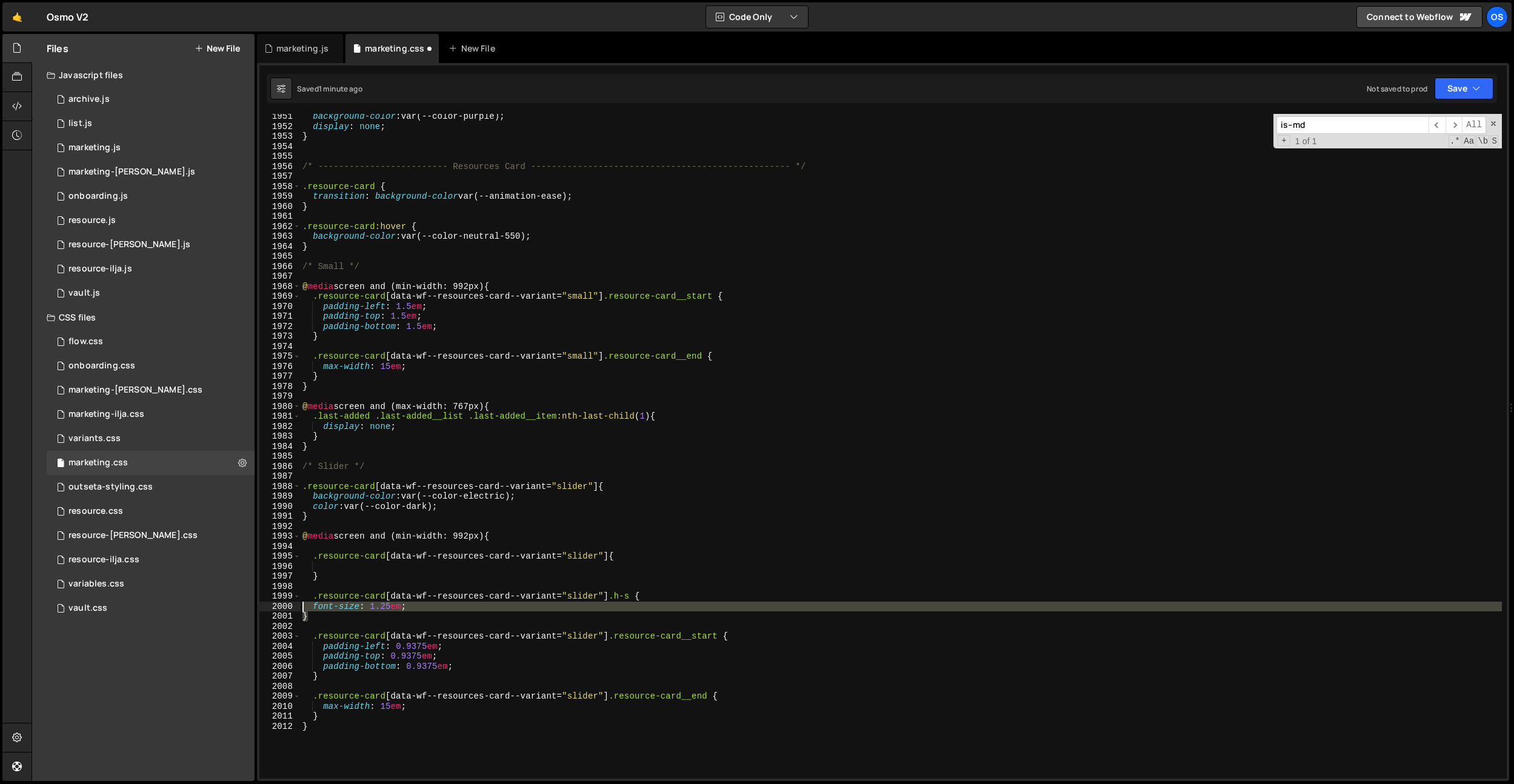
drag, startPoint x: 313, startPoint y: 614, endPoint x: 308, endPoint y: 608, distance: 7.8
click at [295, 610] on div "} 1951 1952 1953 1954 1955 1956 1957 1958 1959 1960 1961 1962 1963 1964 1965 19…" at bounding box center [883, 446] width 1247 height 665
click at [433, 576] on div "background-color : var(--color-purple) ; display : none ; } /* ----------------…" at bounding box center [900, 454] width 1202 height 685
type textarea "}"
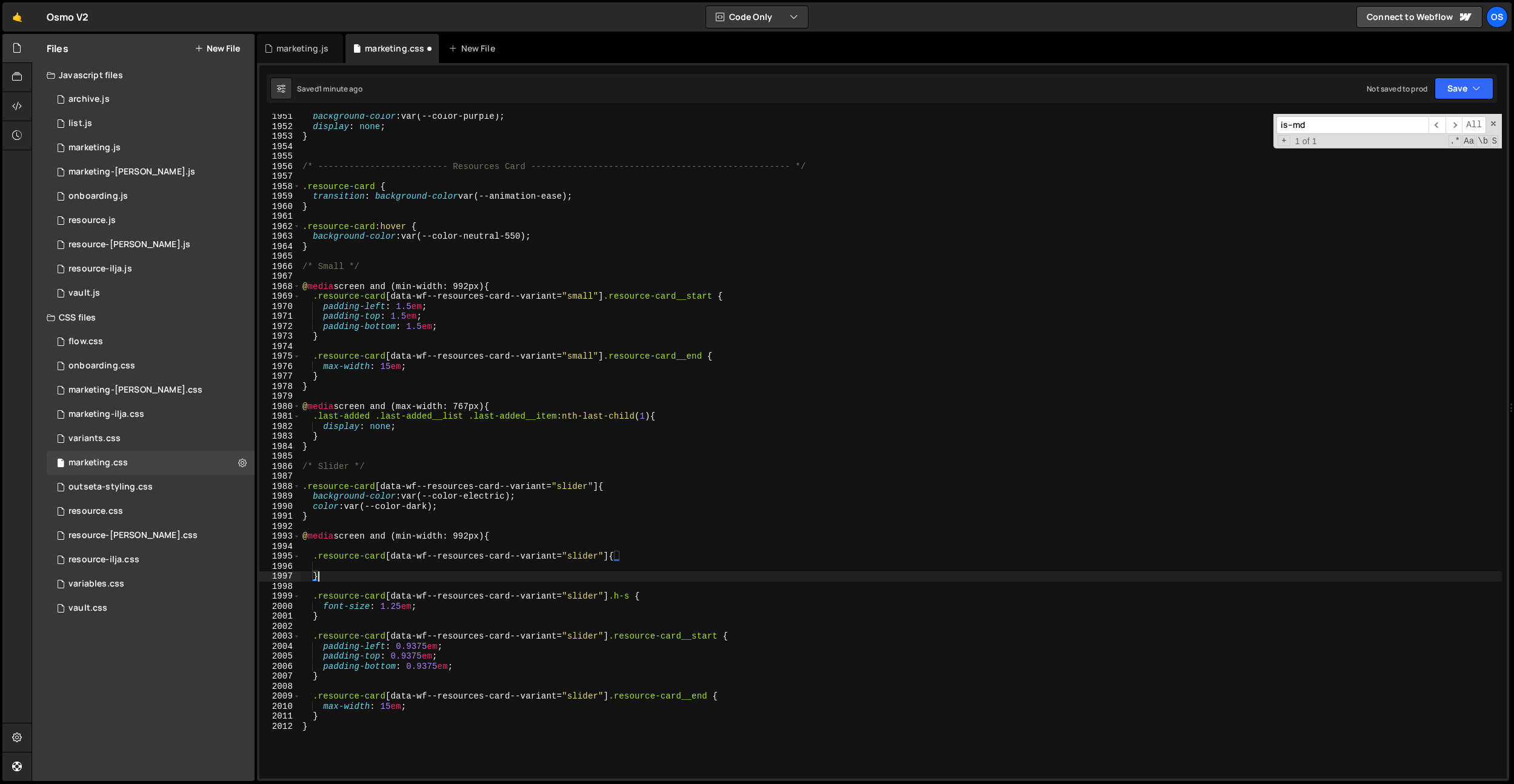
click at [368, 568] on div "background-color : var(--color-purple) ; display : none ; } /* ----------------…" at bounding box center [900, 454] width 1202 height 685
click at [538, 570] on div "background-color : var(--color-purple) ; display : none ; } /* ----------------…" at bounding box center [900, 454] width 1202 height 685
type textarea "}"
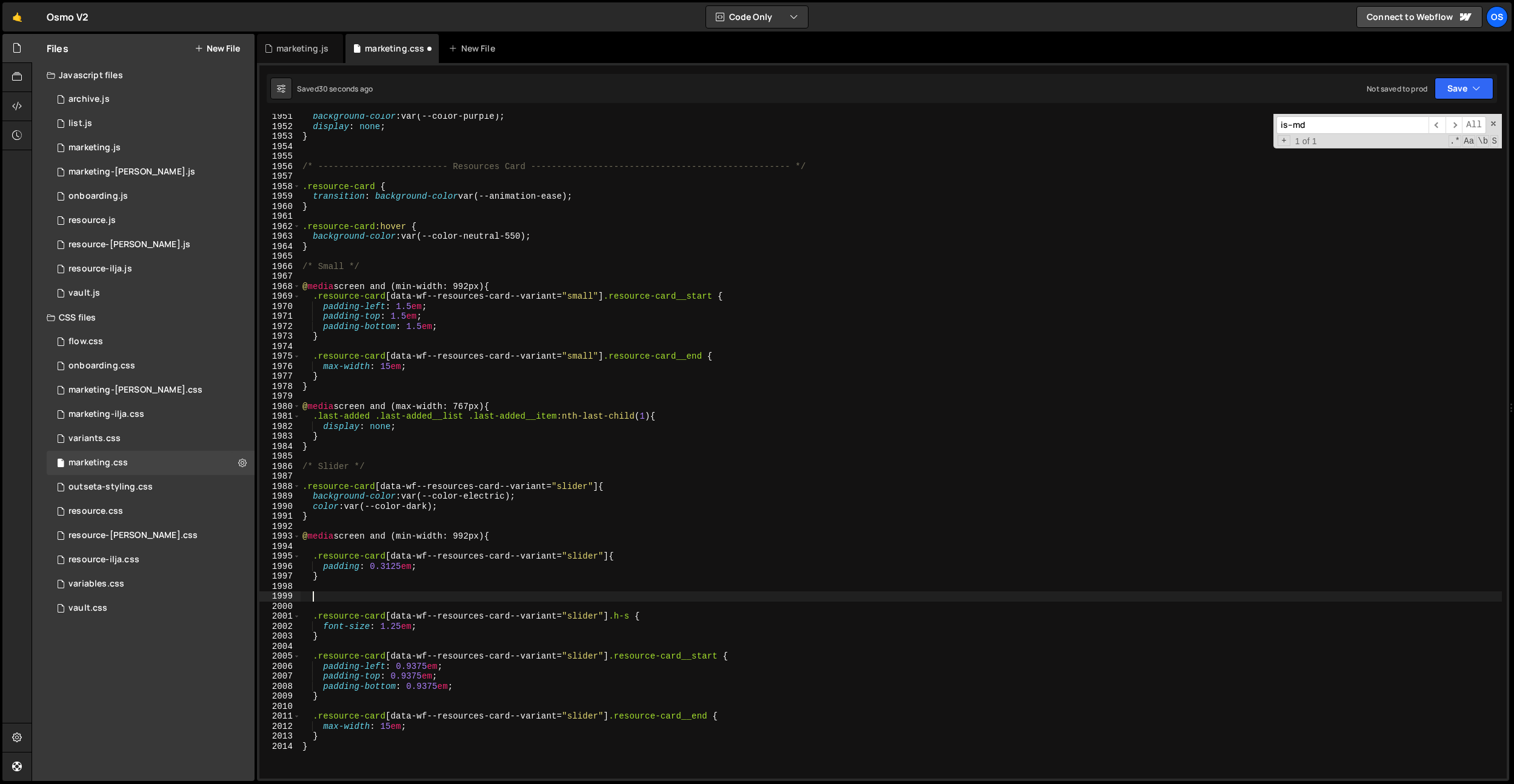
scroll to position [0, 0]
paste textarea ".resource-card__start-inner"
drag, startPoint x: 608, startPoint y: 553, endPoint x: 313, endPoint y: 558, distance: 295.0
click at [313, 558] on div "background-color : var(--color-purple) ; display : none ; } /* ----------------…" at bounding box center [900, 454] width 1202 height 685
drag, startPoint x: 477, startPoint y: 594, endPoint x: 314, endPoint y: 595, distance: 163.0
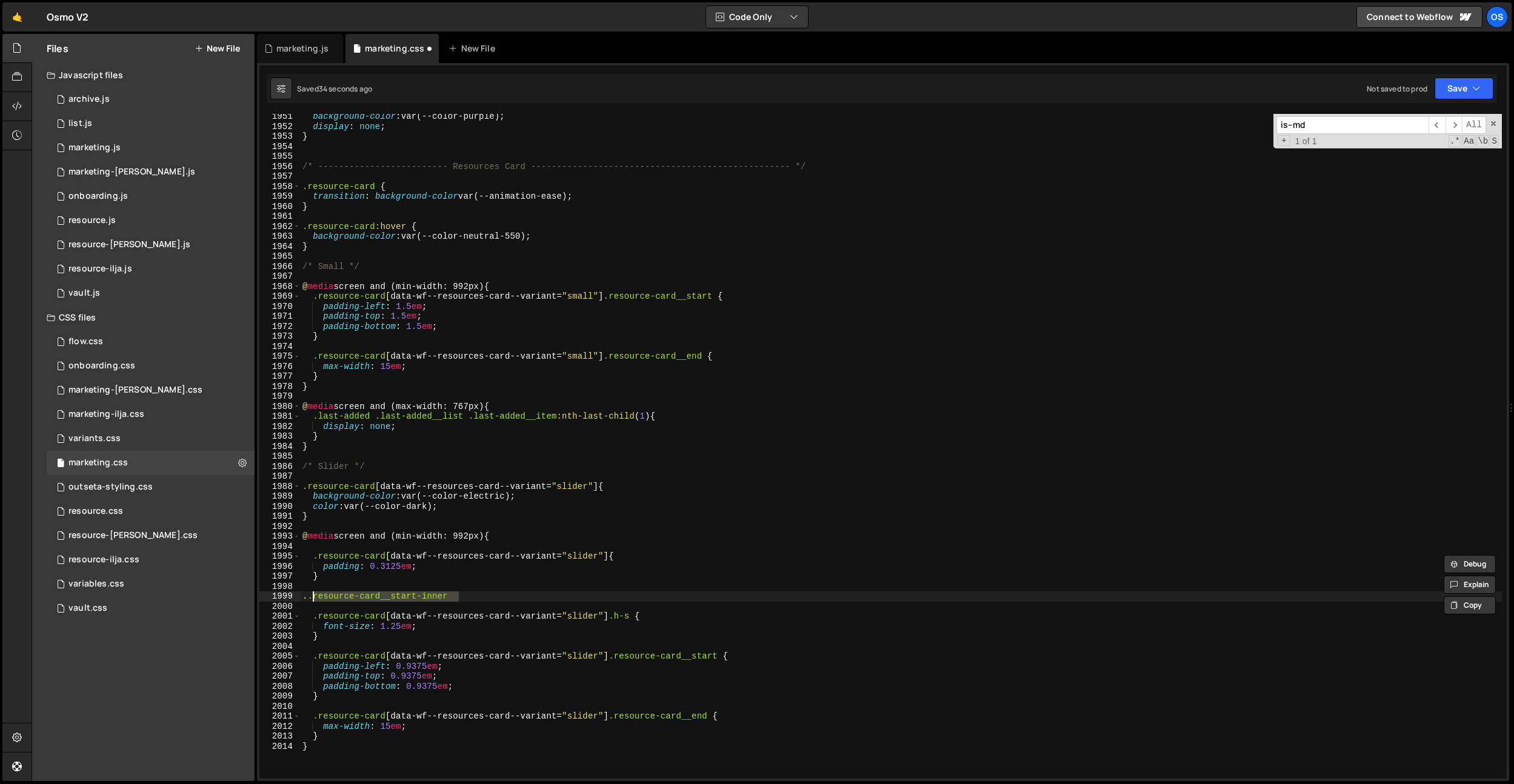
click at [314, 595] on div "background-color : var(--color-purple) ; display : none ; } /* ----------------…" at bounding box center [900, 454] width 1202 height 685
paste textarea "resource-card[data-wf--resources-card--variant="slider"]"
type textarea ".resource-card[data-wf--resources-card--variant="slider"] {}"
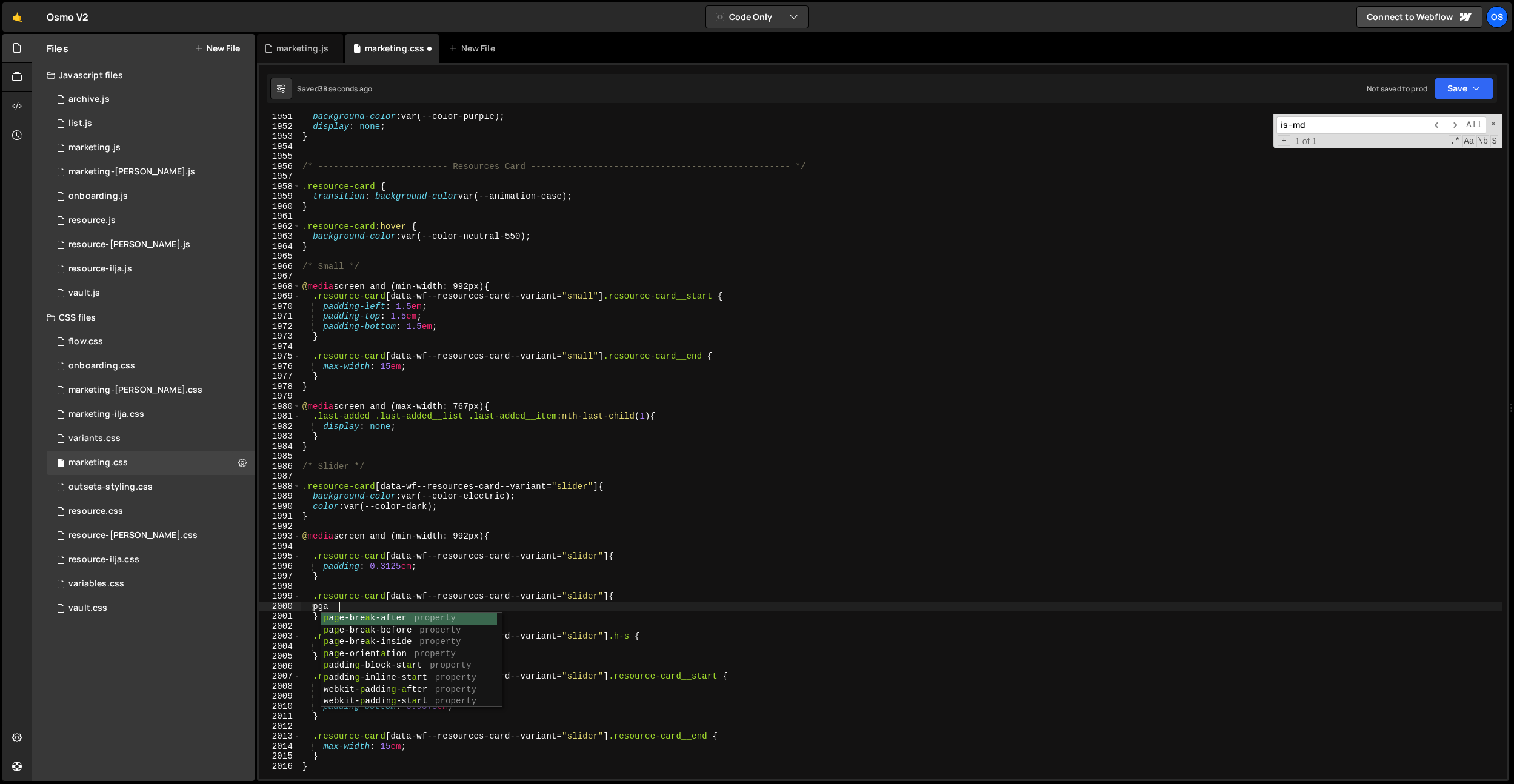
type textarea "p"
click at [609, 596] on div "background-color : var(--color-purple) ; display : none ; } /* ----------------…" at bounding box center [900, 454] width 1202 height 685
paste textarea ".resource-card__start-inner"
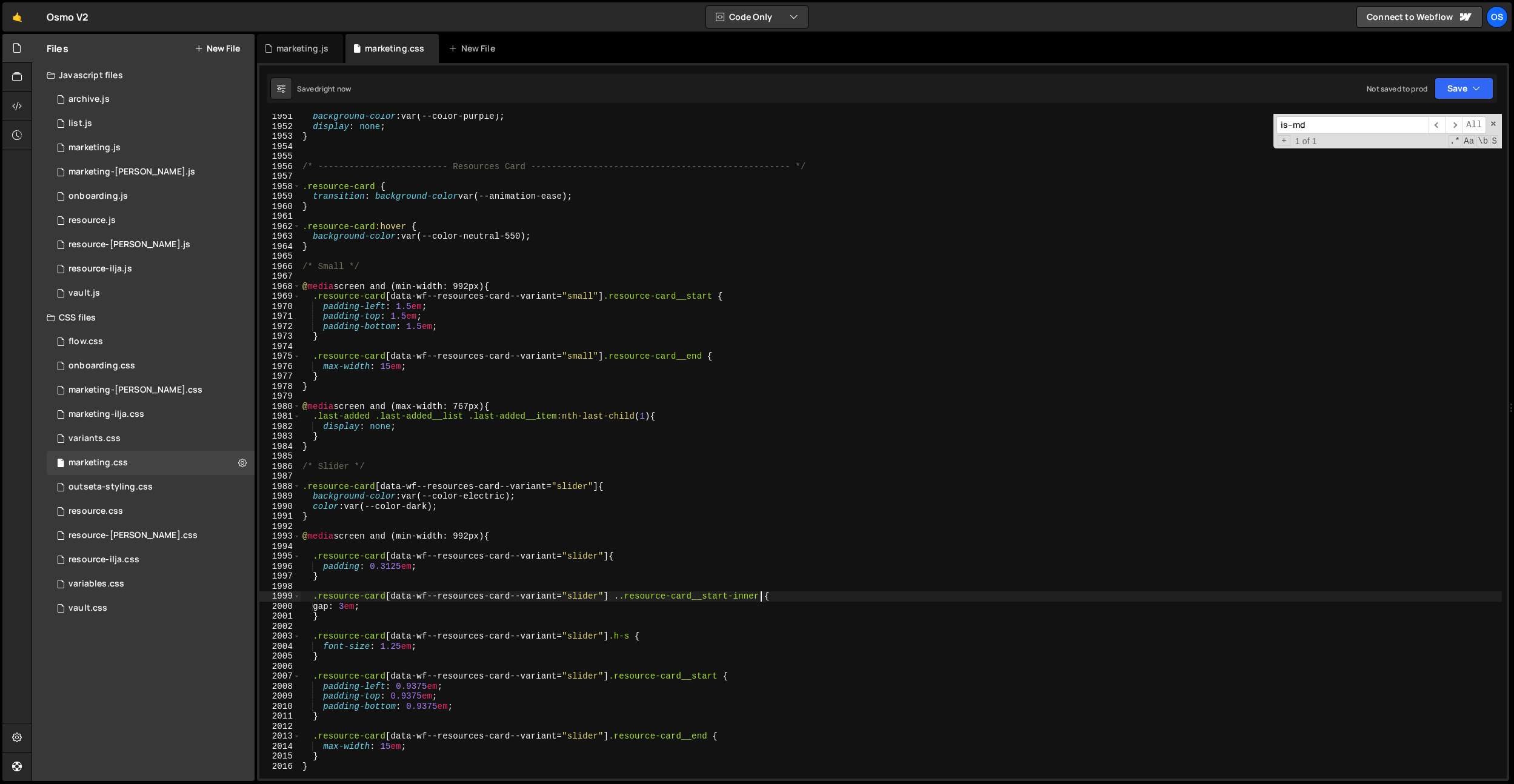
click at [625, 600] on div "background-color : var(--color-purple) ; display : none ; } /* ----------------…" at bounding box center [900, 454] width 1202 height 685
click at [474, 711] on div "background-color : var(--color-purple) ; display : none ; } /* ----------------…" at bounding box center [900, 454] width 1202 height 685
drag, startPoint x: 400, startPoint y: 608, endPoint x: 324, endPoint y: 605, distance: 76.1
click at [324, 605] on div "background-color : var(--color-purple) ; display : none ; } /* ----------------…" at bounding box center [900, 454] width 1202 height 685
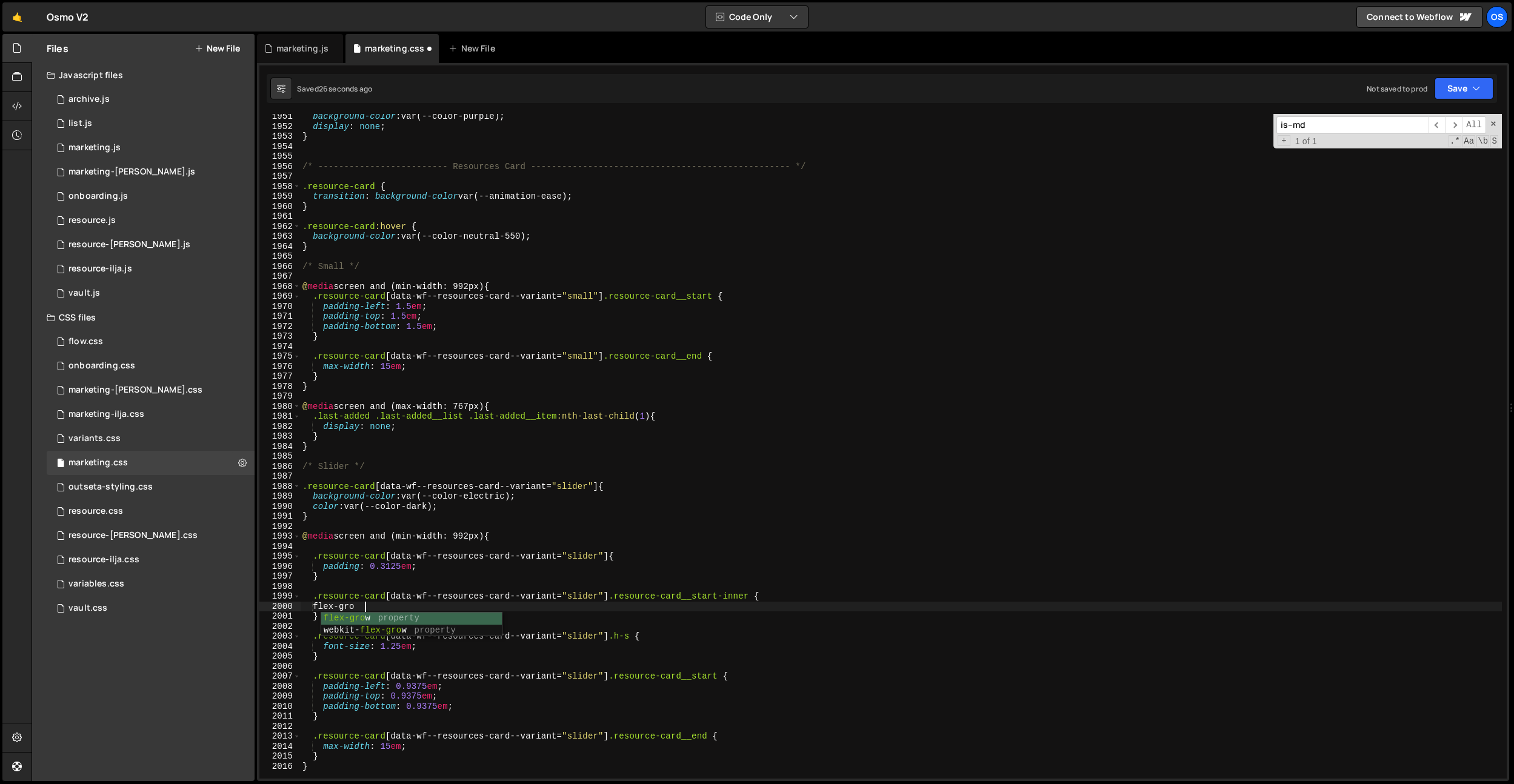
scroll to position [0, 4]
click at [364, 609] on div "background-color : var(--color-purple) ; display : none ; } /* ----------------…" at bounding box center [900, 454] width 1202 height 685
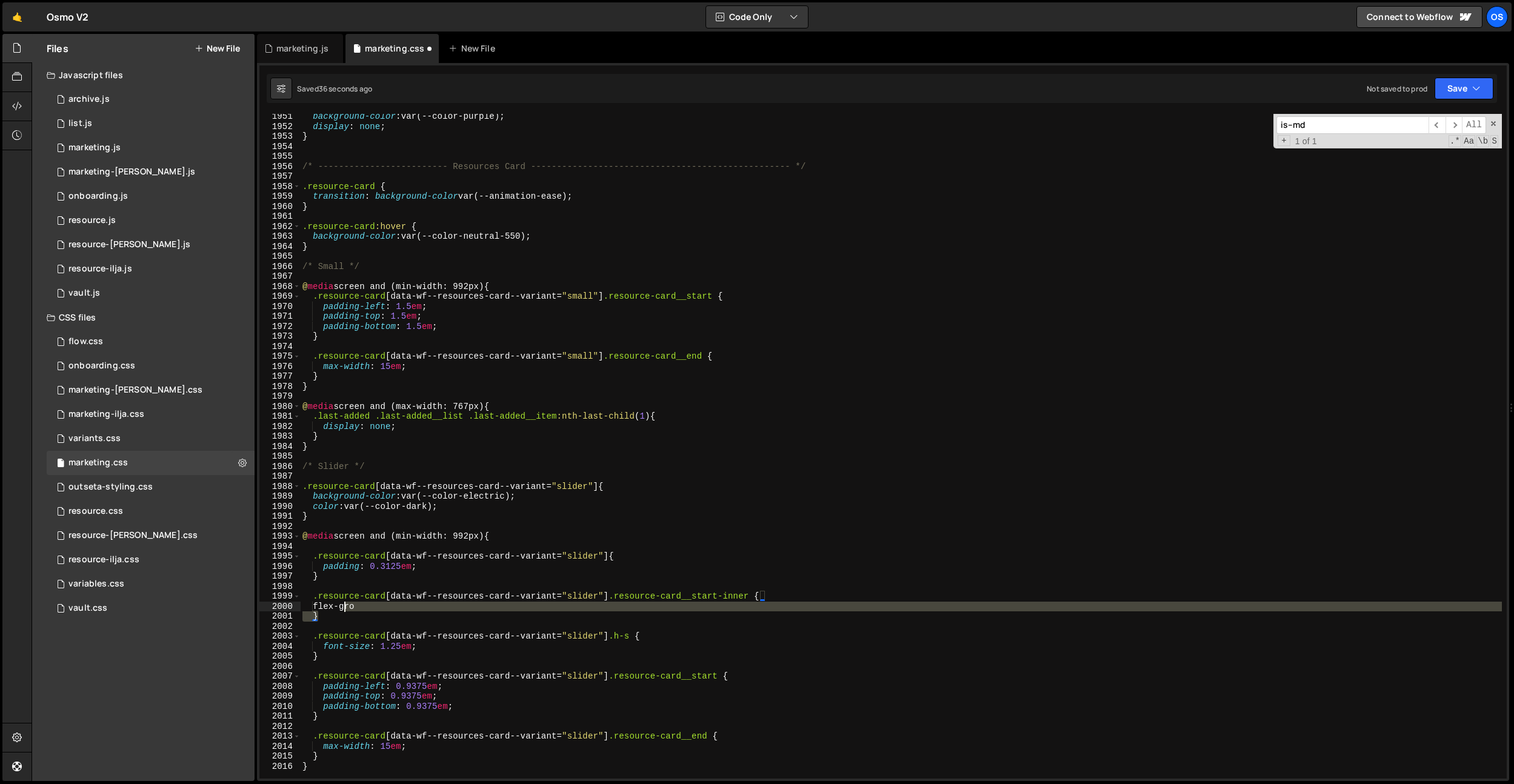
drag, startPoint x: 358, startPoint y: 617, endPoint x: 272, endPoint y: 595, distance: 88.8
click at [272, 595] on div "flex-gro 1951 1952 1953 1954 1955 1956 1957 1958 1959 1960 1961 1962 1963 1964 …" at bounding box center [883, 446] width 1247 height 665
type textarea ".resource-card[data-wf--resources-card--variant="slider"] .resource-card__start…"
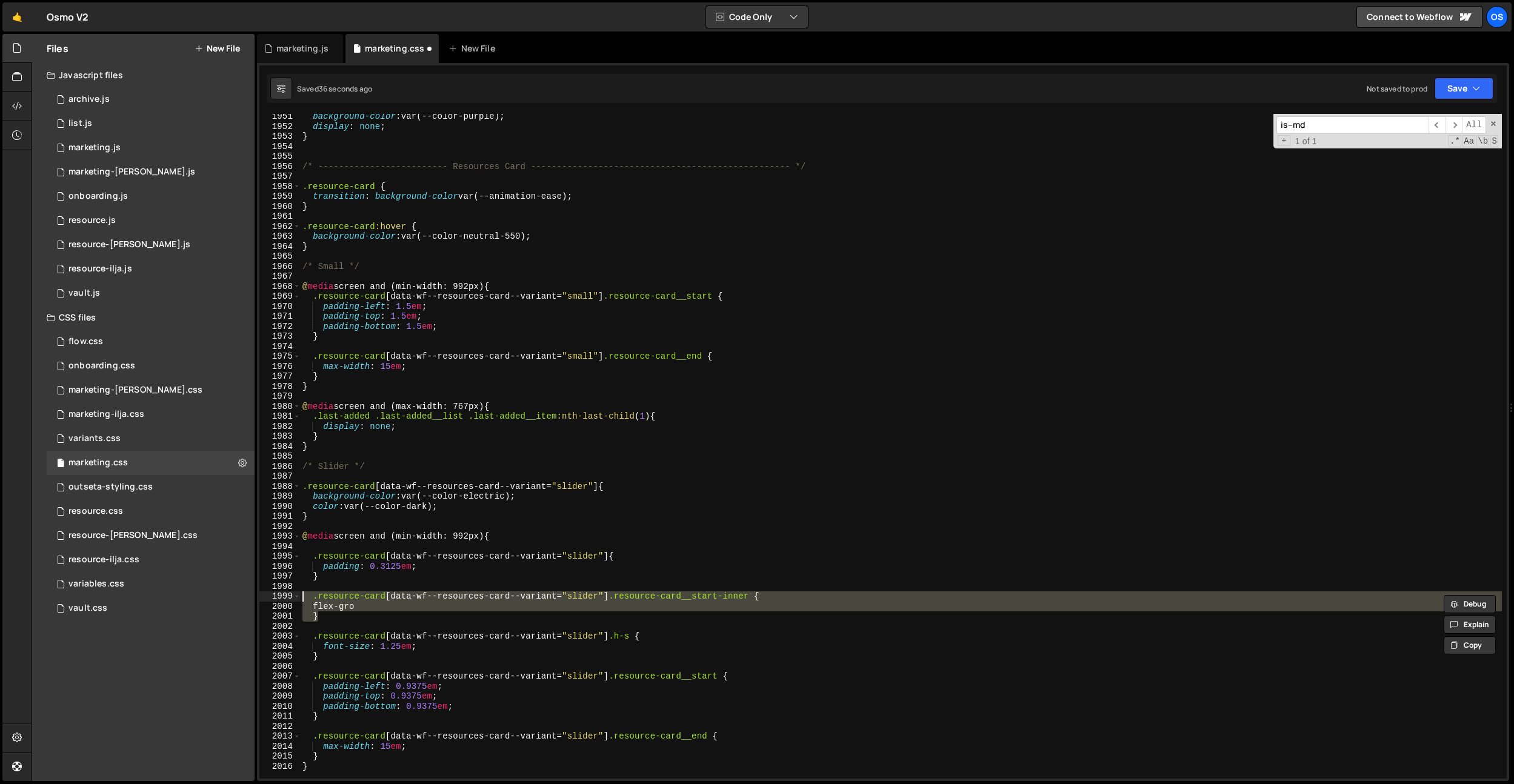
scroll to position [0, 0]
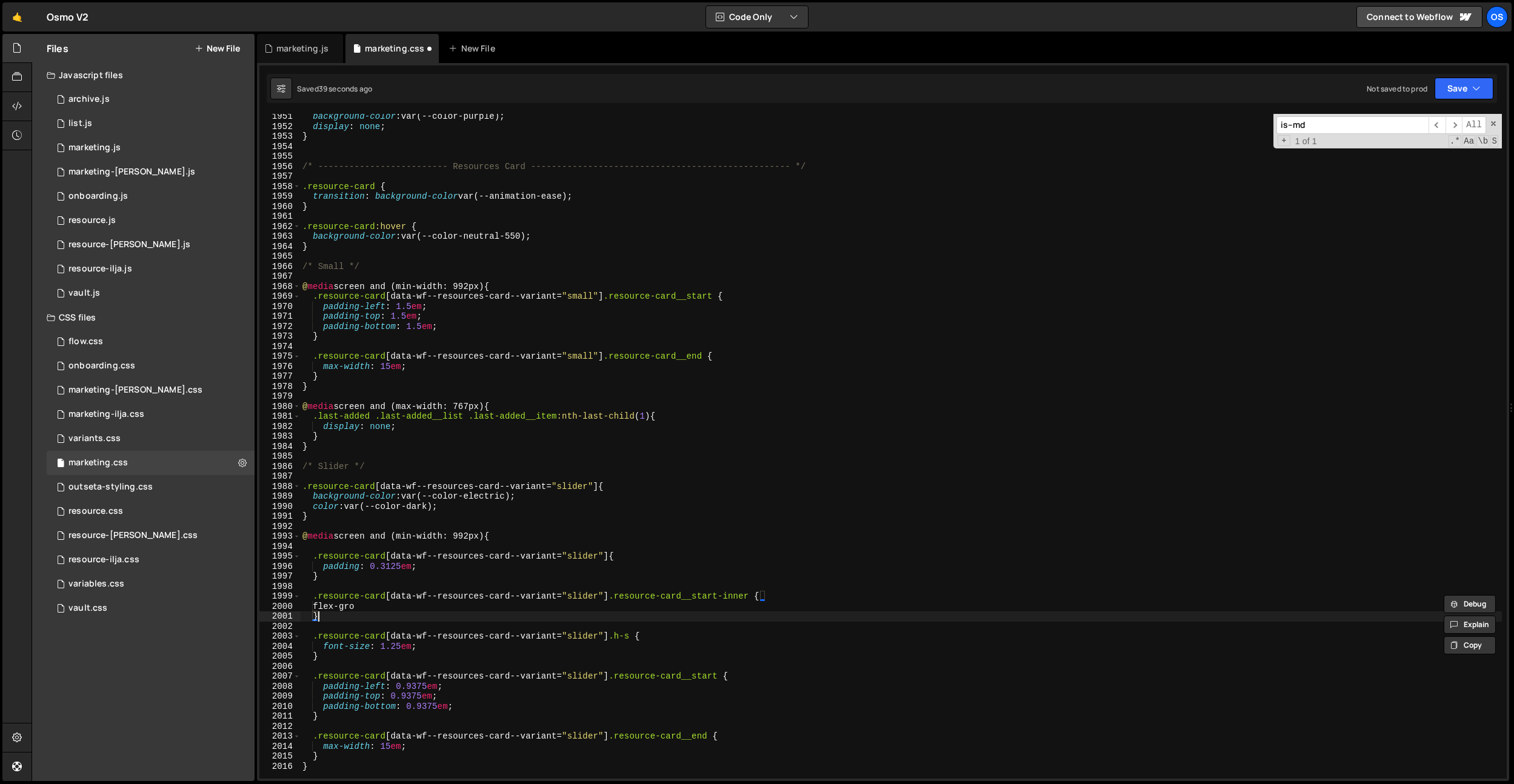
click at [387, 612] on div "background-color : var(--color-purple) ; display : none ; } /* ----------------…" at bounding box center [900, 454] width 1202 height 685
type textarea "f"
click at [463, 709] on div "background-color : var(--color-purple) ; display : none ; } /* ----------------…" at bounding box center [900, 454] width 1202 height 685
type textarea "padding-bottom: 0.9375em;"
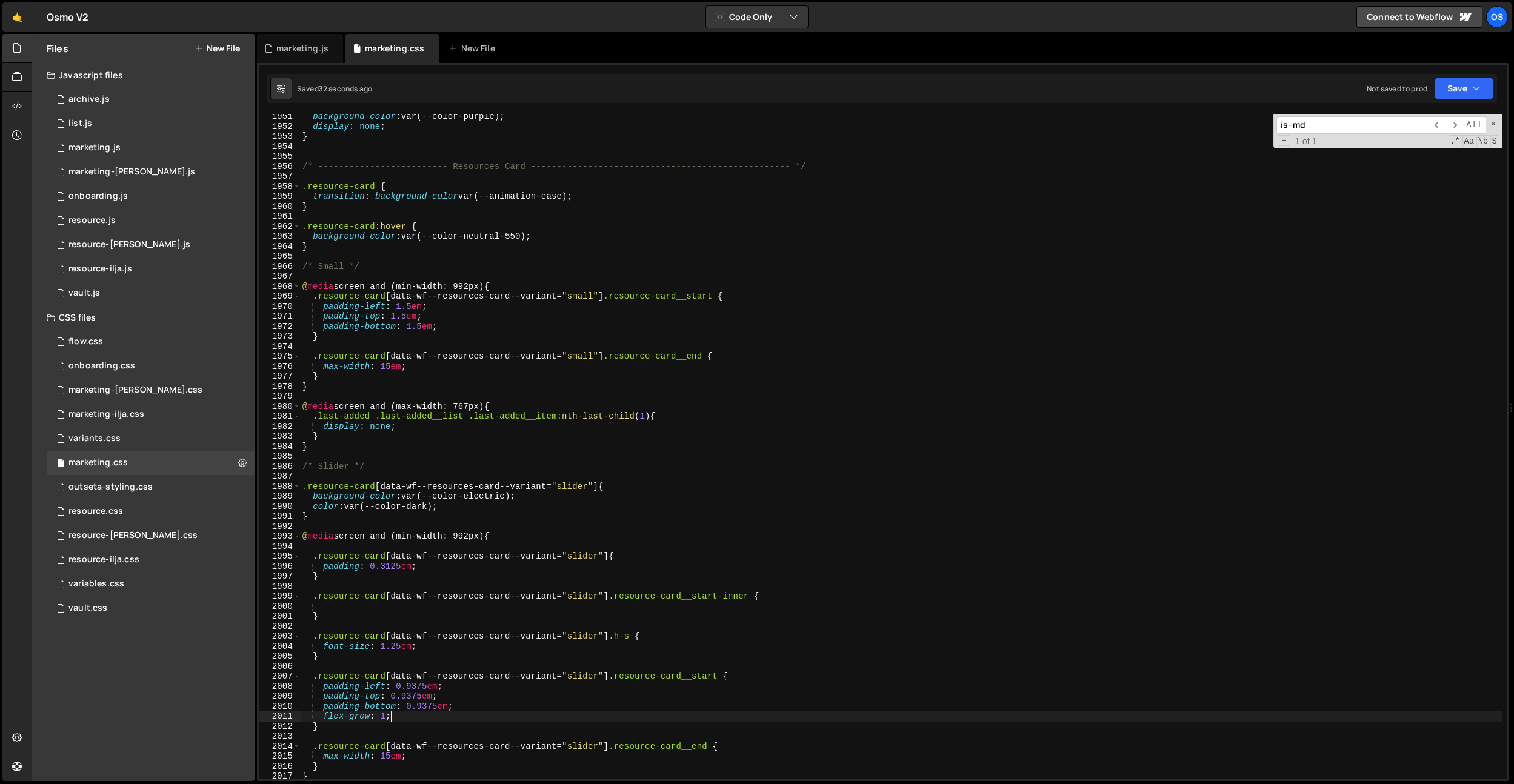
click at [458, 654] on div "background-color : var(--color-purple) ; display : none ; } /* ----------------…" at bounding box center [900, 454] width 1202 height 685
click at [429, 718] on div "background-color : var(--color-purple) ; display : none ; } /* ----------------…" at bounding box center [900, 454] width 1202 height 685
drag, startPoint x: 412, startPoint y: 717, endPoint x: 324, endPoint y: 717, distance: 88.0
click at [324, 717] on div "background-color : var(--color-purple) ; display : none ; } /* ----------------…" at bounding box center [900, 454] width 1202 height 685
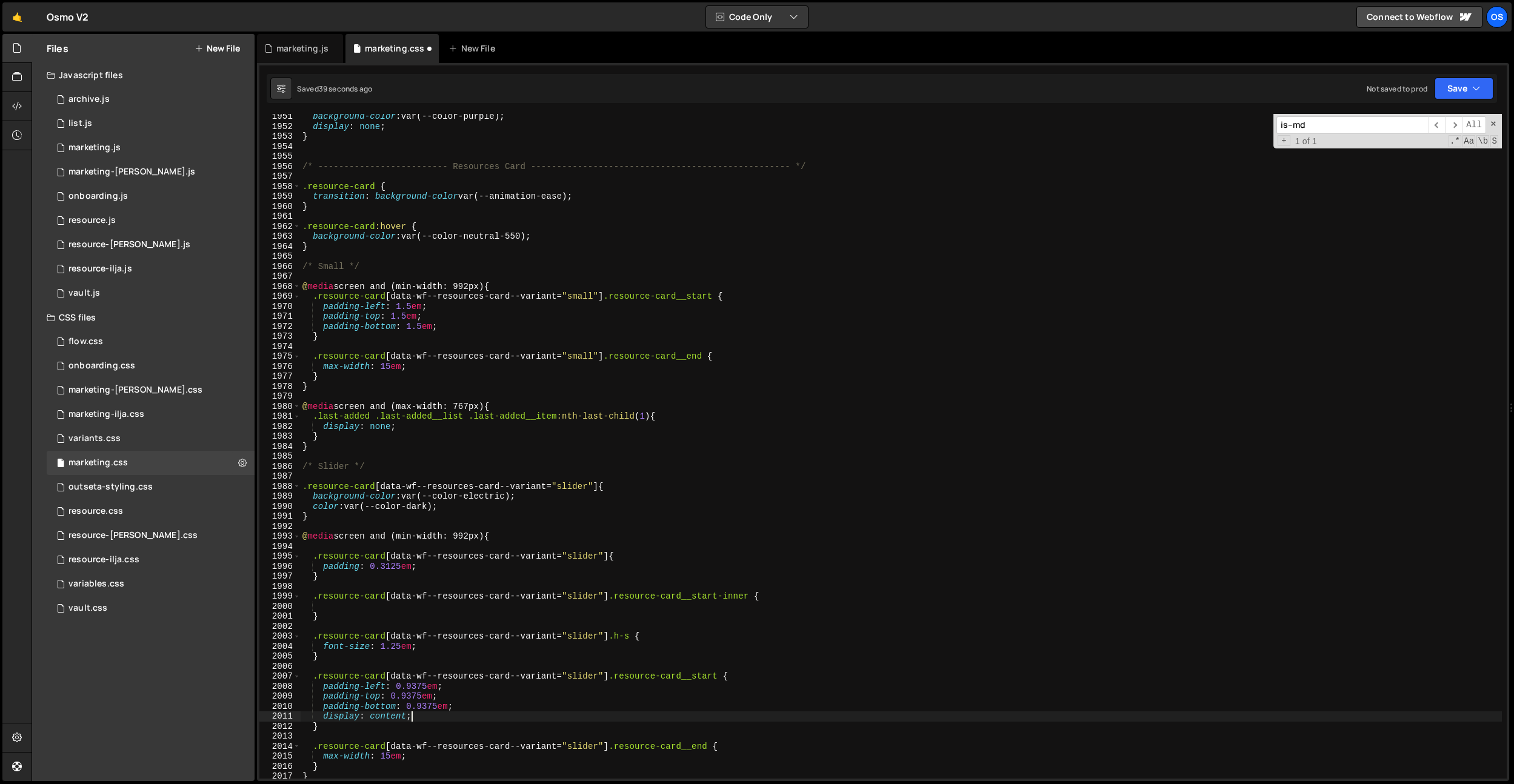
scroll to position [0, 8]
click at [720, 612] on div "background-color : var(--color-purple) ; display : none ; } /* ----------------…" at bounding box center [900, 454] width 1202 height 685
drag, startPoint x: 387, startPoint y: 714, endPoint x: 323, endPoint y: 716, distance: 64.0
click at [324, 716] on div "background-color : var(--color-purple) ; display : none ; } /* ----------------…" at bounding box center [900, 454] width 1202 height 685
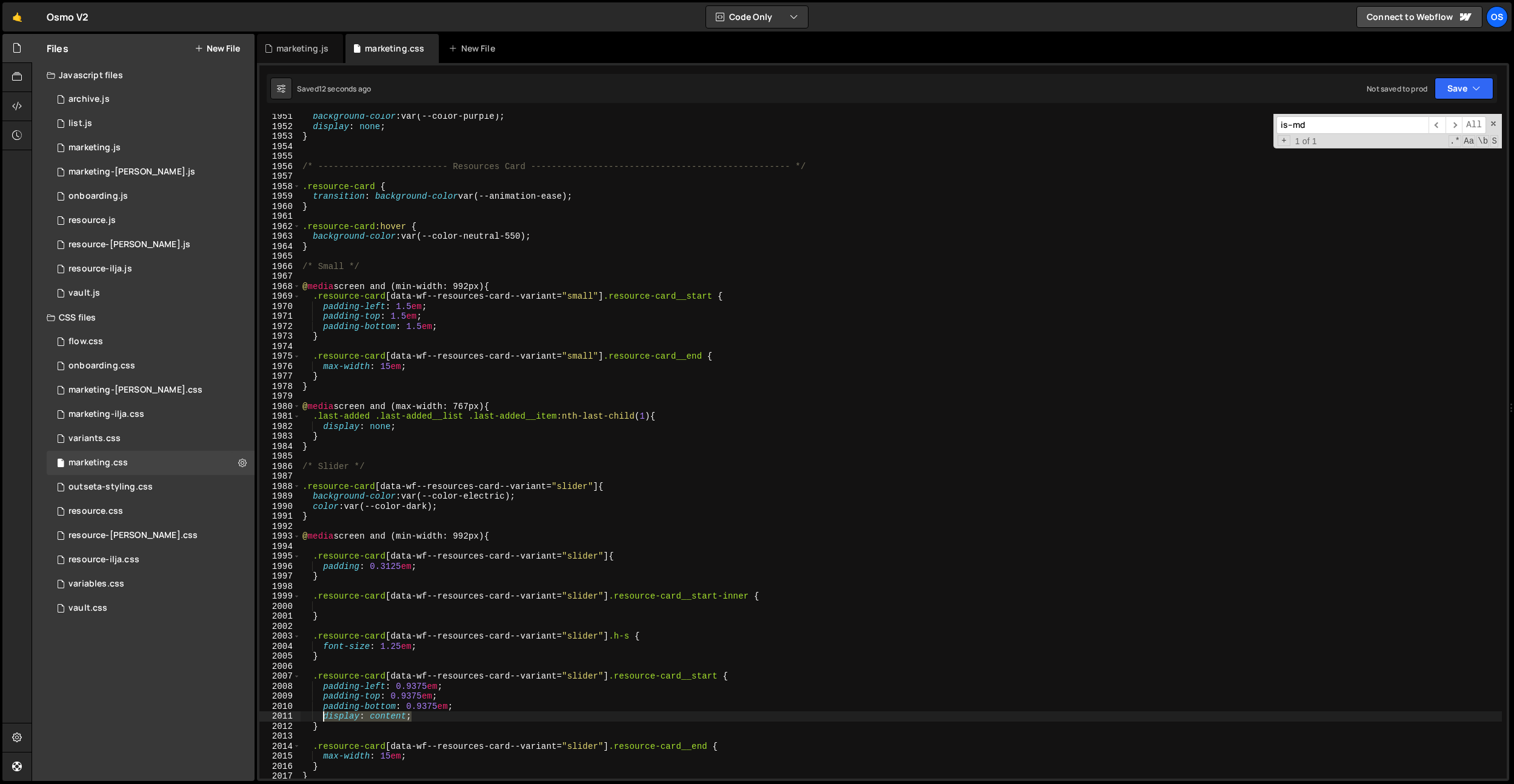
type textarea "display: content;"
type textarea "padding-bottom: 0.9375em;"
click at [351, 602] on div "background-color : var(--color-purple) ; display : none ; } /* ----------------…" at bounding box center [900, 454] width 1202 height 685
paste textarea "display: content;"
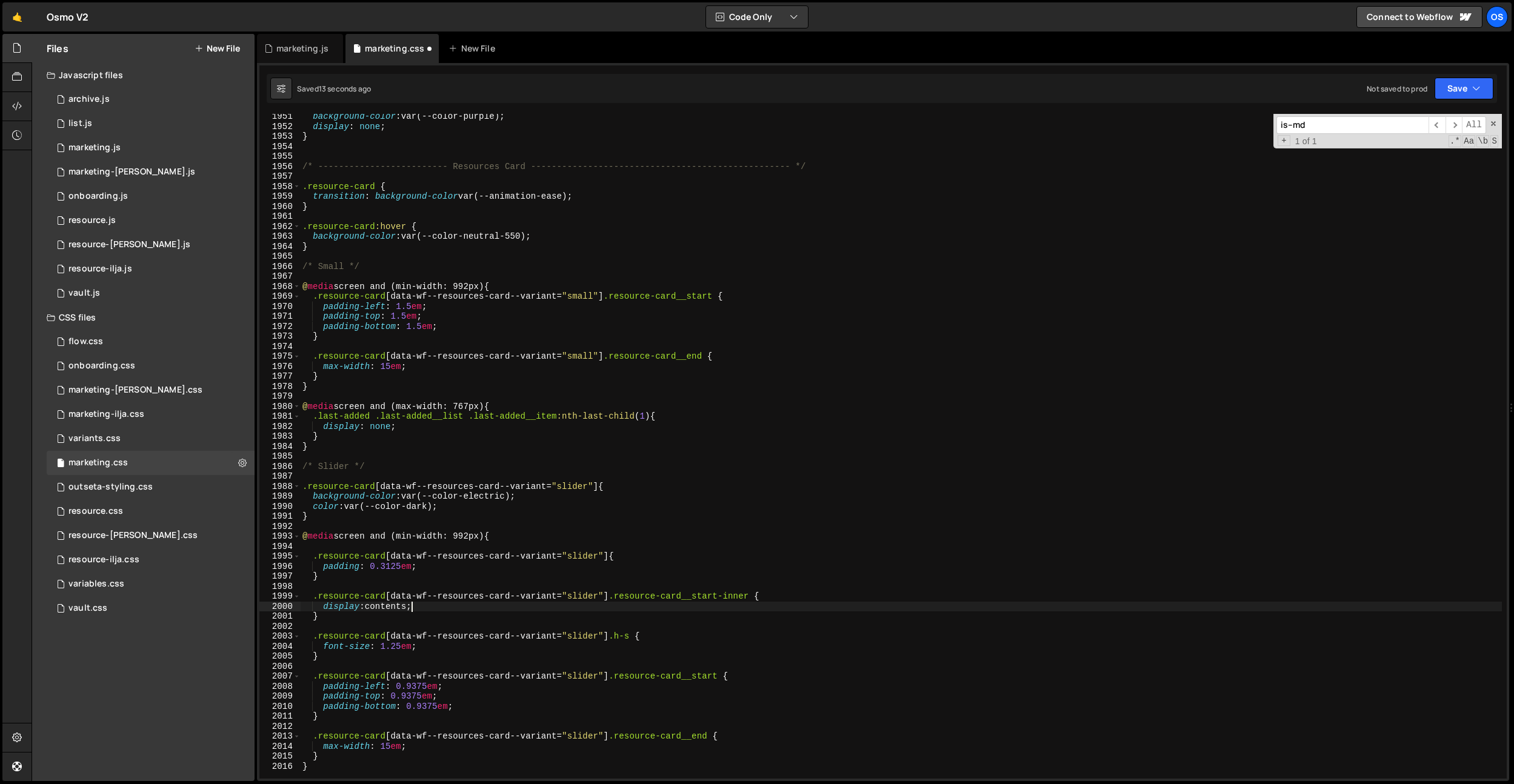
scroll to position [0, 8]
click at [588, 471] on div "background-color : var(--color-purple) ; display : none ; } /* ----------------…" at bounding box center [900, 454] width 1202 height 685
click at [491, 299] on div "background-color : var(--color-purple) ; display : none ; } /* ----------------…" at bounding box center [900, 454] width 1202 height 685
click at [691, 508] on div "background-color : var(--color-purple) ; display : none ; } /* ----------------…" at bounding box center [900, 454] width 1202 height 685
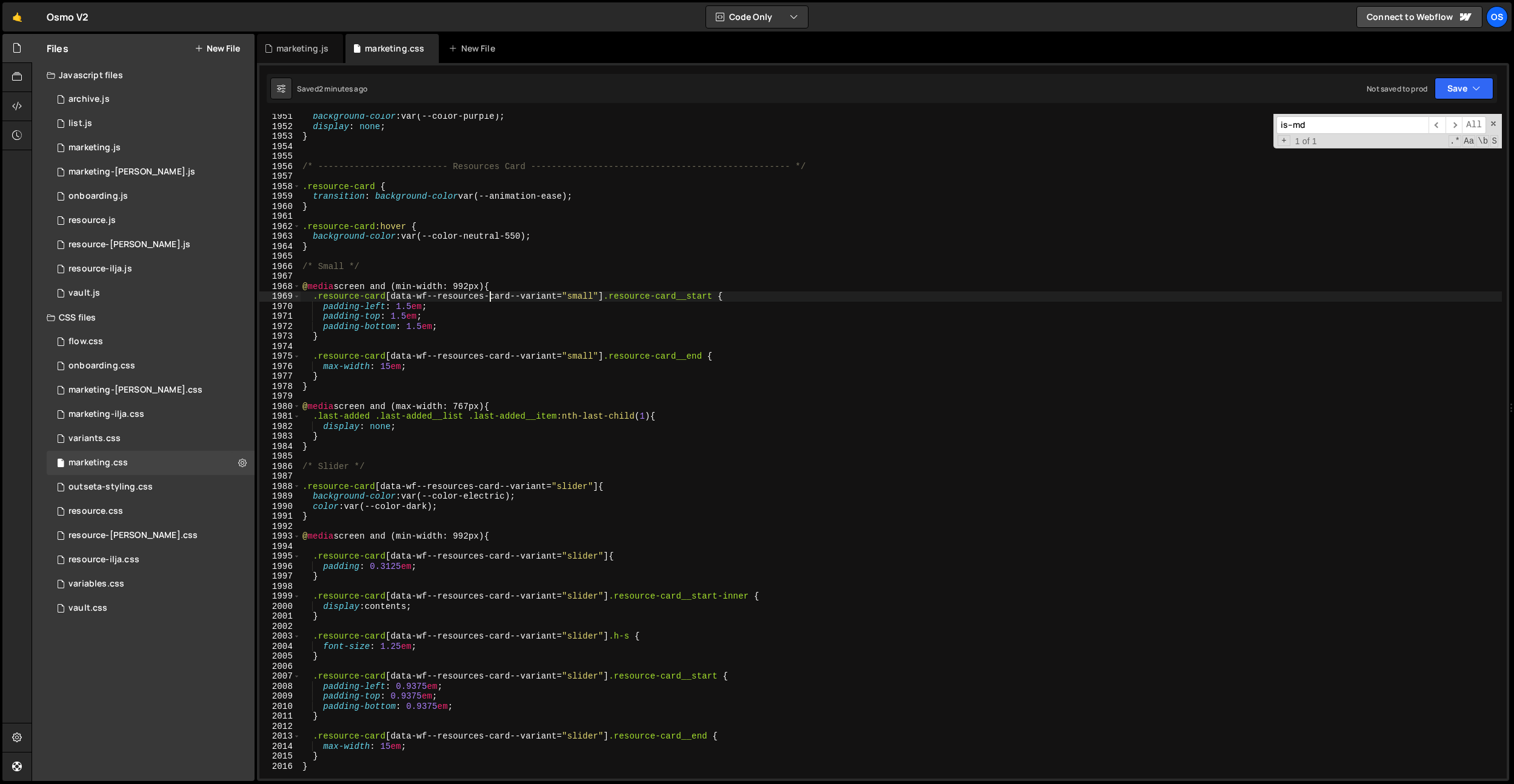
type textarea "color: var(--color-dark);"
